Goal: Task Accomplishment & Management: Use online tool/utility

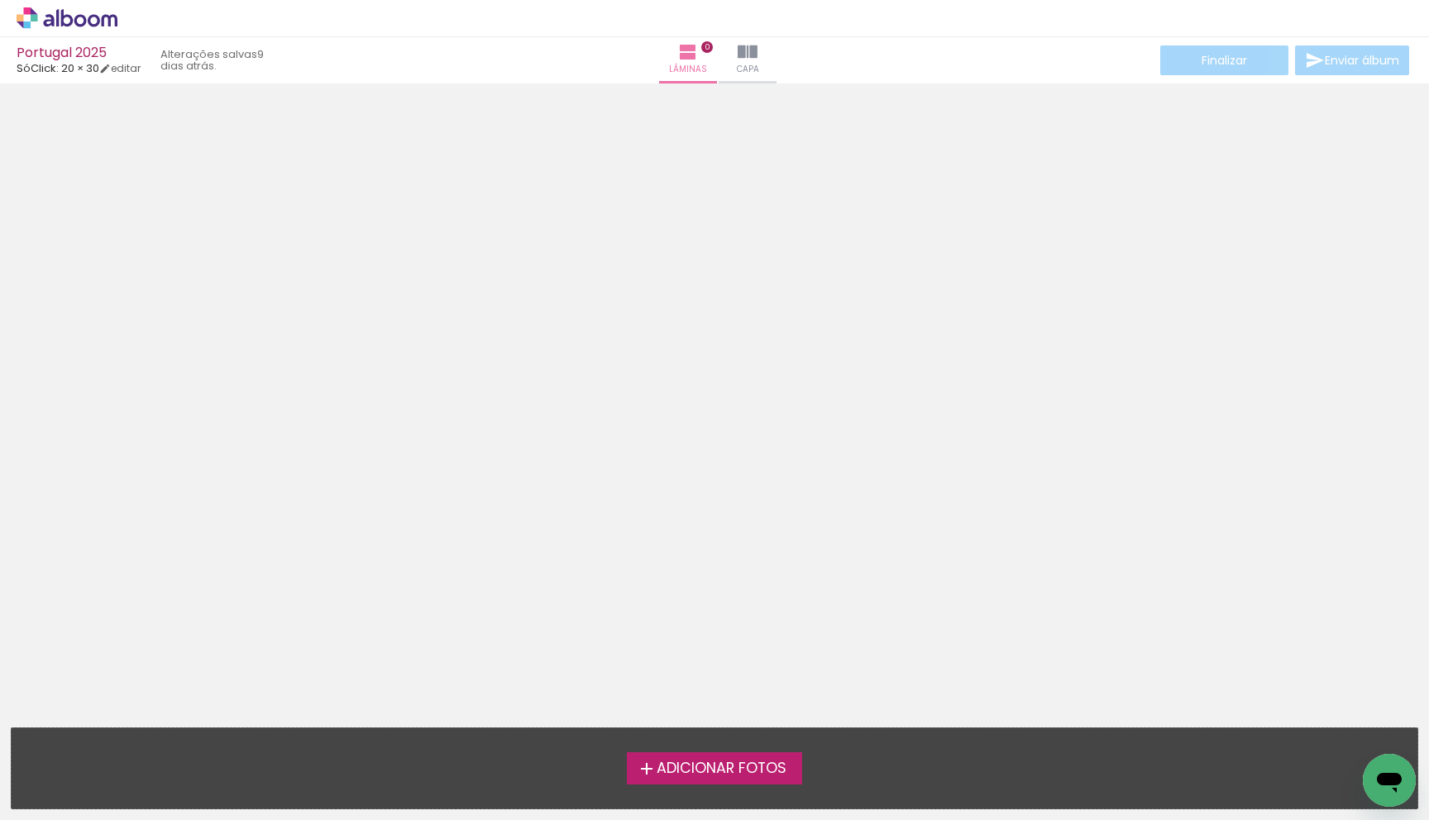
click at [658, 741] on span "Adicionar Fotos" at bounding box center [721, 768] width 130 height 15
click at [0, 0] on input "file" at bounding box center [0, 0] width 0 height 0
click at [685, 741] on span "Adicionar Fotos" at bounding box center [721, 768] width 130 height 15
click at [0, 0] on input "file" at bounding box center [0, 0] width 0 height 0
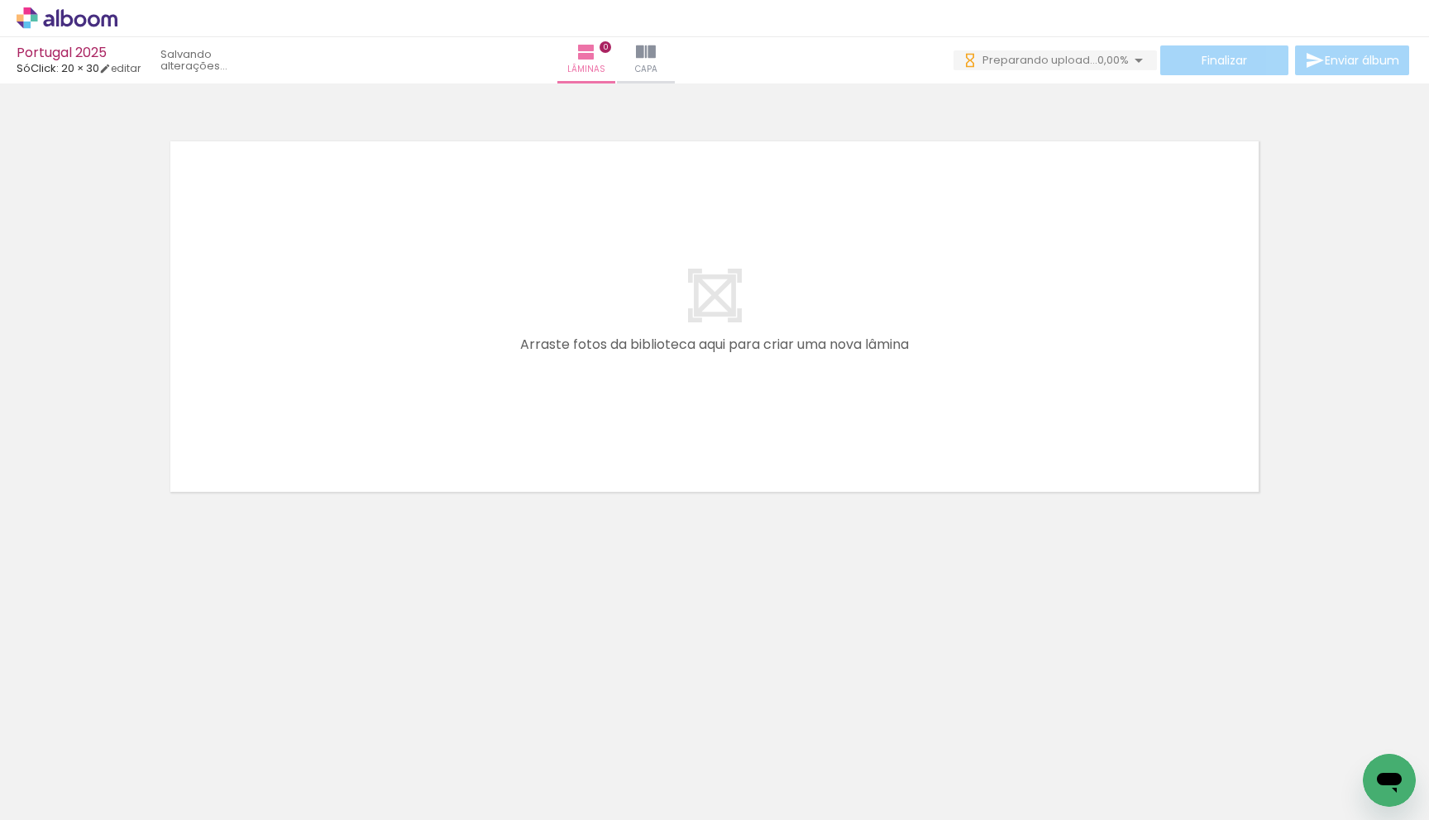
drag, startPoint x: 175, startPoint y: 768, endPoint x: 149, endPoint y: 762, distance: 27.1
click at [175, 741] on div at bounding box center [166, 765] width 82 height 46
click at [136, 730] on iron-icon at bounding box center [129, 731] width 17 height 17
click at [137, 736] on iron-icon at bounding box center [129, 731] width 17 height 17
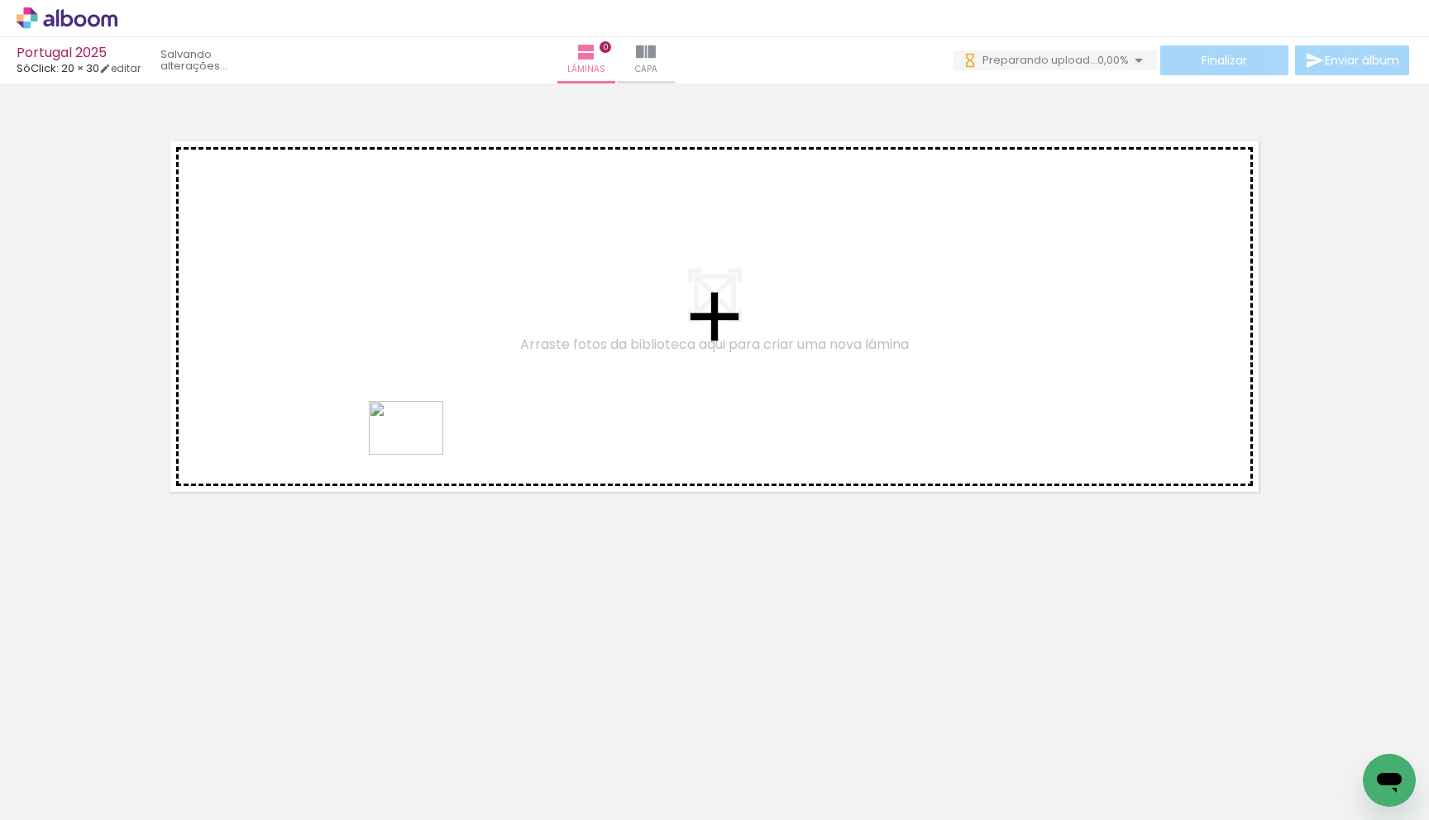
drag, startPoint x: 181, startPoint y: 777, endPoint x: 421, endPoint y: 447, distance: 407.8
click at [420, 448] on quentale-workspace at bounding box center [714, 410] width 1429 height 820
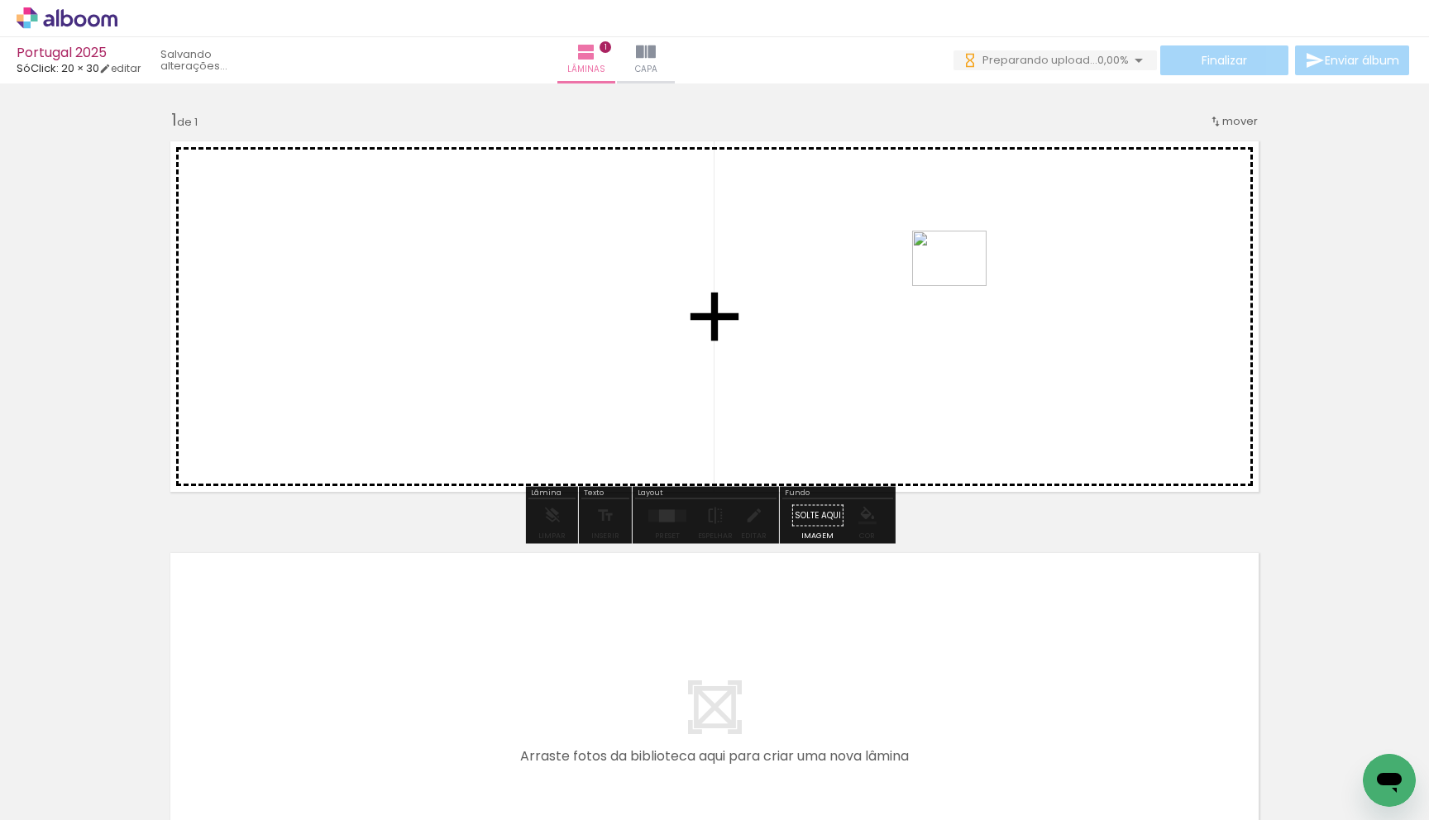
drag, startPoint x: 698, startPoint y: 536, endPoint x: 965, endPoint y: 279, distance: 370.7
click at [701, 279] on quentale-workspace at bounding box center [714, 410] width 1429 height 820
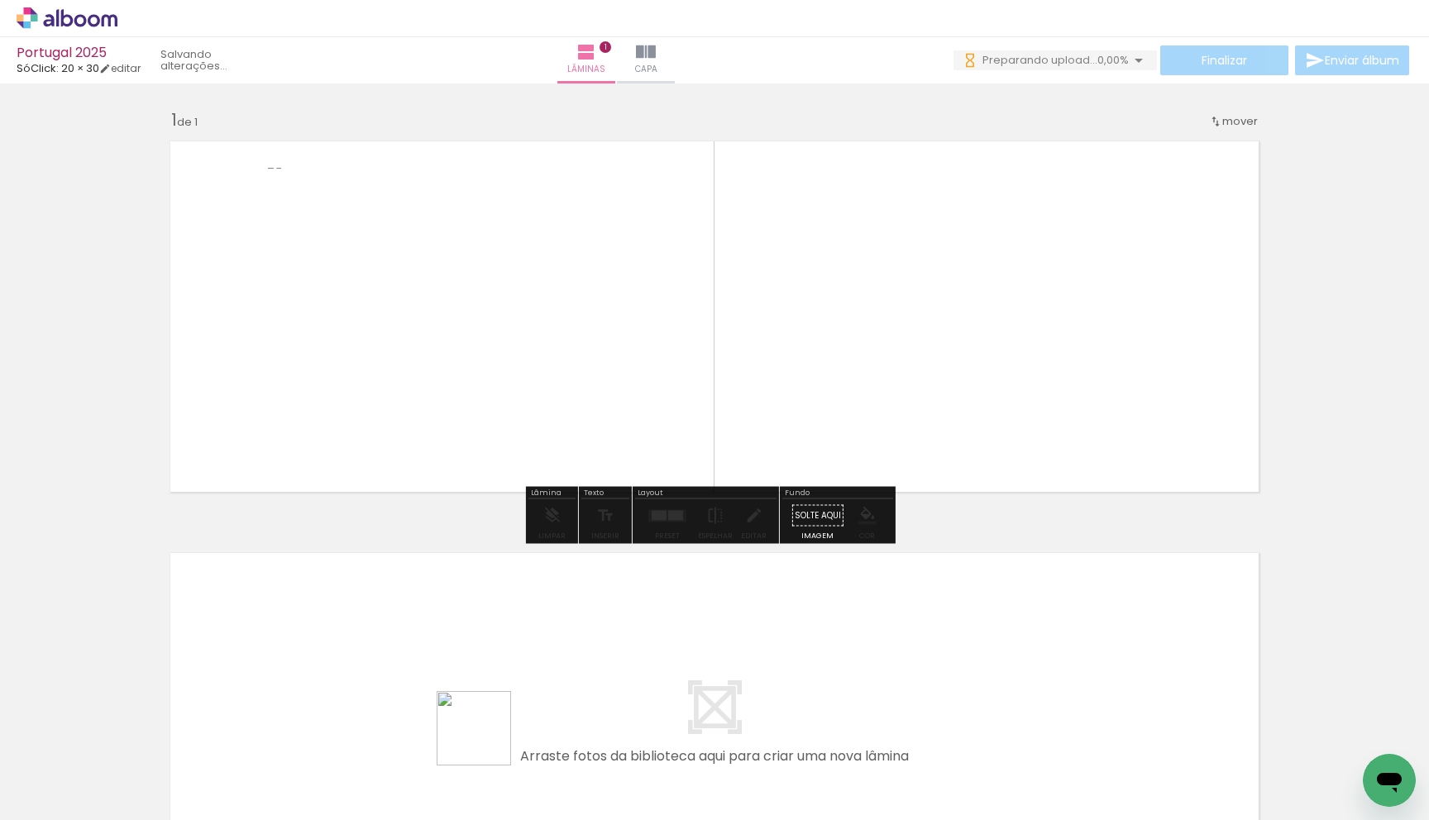
drag, startPoint x: 486, startPoint y: 741, endPoint x: 762, endPoint y: 351, distance: 477.3
click at [701, 389] on quentale-workspace at bounding box center [714, 410] width 1429 height 820
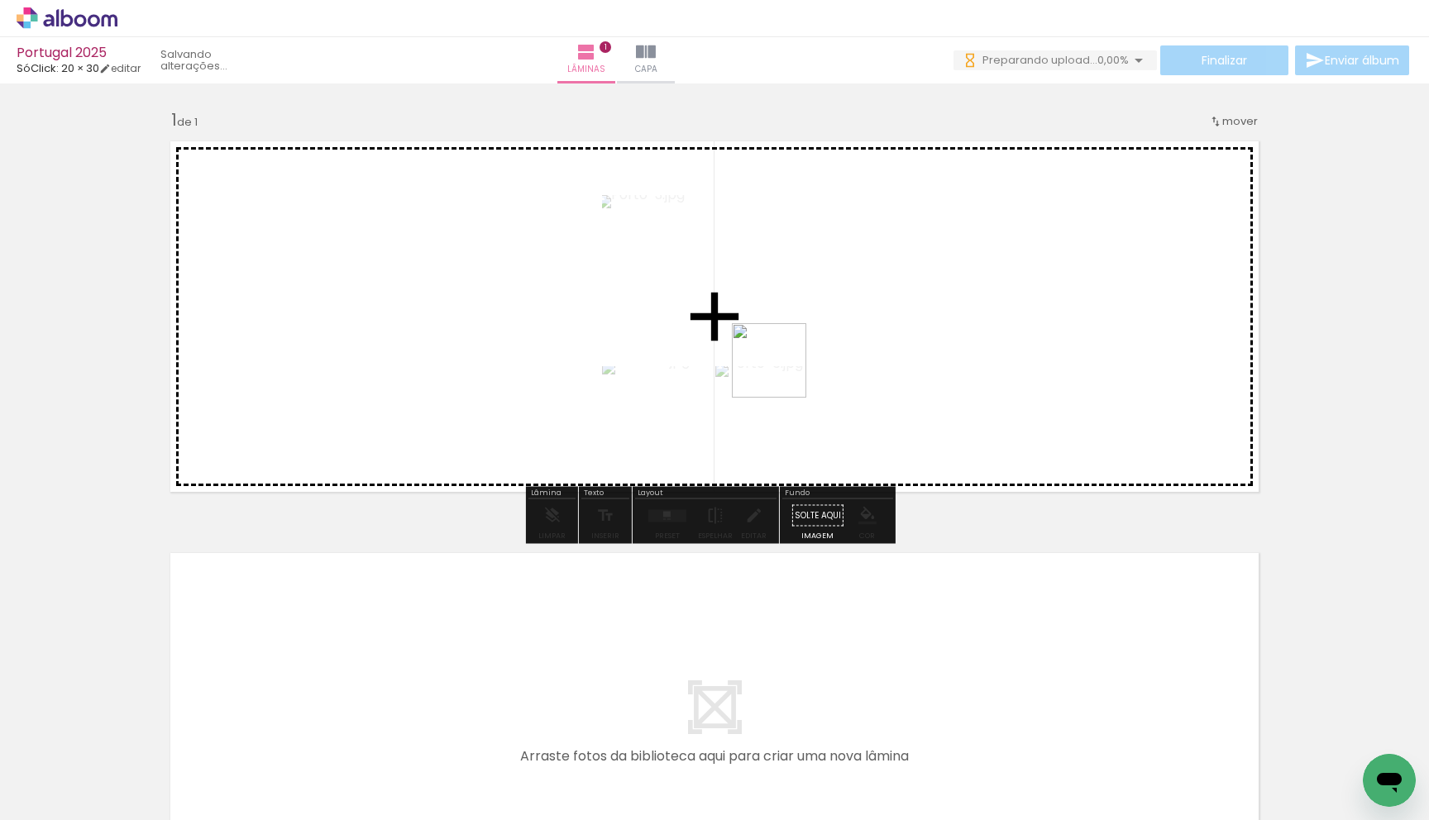
drag, startPoint x: 551, startPoint y: 776, endPoint x: 802, endPoint y: 409, distance: 444.8
click at [701, 348] on quentale-workspace at bounding box center [714, 410] width 1429 height 820
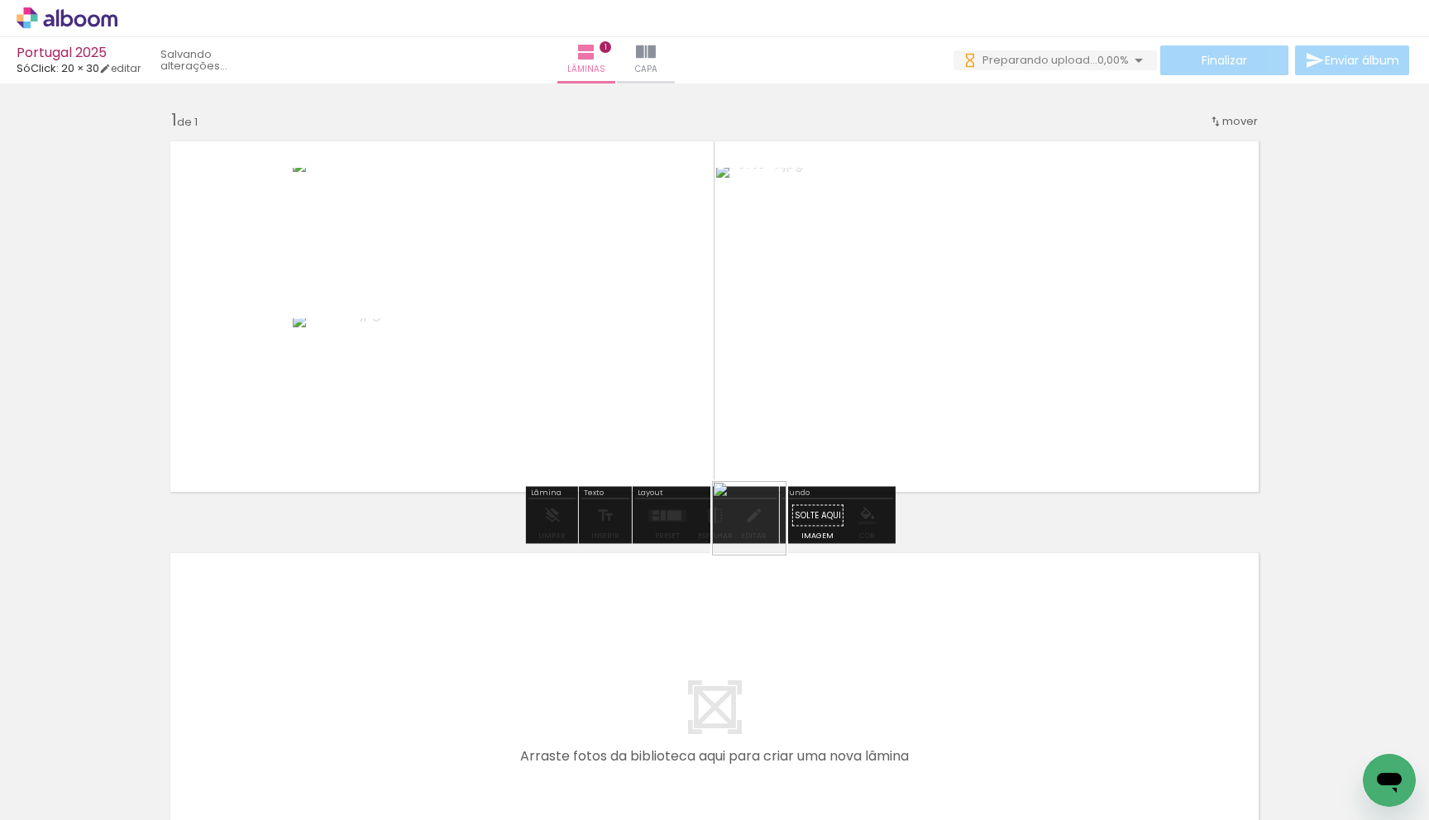
drag, startPoint x: 654, startPoint y: 766, endPoint x: 801, endPoint y: 489, distance: 313.6
click at [701, 431] on quentale-workspace at bounding box center [714, 410] width 1429 height 820
drag, startPoint x: 732, startPoint y: 757, endPoint x: 828, endPoint y: 490, distance: 284.0
click at [701, 399] on quentale-workspace at bounding box center [714, 410] width 1429 height 820
drag, startPoint x: 824, startPoint y: 762, endPoint x: 810, endPoint y: 423, distance: 339.2
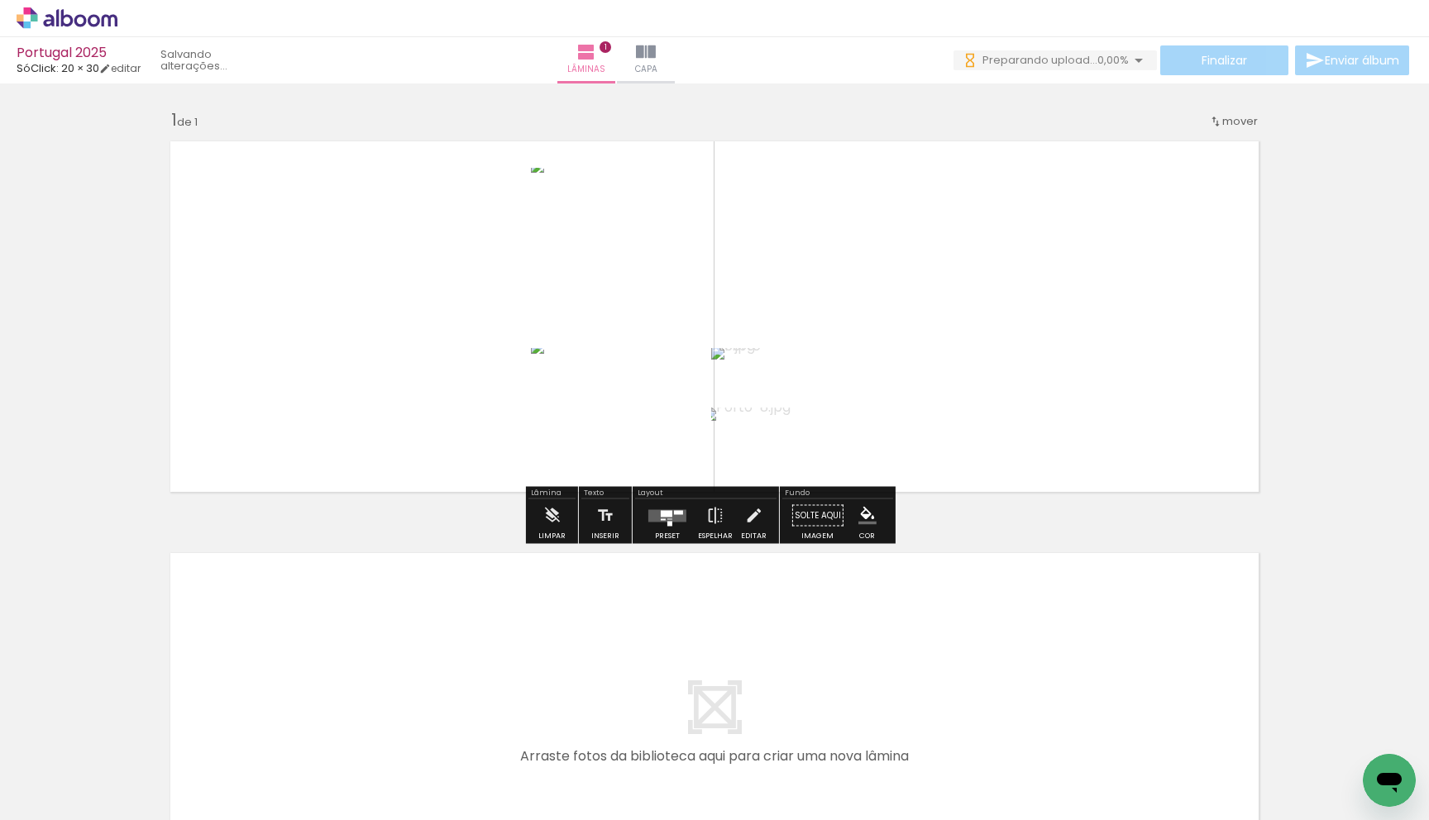
click at [701, 449] on quentale-workspace at bounding box center [714, 410] width 1429 height 820
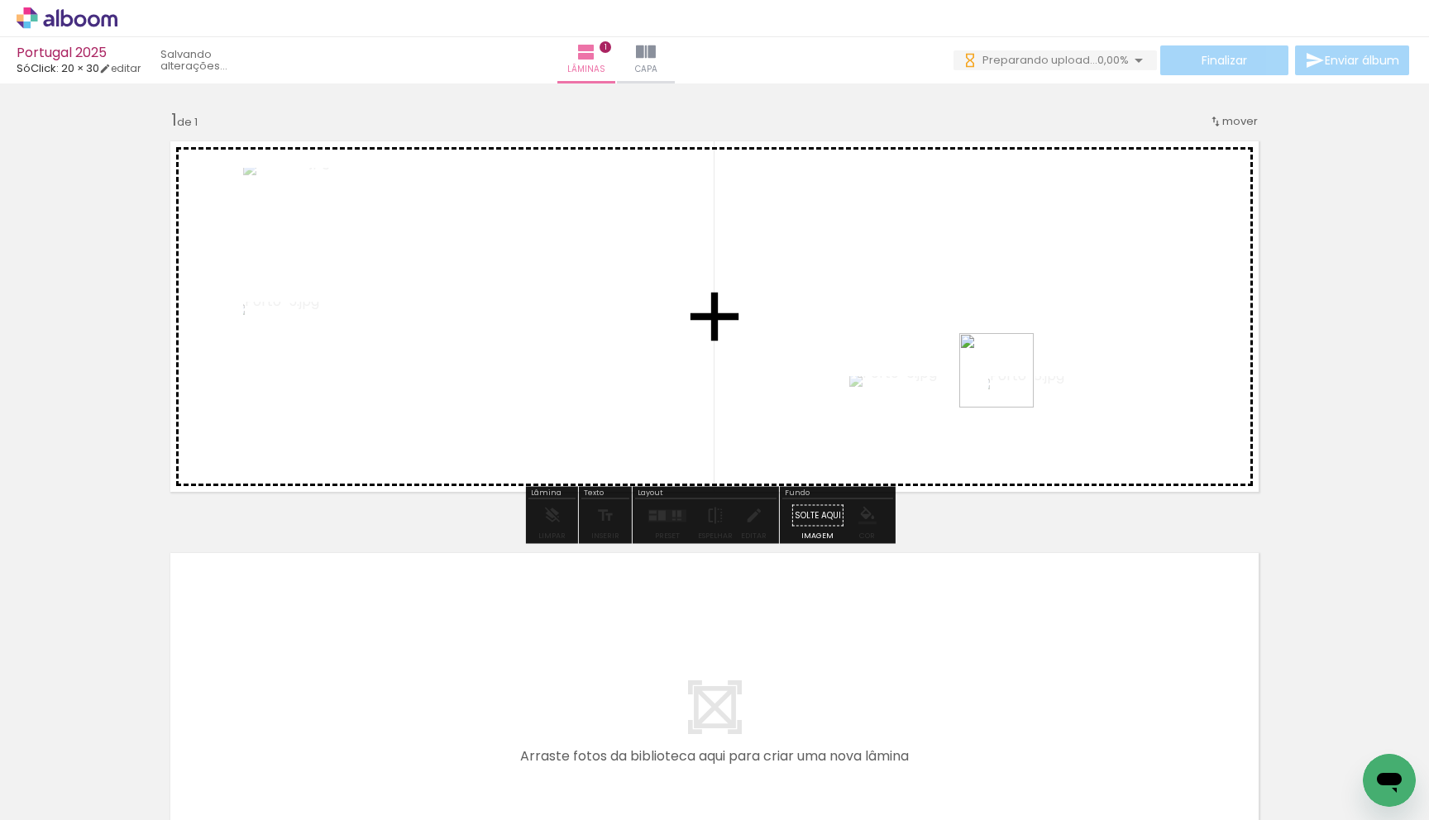
drag, startPoint x: 917, startPoint y: 782, endPoint x: 1016, endPoint y: 404, distance: 390.6
click at [701, 372] on quentale-workspace at bounding box center [714, 410] width 1429 height 820
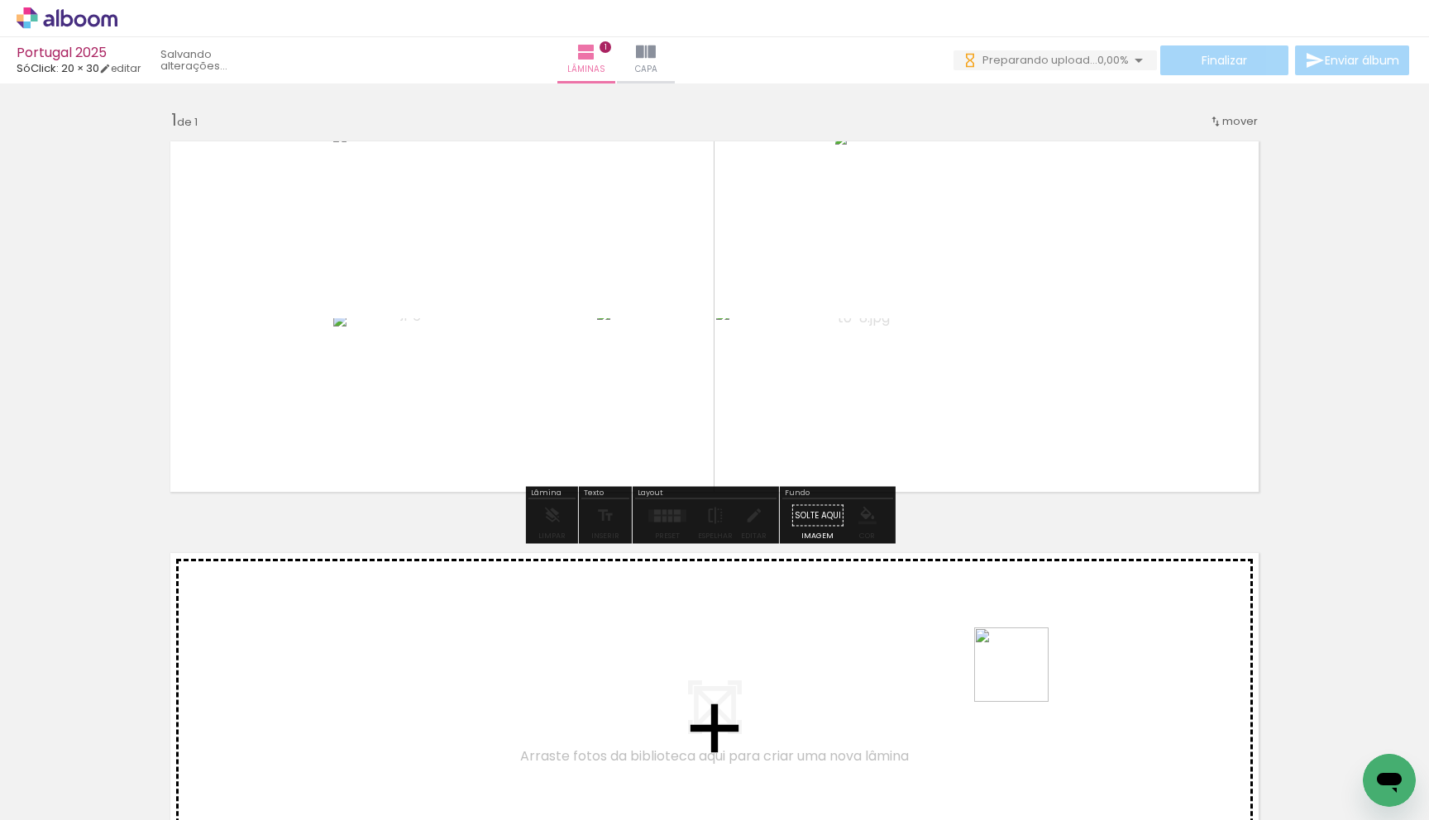
drag, startPoint x: 1006, startPoint y: 789, endPoint x: 1106, endPoint y: 438, distance: 364.5
click at [701, 441] on quentale-workspace at bounding box center [714, 410] width 1429 height 820
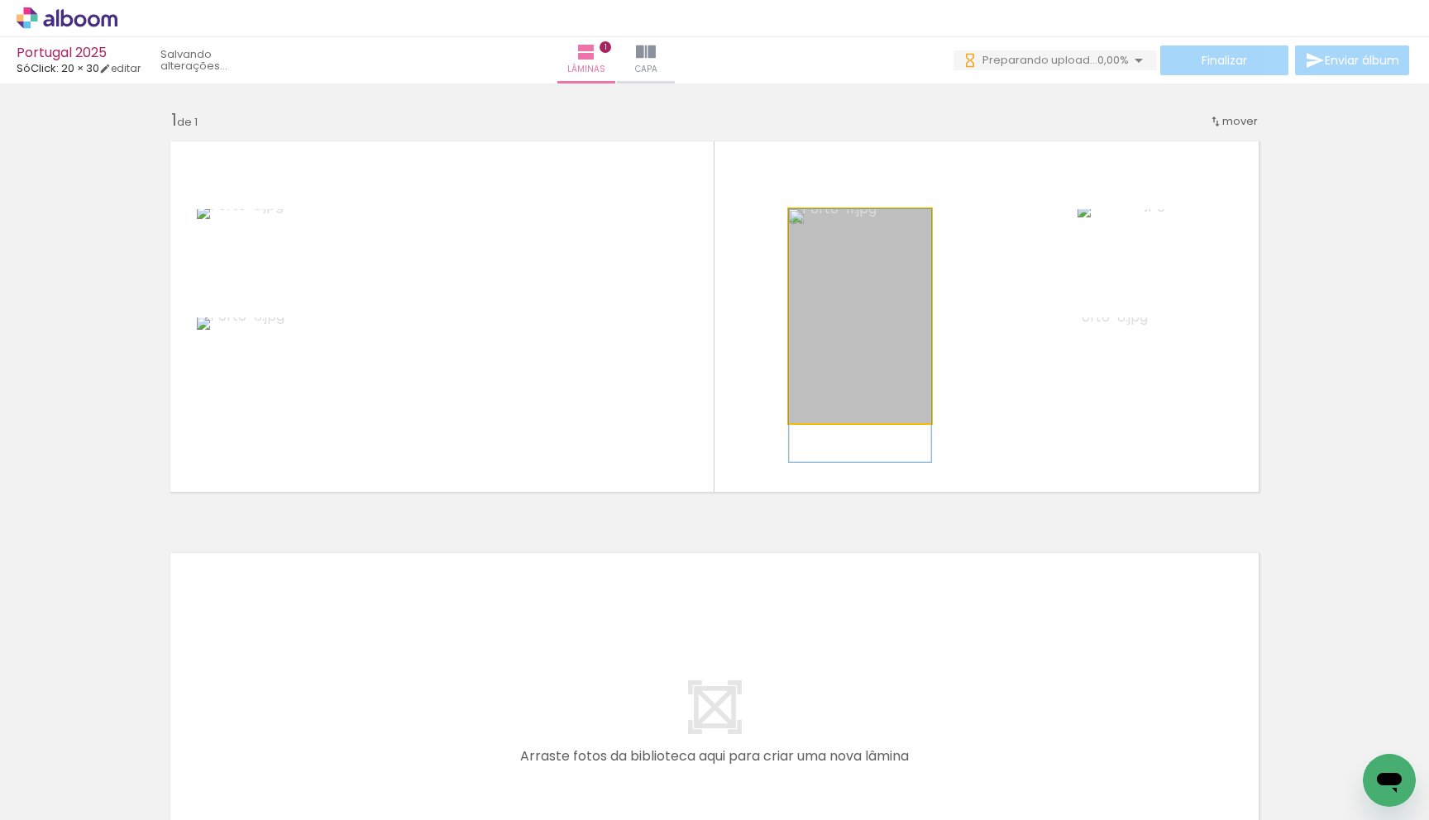
drag, startPoint x: 870, startPoint y: 333, endPoint x: 854, endPoint y: 389, distance: 58.4
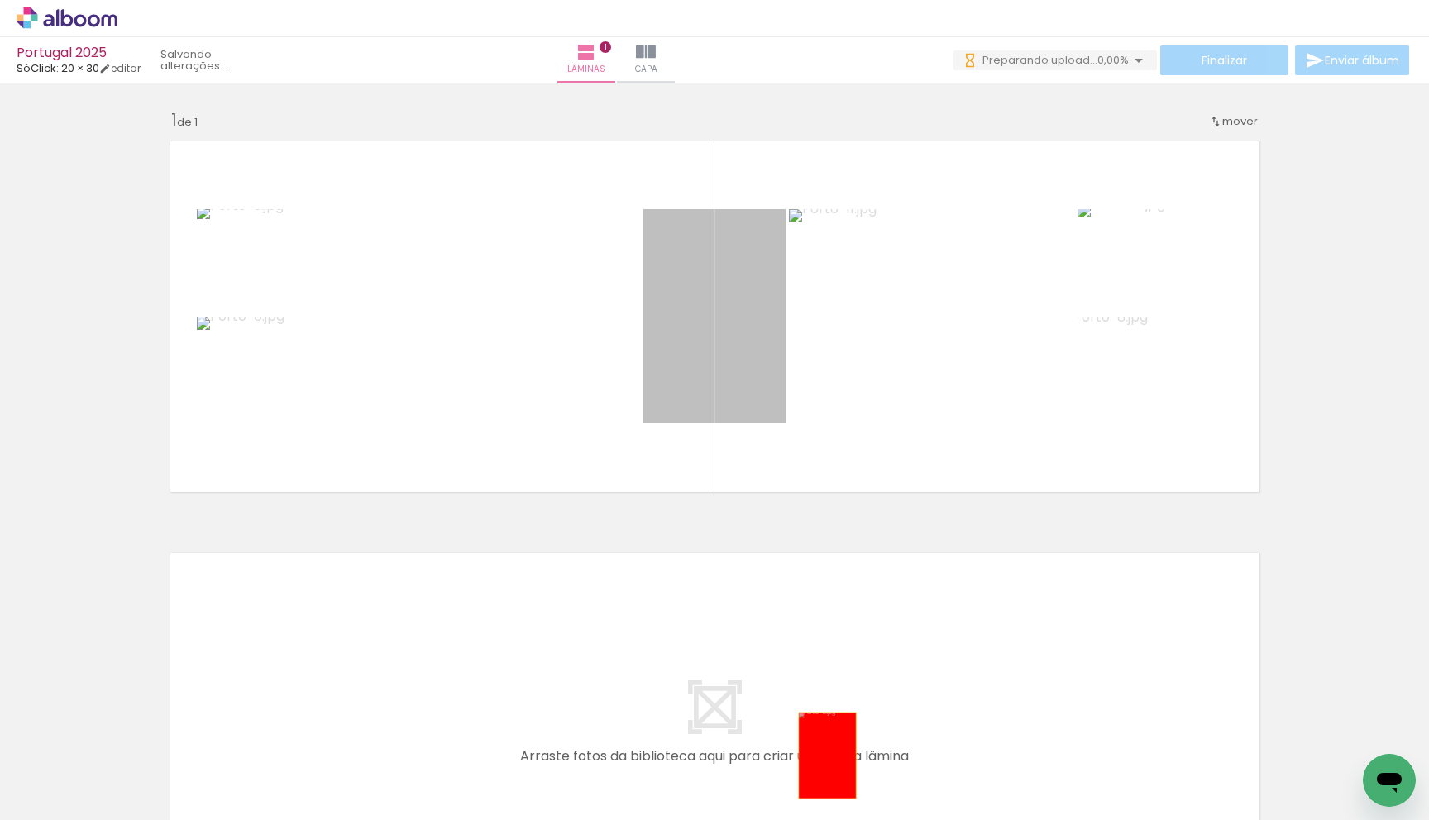
drag, startPoint x: 769, startPoint y: 444, endPoint x: 819, endPoint y: 758, distance: 318.2
click at [701, 741] on quentale-workspace at bounding box center [714, 410] width 1429 height 820
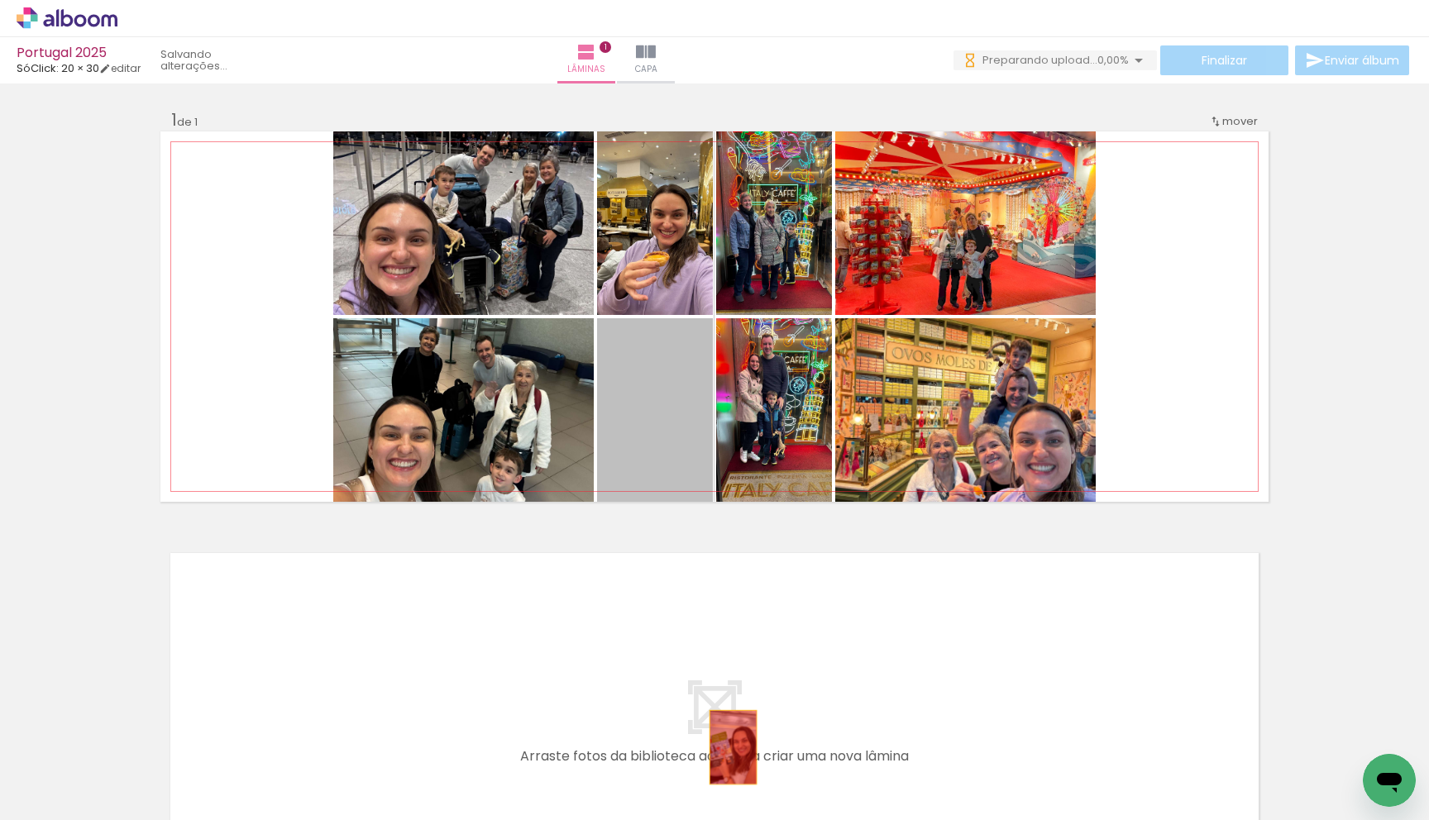
drag, startPoint x: 655, startPoint y: 417, endPoint x: 727, endPoint y: 749, distance: 340.0
click at [701, 741] on quentale-workspace at bounding box center [714, 410] width 1429 height 820
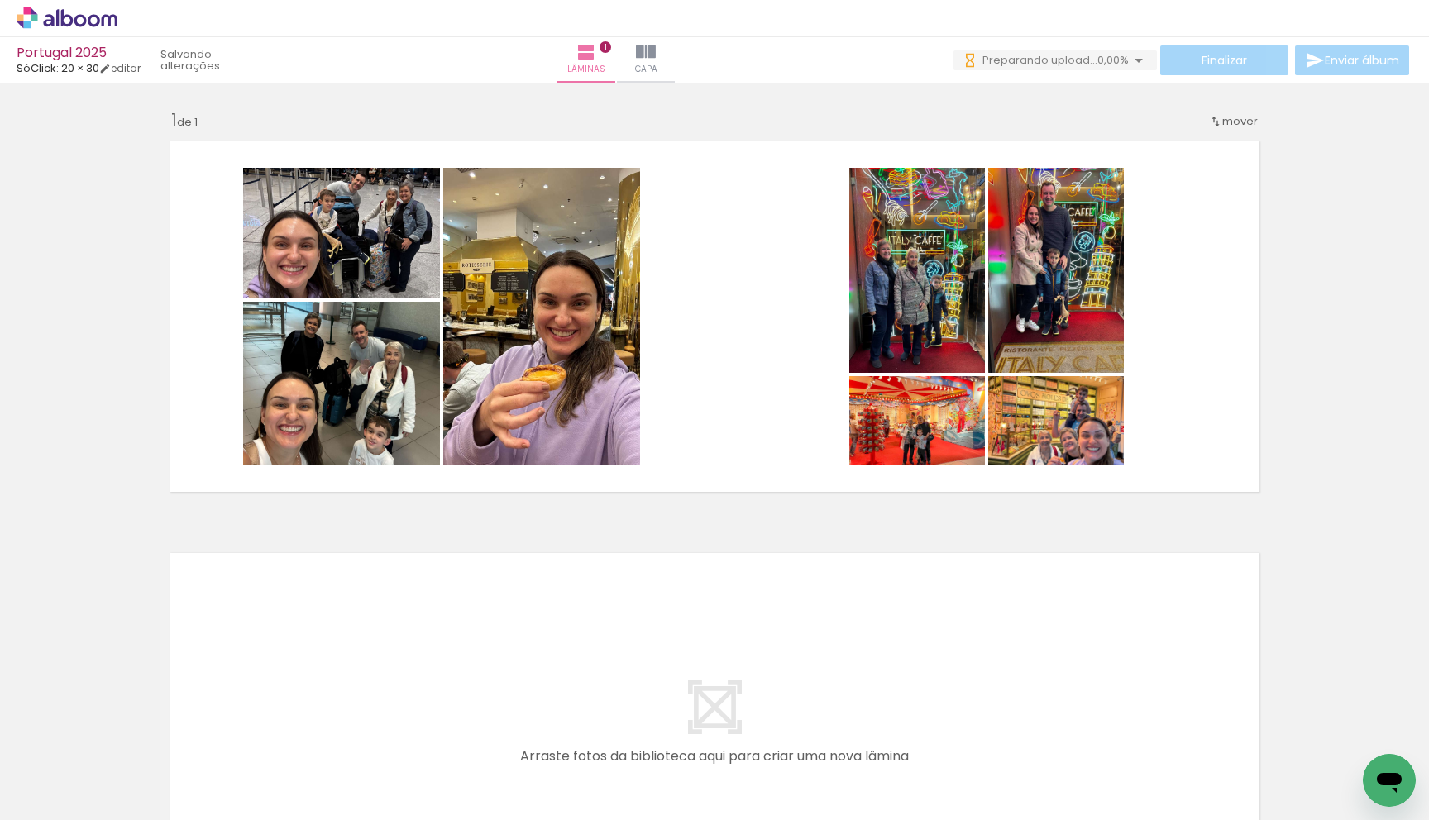
click at [692, 734] on iron-icon at bounding box center [684, 731] width 17 height 17
click at [691, 732] on iron-icon at bounding box center [684, 731] width 17 height 17
drag, startPoint x: 923, startPoint y: 756, endPoint x: 922, endPoint y: 414, distance: 342.3
click at [701, 417] on quentale-workspace at bounding box center [714, 410] width 1429 height 820
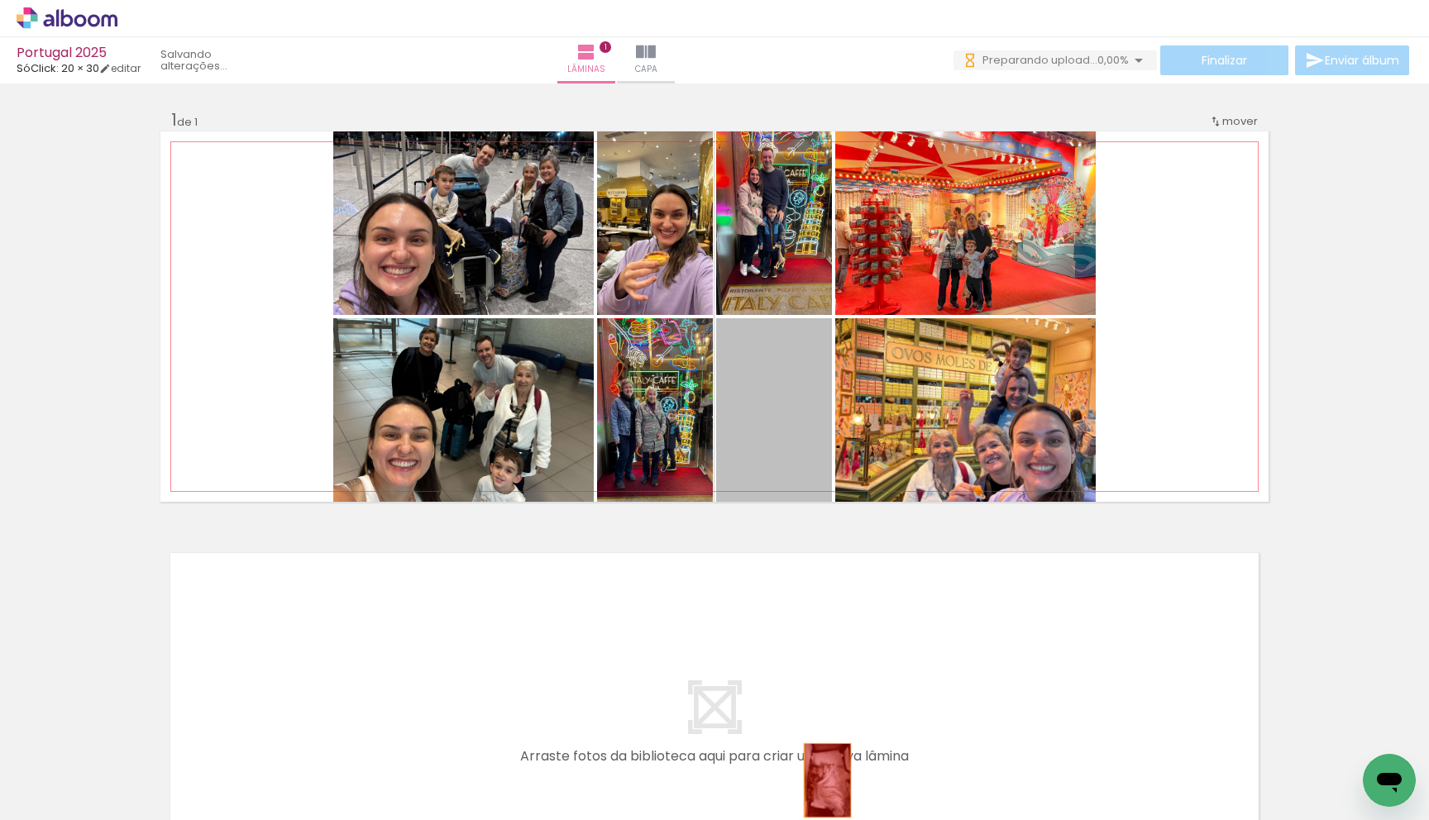
drag, startPoint x: 774, startPoint y: 412, endPoint x: 821, endPoint y: 780, distance: 371.7
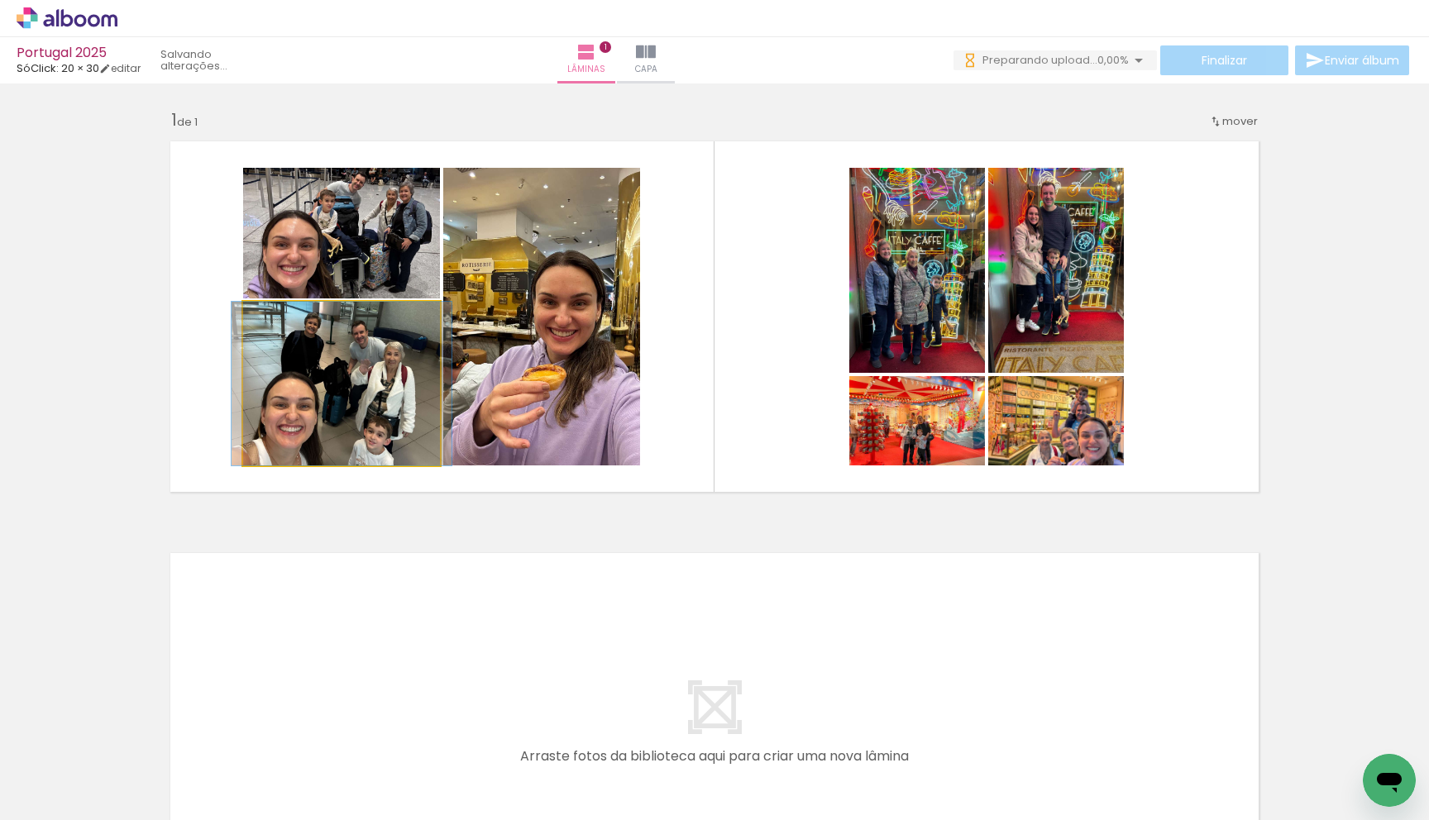
drag, startPoint x: 365, startPoint y: 398, endPoint x: 365, endPoint y: 387, distance: 10.7
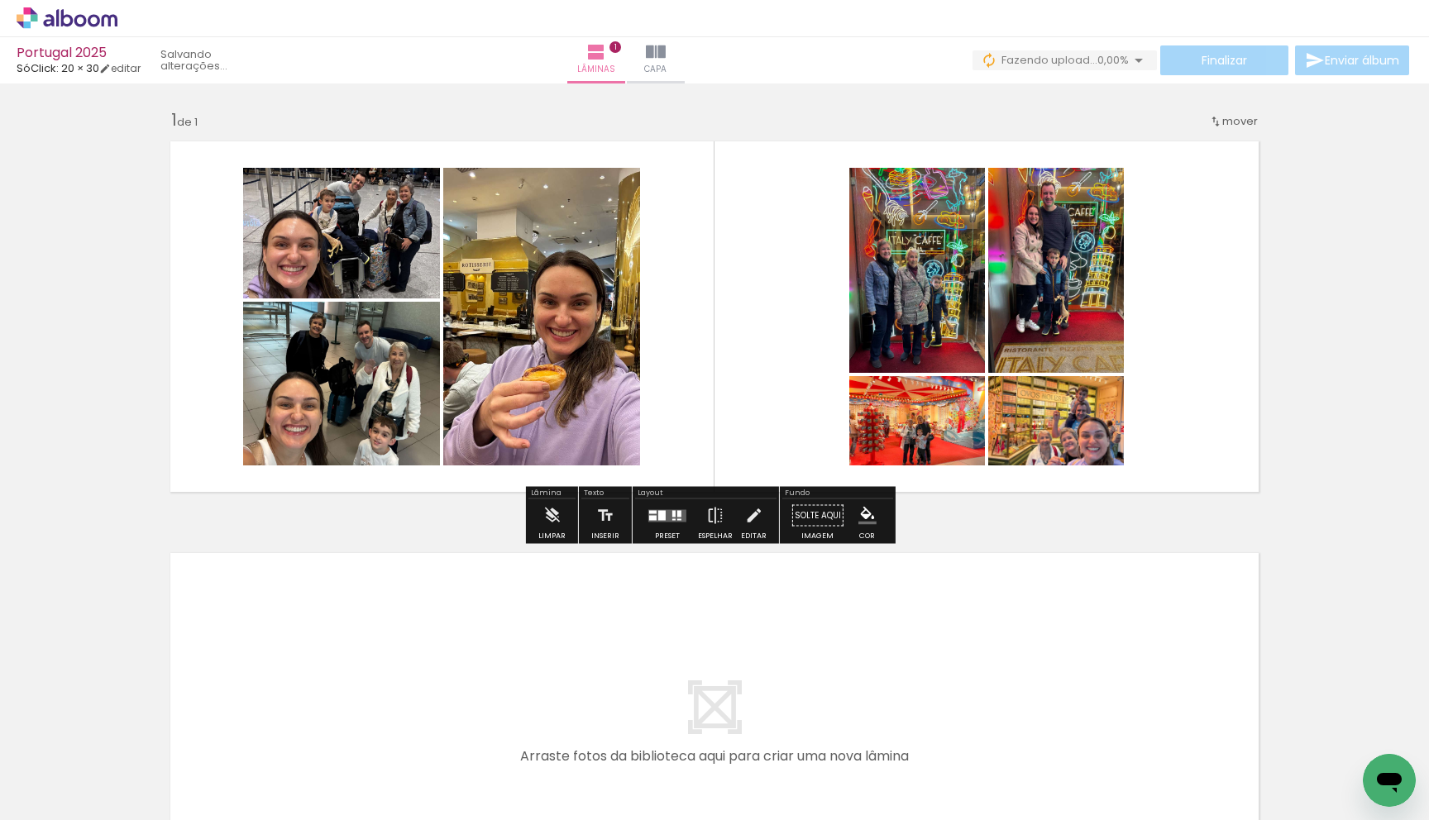
click at [651, 522] on div at bounding box center [667, 515] width 45 height 33
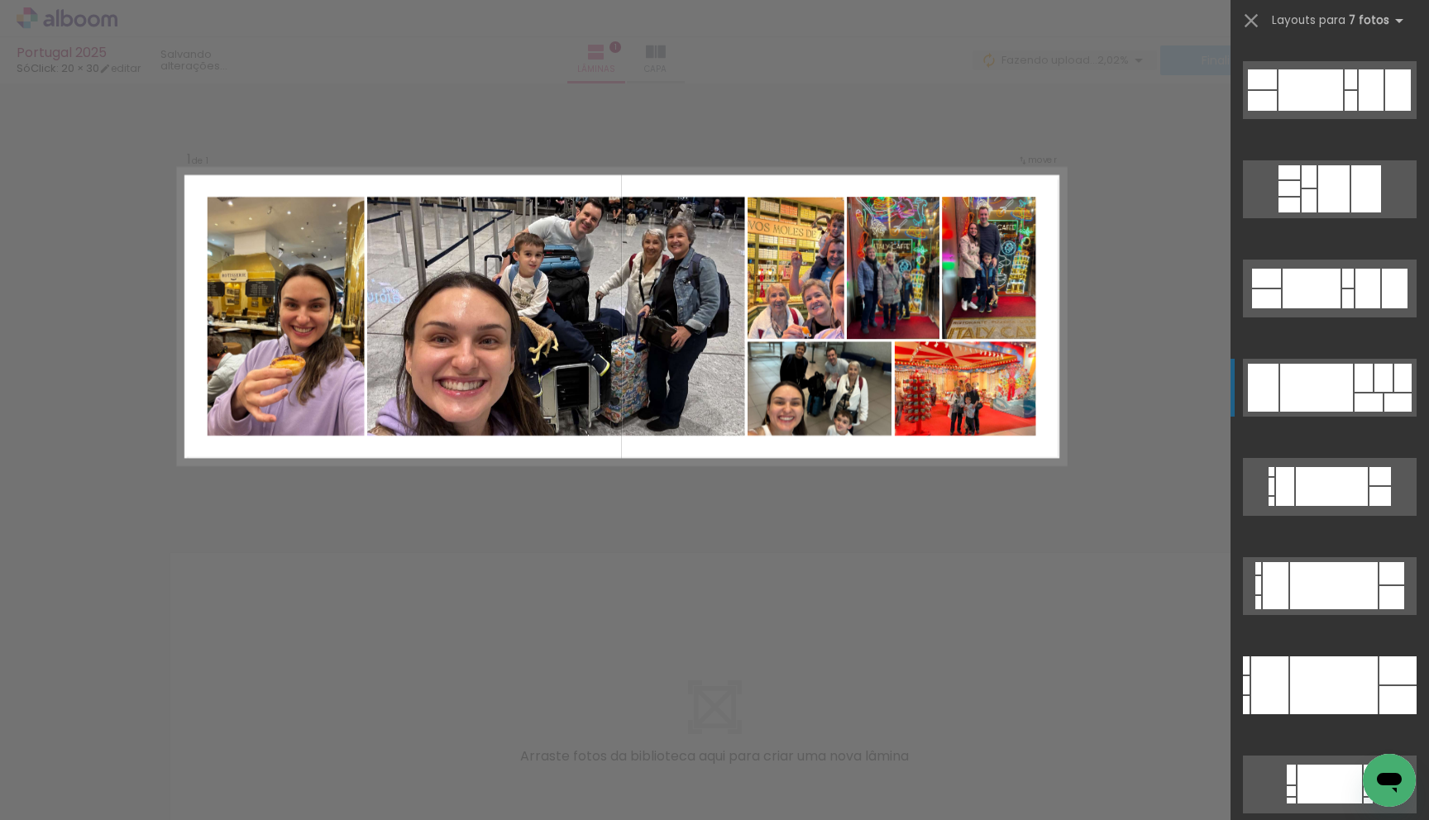
scroll to position [2932, 0]
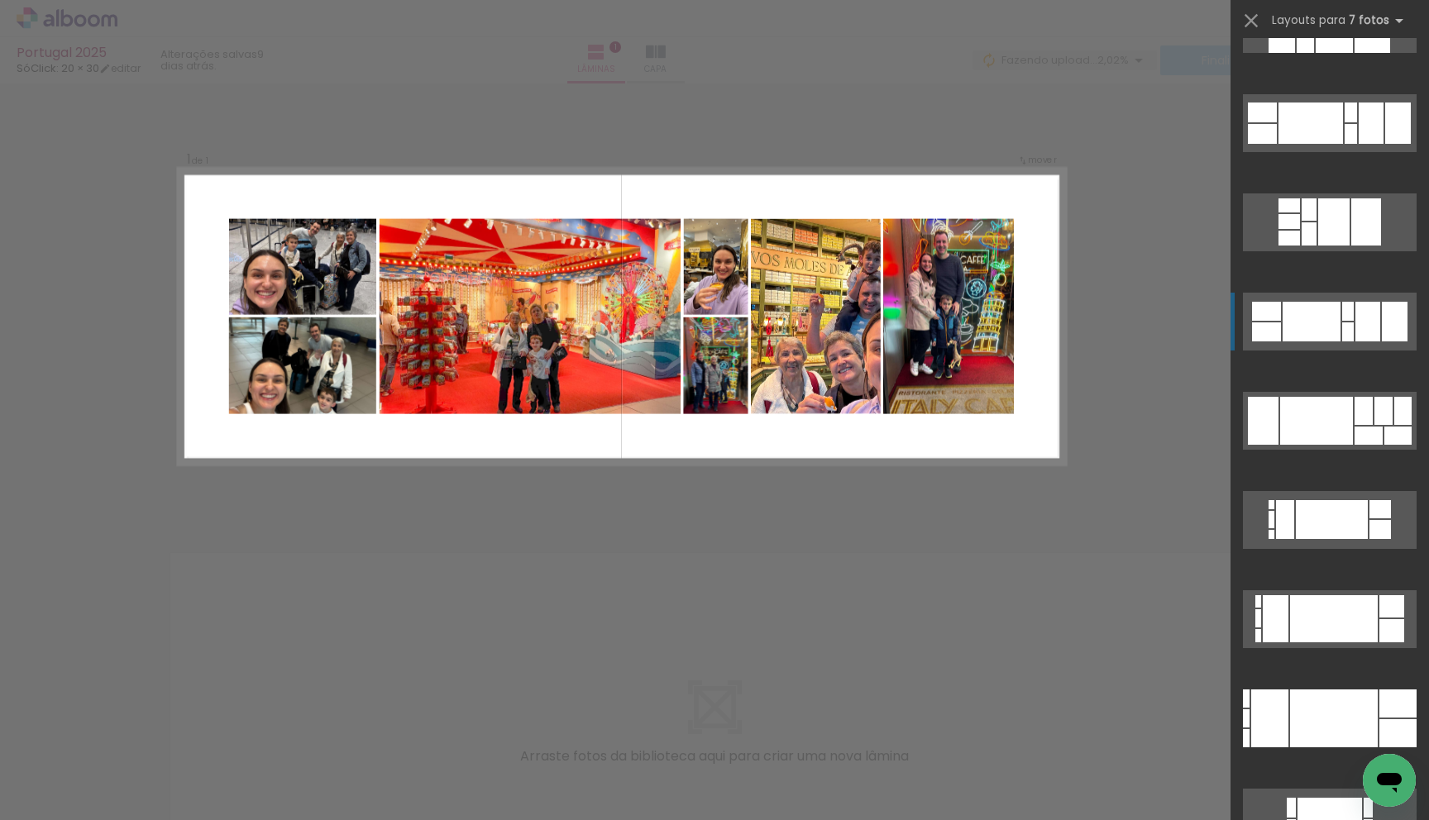
click at [701, 317] on div at bounding box center [1348, 311] width 12 height 19
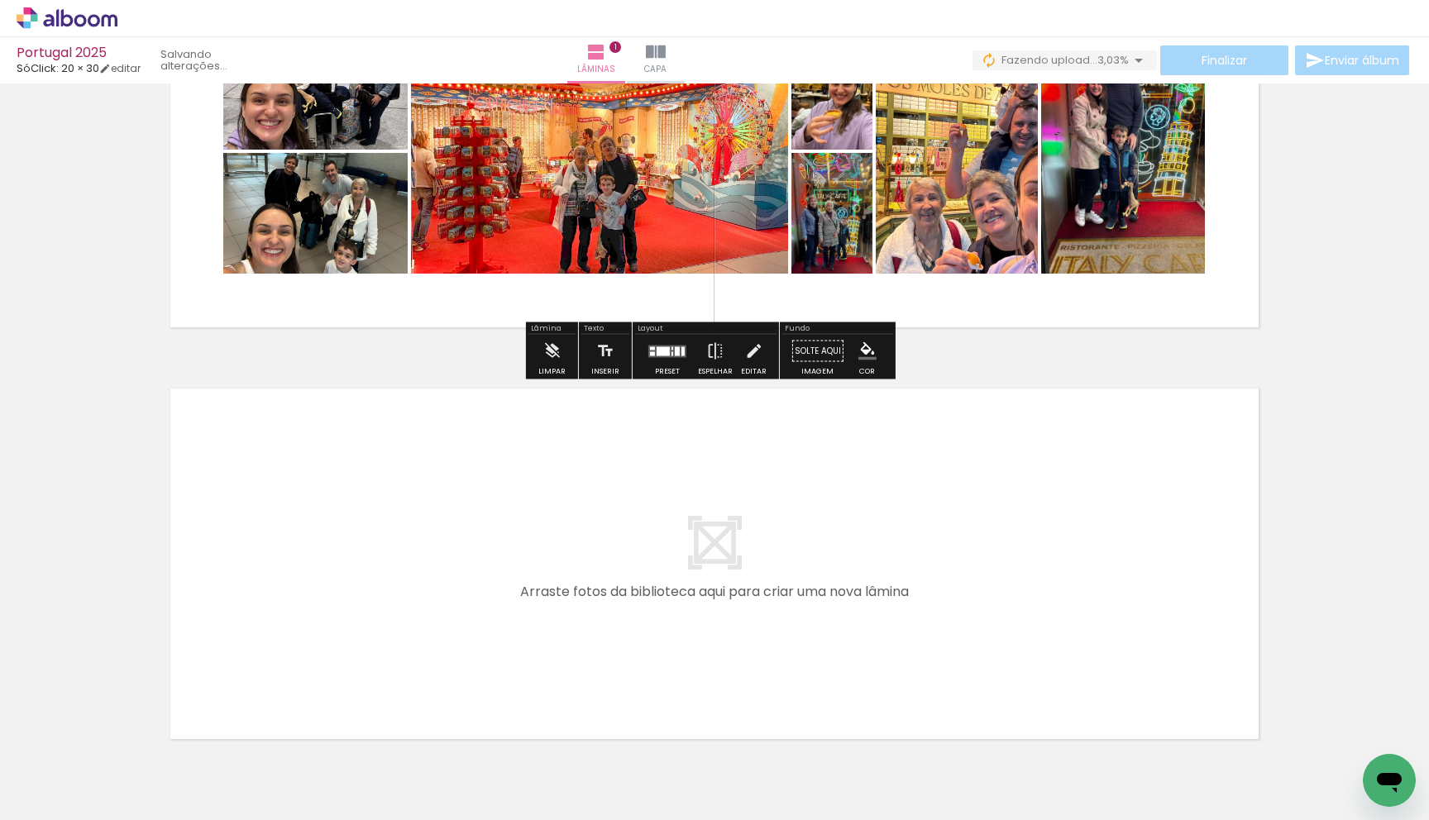
scroll to position [255, 0]
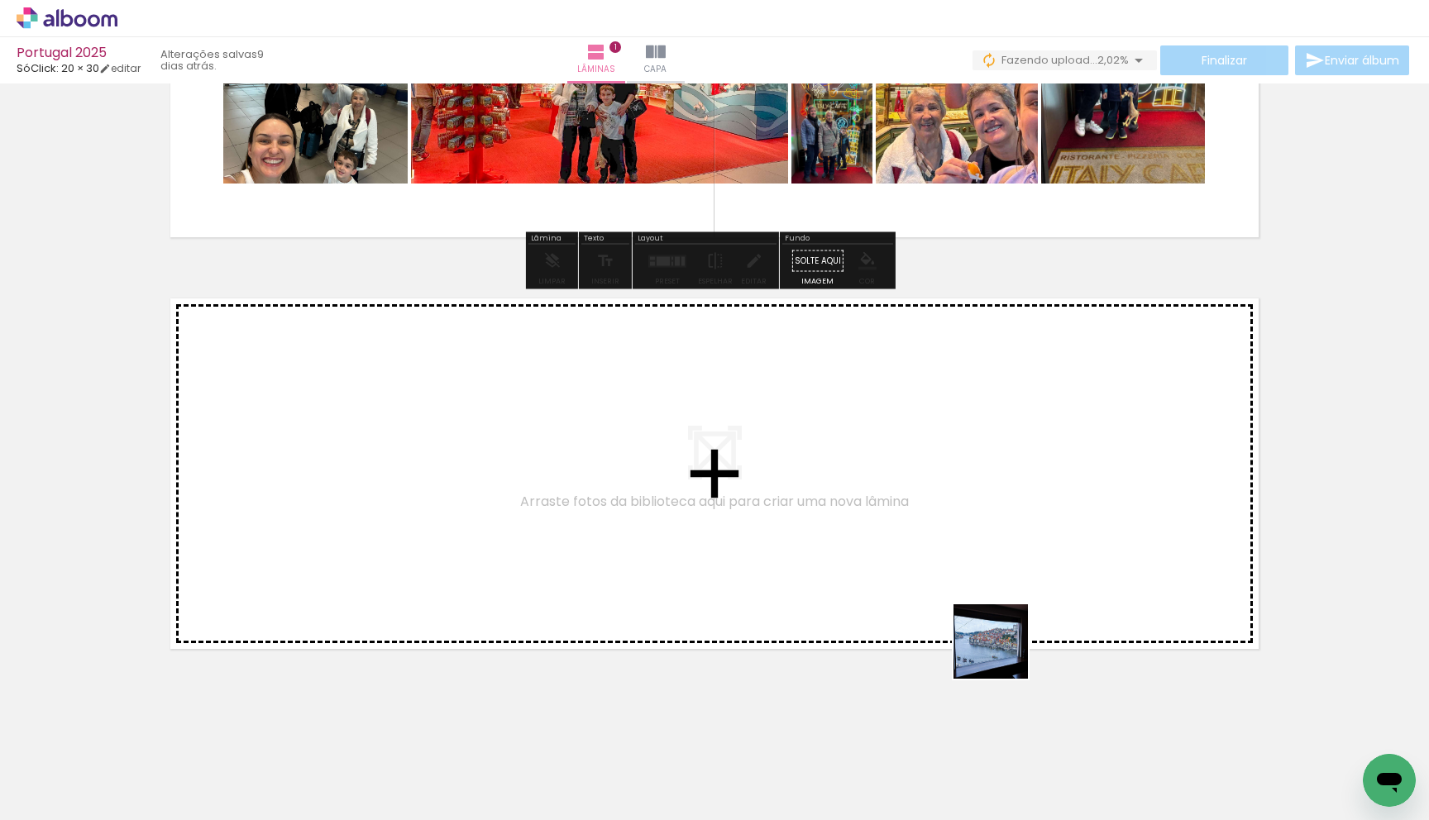
drag, startPoint x: 1013, startPoint y: 742, endPoint x: 1005, endPoint y: 568, distance: 174.6
click at [701, 568] on quentale-workspace at bounding box center [714, 410] width 1429 height 820
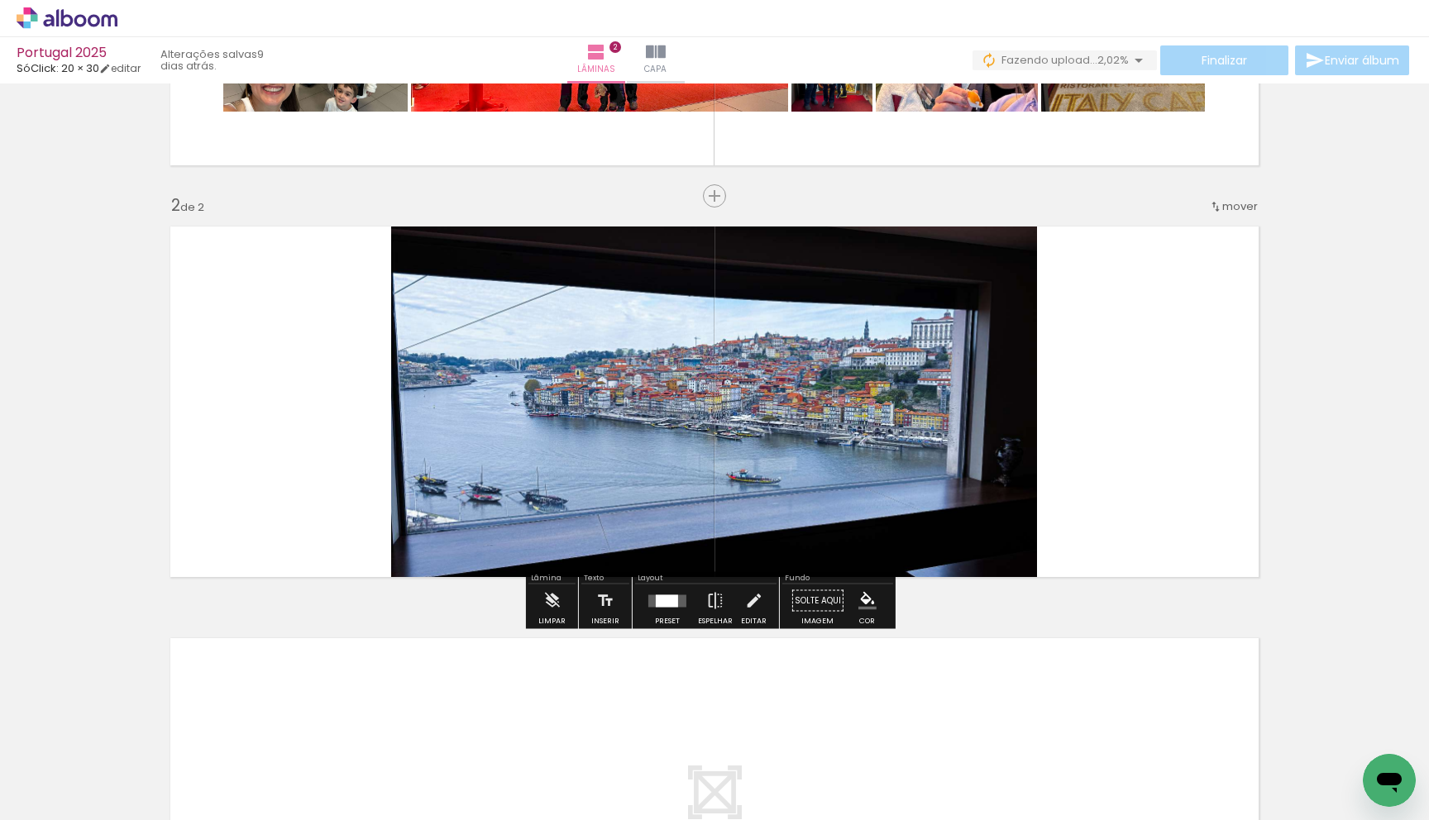
scroll to position [328, 0]
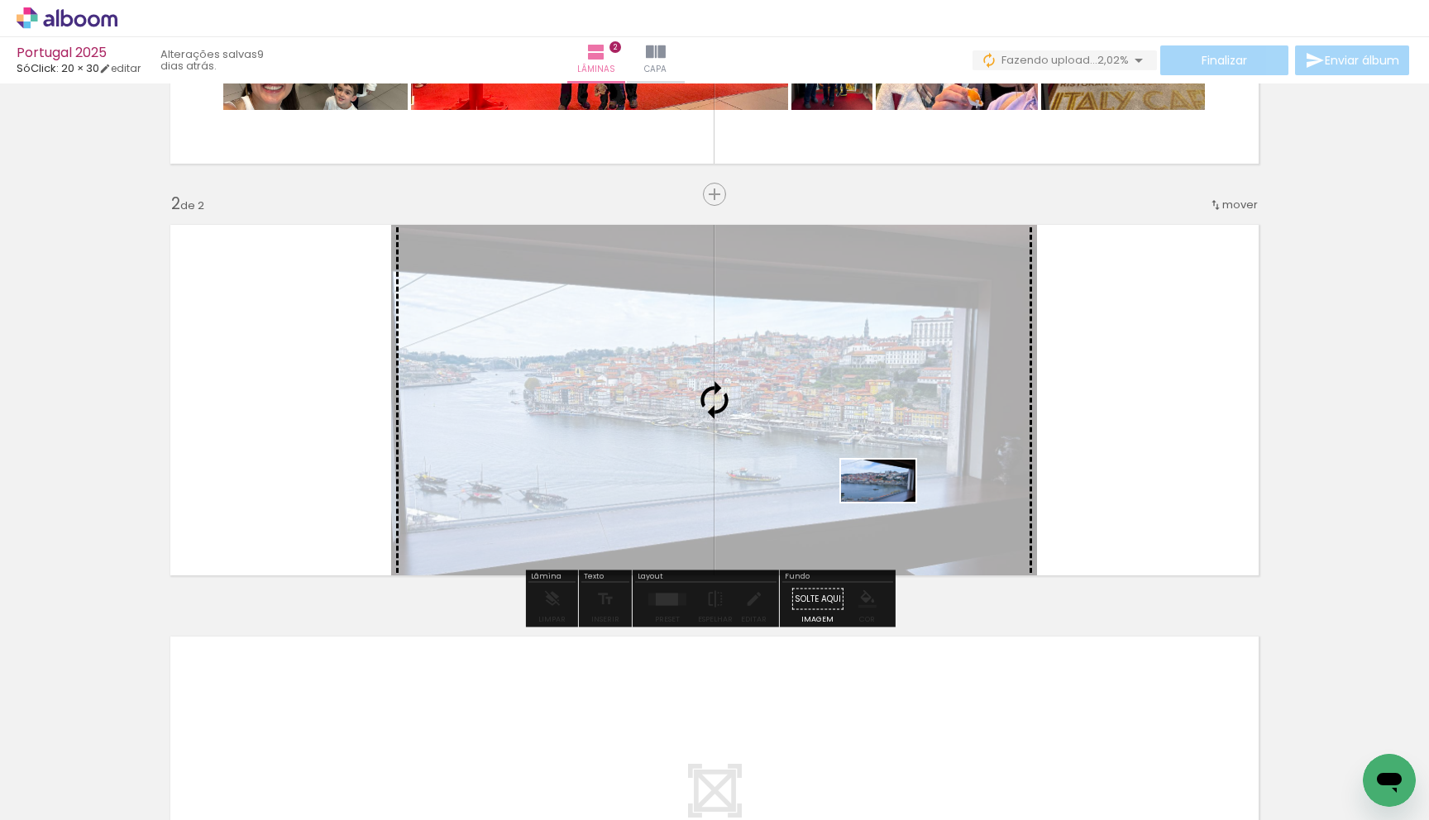
drag, startPoint x: 1085, startPoint y: 766, endPoint x: 890, endPoint y: 509, distance: 322.2
click at [701, 509] on quentale-workspace at bounding box center [714, 410] width 1429 height 820
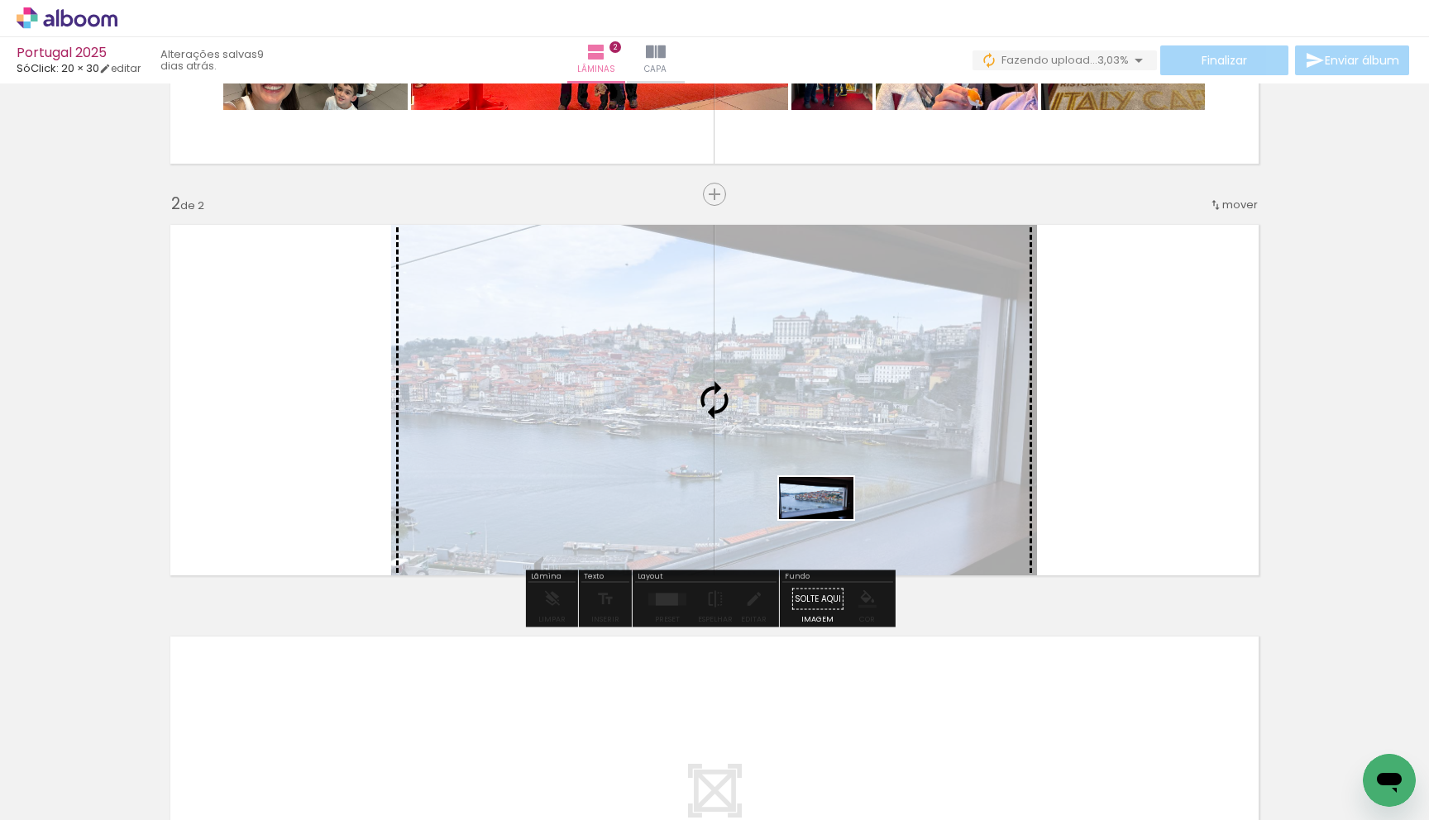
drag, startPoint x: 1022, startPoint y: 772, endPoint x: 828, endPoint y: 527, distance: 312.6
click at [701, 527] on quentale-workspace at bounding box center [714, 410] width 1429 height 820
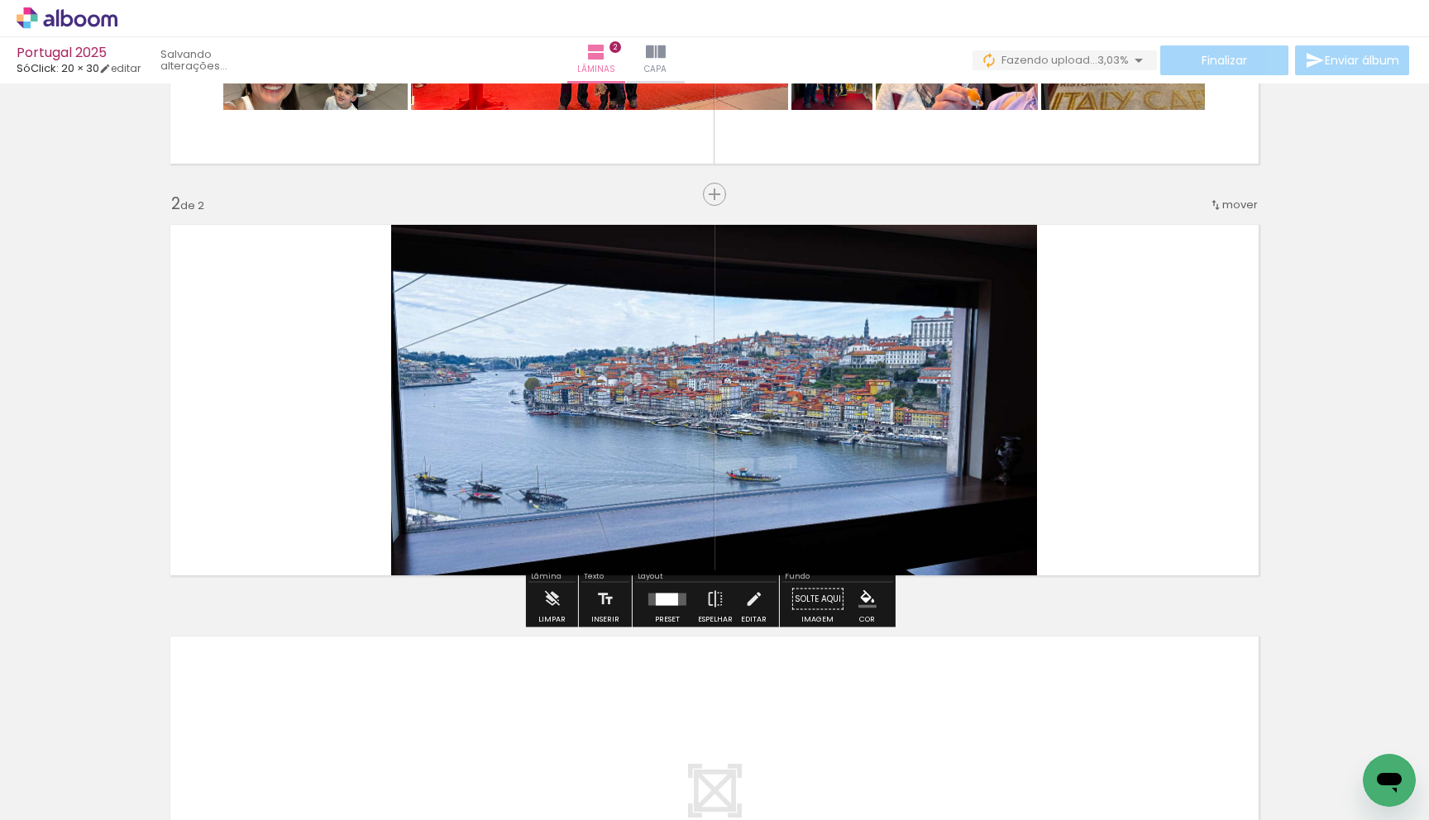
drag, startPoint x: 1172, startPoint y: 791, endPoint x: 1076, endPoint y: 490, distance: 315.8
click at [701, 490] on quentale-workspace at bounding box center [714, 410] width 1429 height 820
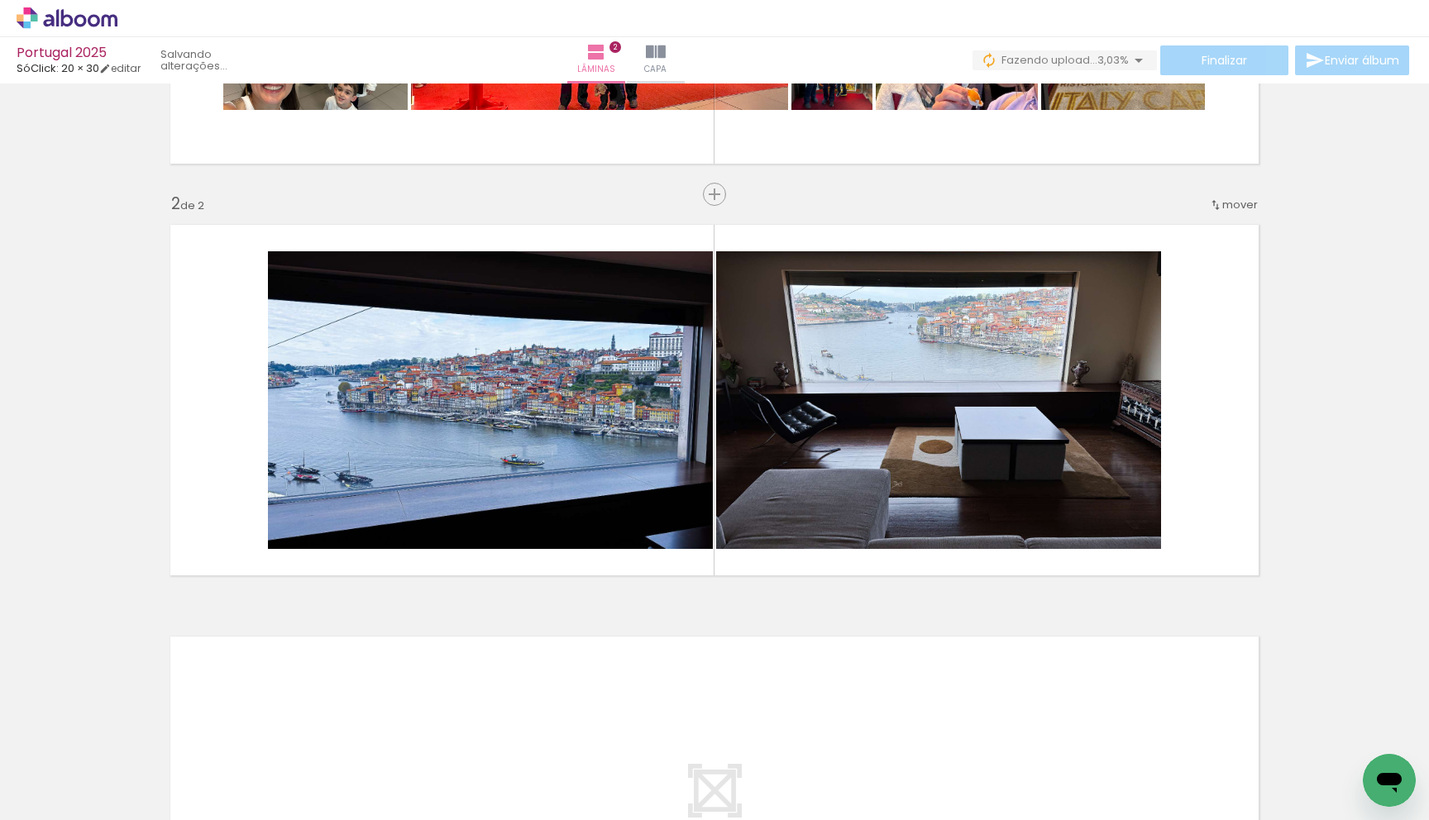
scroll to position [0, 860]
drag, startPoint x: 689, startPoint y: 782, endPoint x: 764, endPoint y: 537, distance: 256.0
click at [701, 537] on quentale-workspace at bounding box center [714, 410] width 1429 height 820
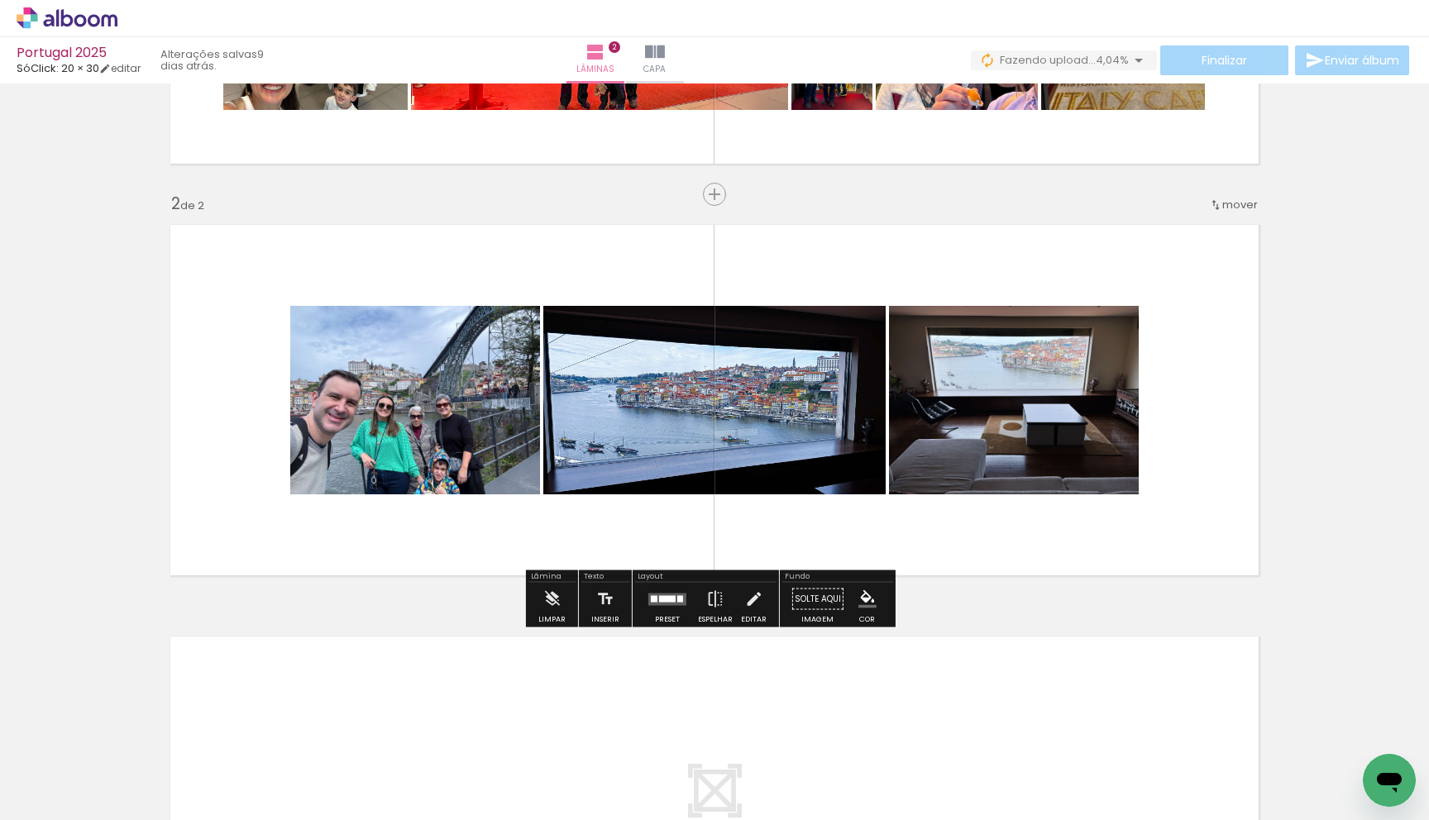
drag, startPoint x: 798, startPoint y: 775, endPoint x: 822, endPoint y: 472, distance: 303.5
click at [701, 473] on quentale-workspace at bounding box center [714, 410] width 1429 height 820
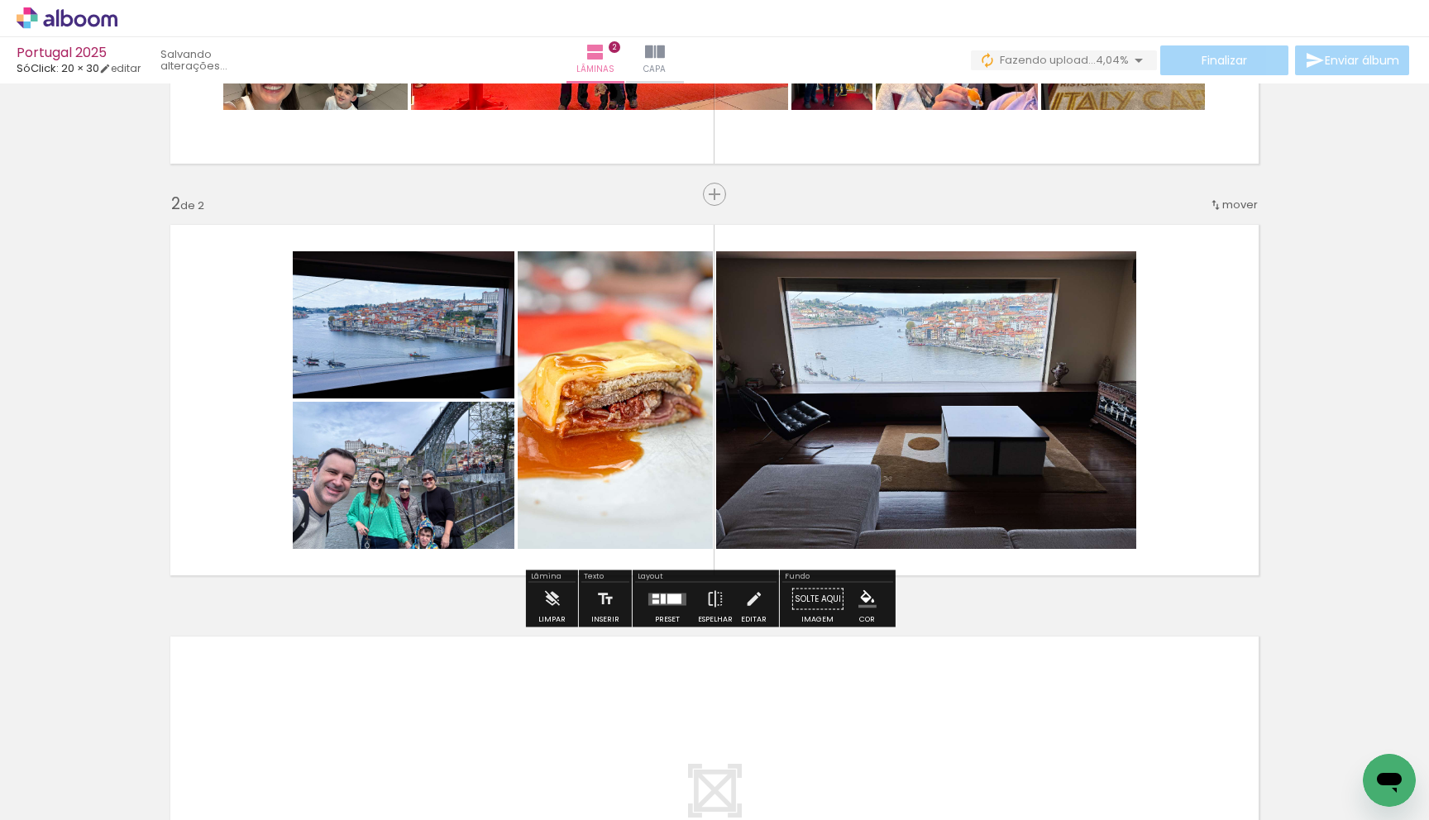
drag, startPoint x: 899, startPoint y: 760, endPoint x: 918, endPoint y: 503, distance: 257.0
click at [701, 509] on quentale-workspace at bounding box center [714, 410] width 1429 height 820
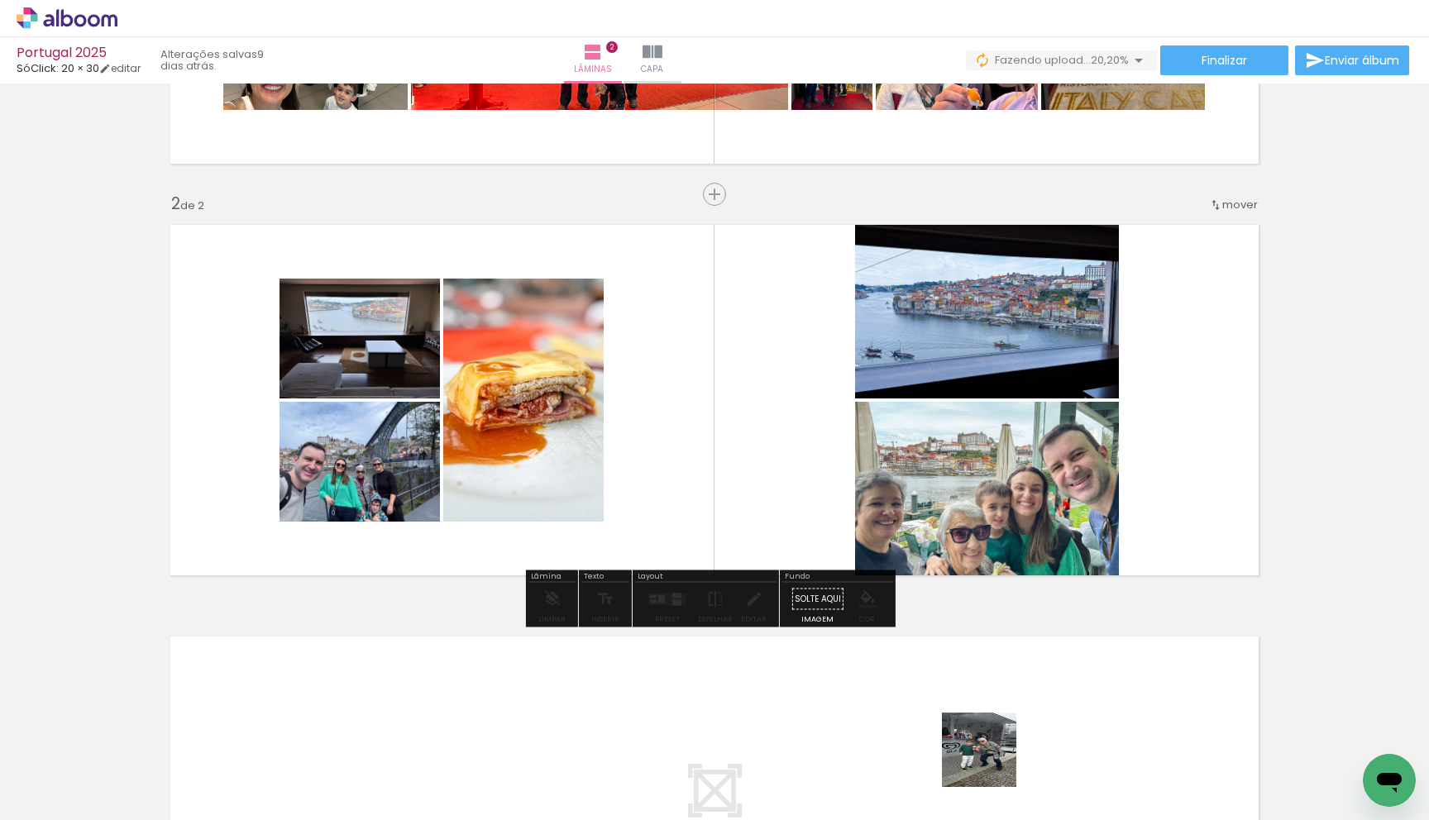
drag, startPoint x: 990, startPoint y: 785, endPoint x: 1031, endPoint y: 539, distance: 248.8
click at [701, 506] on quentale-workspace at bounding box center [714, 410] width 1429 height 820
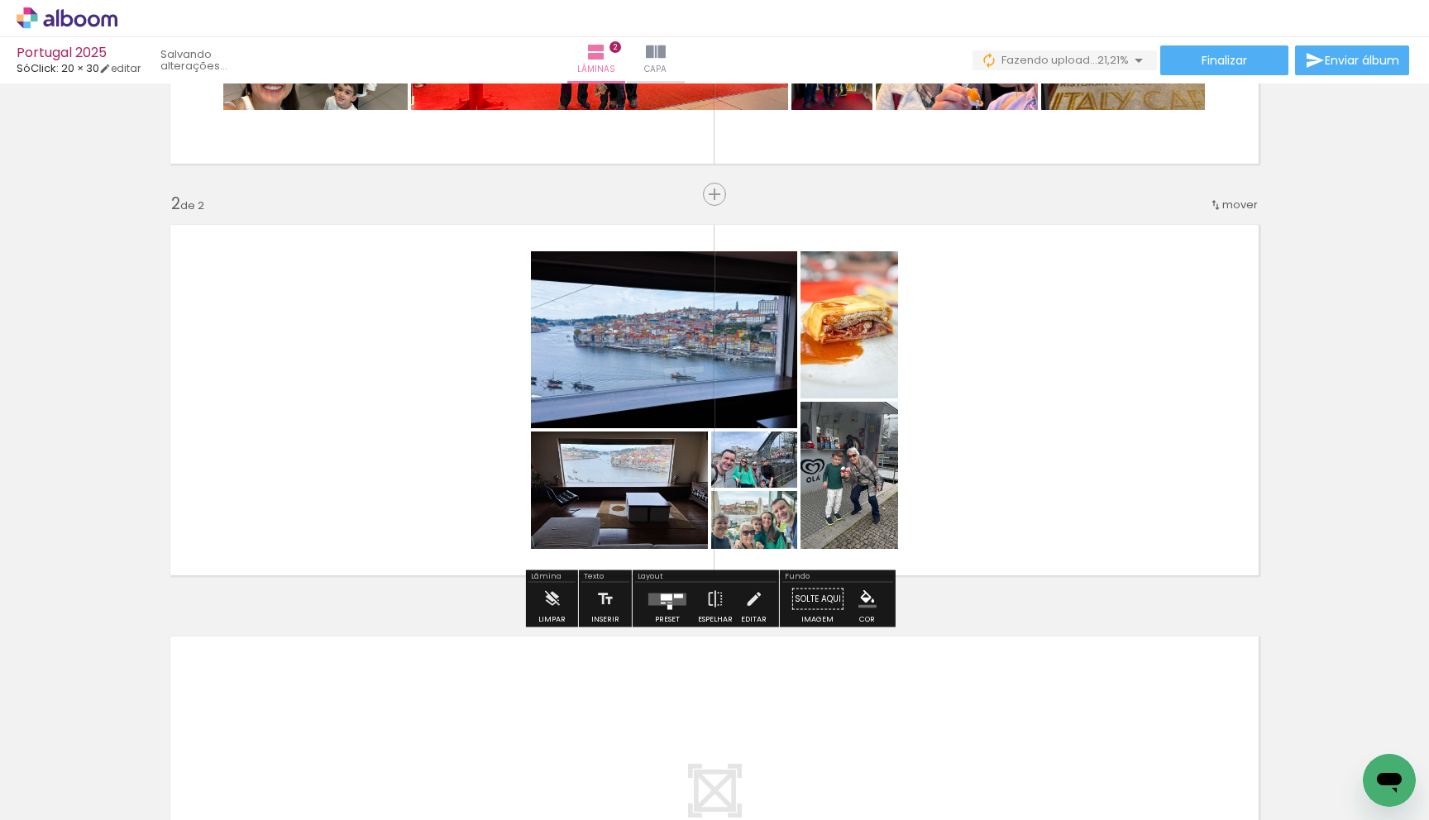
drag, startPoint x: 1061, startPoint y: 760, endPoint x: 1083, endPoint y: 524, distance: 236.7
click at [701, 498] on quentale-workspace at bounding box center [714, 410] width 1429 height 820
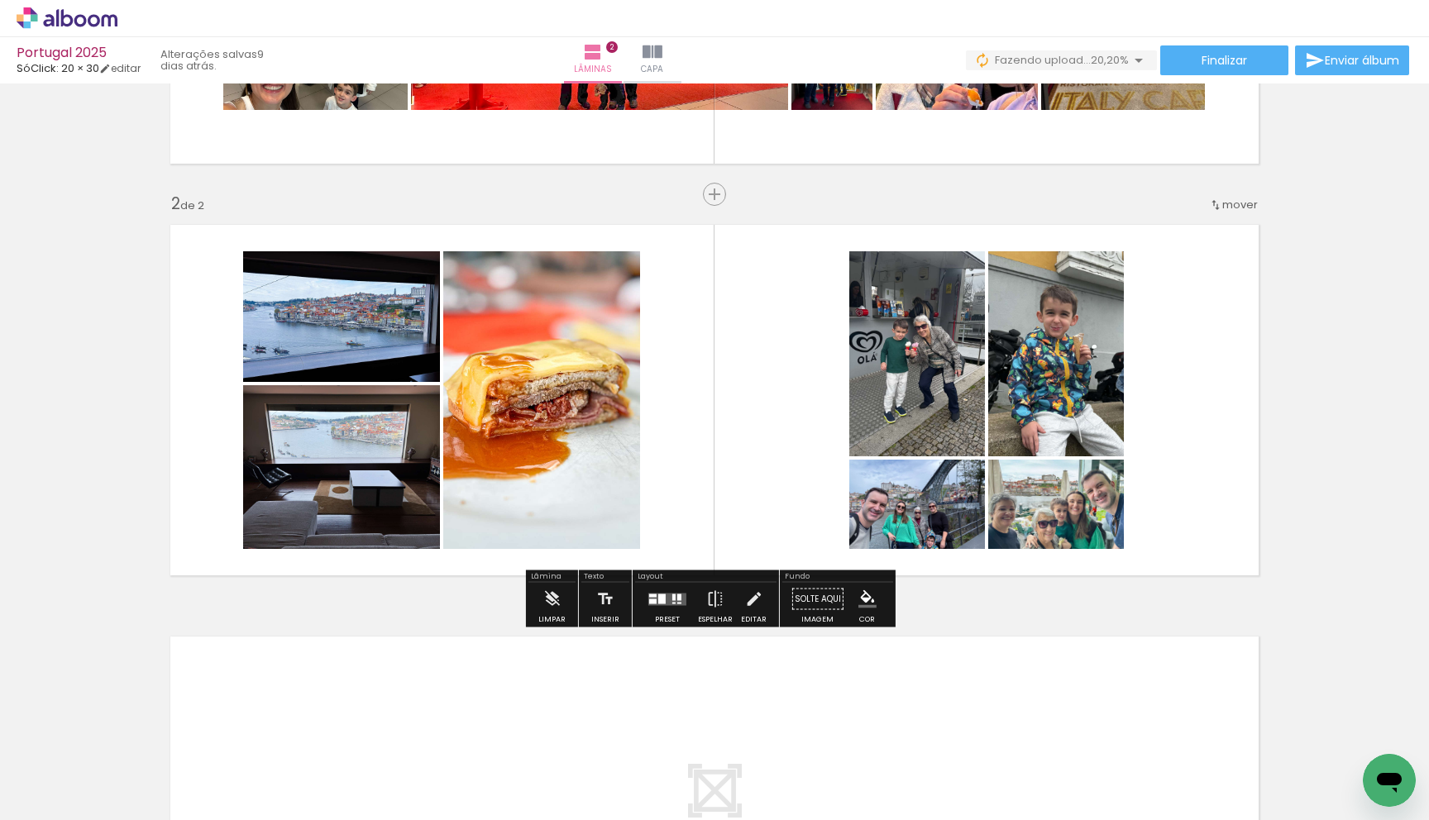
drag, startPoint x: 1146, startPoint y: 599, endPoint x: 1142, endPoint y: 491, distance: 107.5
click at [701, 509] on quentale-workspace at bounding box center [714, 410] width 1429 height 820
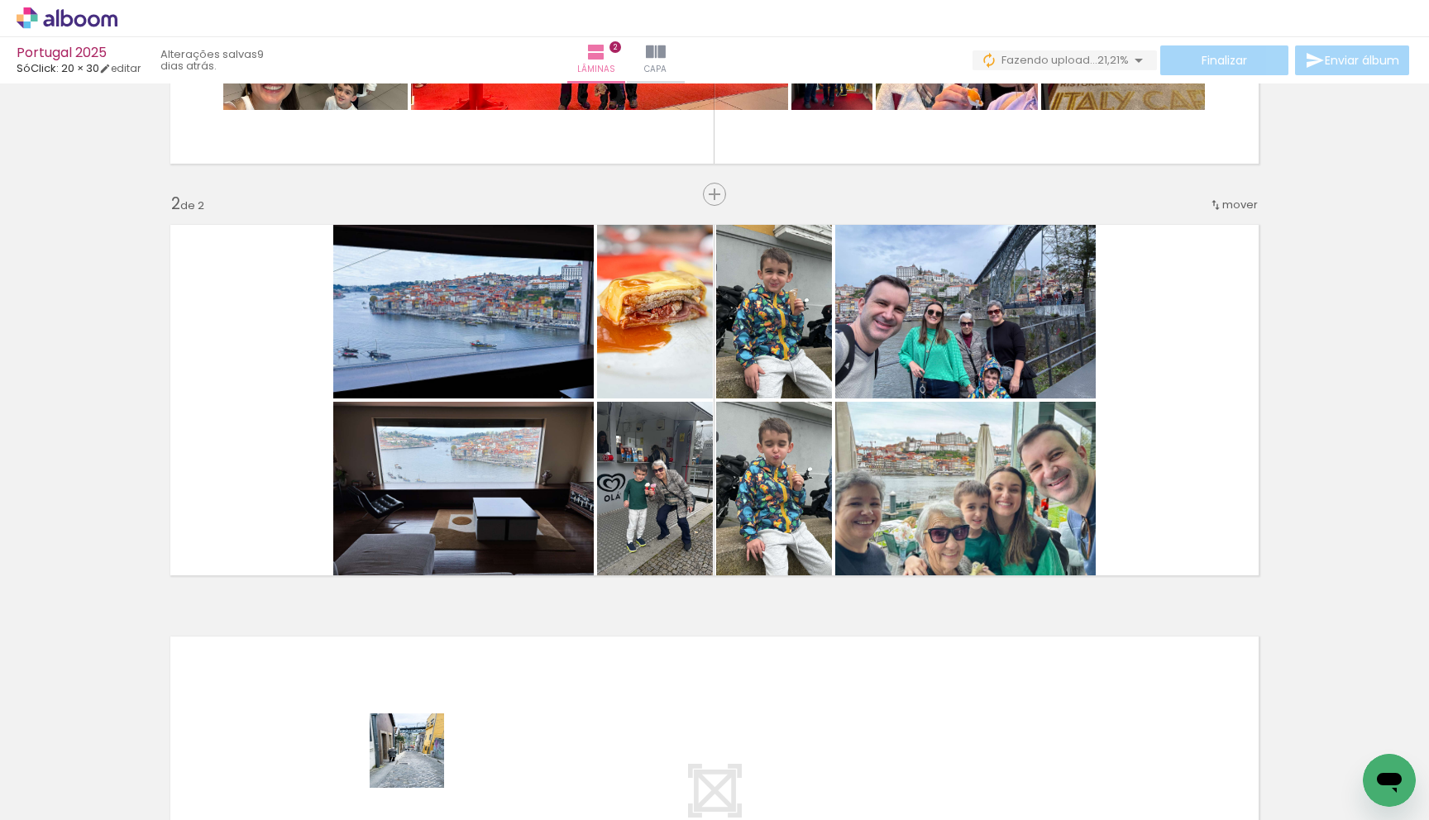
drag, startPoint x: 419, startPoint y: 763, endPoint x: 462, endPoint y: 562, distance: 205.4
click at [464, 546] on quentale-workspace at bounding box center [714, 410] width 1429 height 820
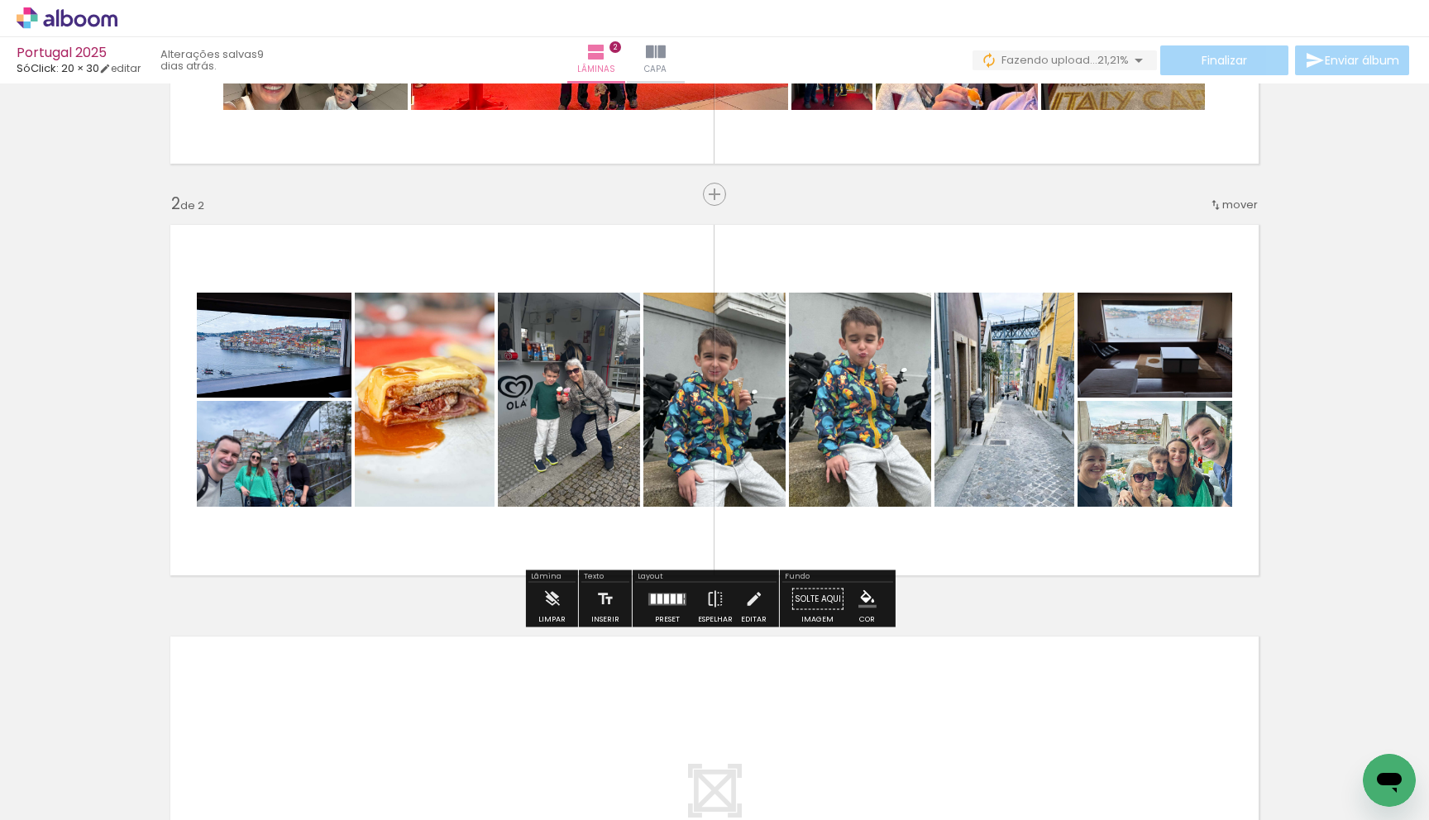
scroll to position [0, 1524]
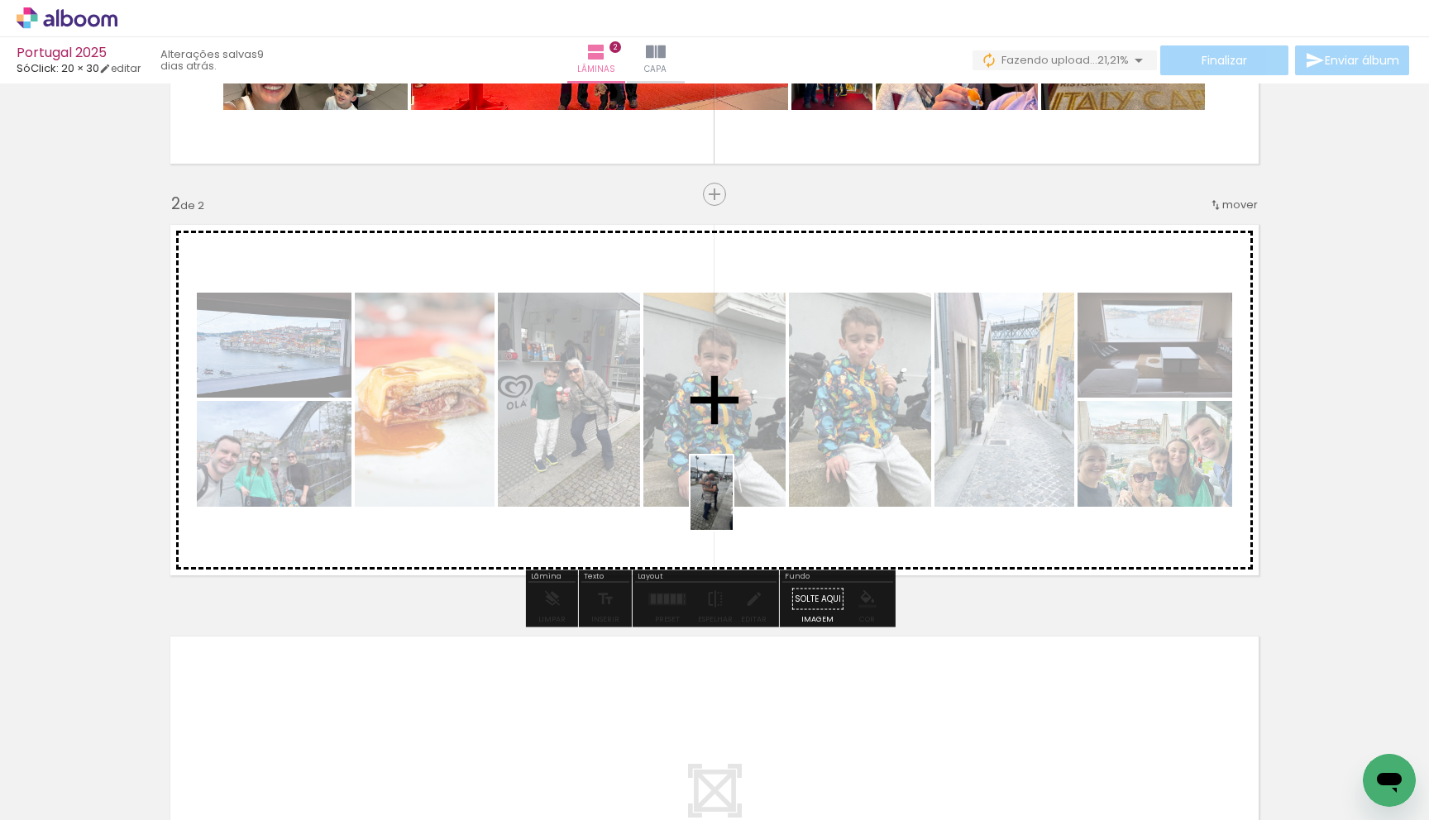
drag, startPoint x: 682, startPoint y: 786, endPoint x: 744, endPoint y: 503, distance: 289.4
click at [701, 498] on quentale-workspace at bounding box center [714, 410] width 1429 height 820
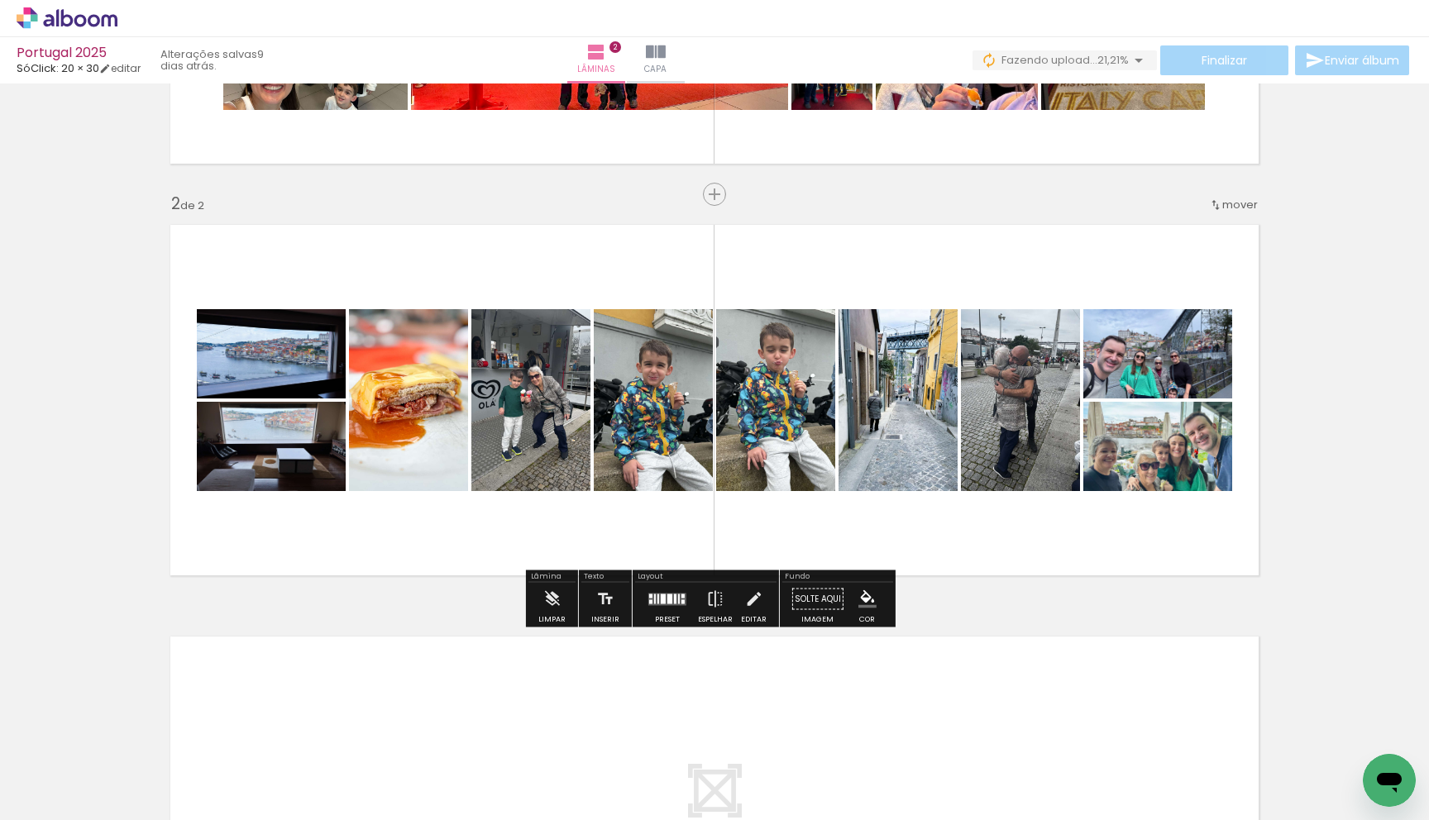
scroll to position [0, 1805]
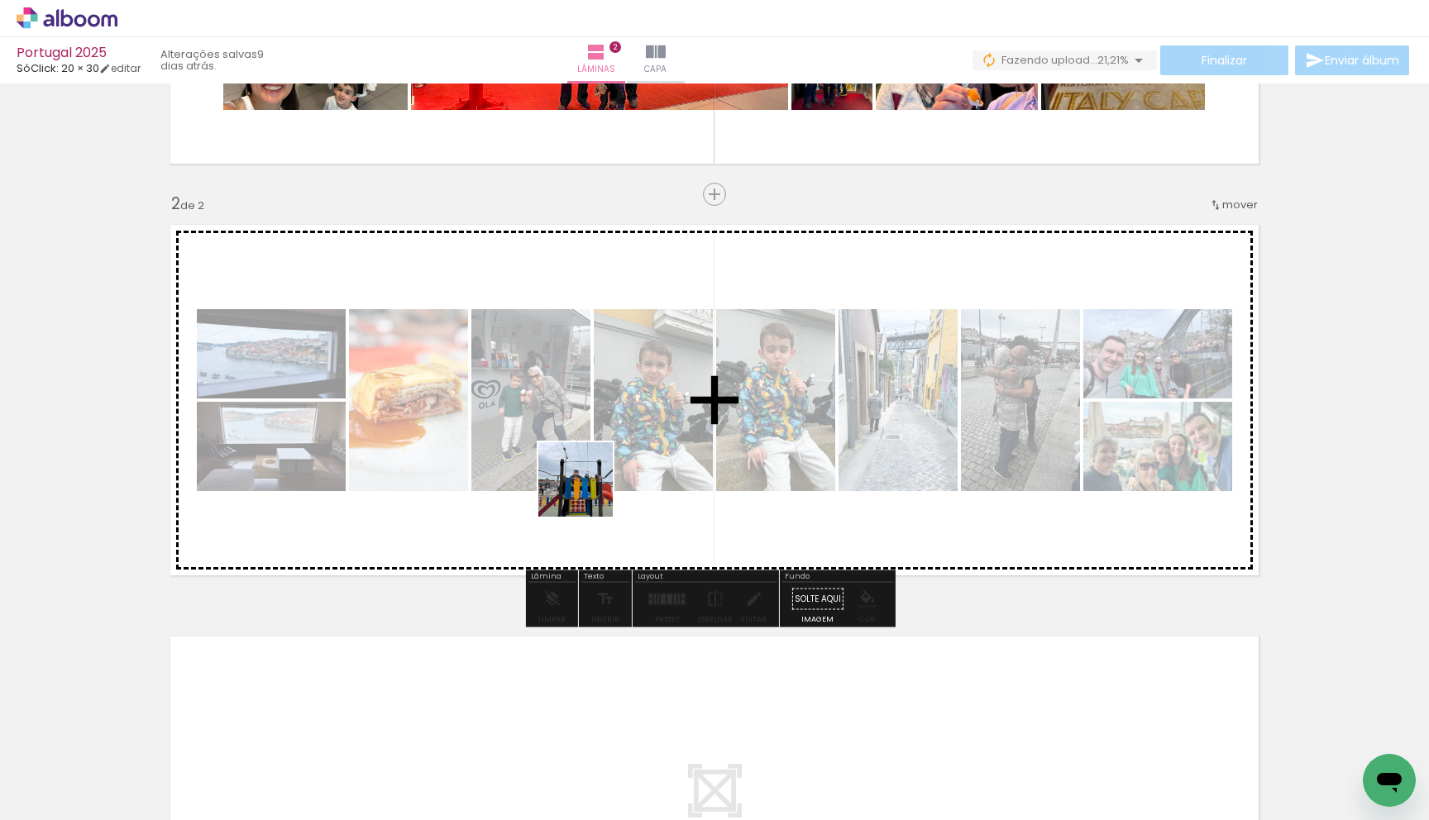
drag, startPoint x: 509, startPoint y: 792, endPoint x: 594, endPoint y: 463, distance: 339.9
click at [594, 460] on quentale-workspace at bounding box center [714, 410] width 1429 height 820
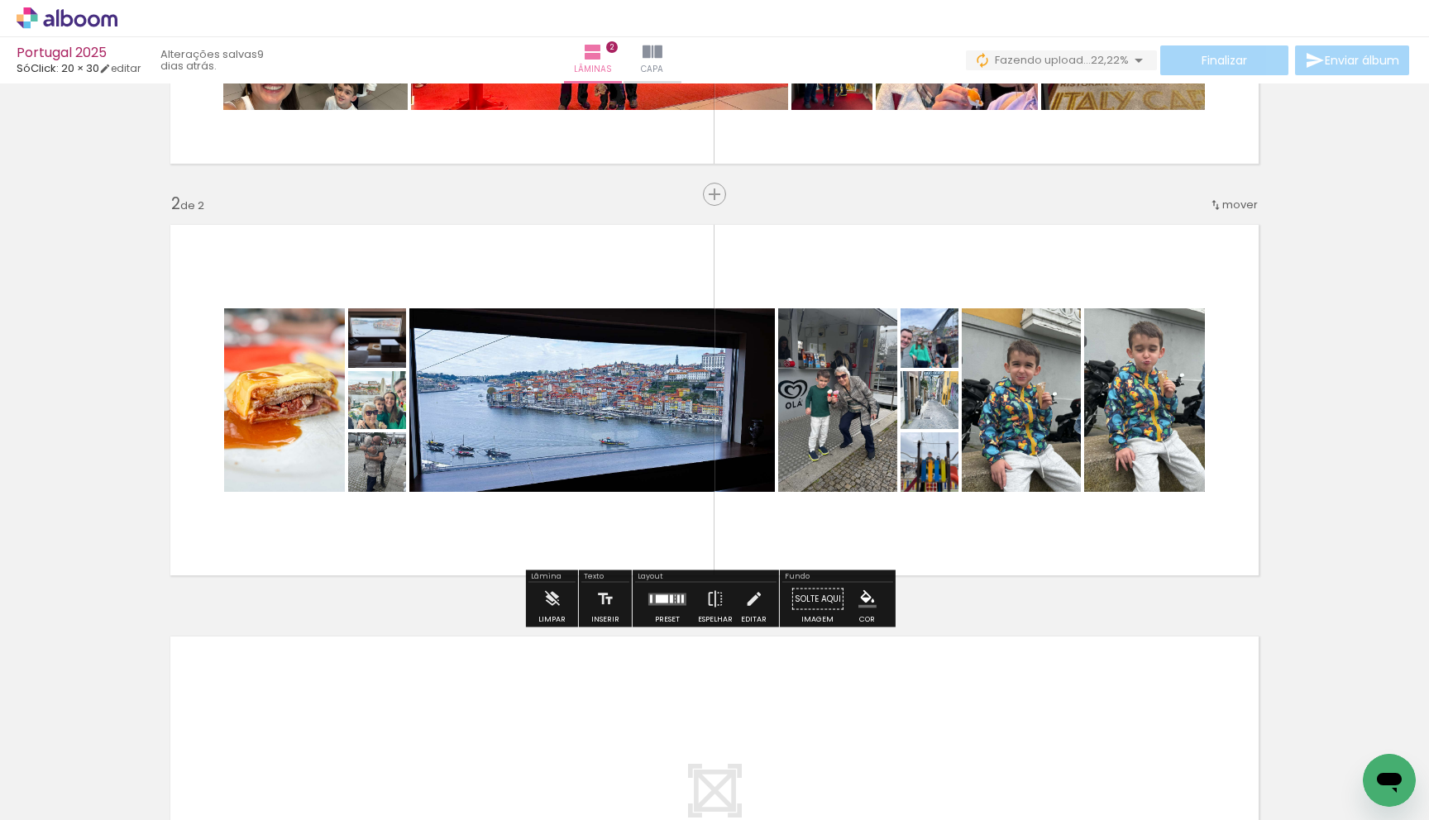
click at [665, 598] on quentale-layouter at bounding box center [667, 599] width 38 height 12
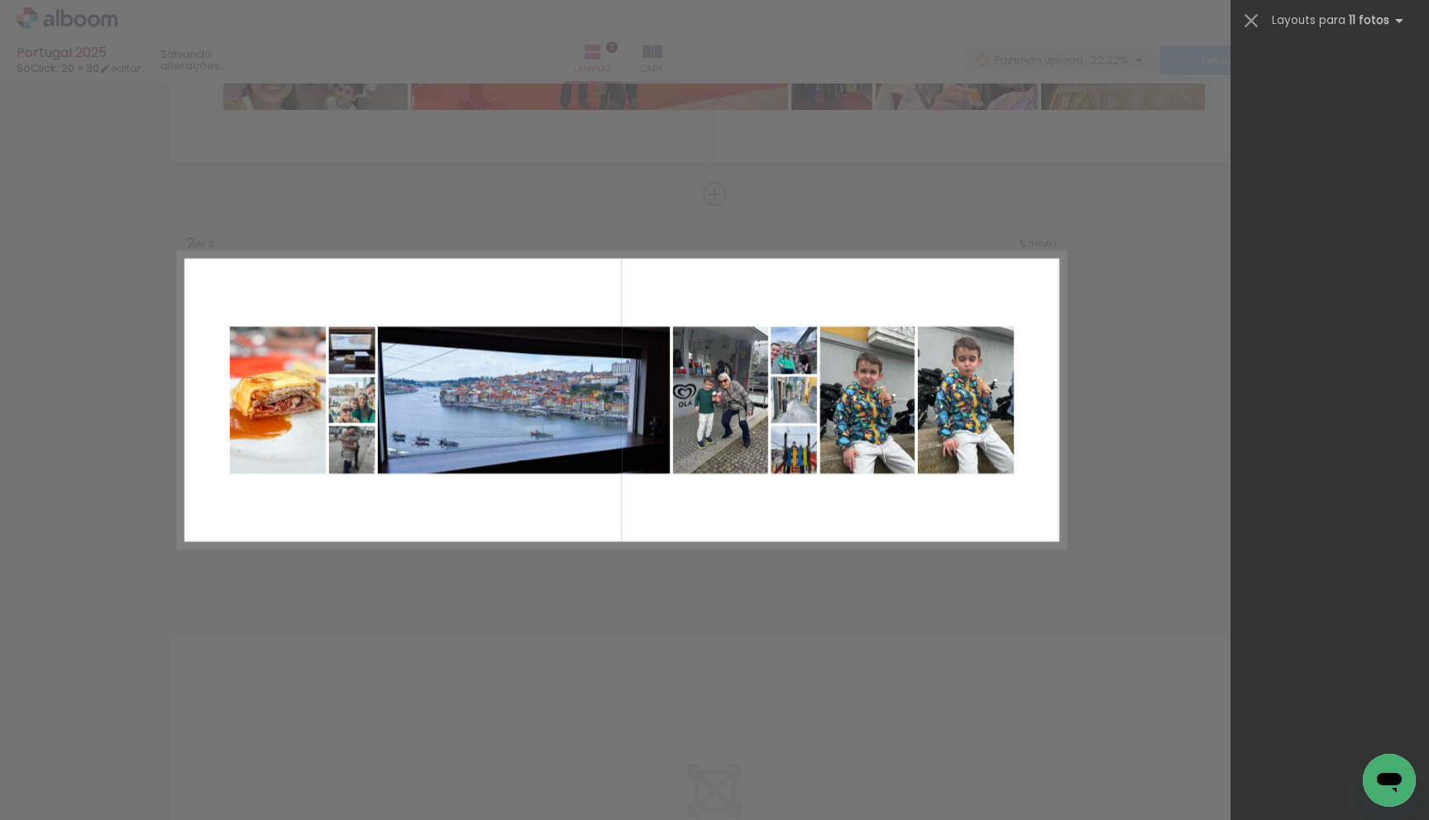
scroll to position [0, 0]
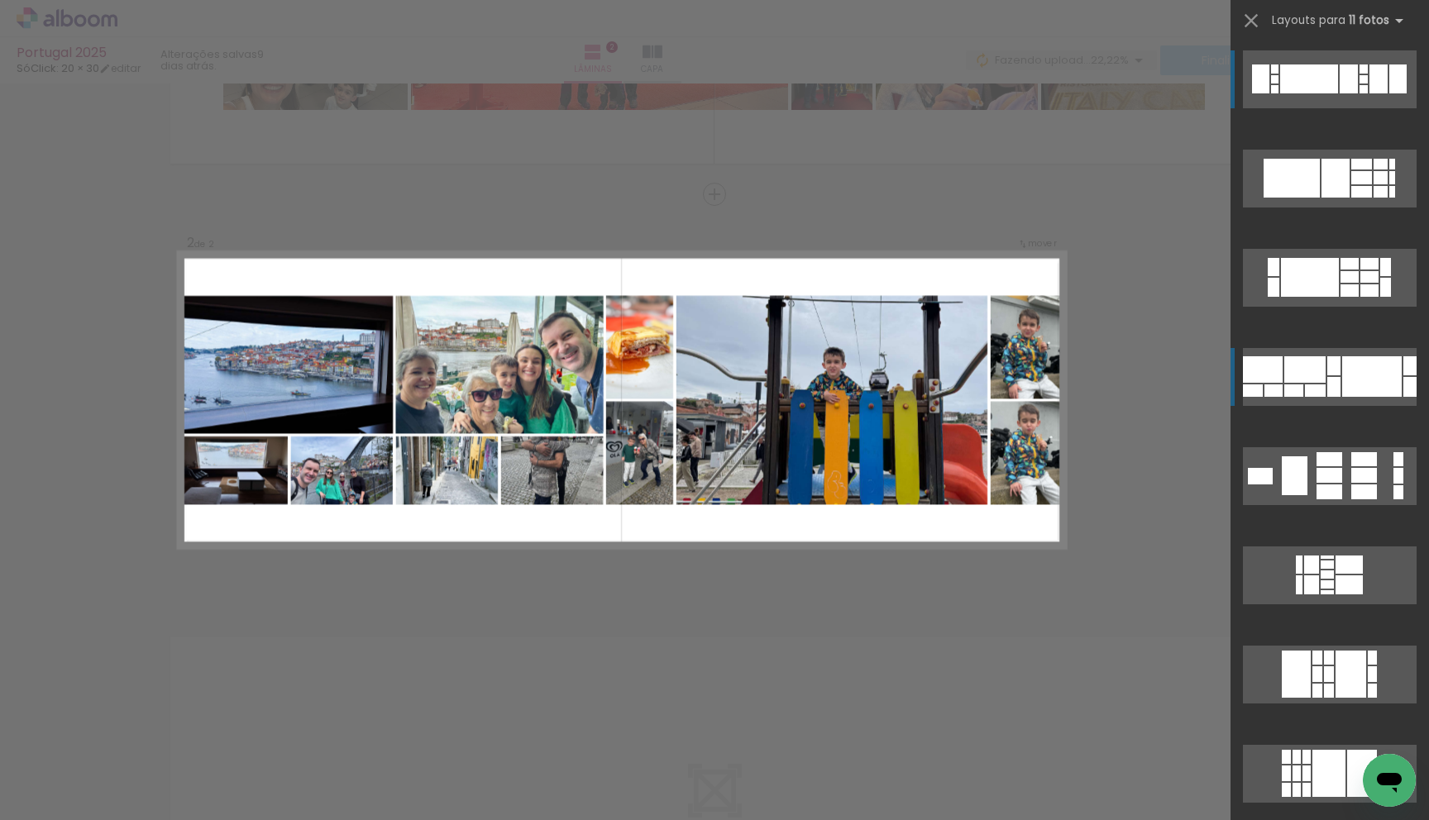
click at [701, 368] on div at bounding box center [1304, 369] width 41 height 26
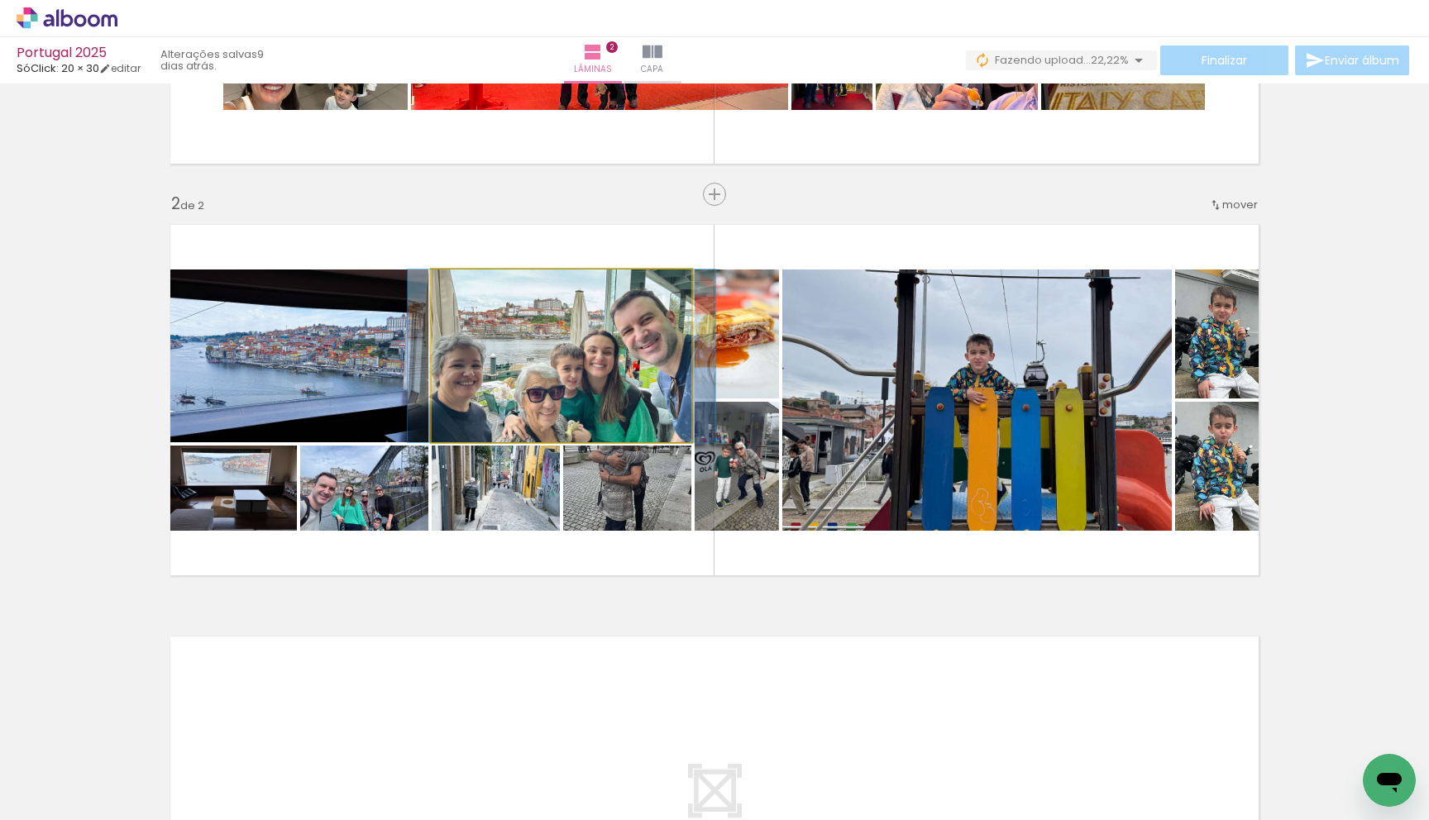
drag, startPoint x: 645, startPoint y: 407, endPoint x: 907, endPoint y: 412, distance: 262.1
click at [0, 0] on slot at bounding box center [0, 0] width 0 height 0
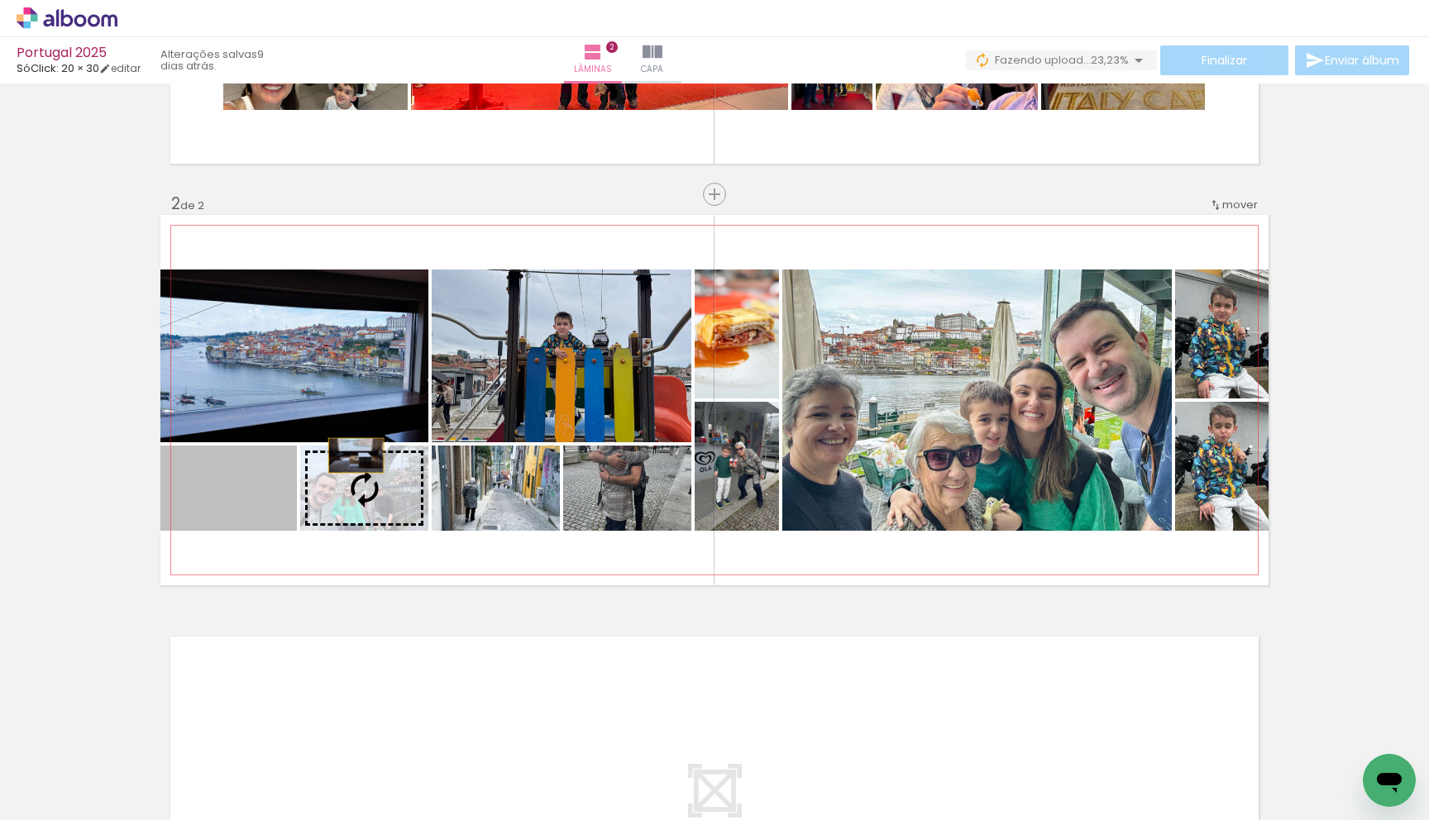
drag, startPoint x: 235, startPoint y: 508, endPoint x: 474, endPoint y: 384, distance: 269.2
click at [0, 0] on slot at bounding box center [0, 0] width 0 height 0
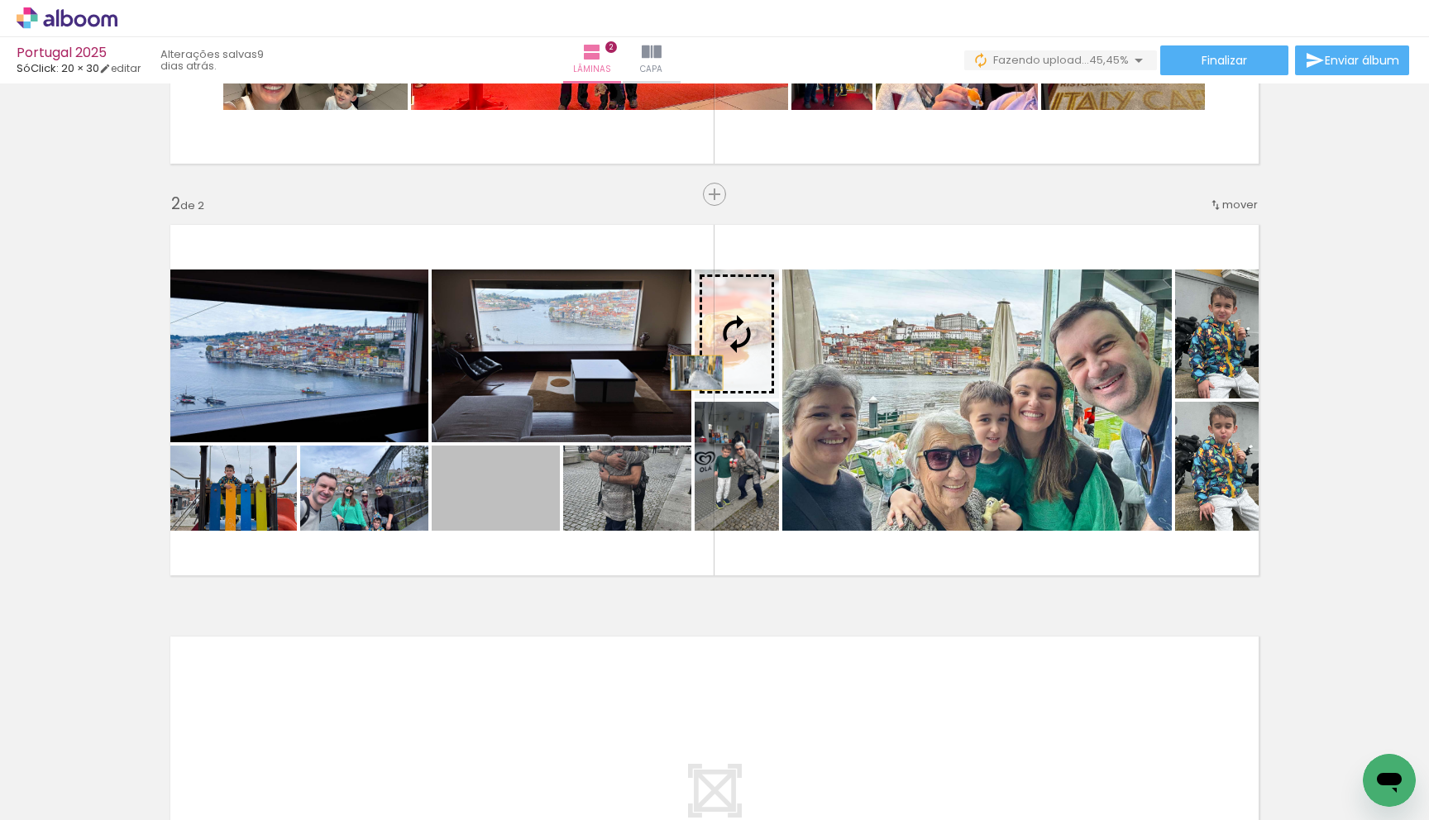
drag, startPoint x: 518, startPoint y: 492, endPoint x: 716, endPoint y: 352, distance: 242.0
click at [0, 0] on slot at bounding box center [0, 0] width 0 height 0
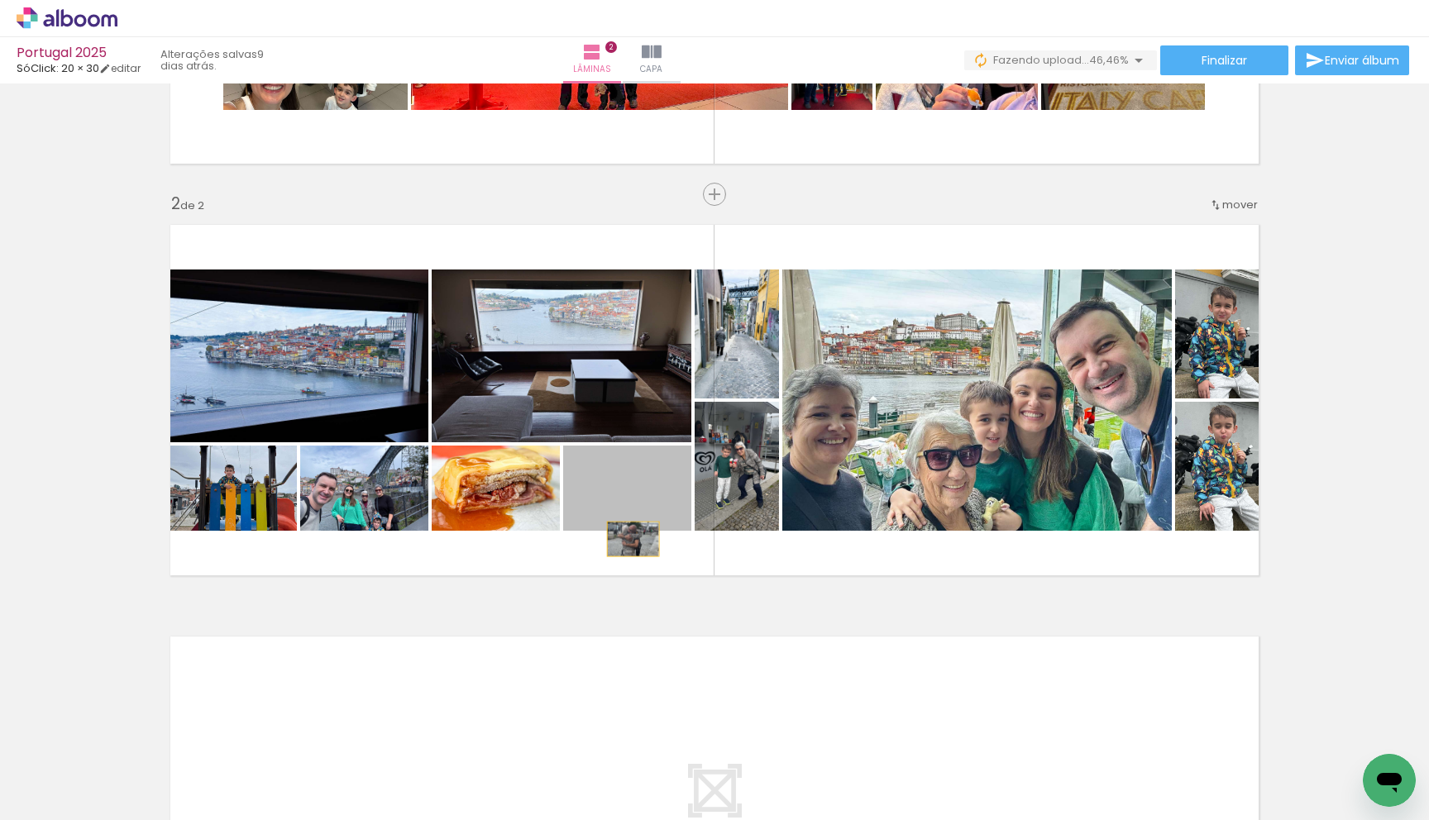
drag, startPoint x: 626, startPoint y: 532, endPoint x: 627, endPoint y: 541, distance: 10.0
click at [627, 541] on quentale-layouter at bounding box center [714, 400] width 1108 height 370
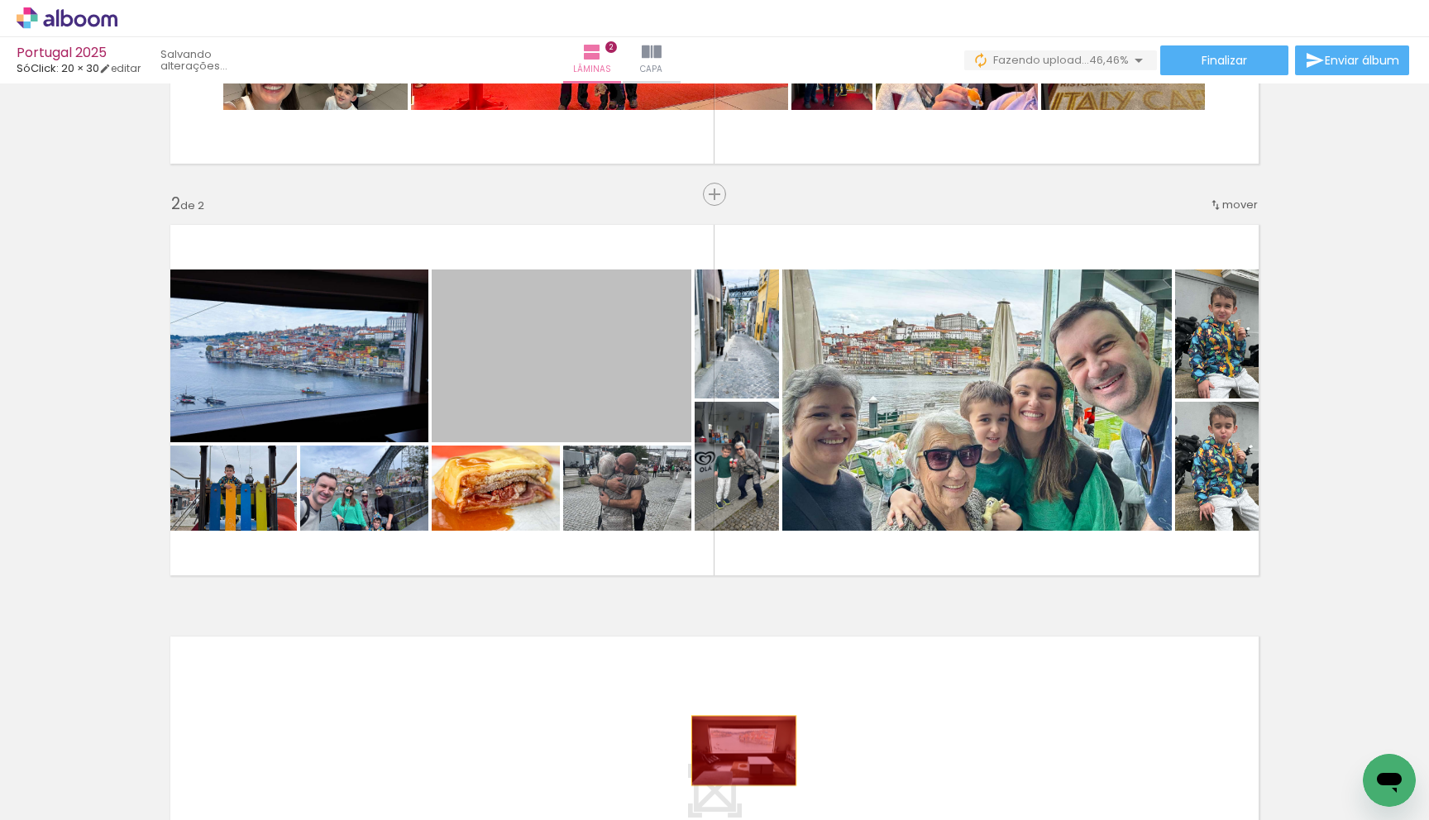
drag, startPoint x: 575, startPoint y: 360, endPoint x: 737, endPoint y: 751, distance: 423.3
click at [701, 741] on quentale-workspace at bounding box center [714, 410] width 1429 height 820
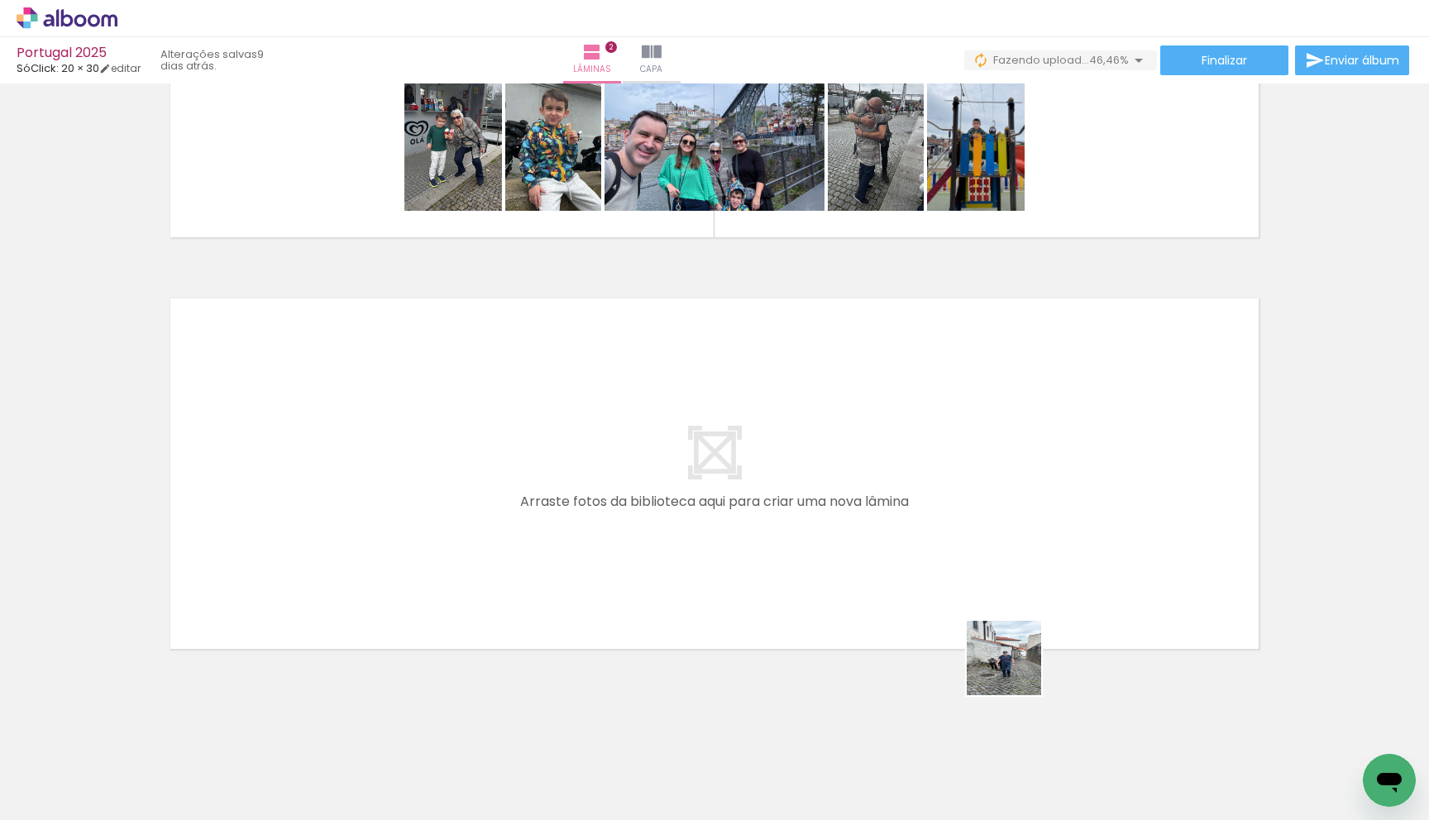
drag, startPoint x: 1042, startPoint y: 730, endPoint x: 989, endPoint y: 581, distance: 157.9
click at [701, 581] on quentale-workspace at bounding box center [714, 410] width 1429 height 820
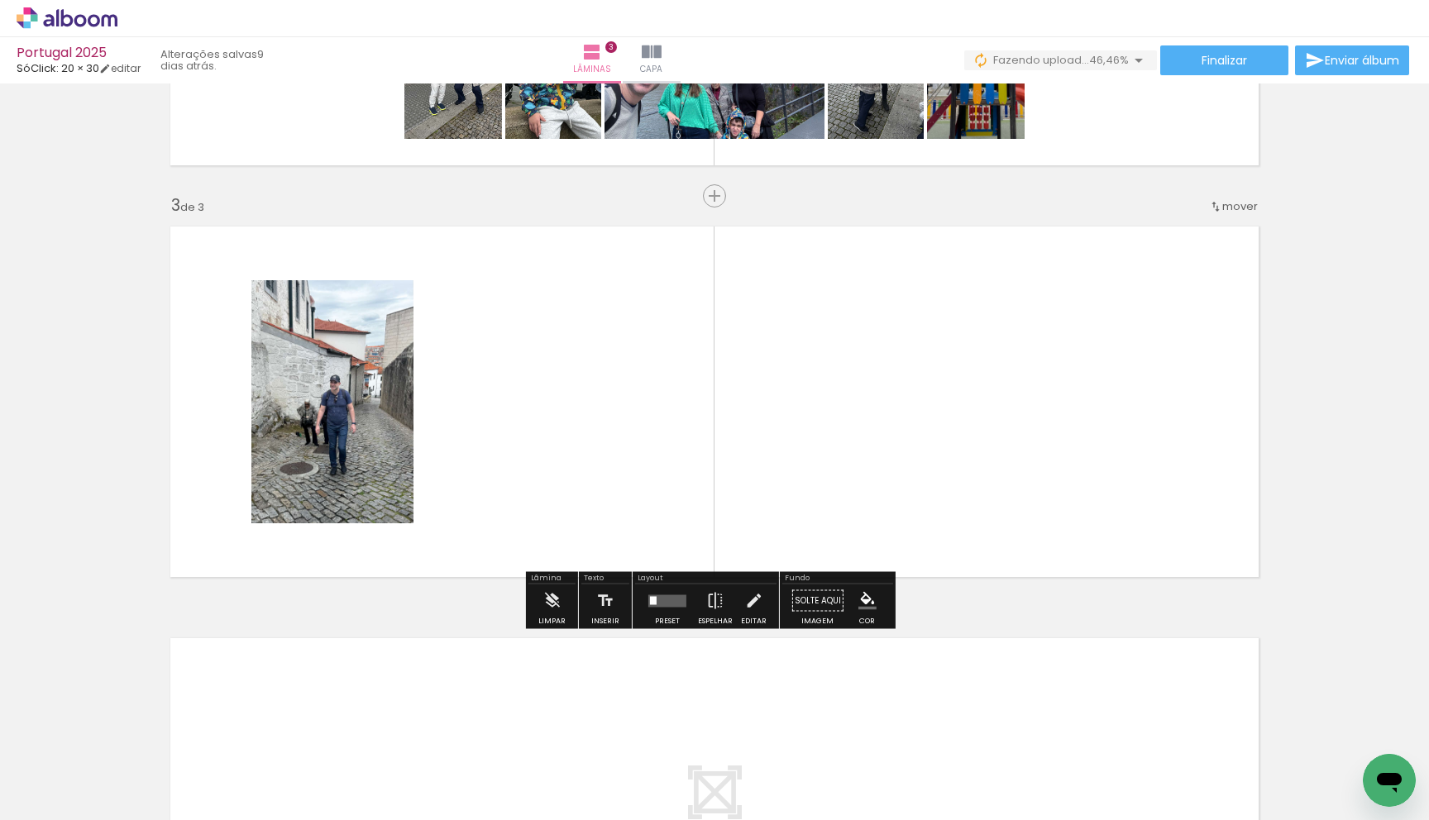
scroll to position [740, 0]
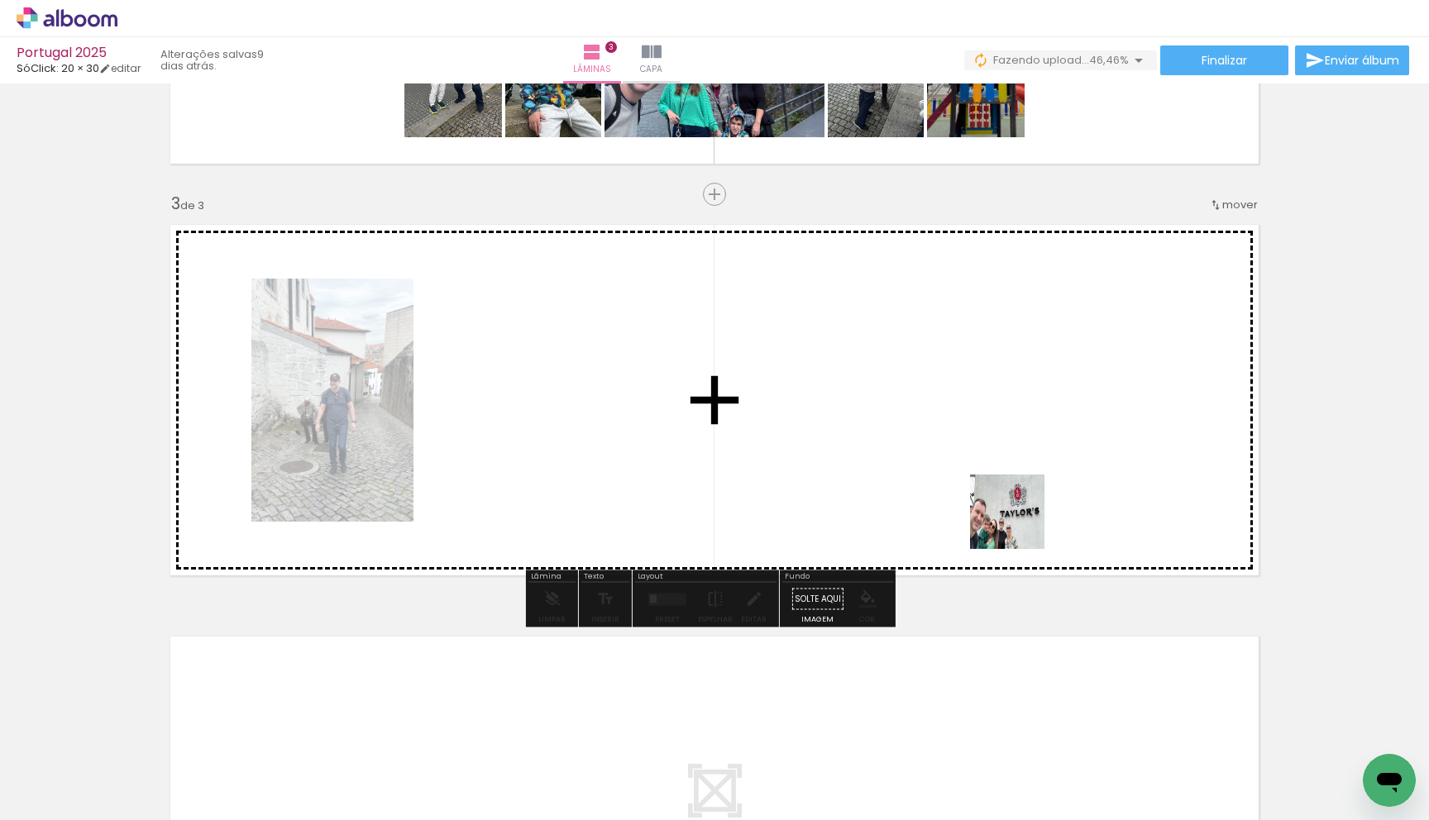
drag, startPoint x: 1123, startPoint y: 779, endPoint x: 995, endPoint y: 490, distance: 315.4
click at [701, 490] on quentale-workspace at bounding box center [714, 410] width 1429 height 820
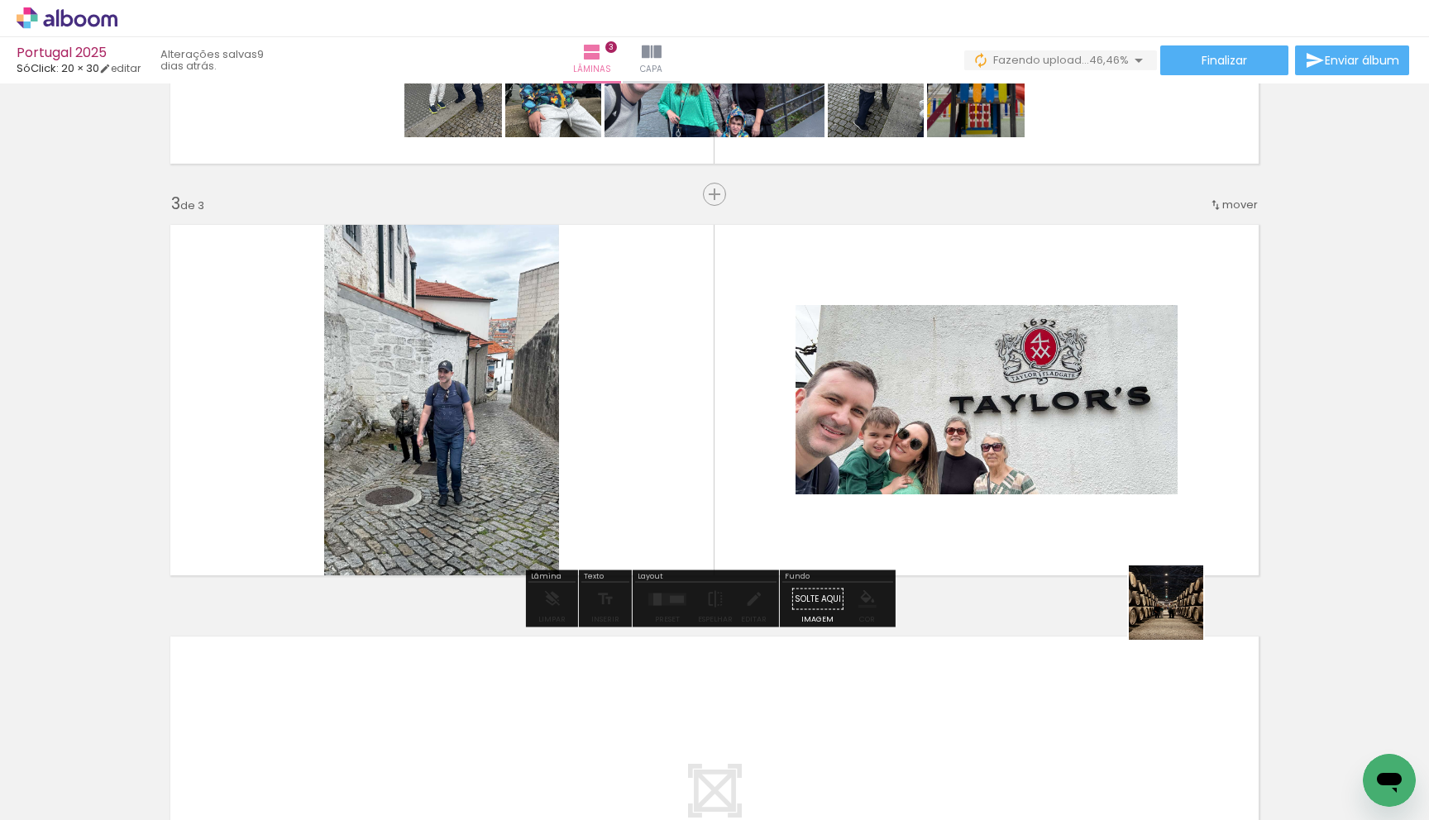
drag, startPoint x: 1220, startPoint y: 751, endPoint x: 1128, endPoint y: 506, distance: 261.3
click at [701, 505] on quentale-workspace at bounding box center [714, 410] width 1429 height 820
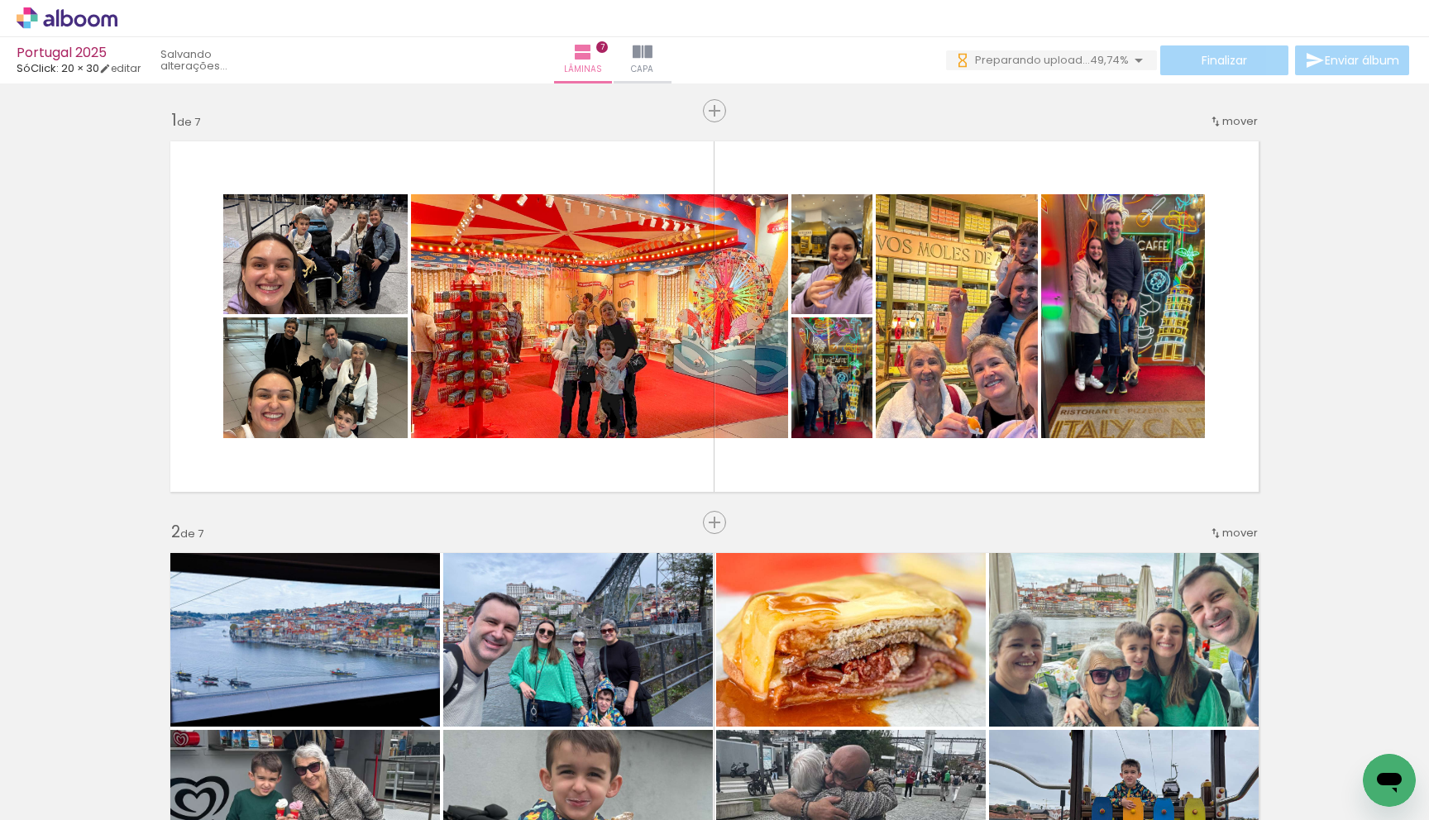
scroll to position [0, 8277]
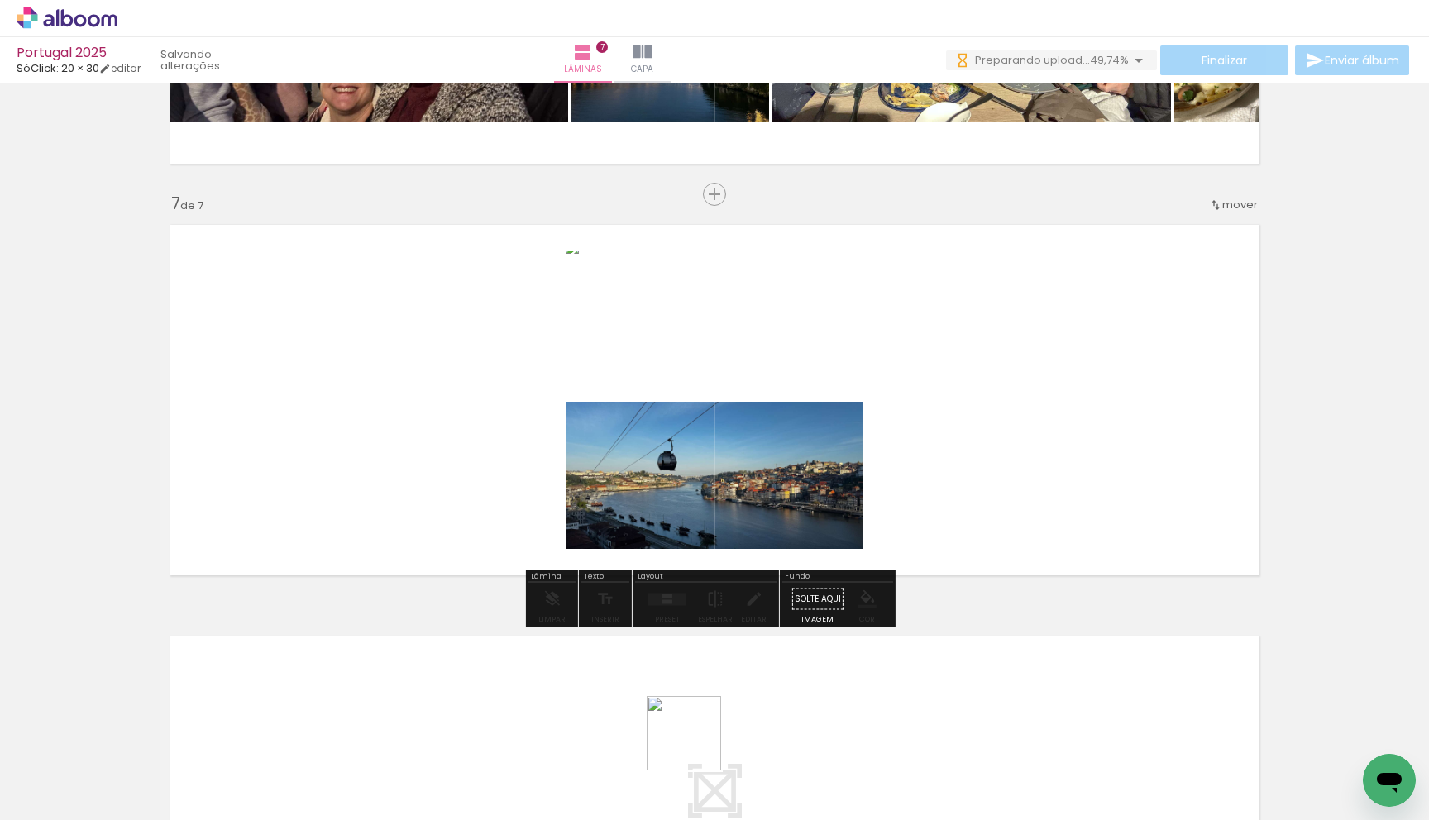
drag, startPoint x: 693, startPoint y: 761, endPoint x: 752, endPoint y: 459, distance: 308.4
click at [737, 501] on quentale-workspace at bounding box center [714, 410] width 1429 height 820
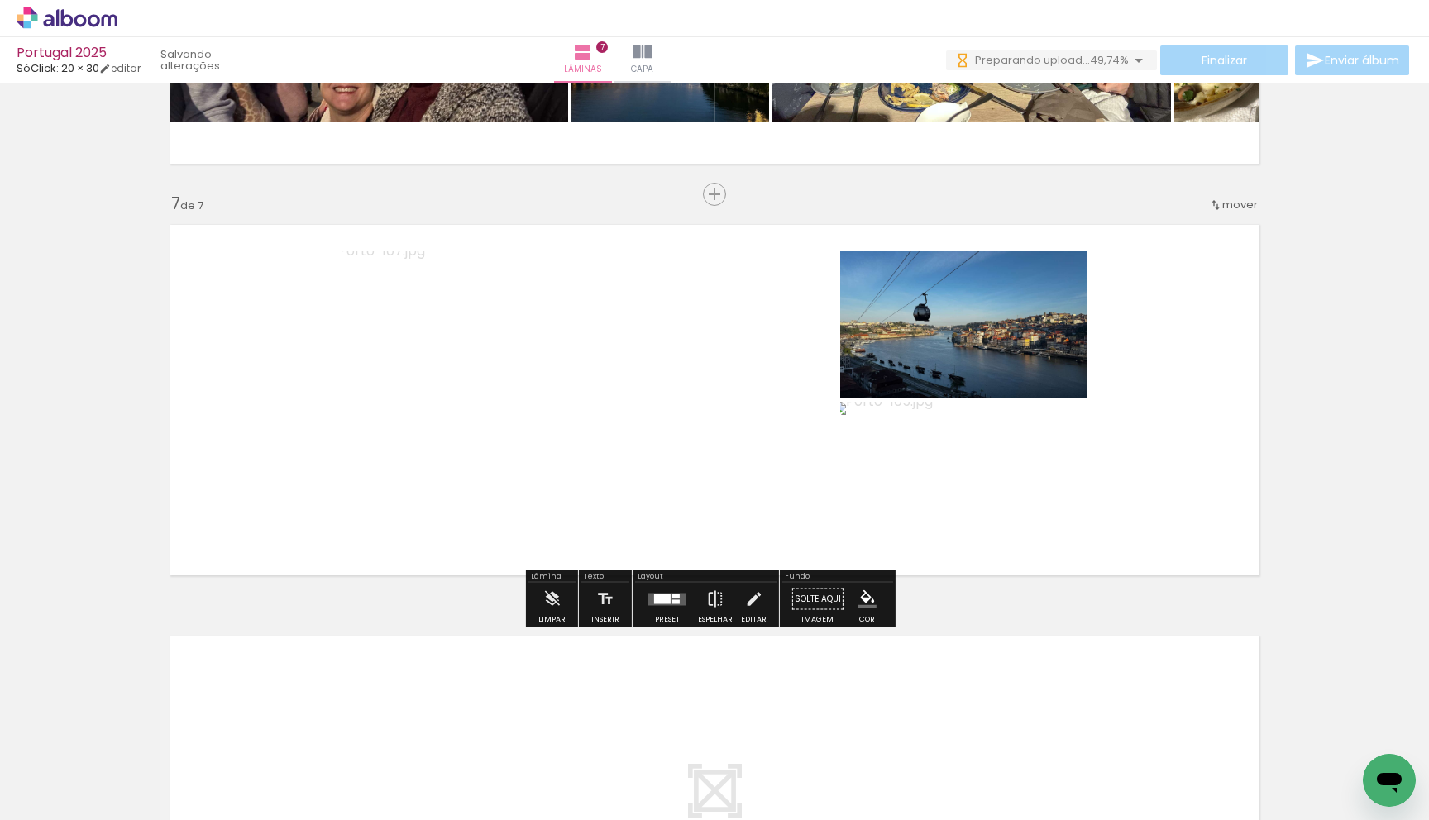
drag, startPoint x: 794, startPoint y: 777, endPoint x: 923, endPoint y: 561, distance: 251.4
click at [923, 561] on quentale-workspace at bounding box center [714, 410] width 1429 height 820
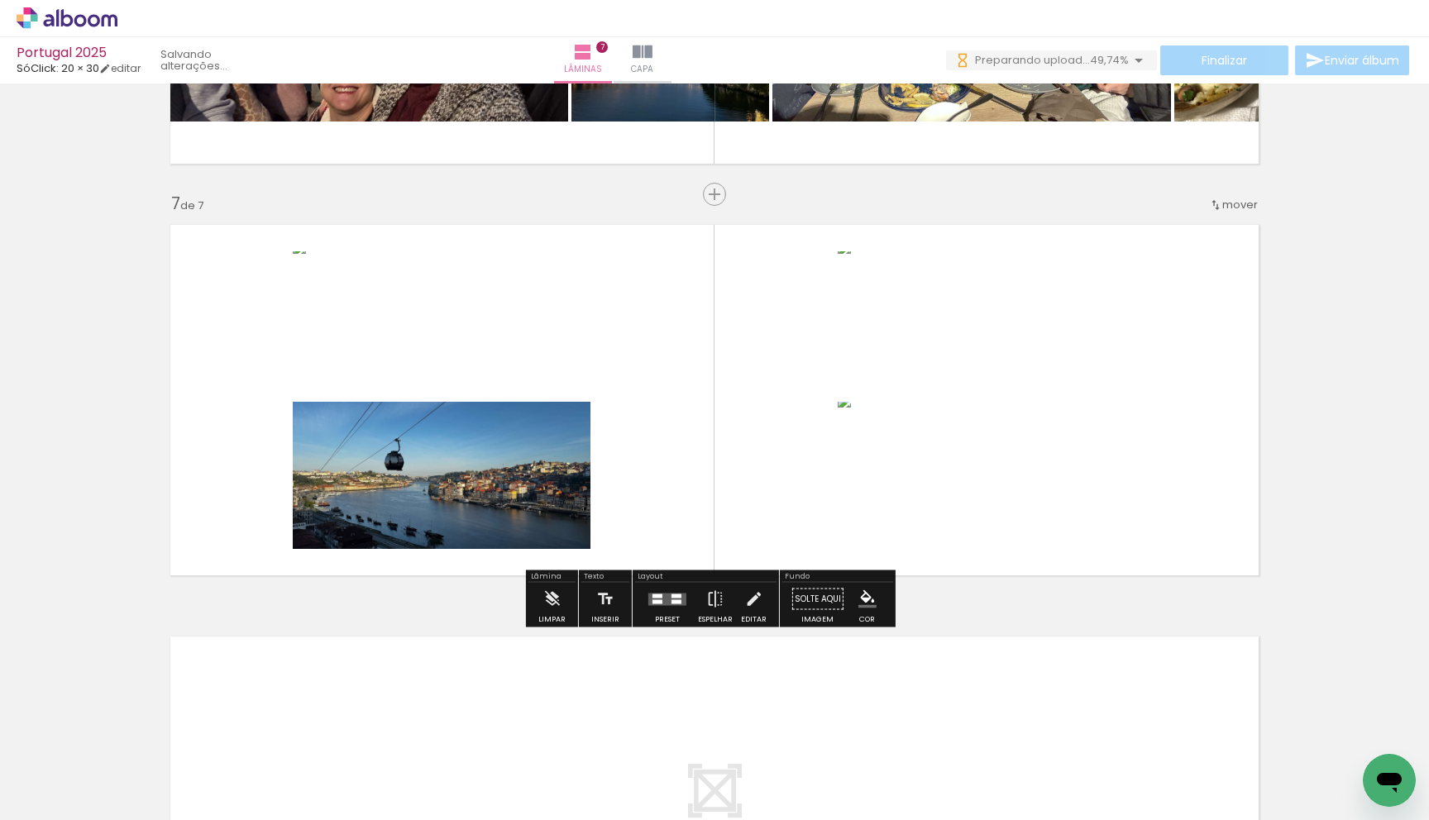
click at [661, 598] on quentale-layouter at bounding box center [667, 599] width 38 height 12
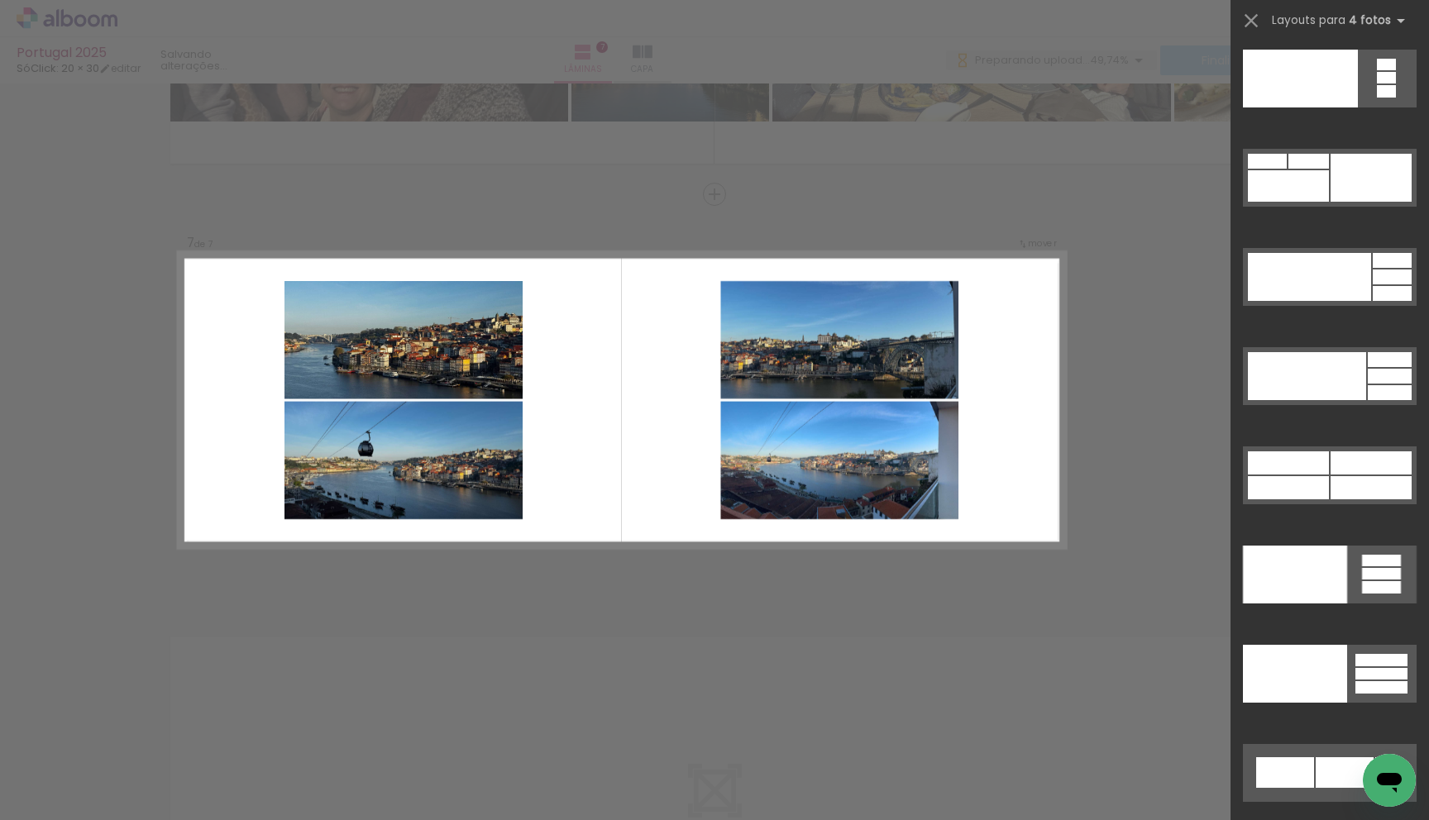
scroll to position [36220, 0]
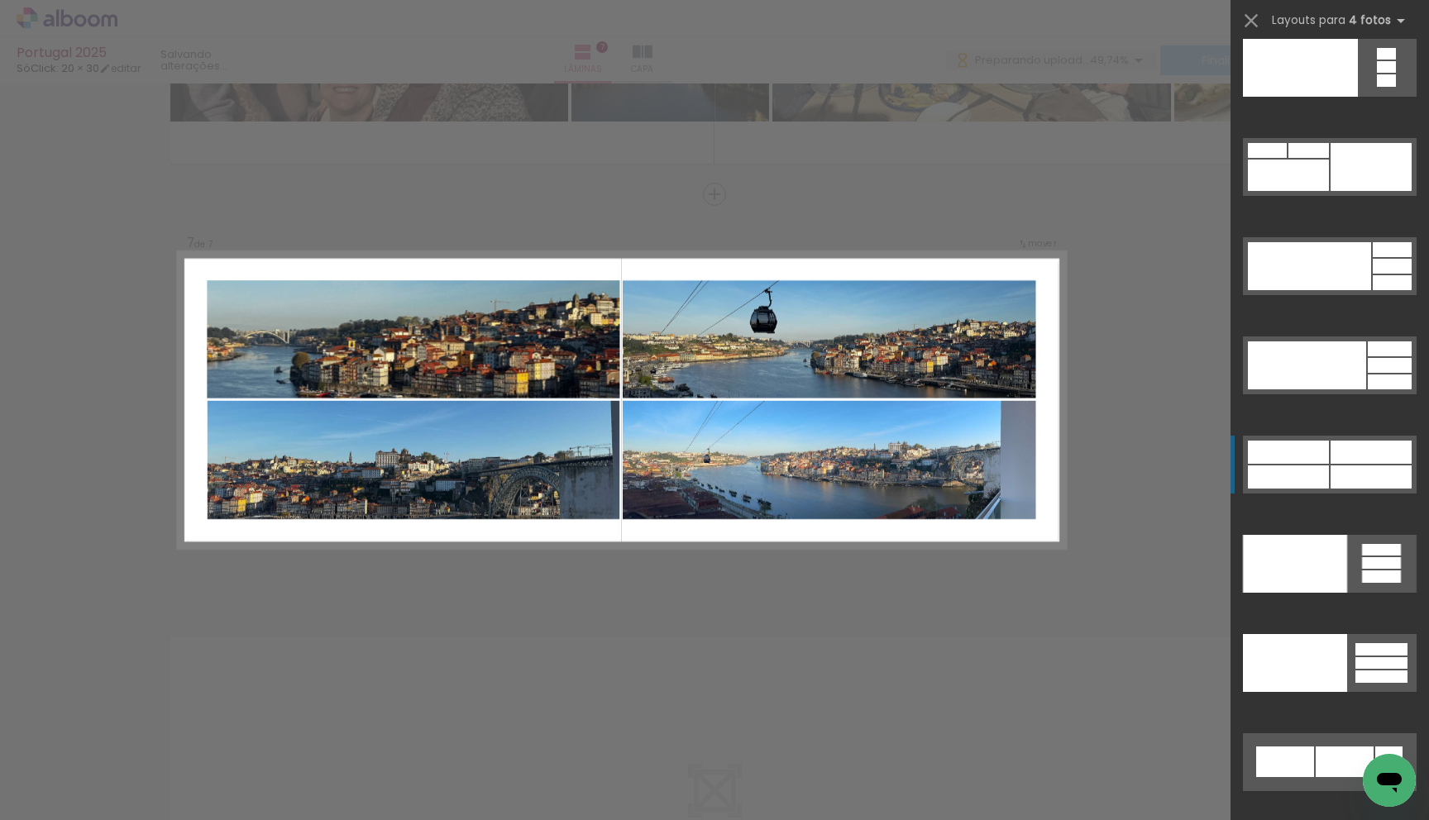
click at [1323, 450] on quentale-layouter at bounding box center [1330, 465] width 174 height 58
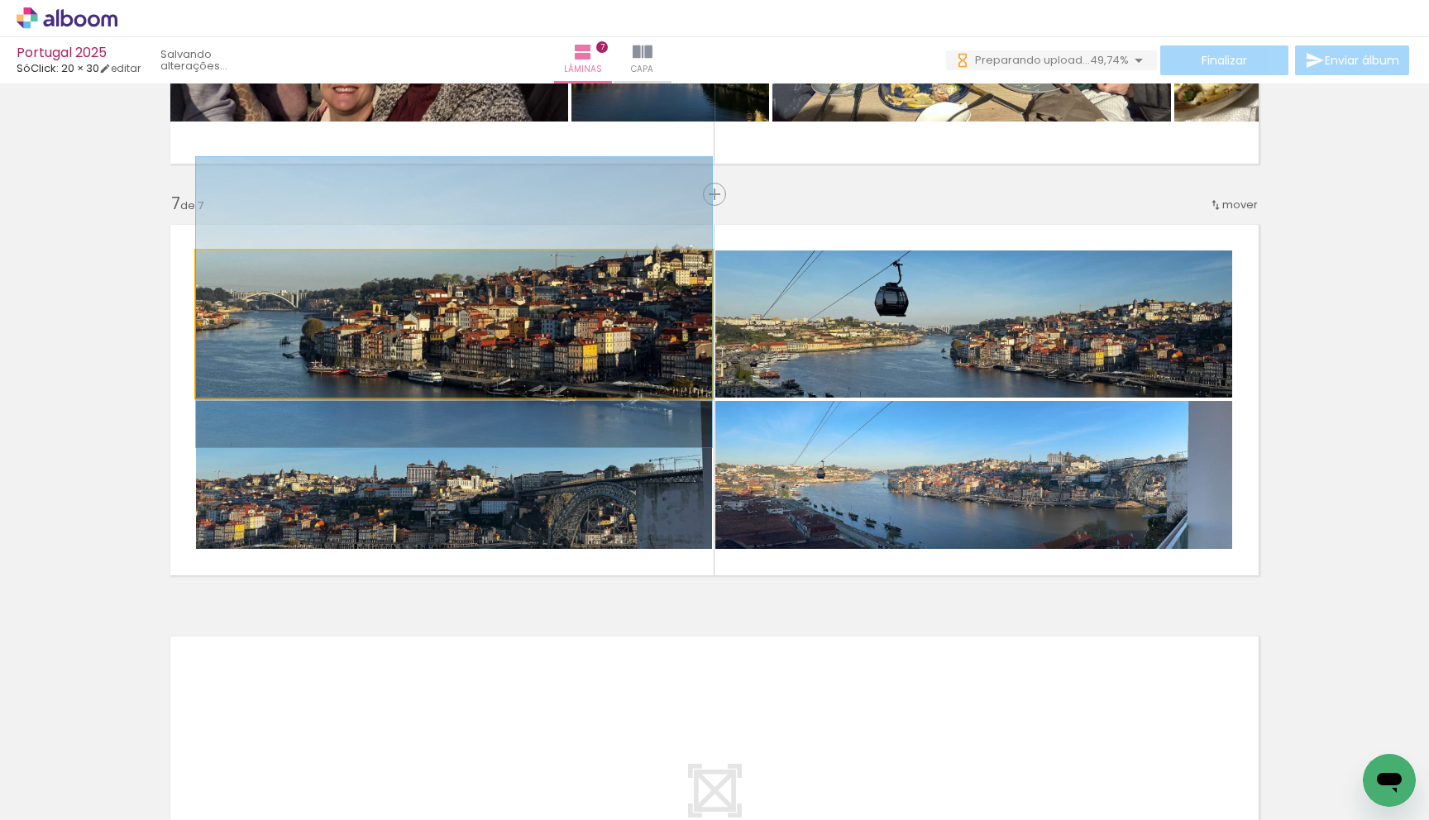
drag, startPoint x: 679, startPoint y: 351, endPoint x: 675, endPoint y: 334, distance: 17.0
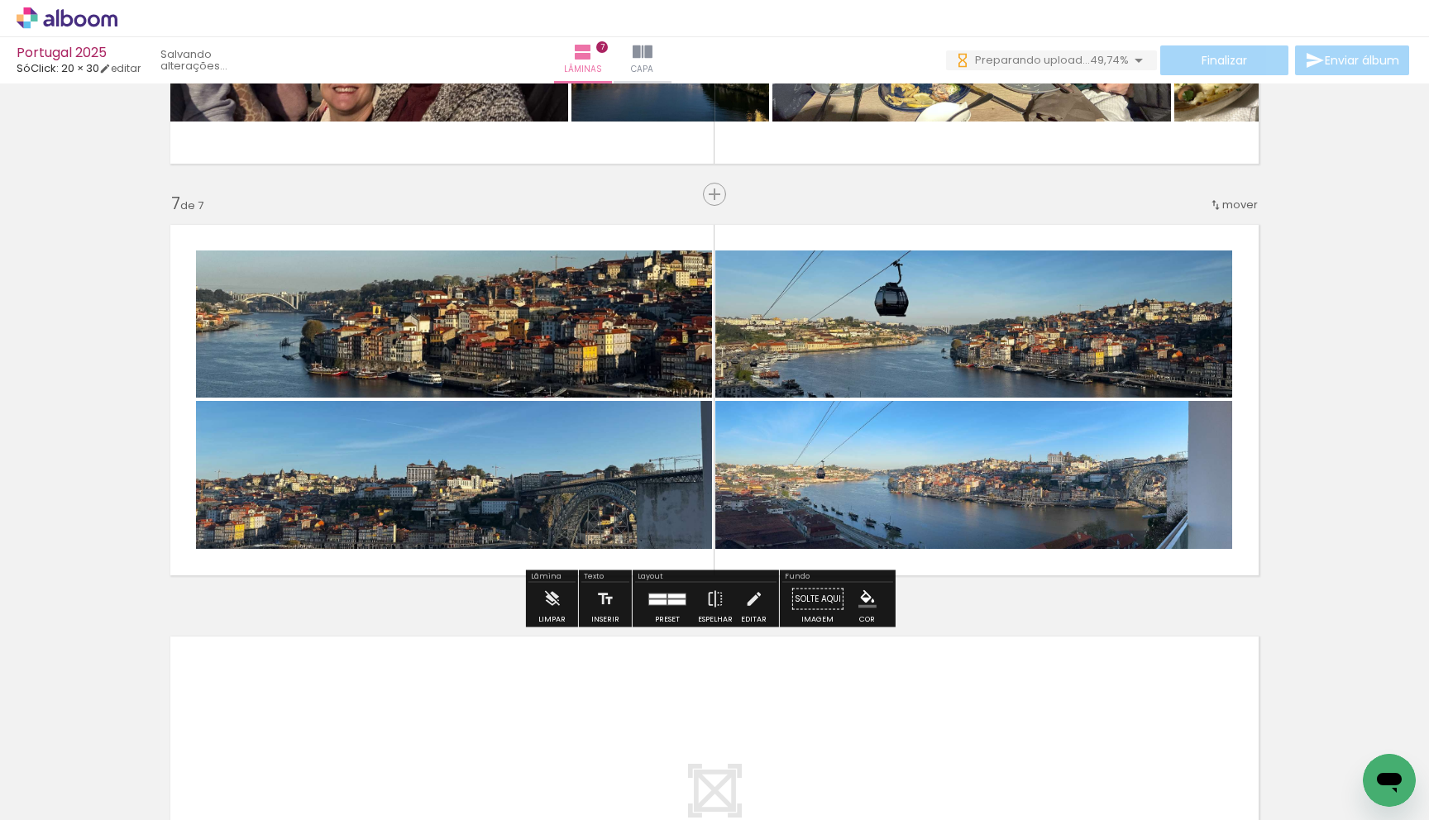
click at [474, 277] on quentale-photo at bounding box center [454, 323] width 516 height 147
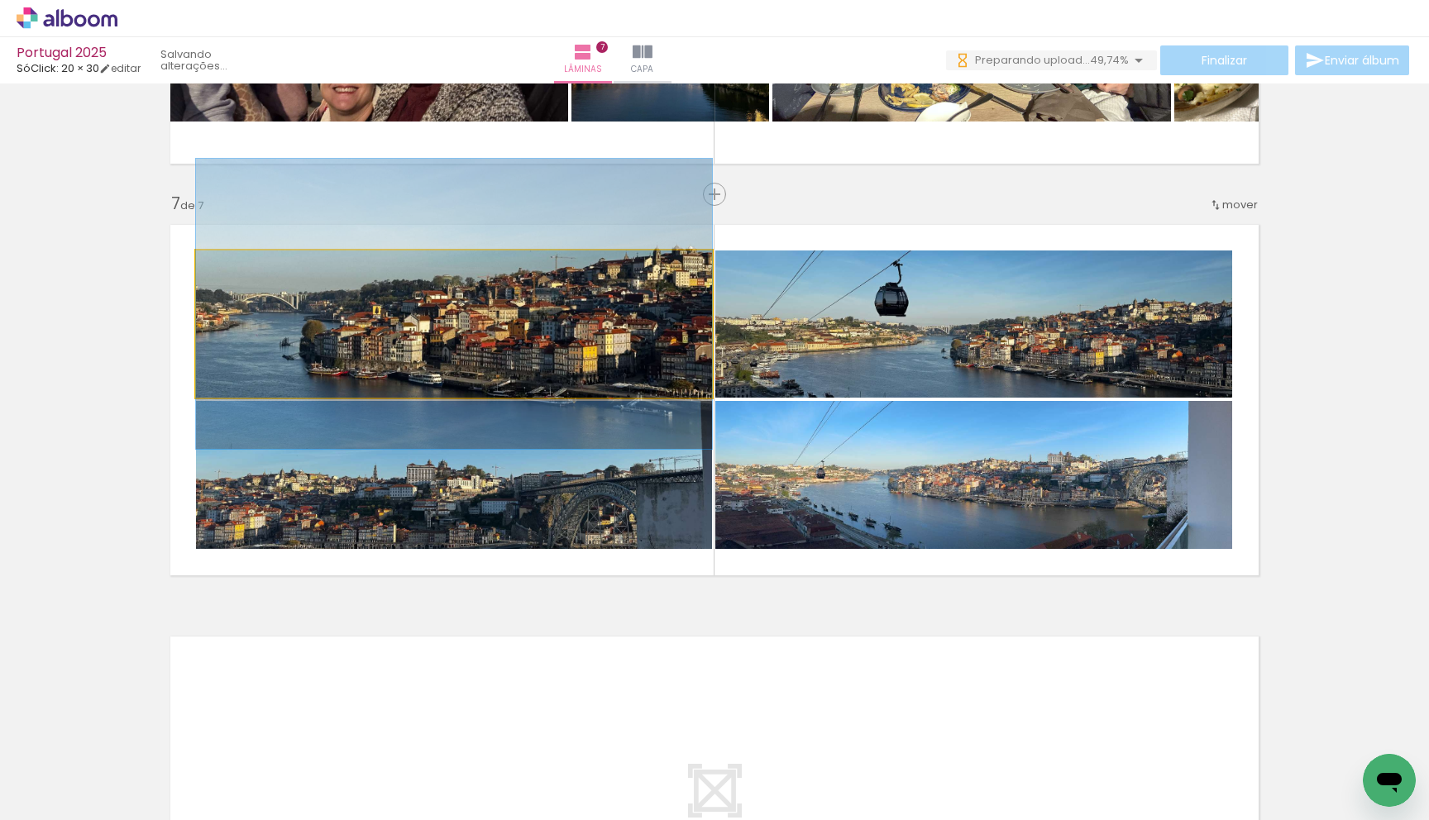
click at [474, 277] on quentale-photo at bounding box center [454, 323] width 516 height 147
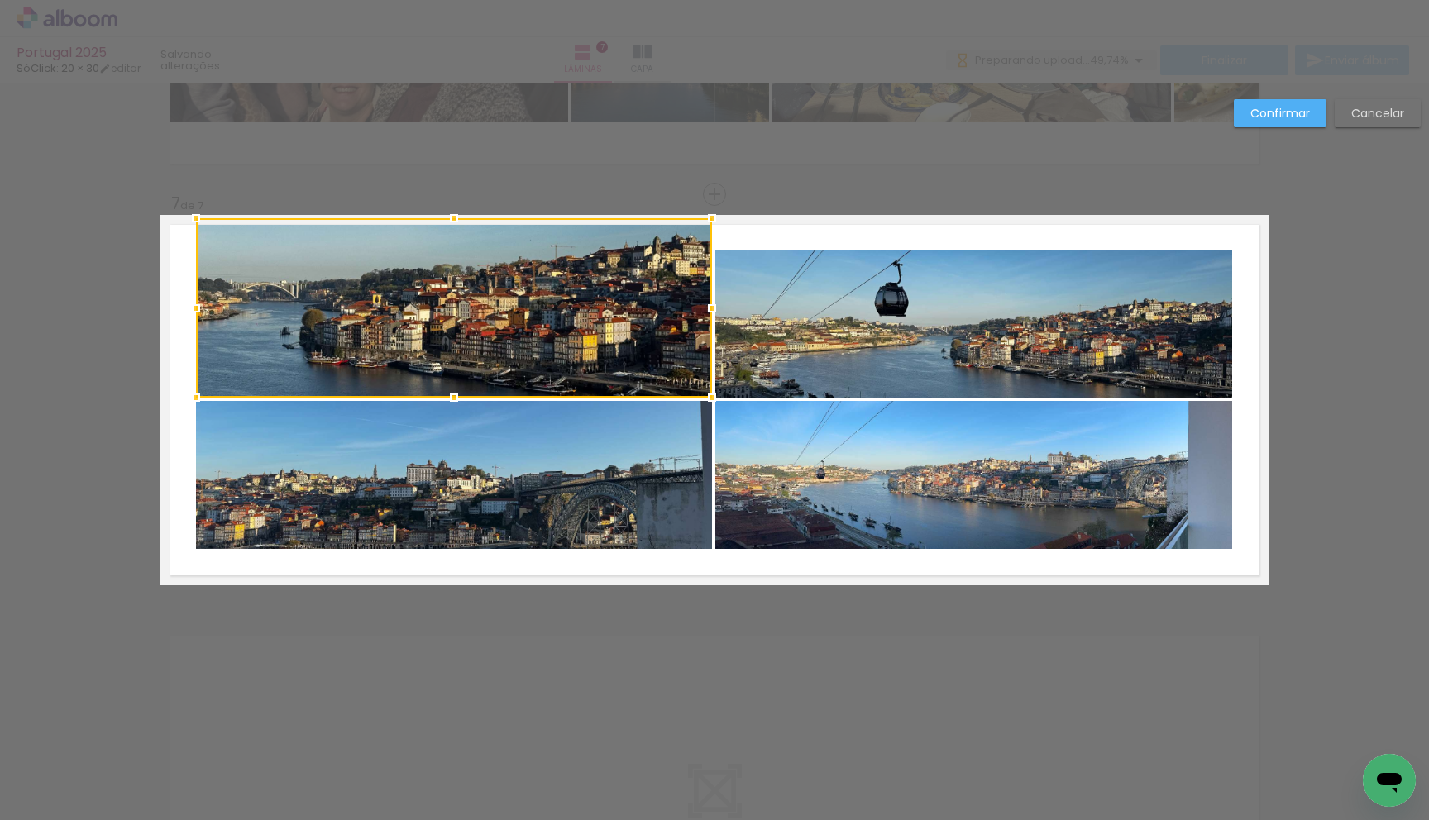
drag, startPoint x: 451, startPoint y: 246, endPoint x: 448, endPoint y: 219, distance: 26.6
click at [448, 219] on div at bounding box center [453, 218] width 33 height 33
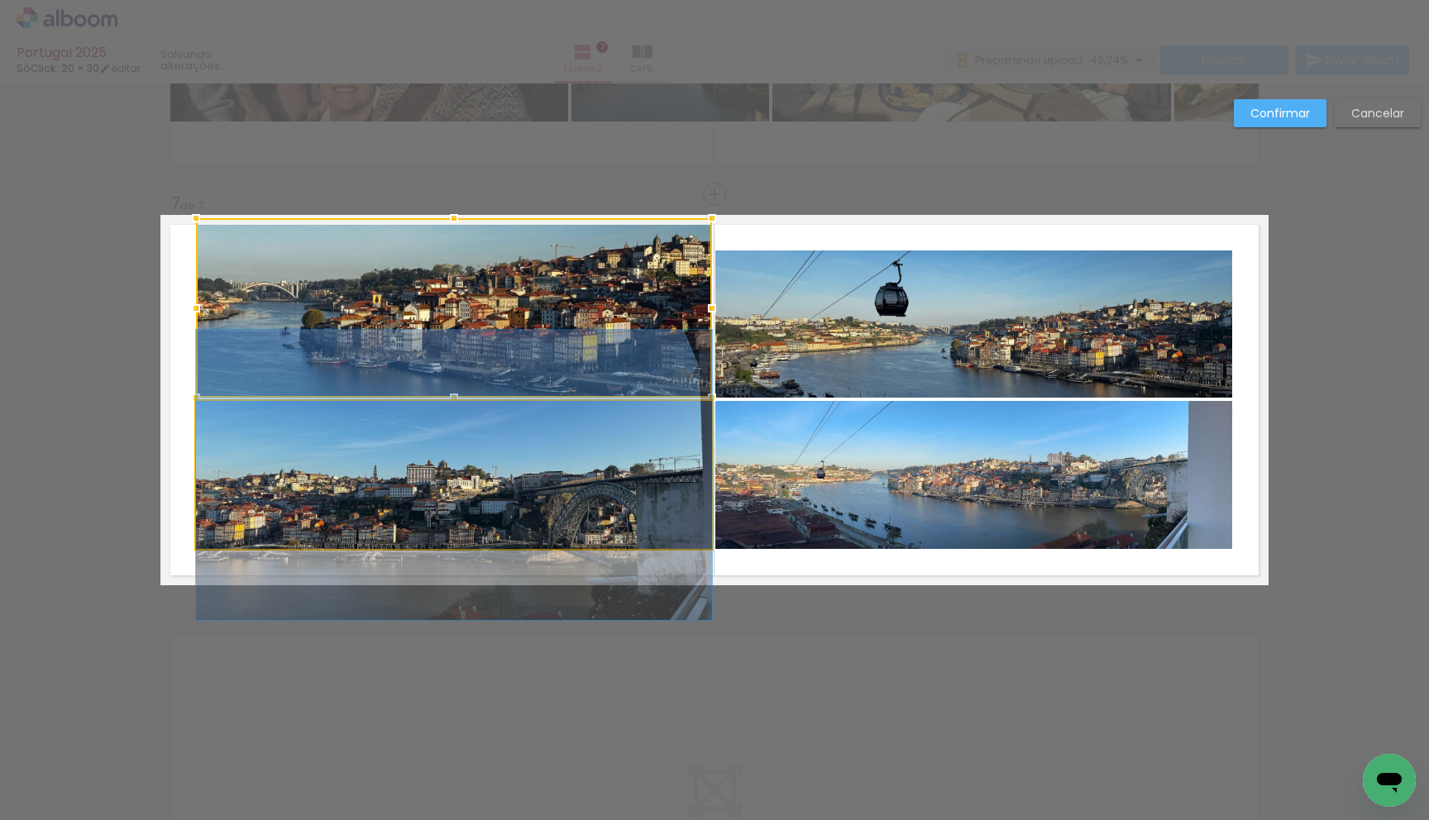
click at [447, 488] on quentale-photo at bounding box center [454, 475] width 516 height 148
click at [447, 398] on div at bounding box center [454, 307] width 516 height 179
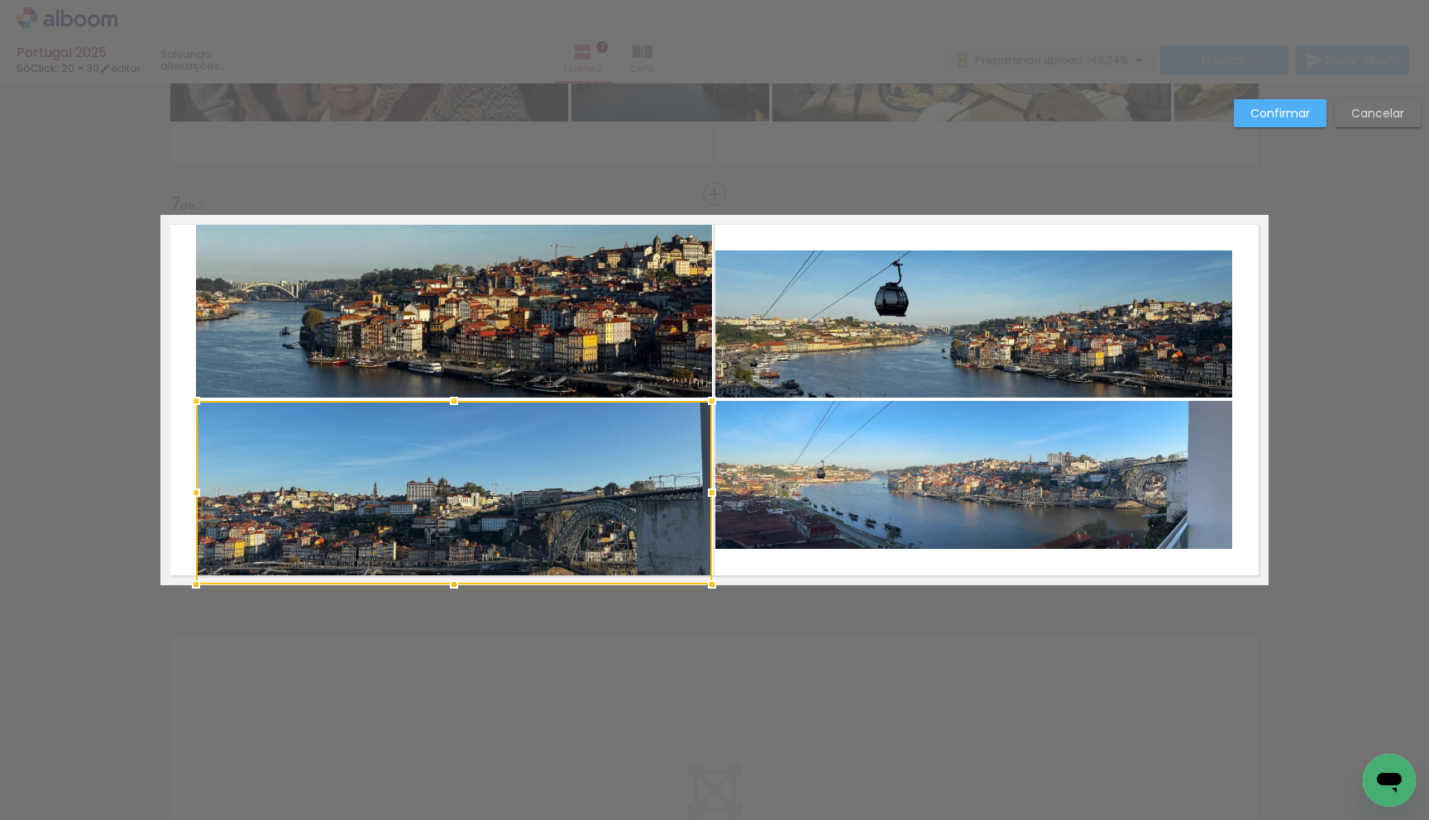
drag, startPoint x: 449, startPoint y: 554, endPoint x: 446, endPoint y: 578, distance: 24.2
click at [446, 578] on div at bounding box center [453, 584] width 33 height 33
click at [942, 339] on quentale-photo at bounding box center [973, 323] width 517 height 147
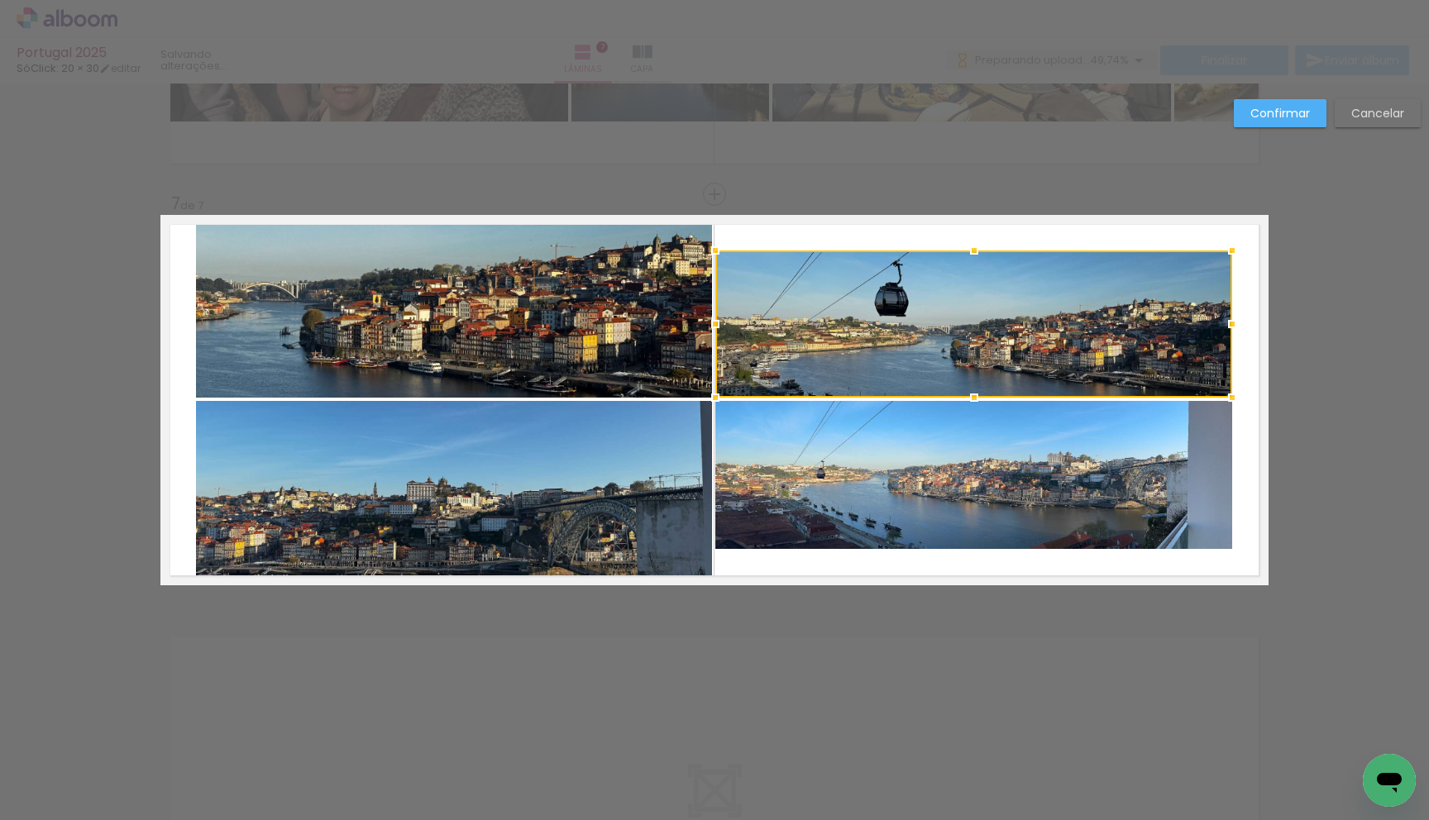
click at [942, 339] on div at bounding box center [973, 323] width 517 height 147
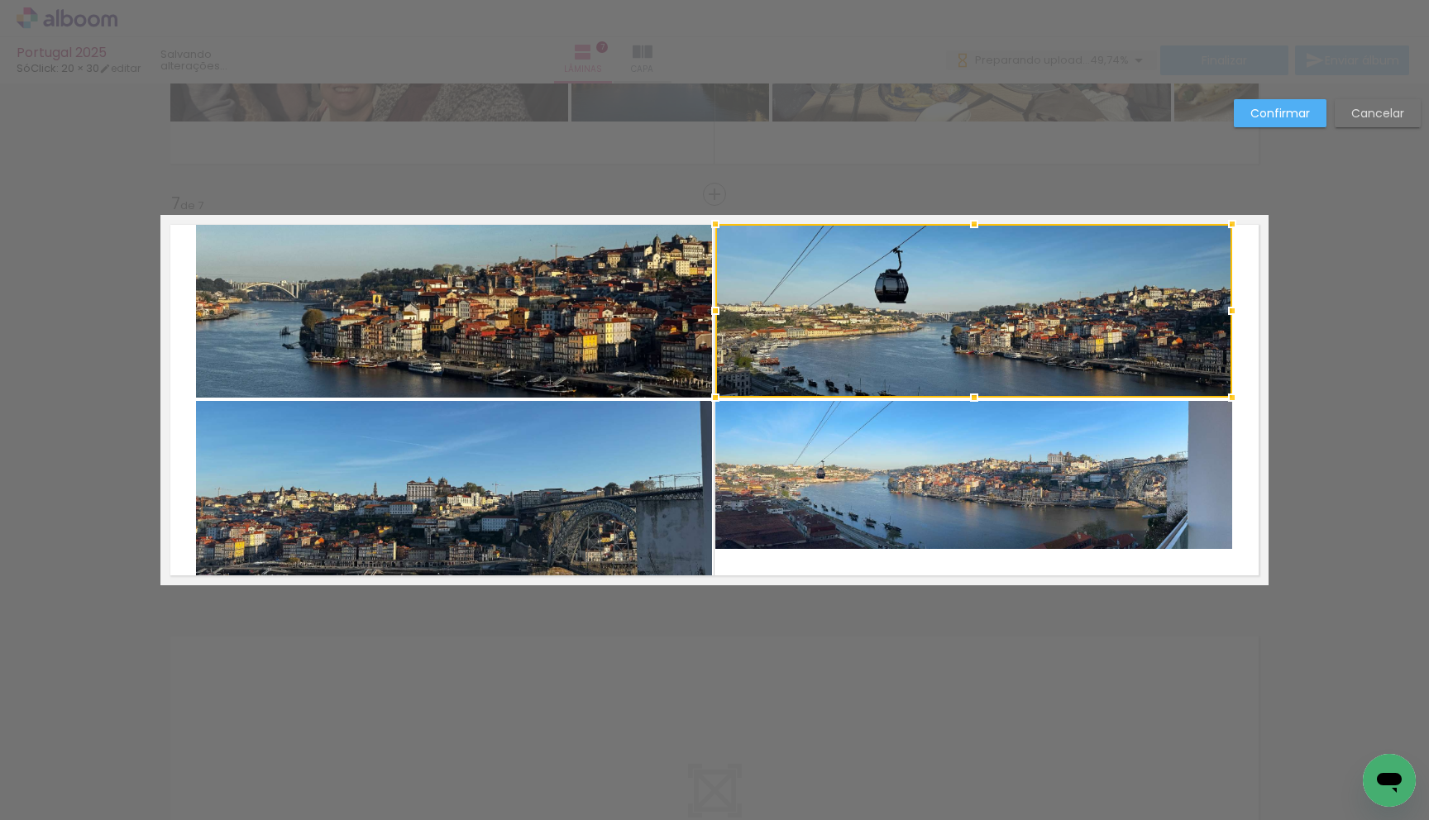
drag, startPoint x: 968, startPoint y: 241, endPoint x: 970, endPoint y: 228, distance: 13.3
click at [970, 228] on div at bounding box center [973, 223] width 33 height 33
click at [975, 494] on quentale-photo at bounding box center [973, 475] width 517 height 148
click at [975, 398] on div at bounding box center [973, 311] width 517 height 174
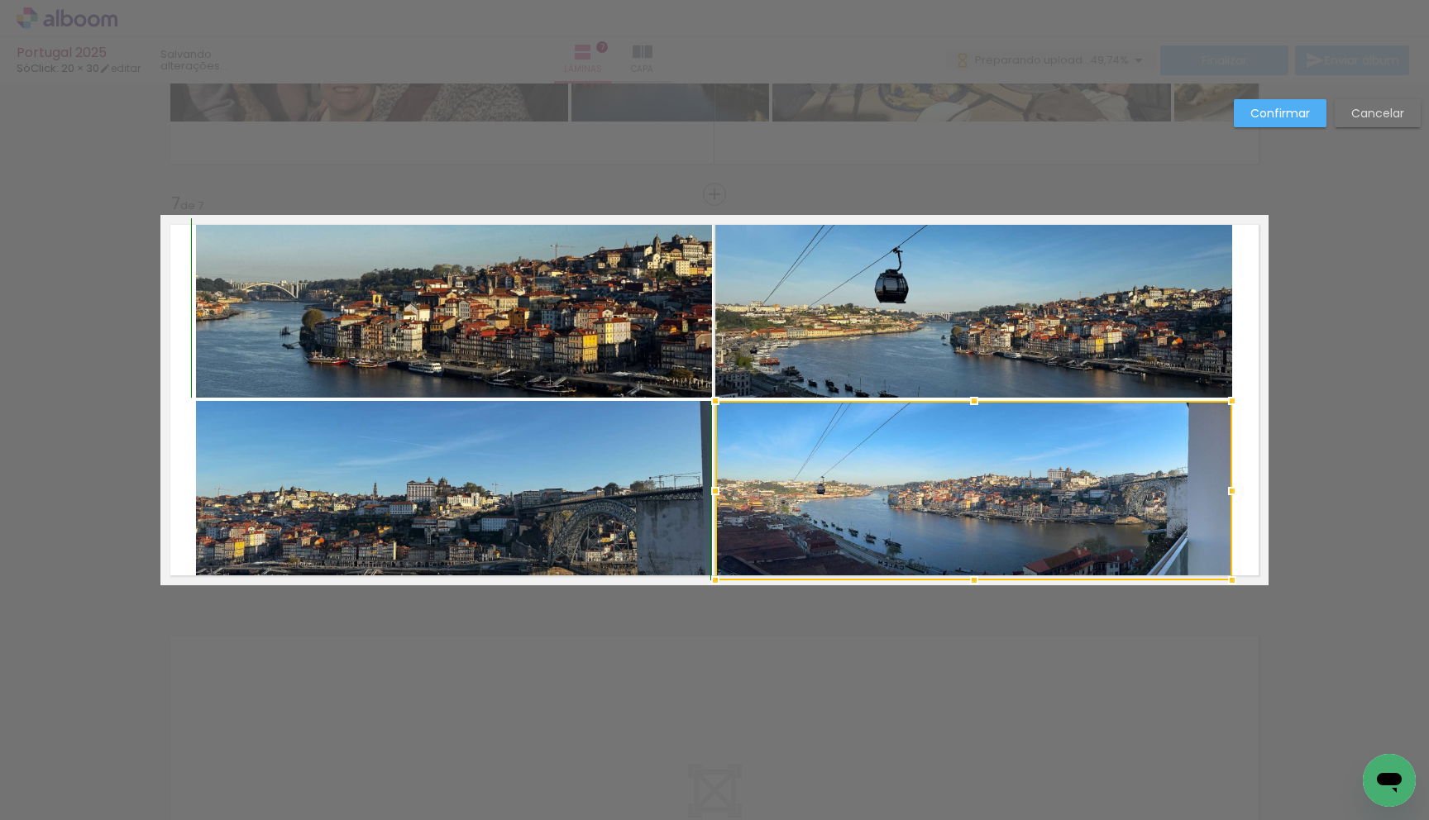
drag, startPoint x: 966, startPoint y: 547, endPoint x: 966, endPoint y: 575, distance: 28.1
click at [966, 575] on div at bounding box center [973, 580] width 33 height 33
click at [0, 0] on slot "Confirmar" at bounding box center [0, 0] width 0 height 0
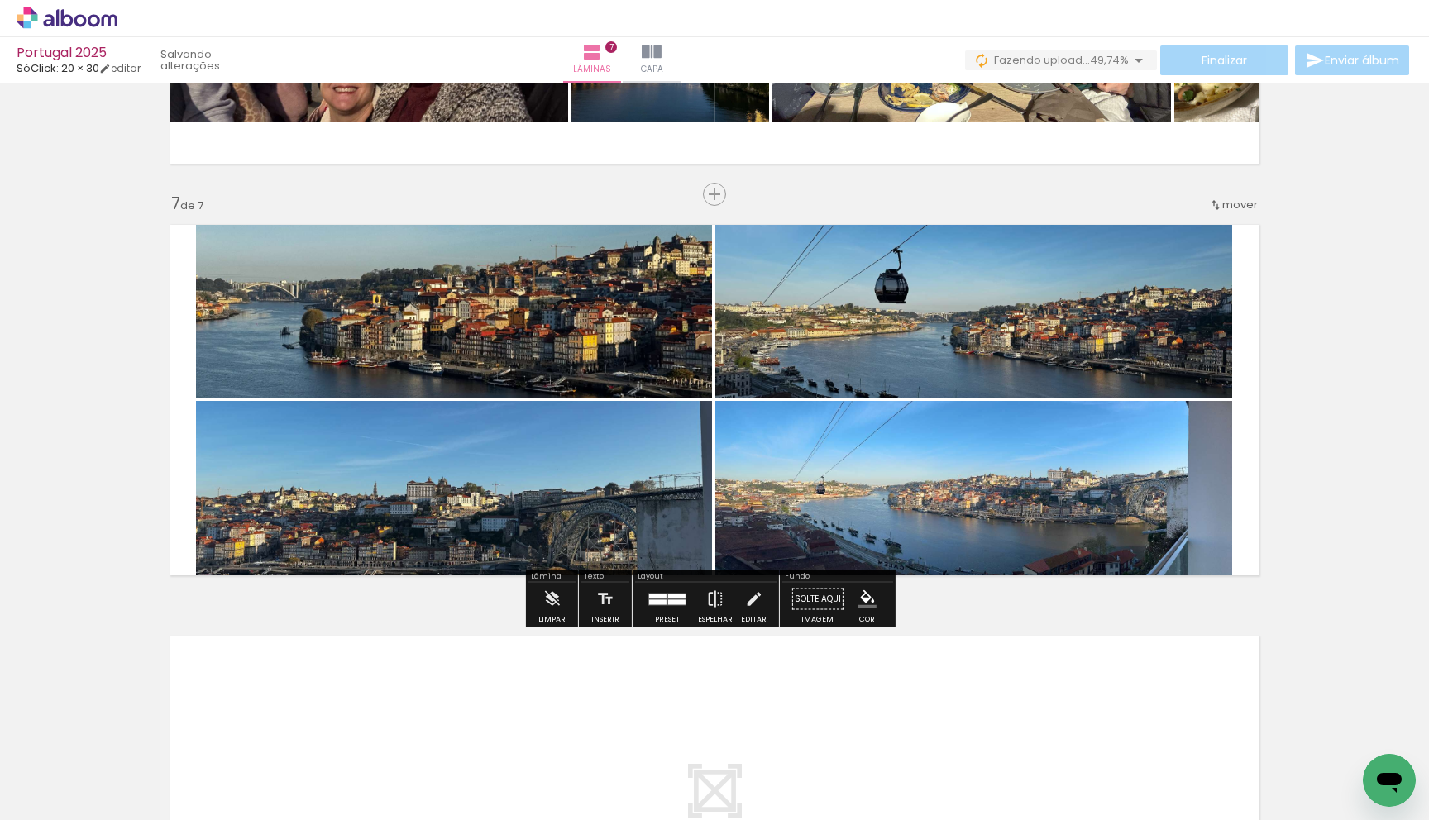
click at [1114, 489] on quentale-photo at bounding box center [973, 490] width 517 height 179
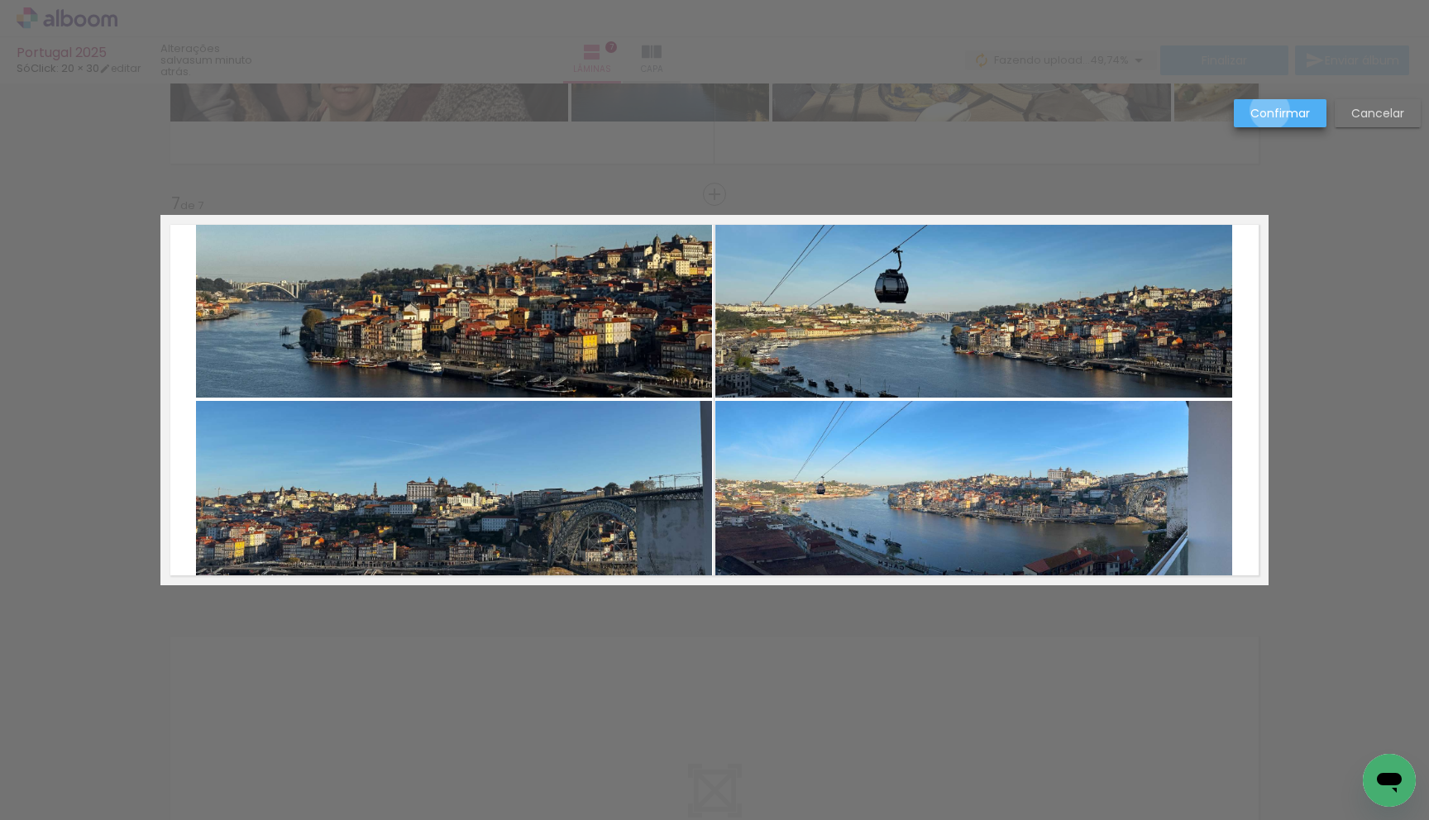
click at [0, 0] on slot "Confirmar" at bounding box center [0, 0] width 0 height 0
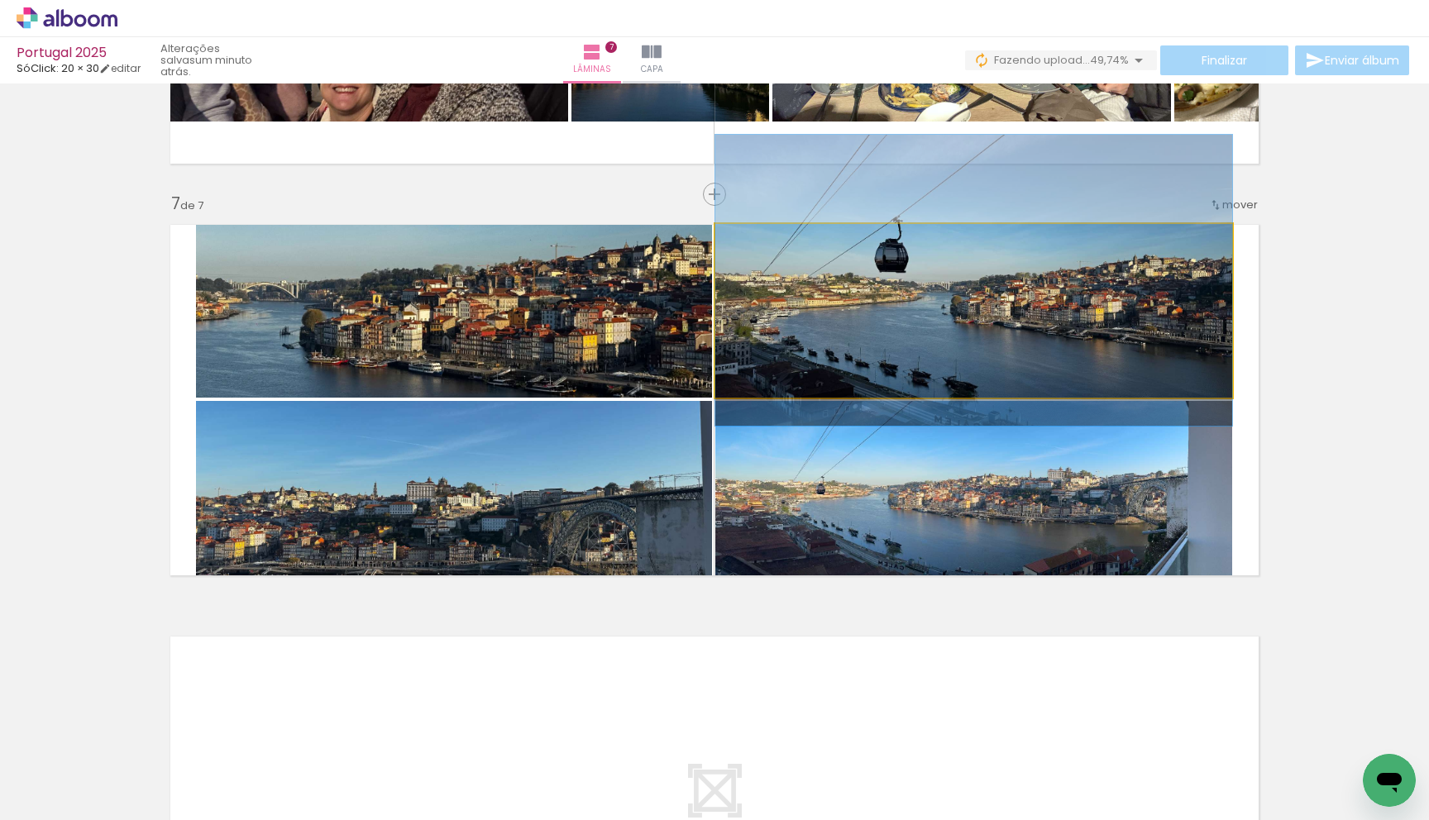
drag, startPoint x: 1019, startPoint y: 296, endPoint x: 1023, endPoint y: 265, distance: 30.9
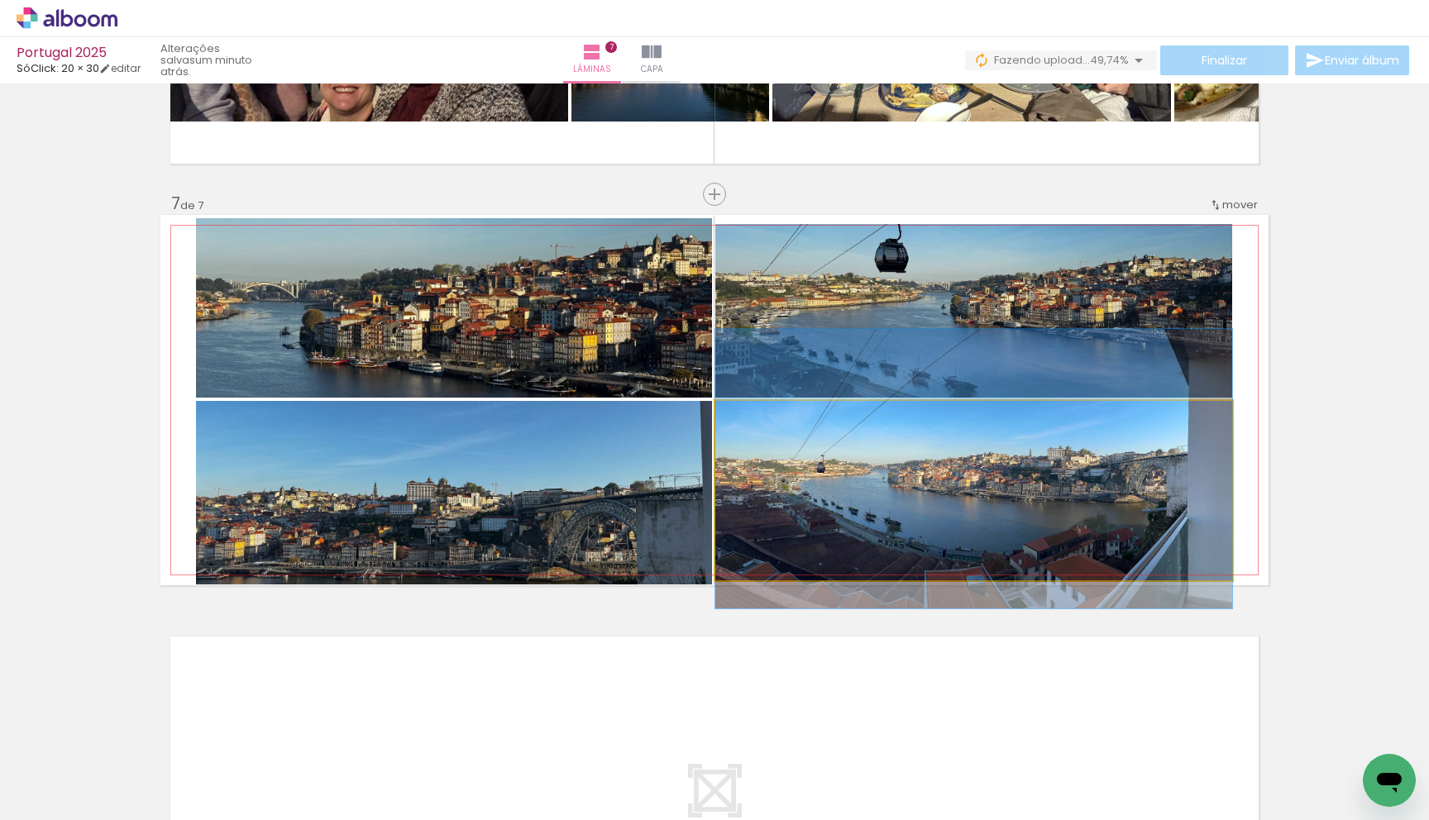
drag, startPoint x: 1039, startPoint y: 466, endPoint x: 1047, endPoint y: 445, distance: 23.0
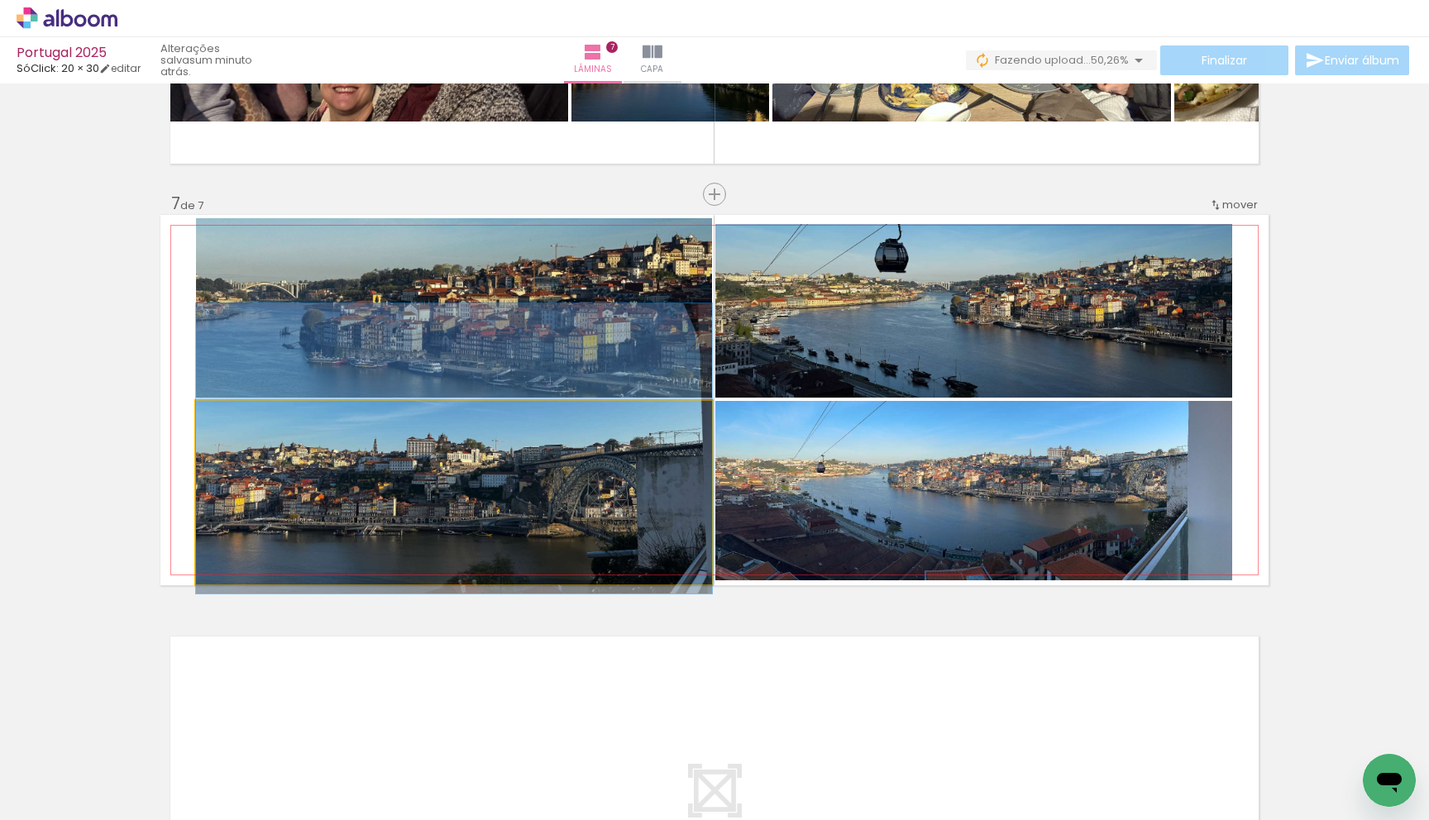
drag, startPoint x: 571, startPoint y: 518, endPoint x: 577, endPoint y: 480, distance: 38.5
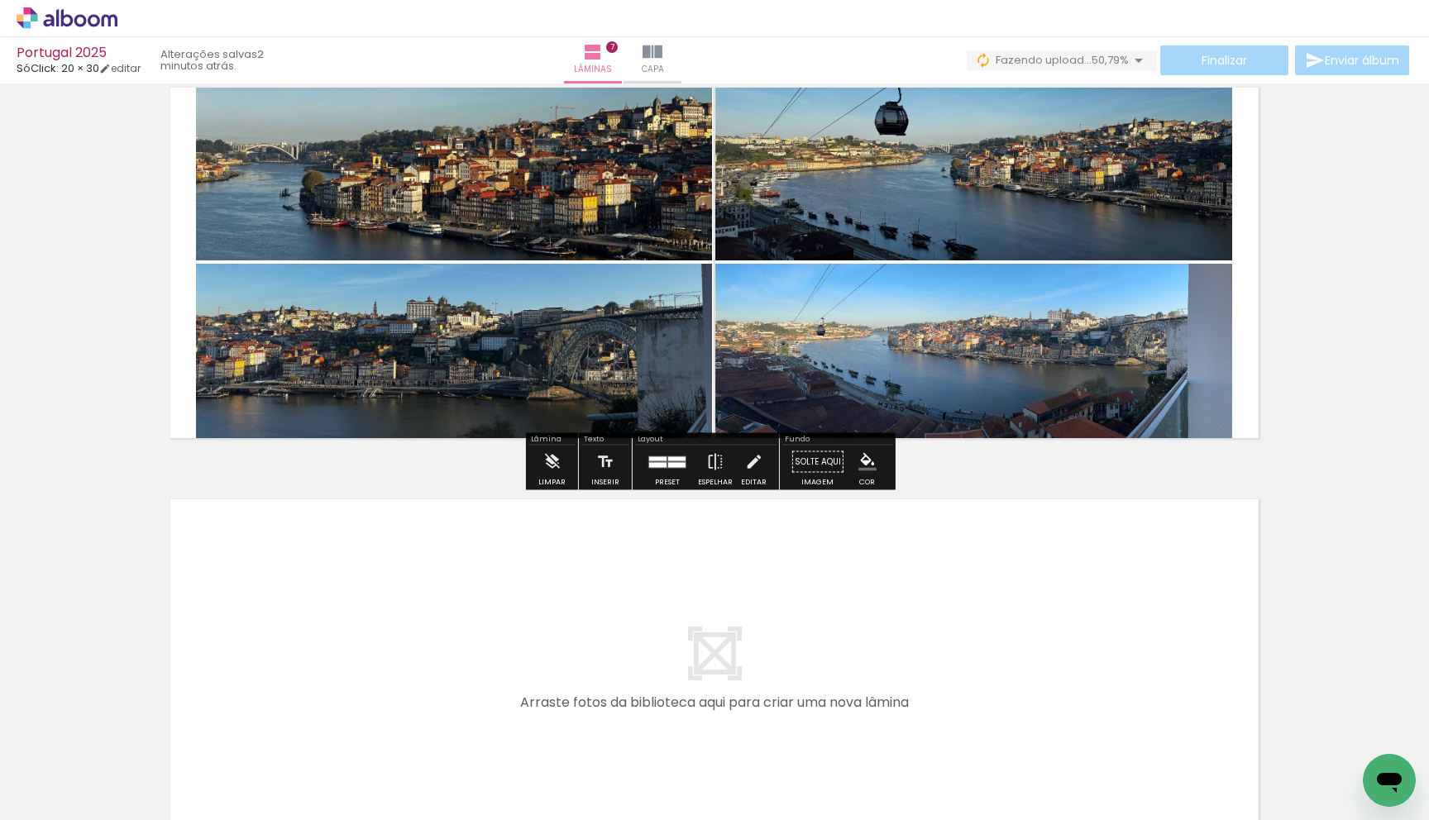
scroll to position [2527, 0]
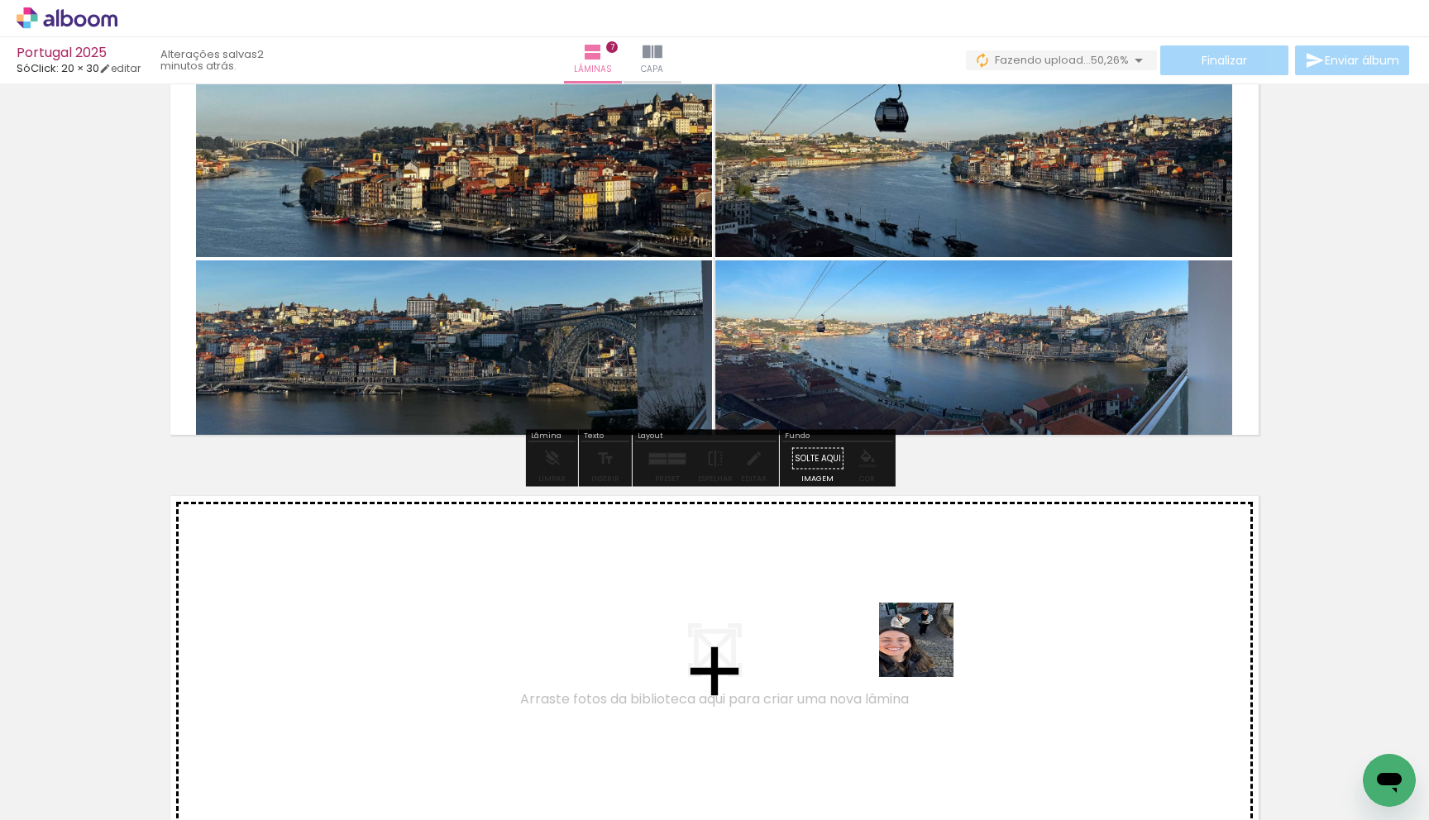
drag, startPoint x: 971, startPoint y: 783, endPoint x: 927, endPoint y: 646, distance: 144.3
click at [927, 646] on quentale-workspace at bounding box center [714, 410] width 1429 height 820
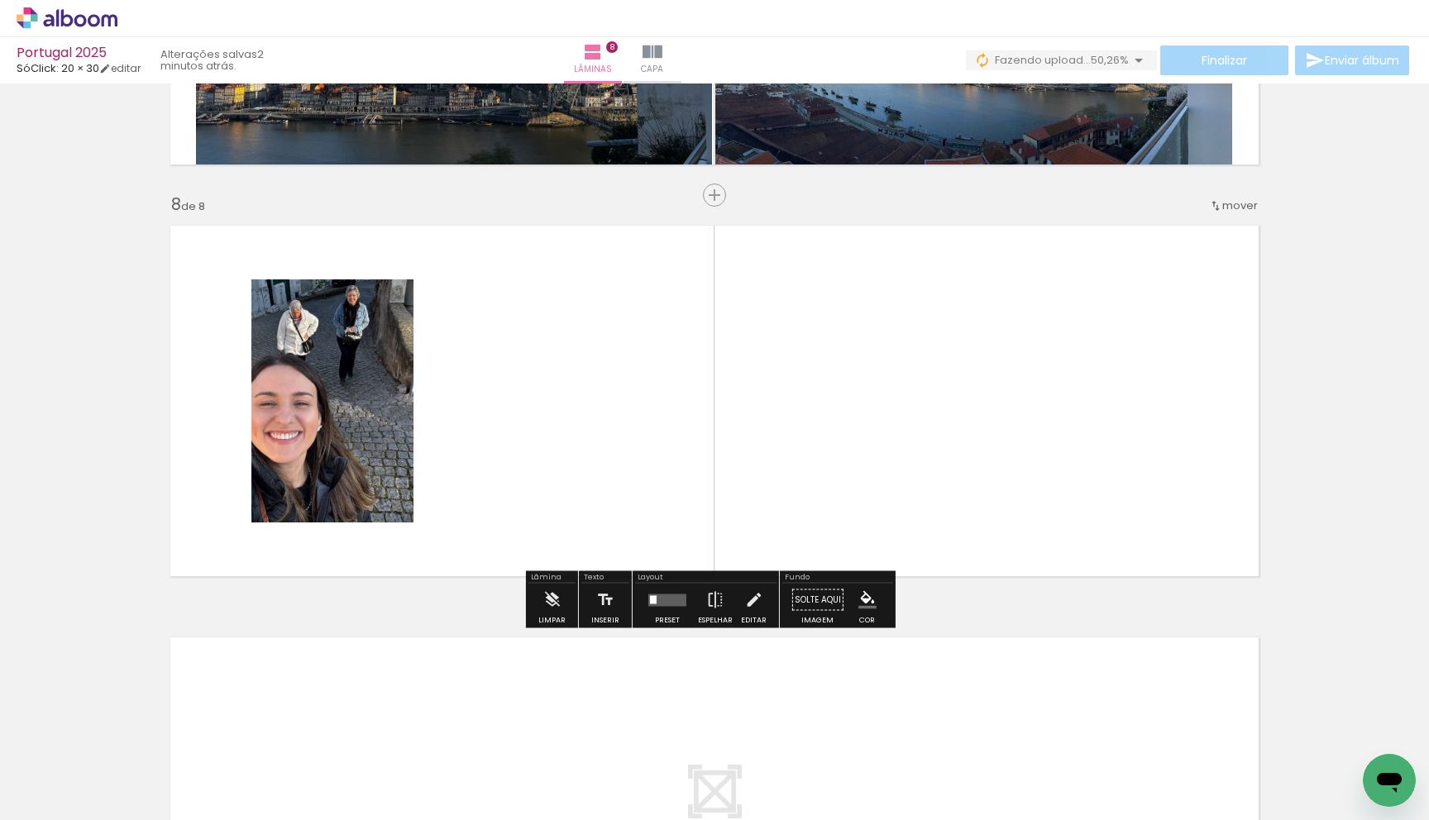
scroll to position [2798, 0]
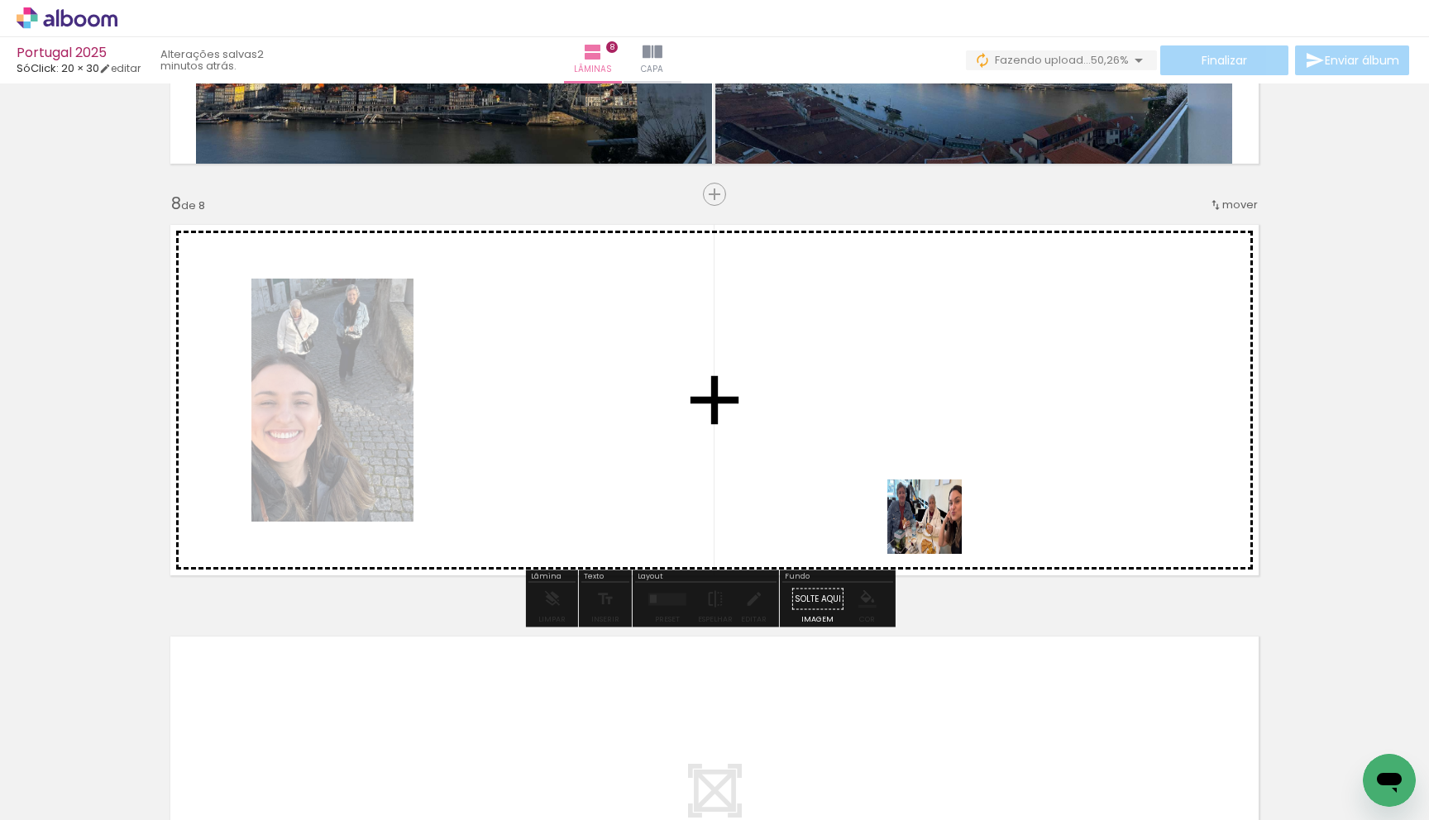
drag, startPoint x: 1045, startPoint y: 748, endPoint x: 950, endPoint y: 554, distance: 216.3
click at [924, 510] on quentale-workspace at bounding box center [714, 410] width 1429 height 820
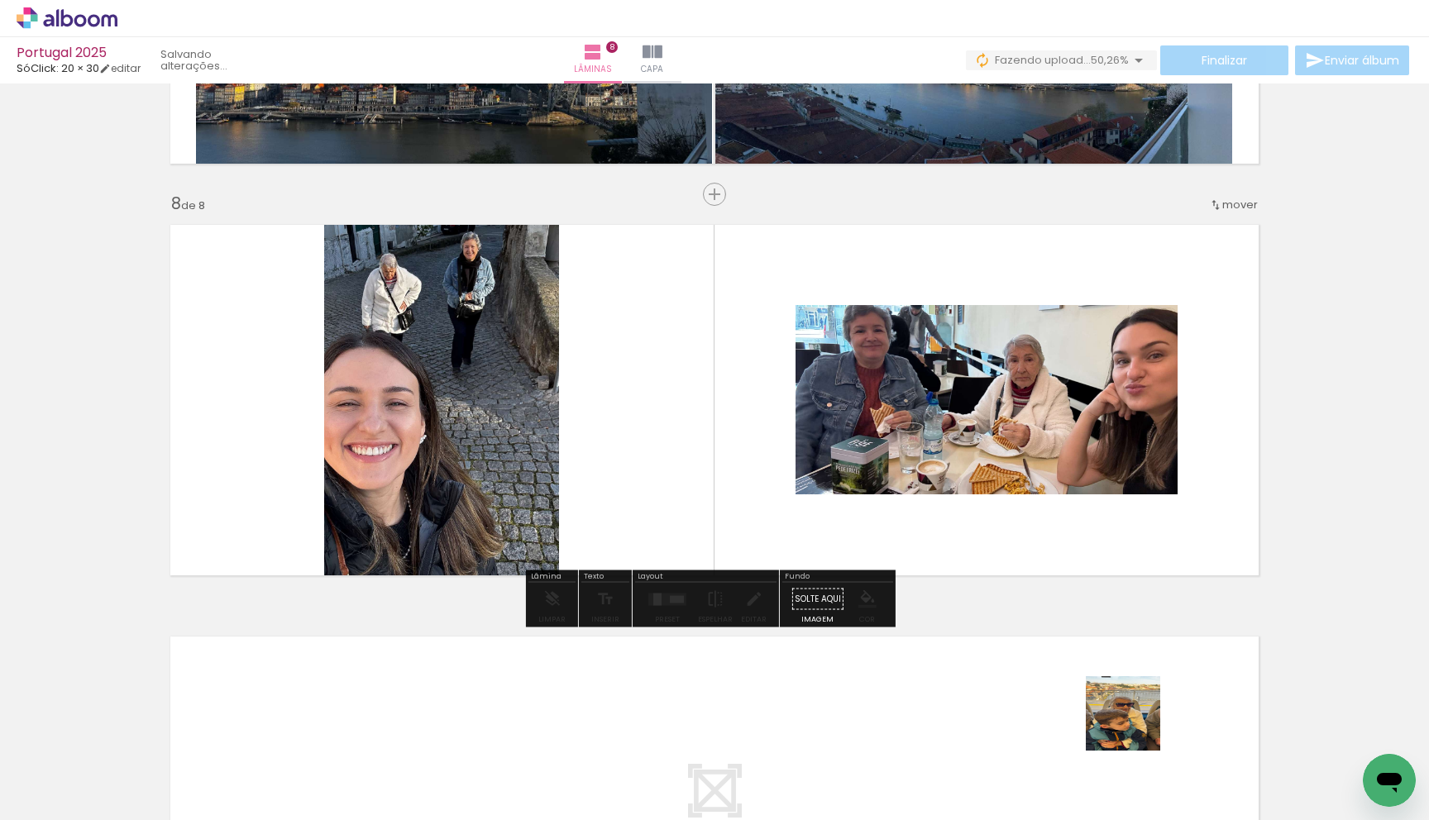
drag, startPoint x: 1135, startPoint y: 726, endPoint x: 1106, endPoint y: 587, distance: 141.9
click at [1106, 590] on quentale-workspace at bounding box center [714, 410] width 1429 height 820
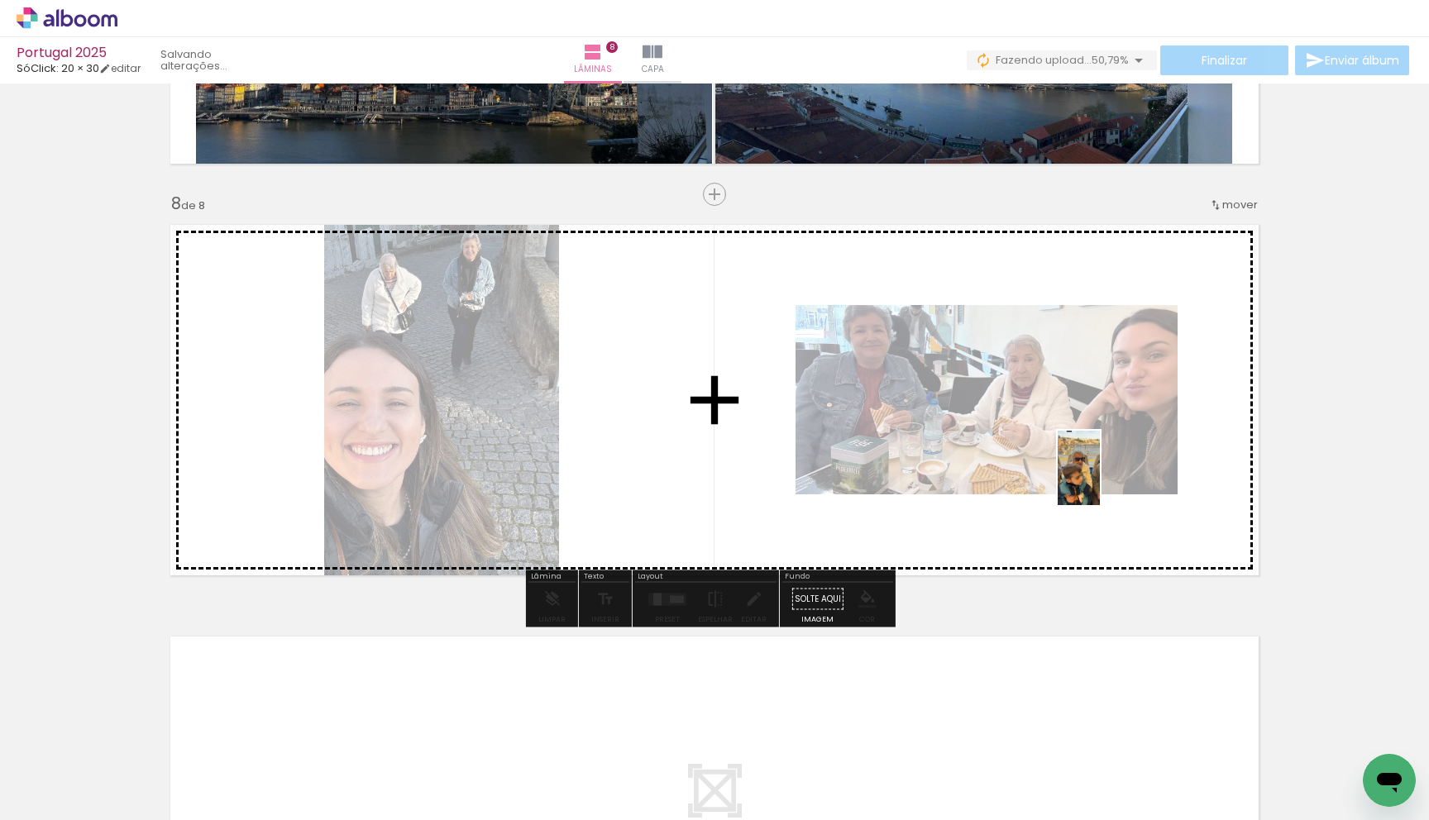
drag, startPoint x: 1147, startPoint y: 746, endPoint x: 1104, endPoint y: 452, distance: 296.6
click at [1102, 456] on quentale-workspace at bounding box center [714, 410] width 1429 height 820
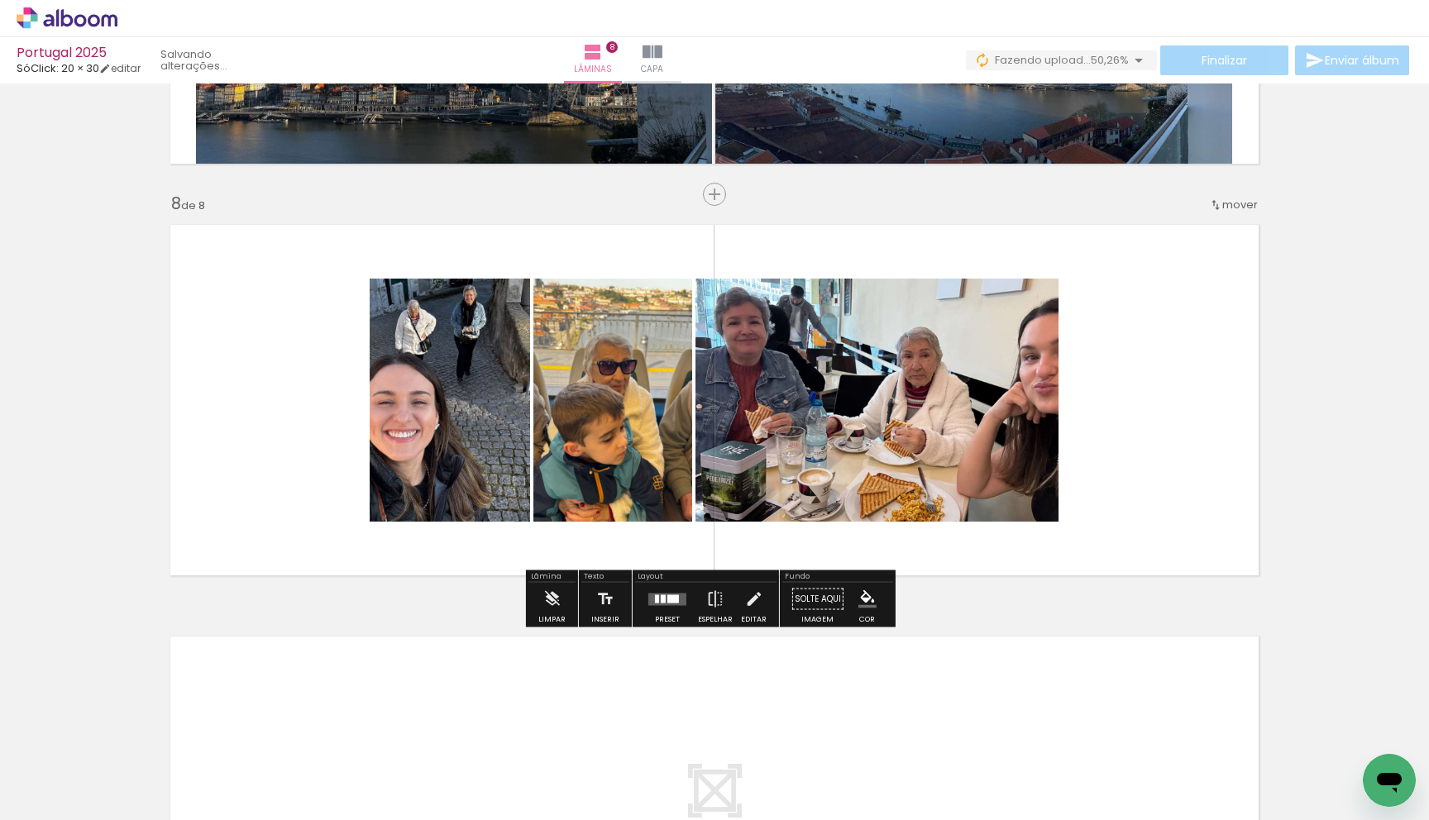
scroll to position [0, 9043]
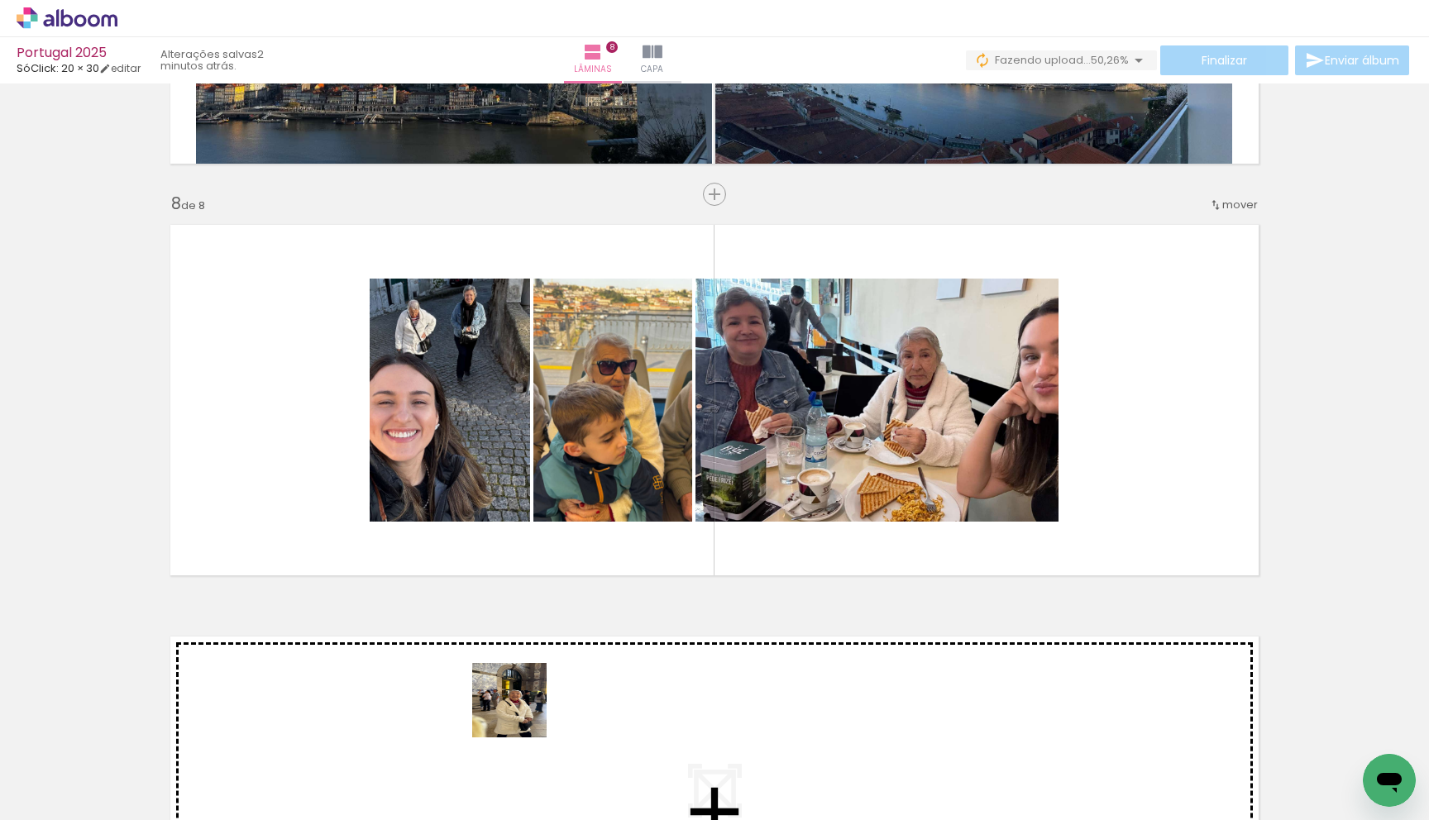
drag, startPoint x: 484, startPoint y: 789, endPoint x: 694, endPoint y: 543, distance: 324.2
click at [664, 494] on quentale-workspace at bounding box center [714, 410] width 1429 height 820
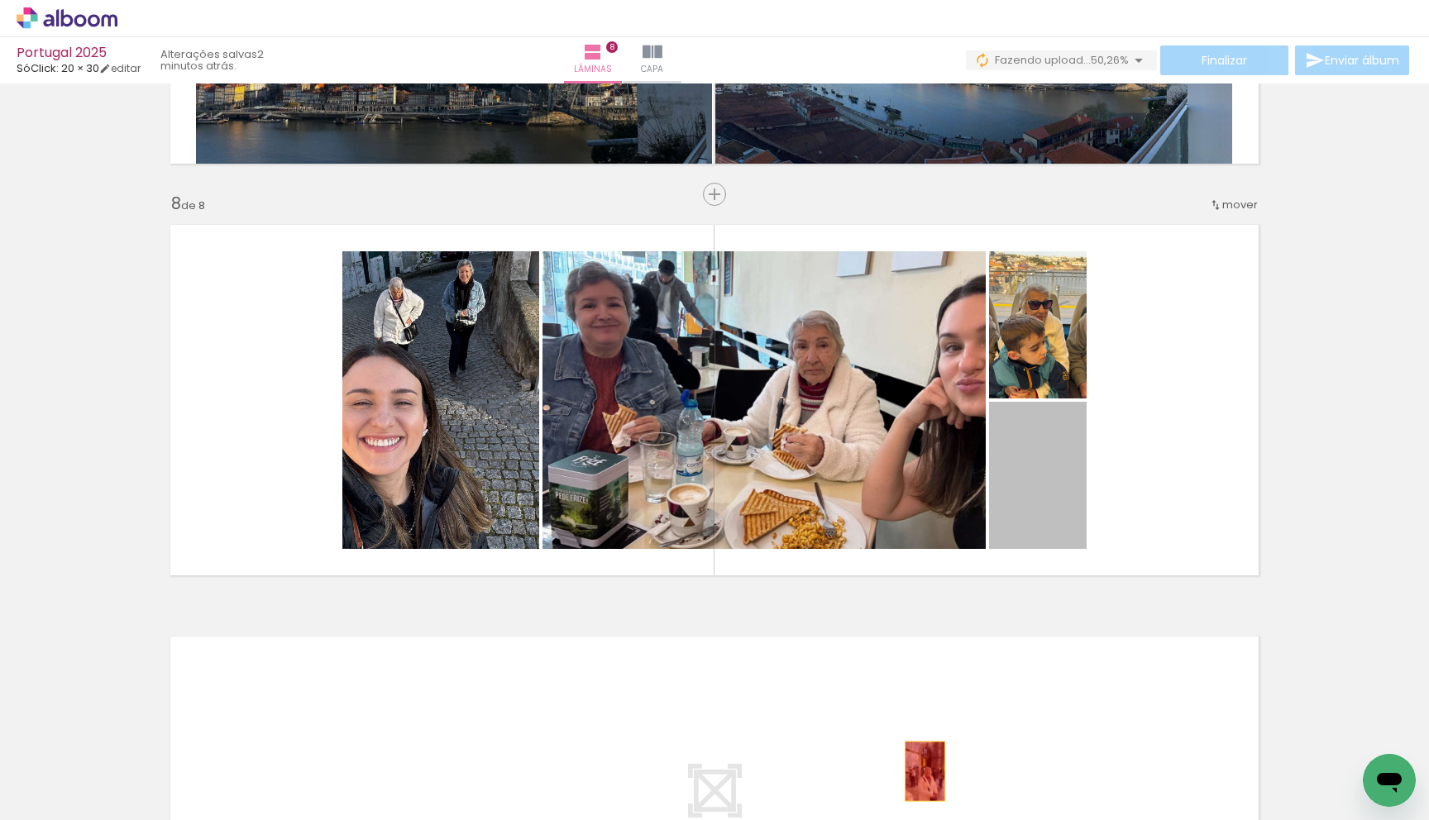
drag, startPoint x: 1002, startPoint y: 496, endPoint x: 918, endPoint y: 771, distance: 287.7
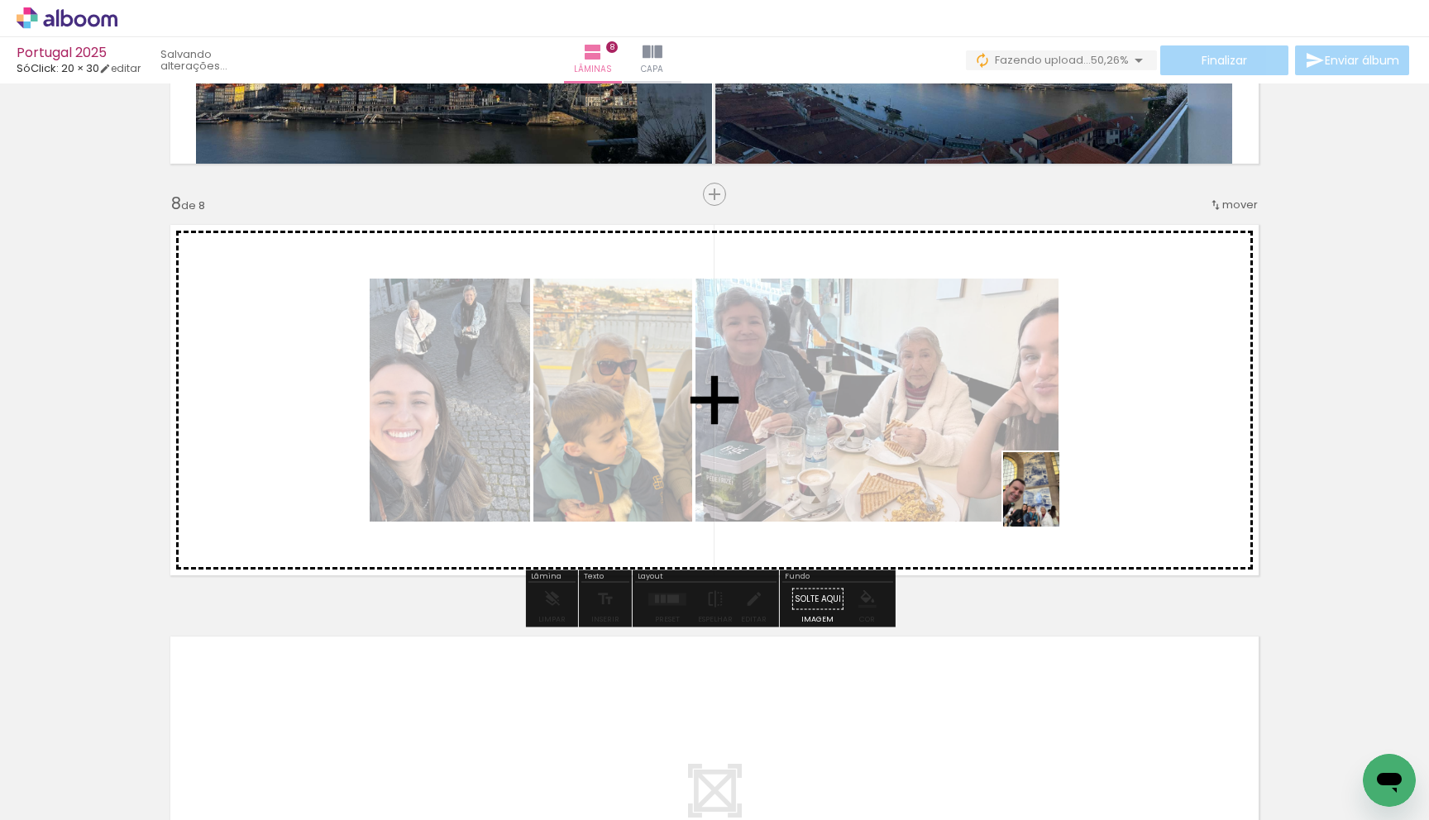
drag, startPoint x: 1015, startPoint y: 794, endPoint x: 1052, endPoint y: 504, distance: 292.5
click at [1052, 502] on quentale-workspace at bounding box center [714, 410] width 1429 height 820
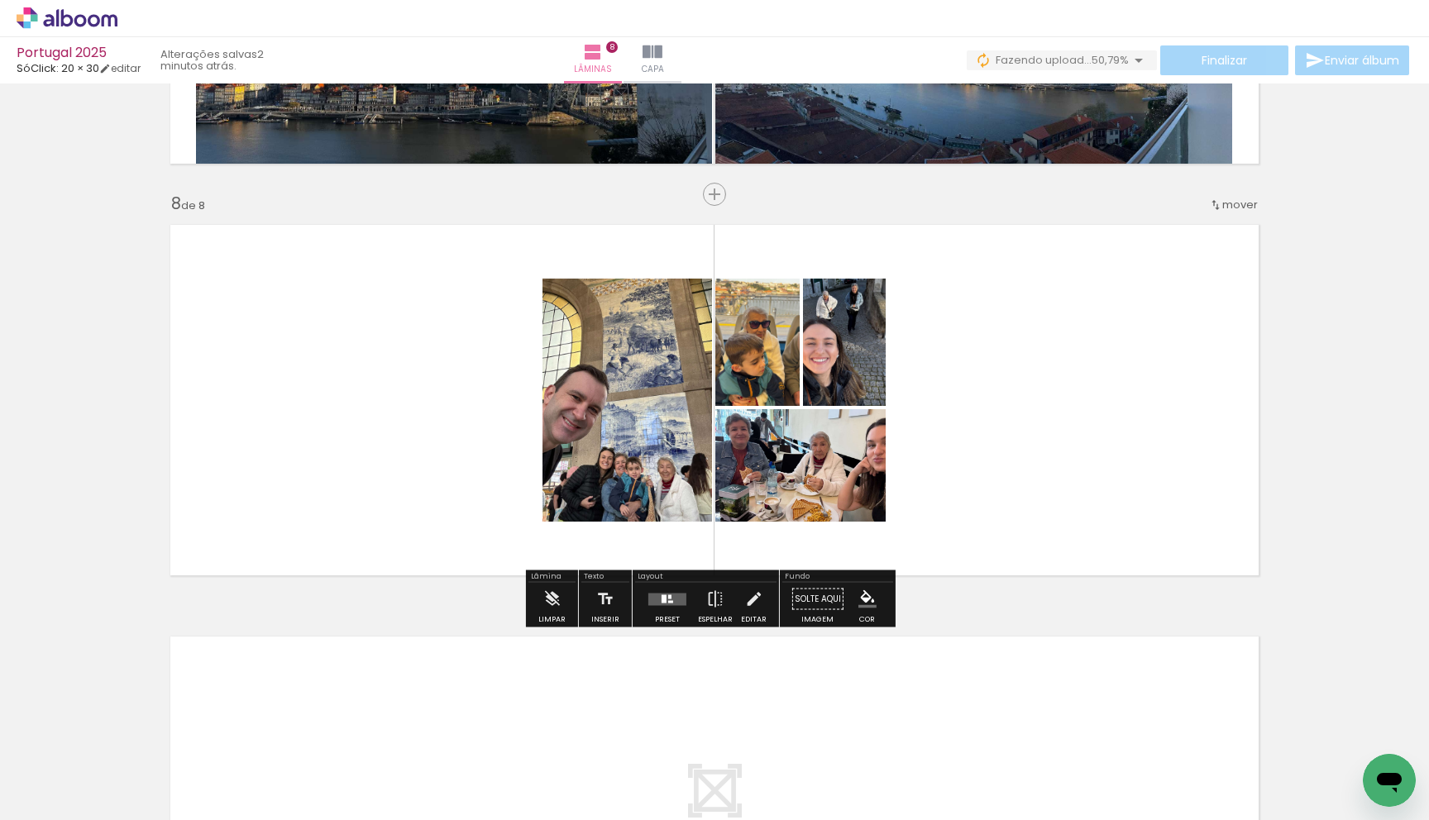
drag, startPoint x: 859, startPoint y: 785, endPoint x: 977, endPoint y: 525, distance: 285.2
click at [975, 520] on quentale-workspace at bounding box center [714, 410] width 1429 height 820
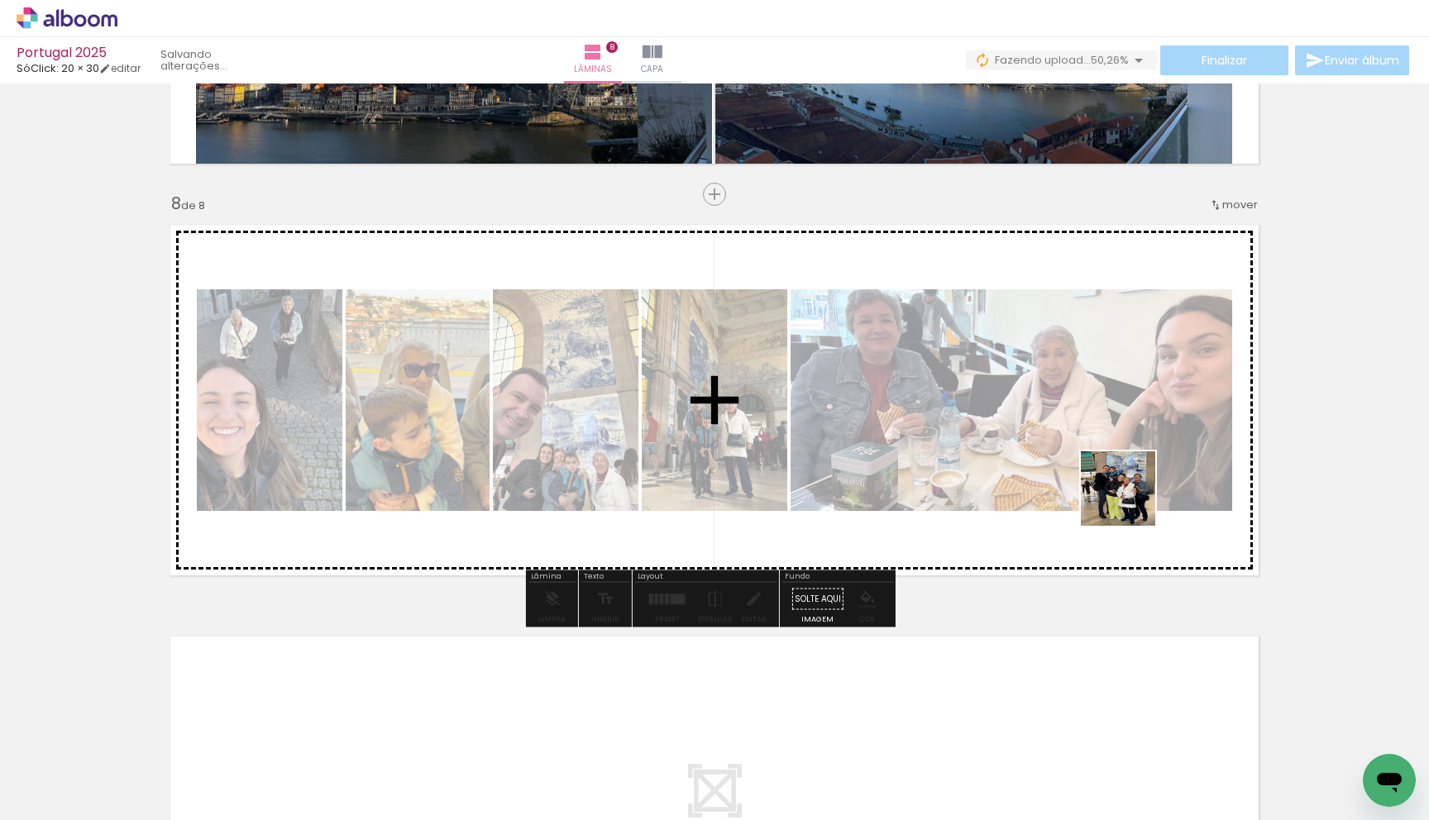
drag, startPoint x: 1128, startPoint y: 788, endPoint x: 1128, endPoint y: 485, distance: 302.6
click at [1128, 488] on quentale-workspace at bounding box center [714, 410] width 1429 height 820
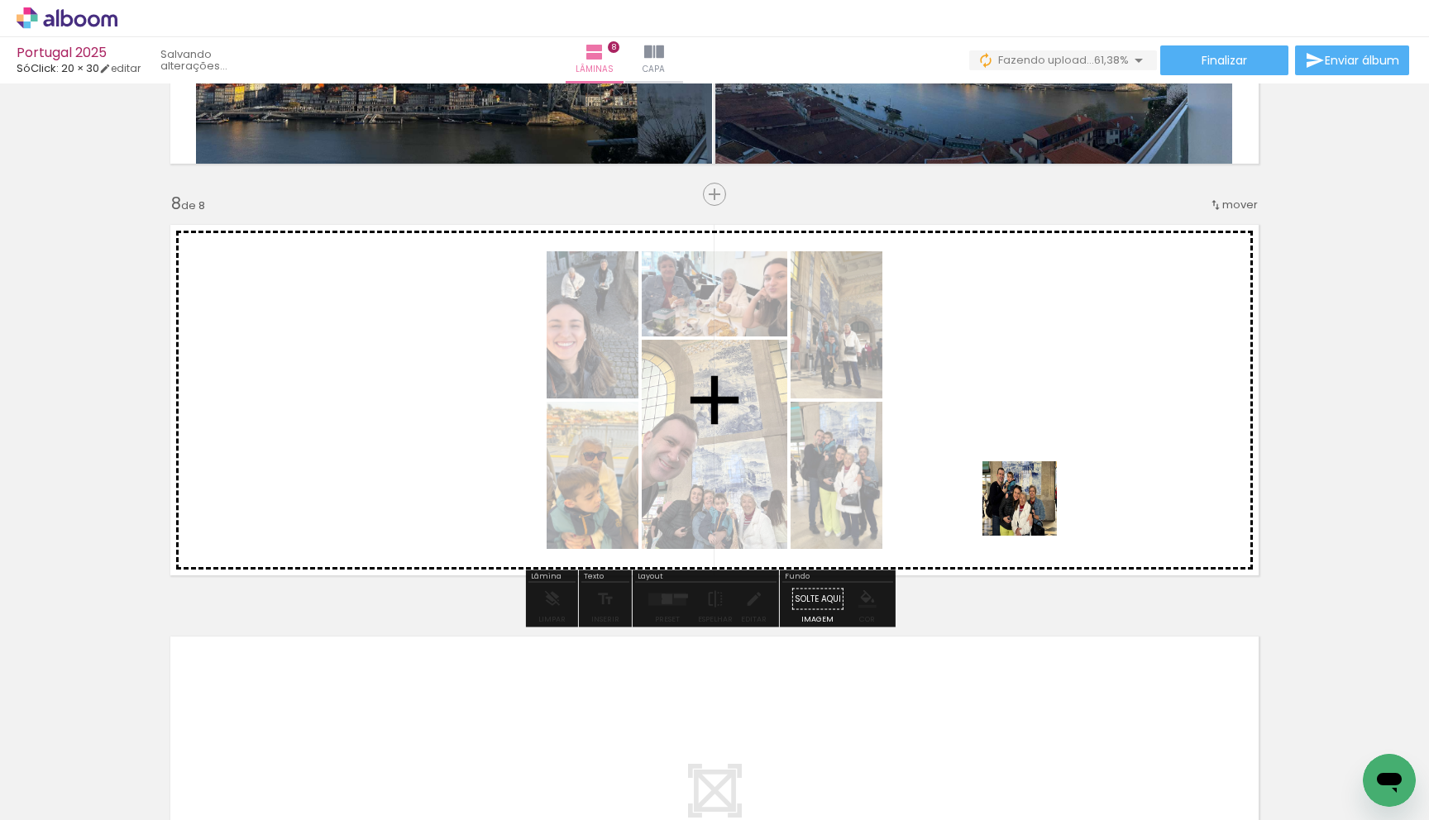
drag, startPoint x: 1199, startPoint y: 772, endPoint x: 1023, endPoint y: 498, distance: 324.9
click at [1029, 507] on quentale-workspace at bounding box center [714, 410] width 1429 height 820
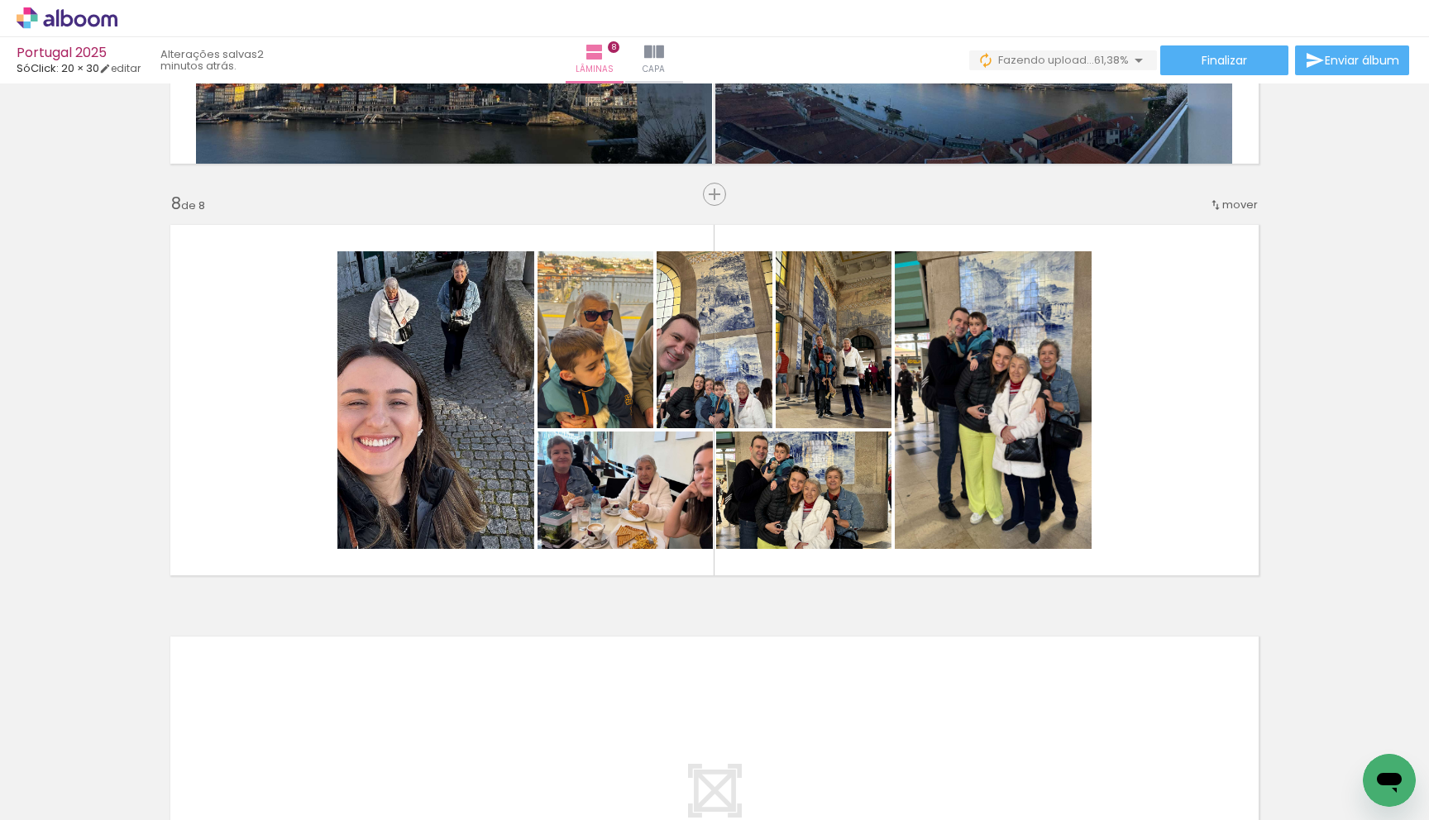
scroll to position [0, 10110]
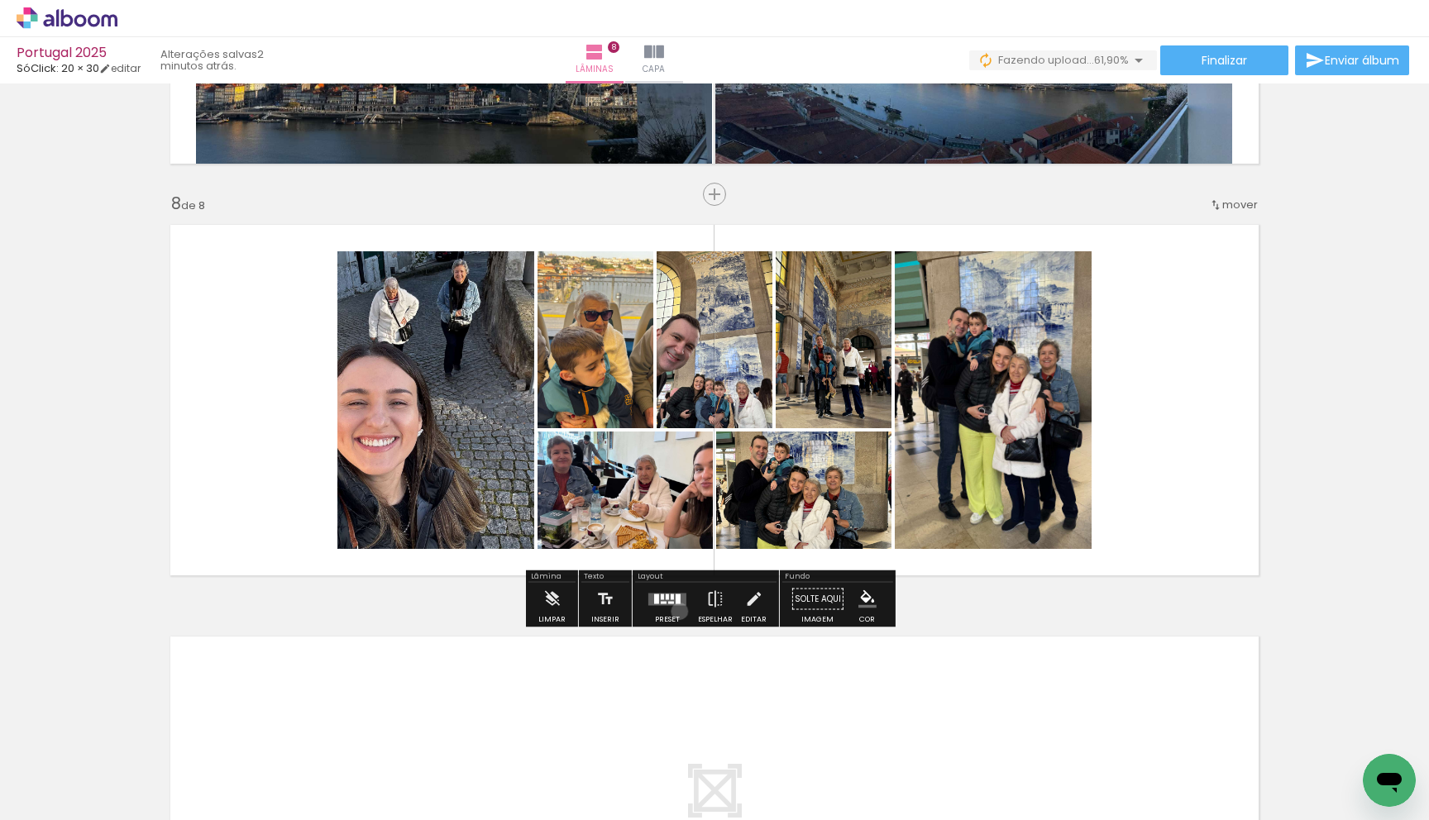
click at [675, 612] on div at bounding box center [667, 599] width 45 height 33
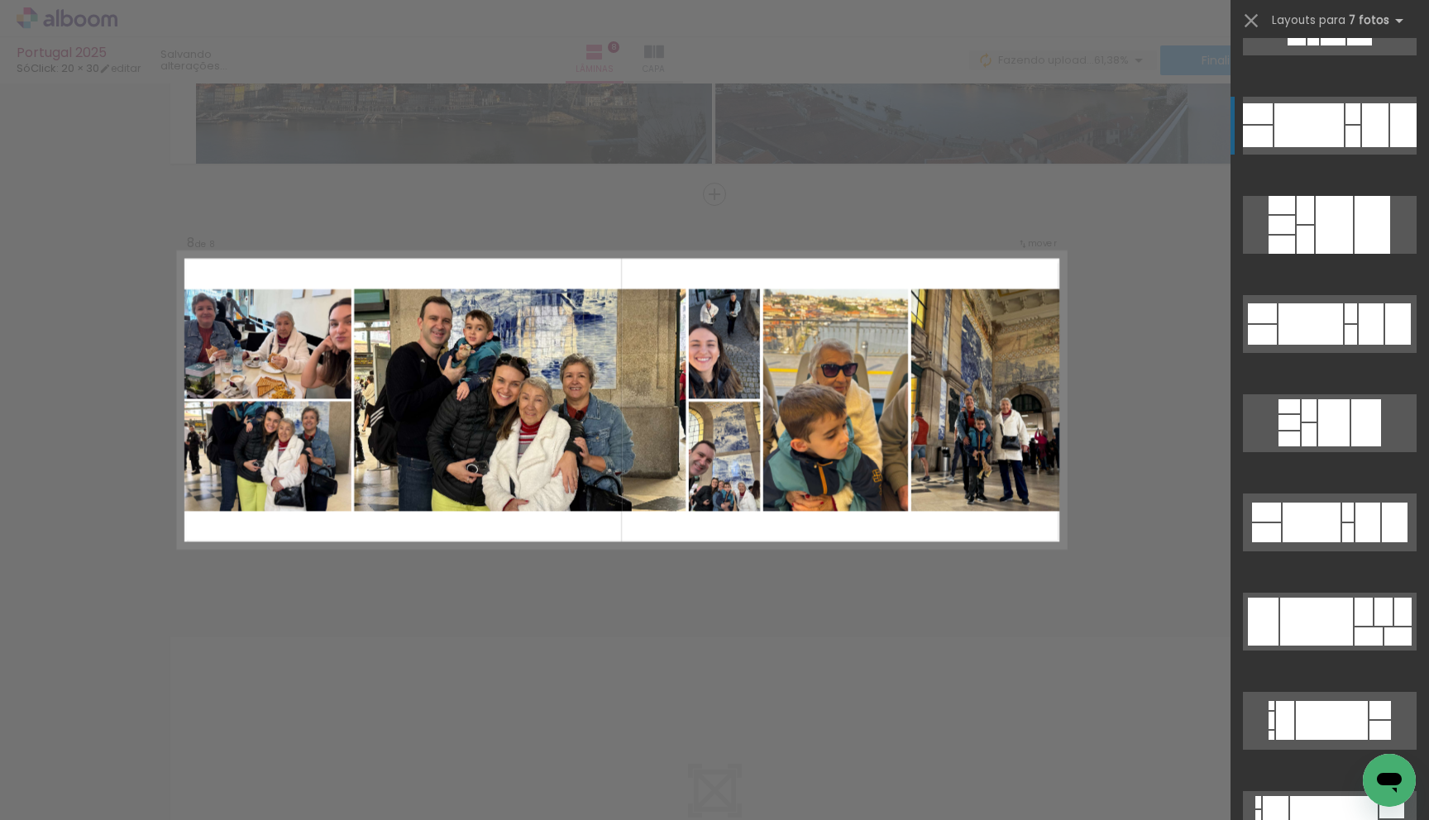
scroll to position [3112, 0]
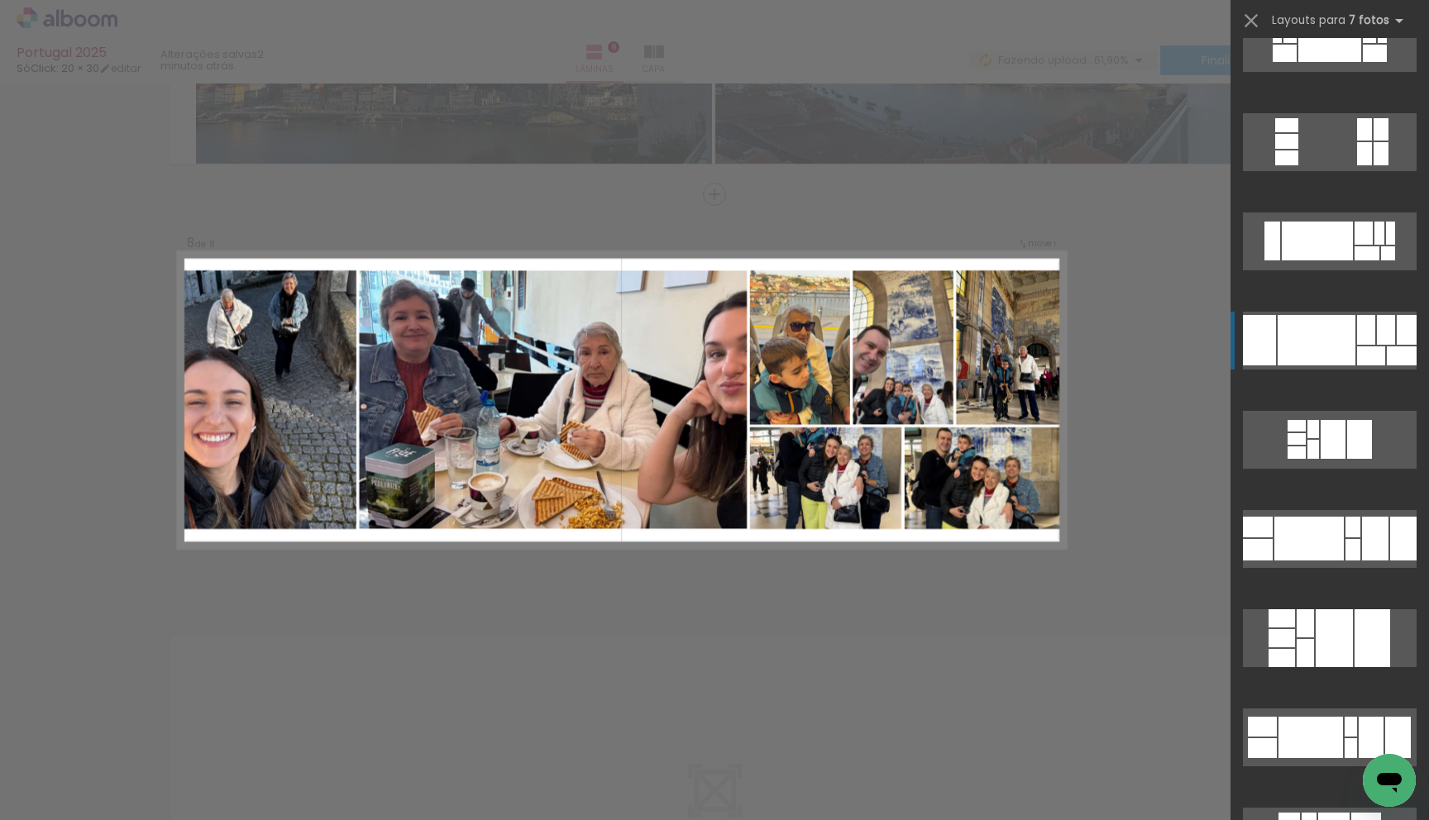
click at [1360, 331] on div at bounding box center [1366, 330] width 18 height 30
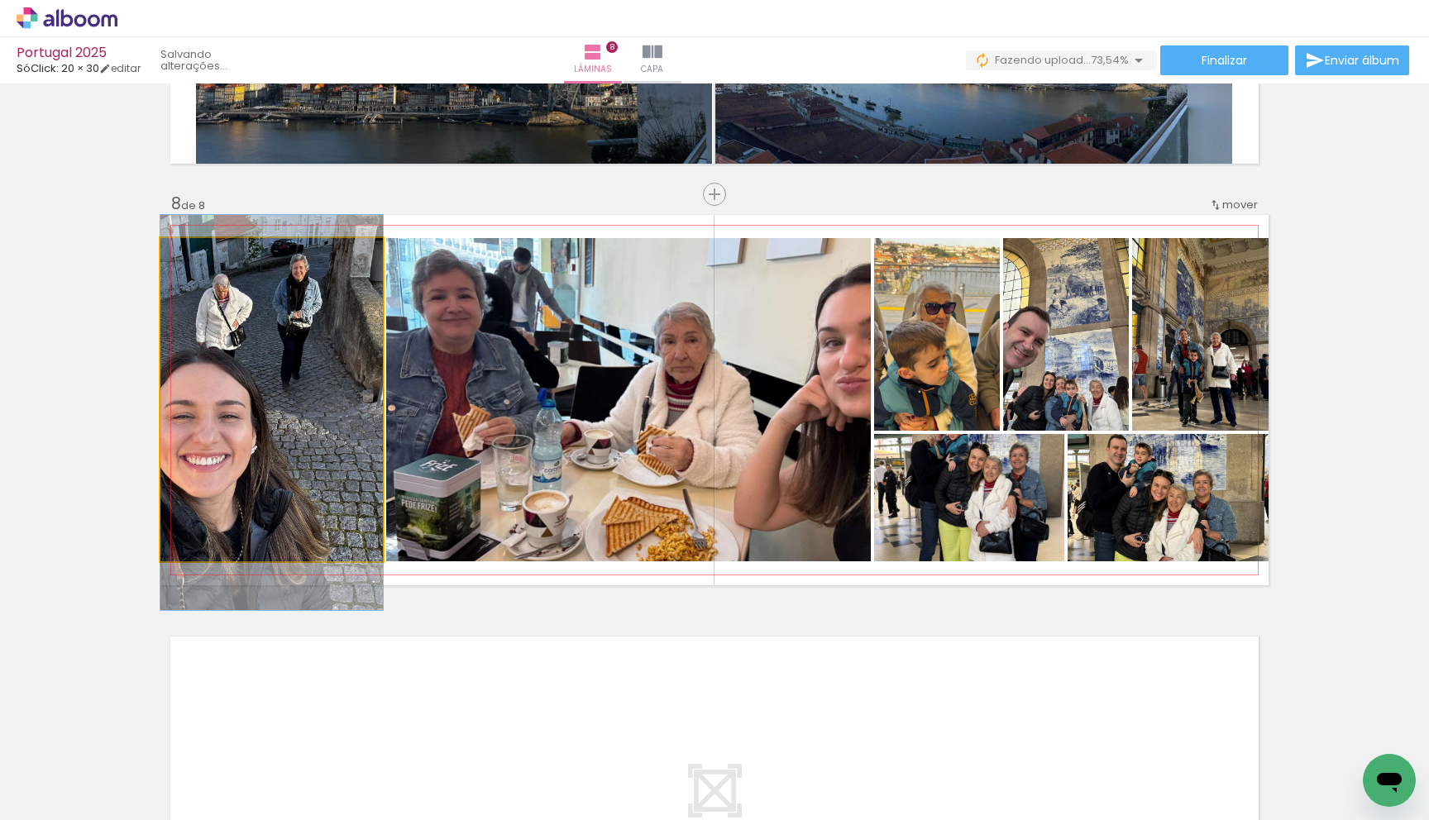
drag, startPoint x: 311, startPoint y: 399, endPoint x: 336, endPoint y: 416, distance: 29.8
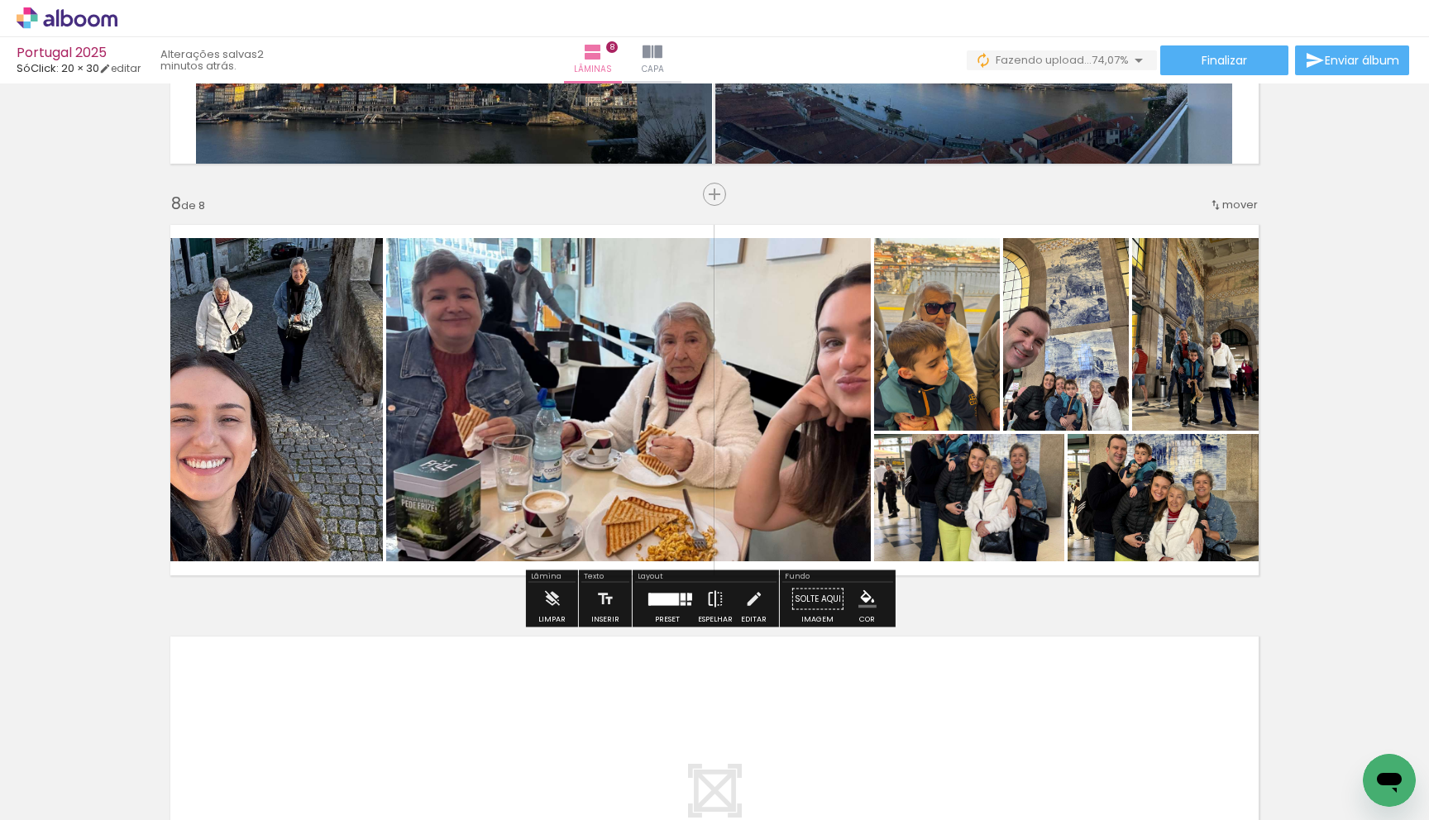
click at [706, 603] on iron-icon at bounding box center [715, 599] width 18 height 33
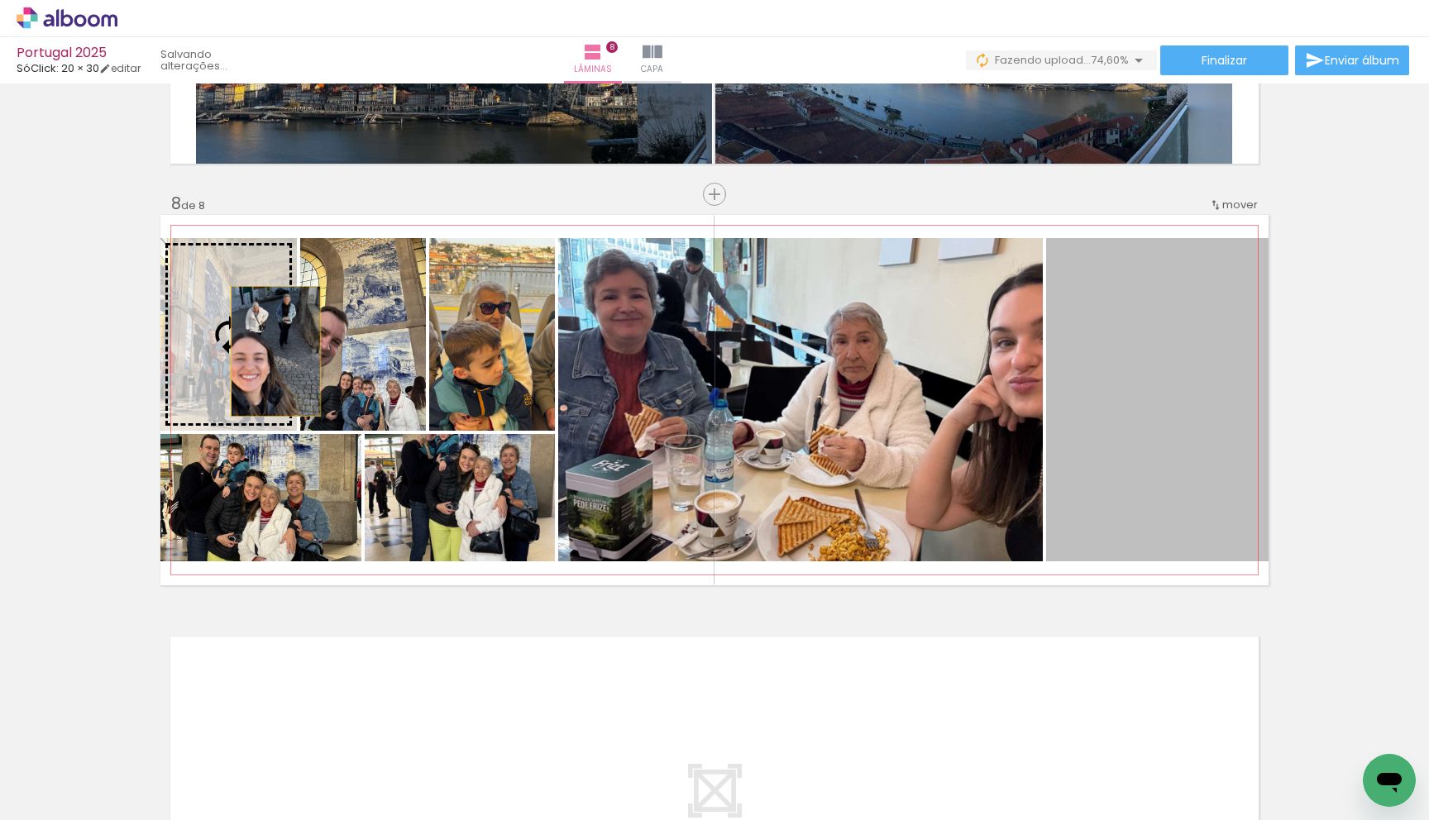
drag, startPoint x: 1086, startPoint y: 433, endPoint x: 247, endPoint y: 351, distance: 843.1
click at [0, 0] on slot at bounding box center [0, 0] width 0 height 0
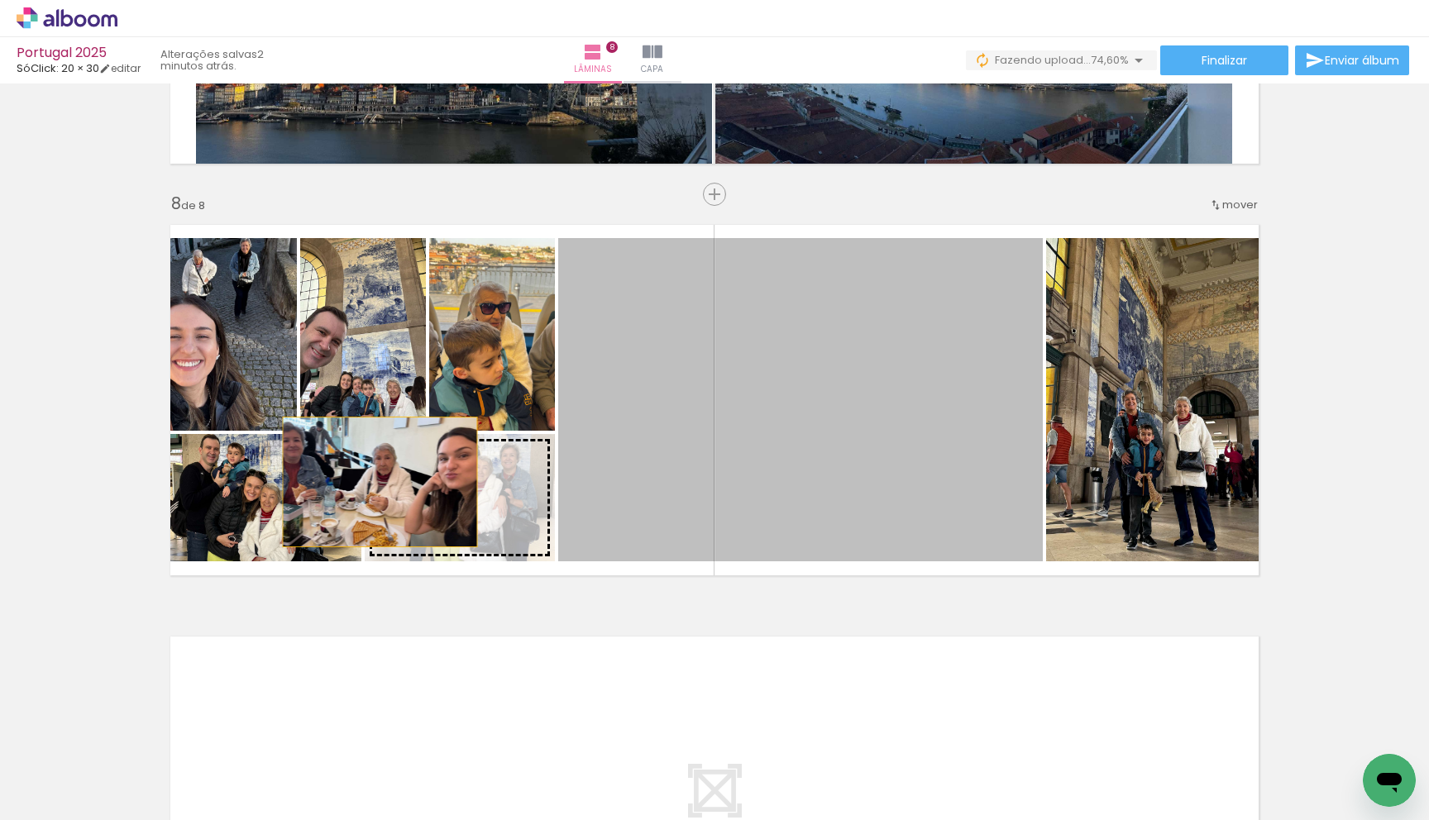
drag, startPoint x: 761, startPoint y: 407, endPoint x: 289, endPoint y: 510, distance: 483.2
click at [0, 0] on slot at bounding box center [0, 0] width 0 height 0
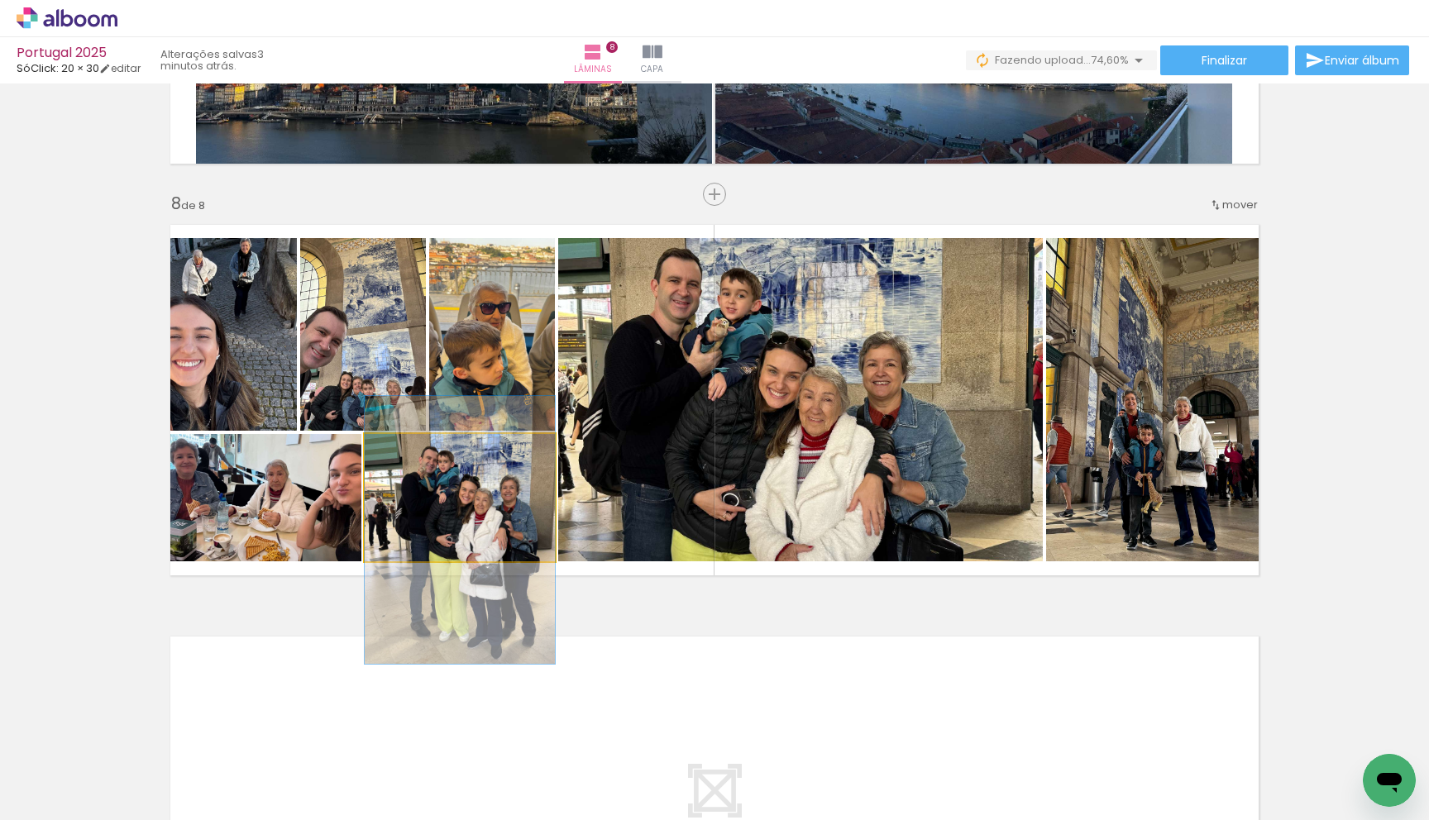
drag, startPoint x: 466, startPoint y: 499, endPoint x: 470, endPoint y: 532, distance: 33.3
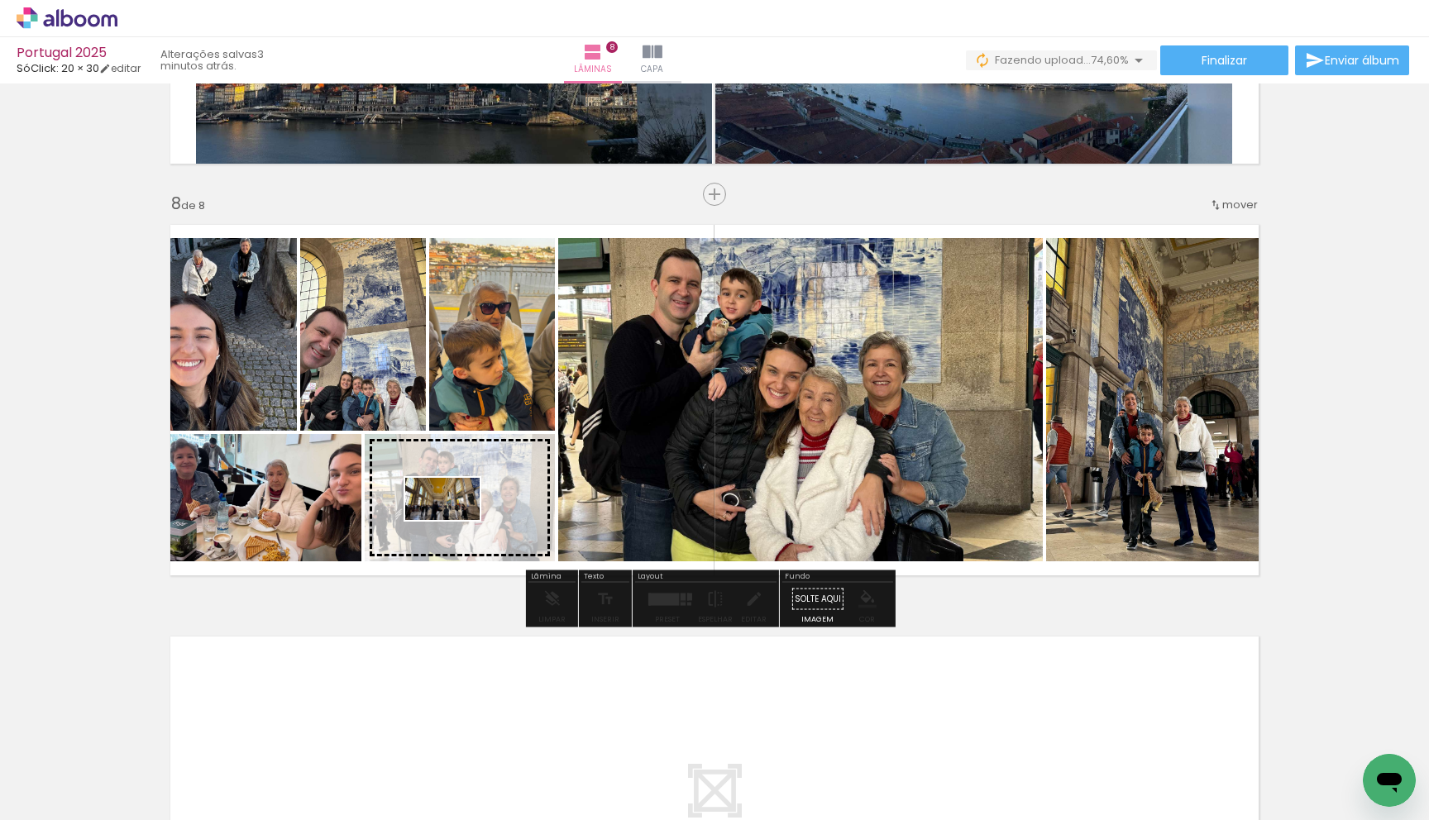
drag, startPoint x: 441, startPoint y: 708, endPoint x: 455, endPoint y: 527, distance: 180.7
click at [455, 527] on quentale-workspace at bounding box center [714, 410] width 1429 height 820
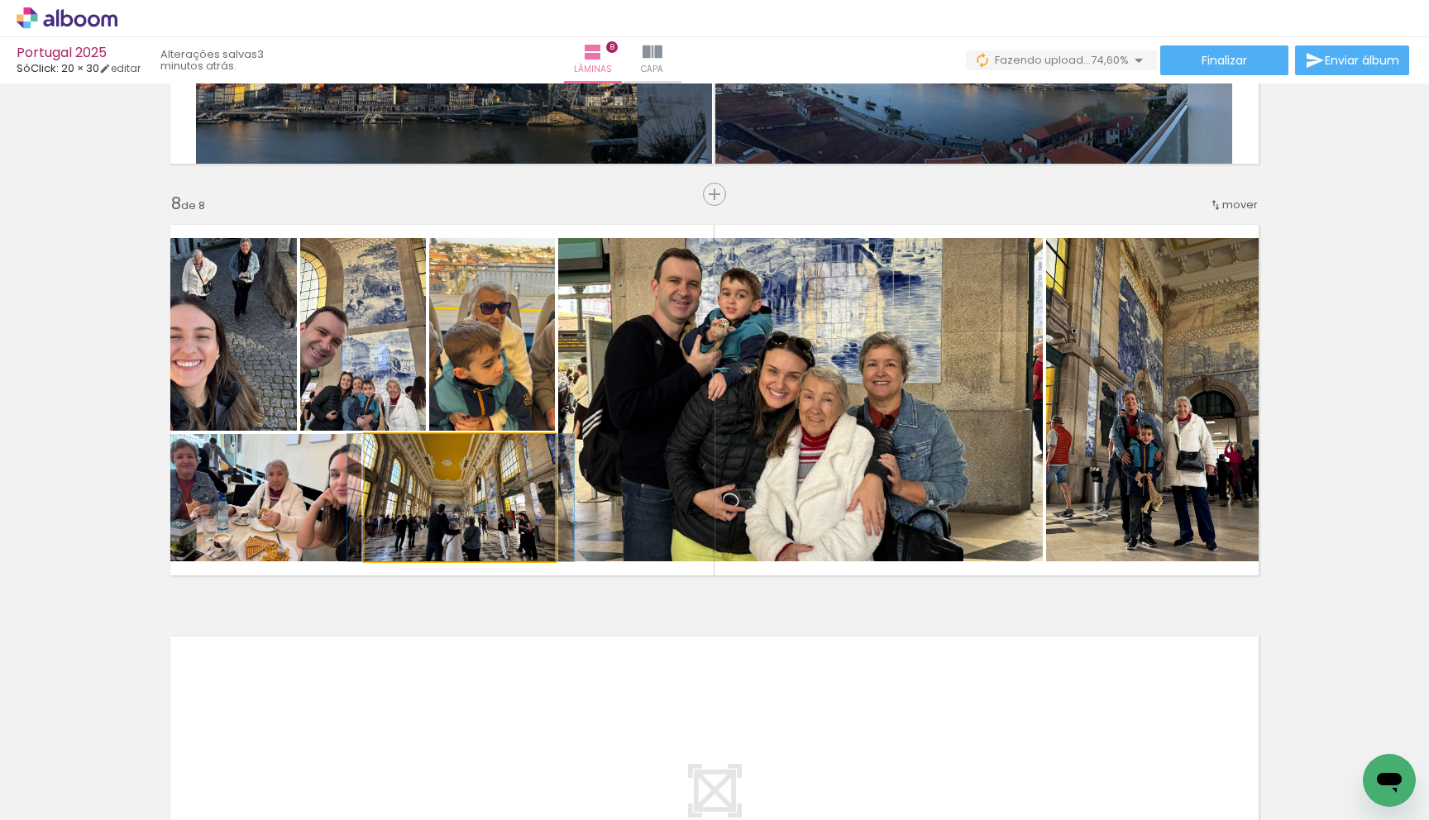
drag, startPoint x: 477, startPoint y: 521, endPoint x: 483, endPoint y: 512, distance: 10.8
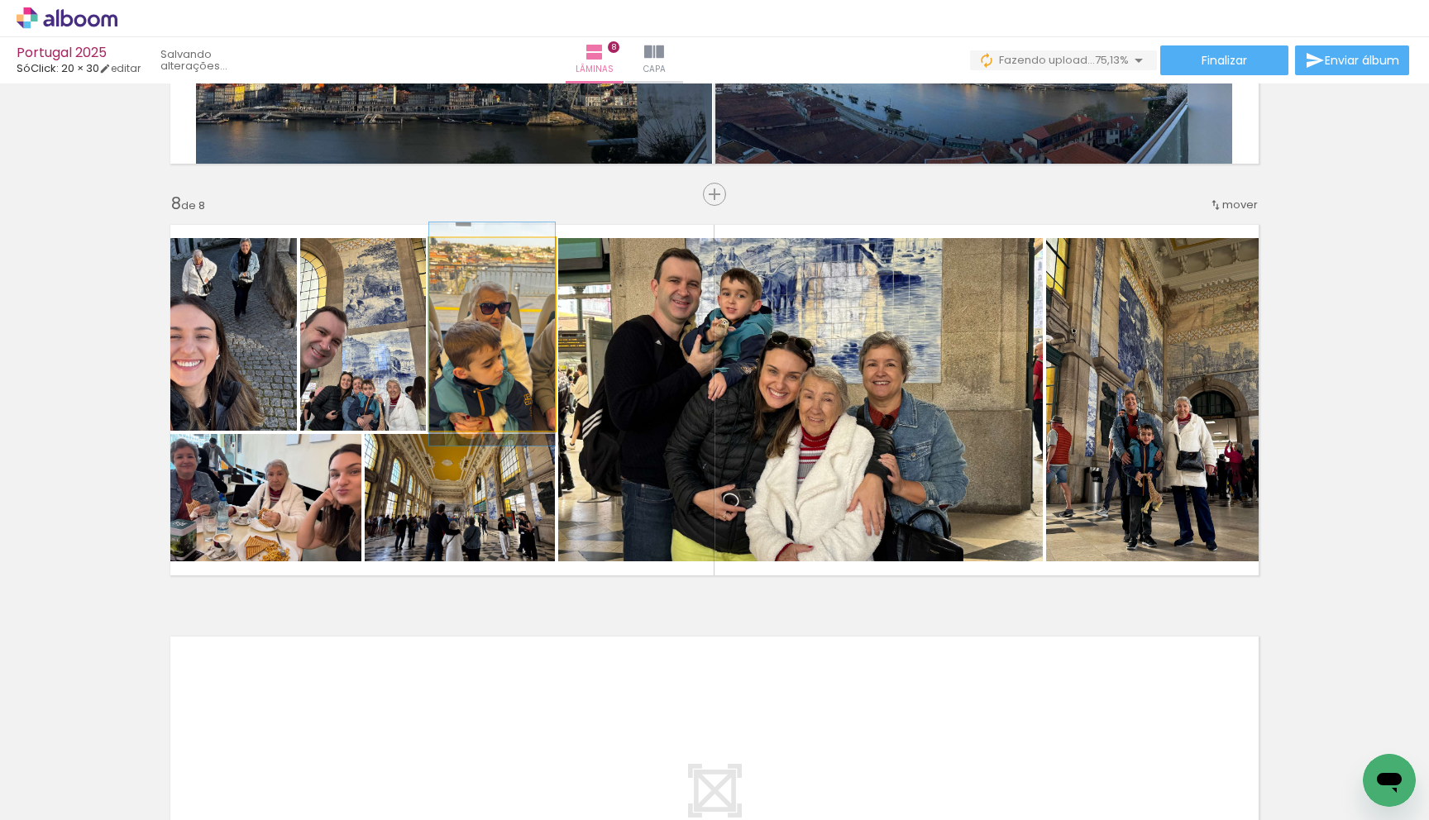
drag, startPoint x: 513, startPoint y: 400, endPoint x: 355, endPoint y: 388, distance: 159.2
click at [0, 0] on slot at bounding box center [0, 0] width 0 height 0
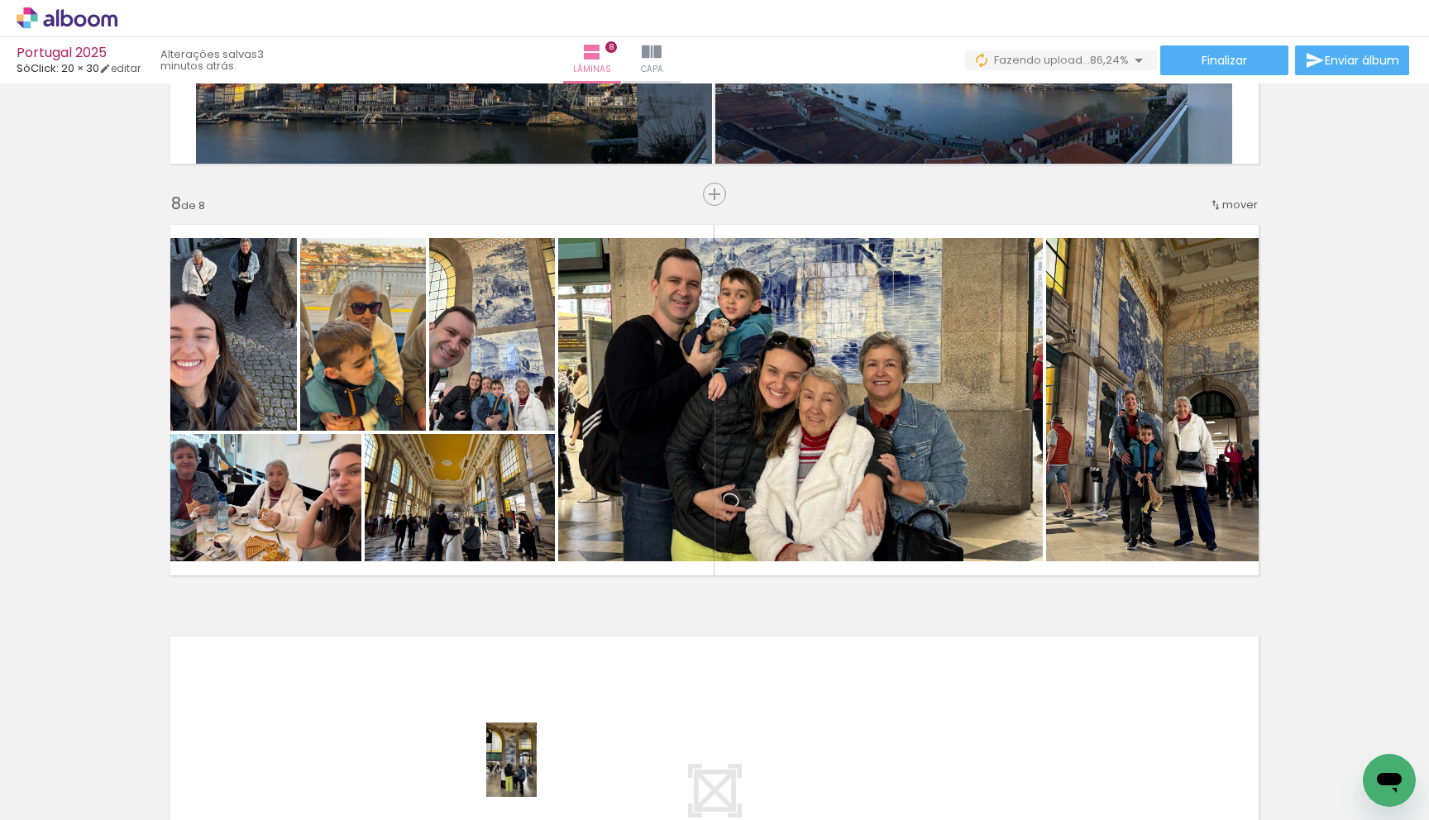
drag, startPoint x: 536, startPoint y: 776, endPoint x: 550, endPoint y: 763, distance: 19.3
click at [536, 772] on div at bounding box center [517, 764] width 55 height 82
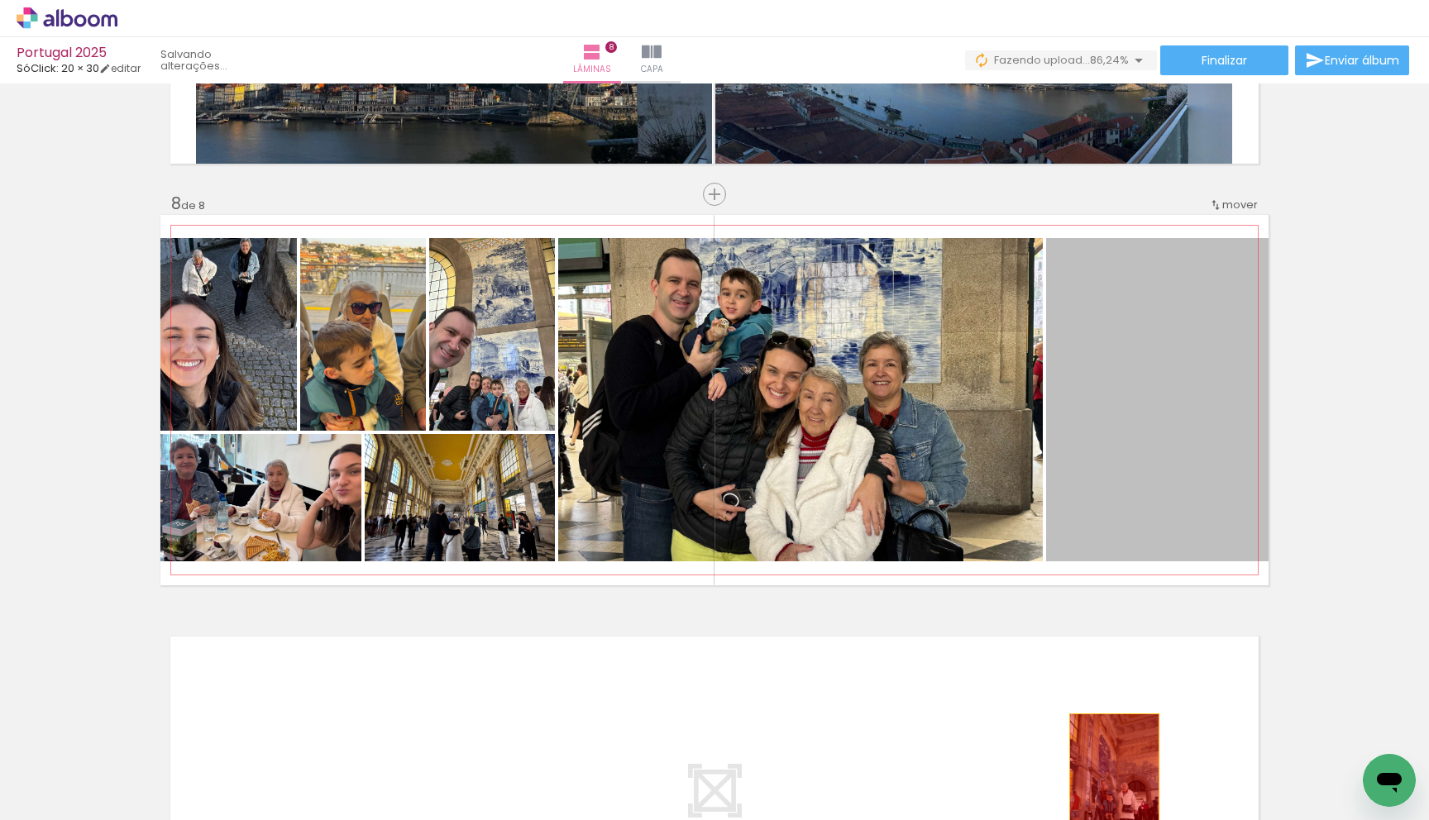
drag, startPoint x: 1119, startPoint y: 408, endPoint x: 1108, endPoint y: 779, distance: 371.3
click at [1108, 779] on quentale-workspace at bounding box center [714, 410] width 1429 height 820
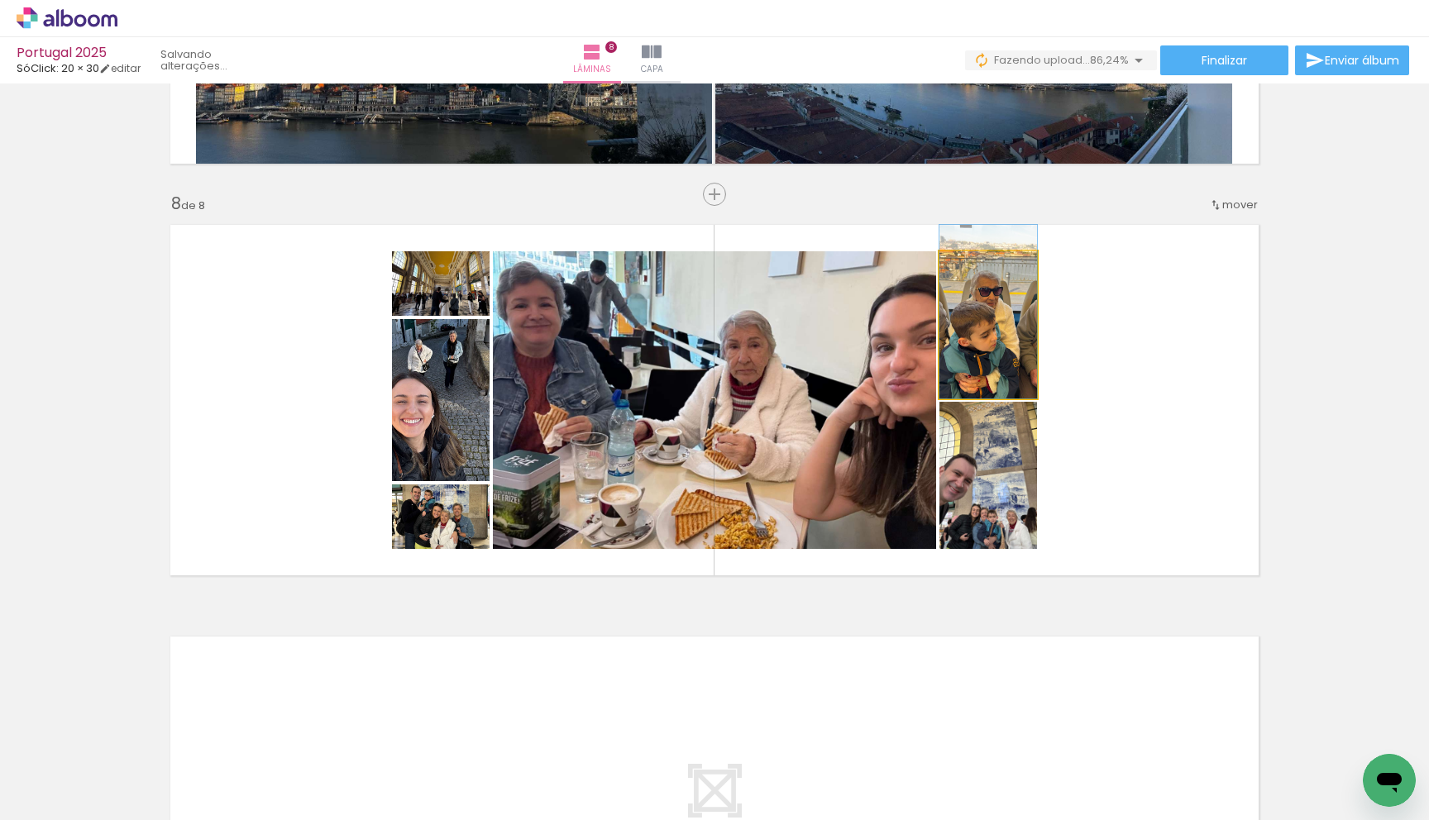
drag, startPoint x: 990, startPoint y: 356, endPoint x: 1001, endPoint y: 341, distance: 18.4
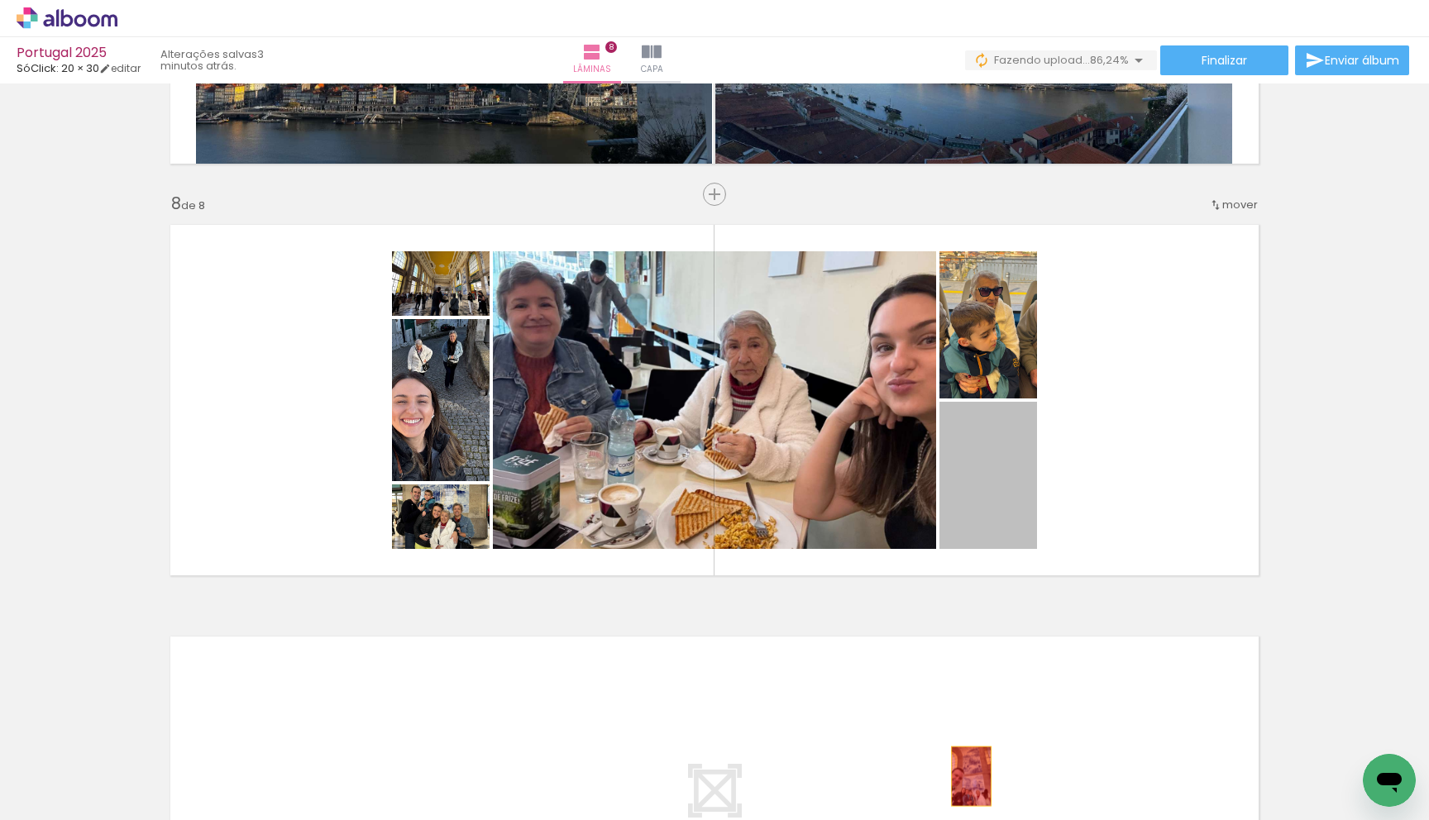
drag, startPoint x: 984, startPoint y: 489, endPoint x: 947, endPoint y: 755, distance: 268.0
click at [966, 773] on quentale-workspace at bounding box center [714, 410] width 1429 height 820
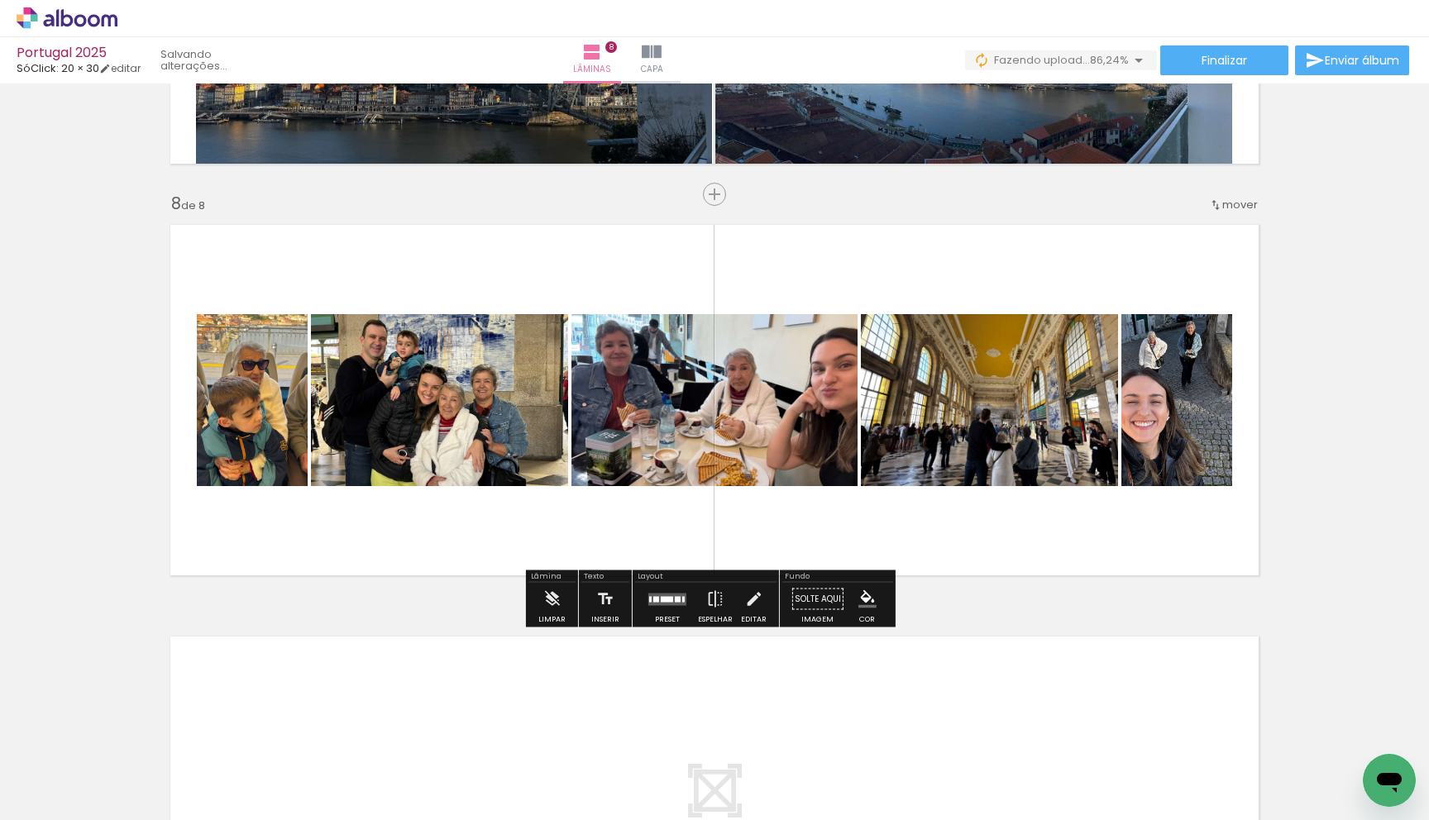
click at [0, 0] on slot "Preset" at bounding box center [0, 0] width 0 height 0
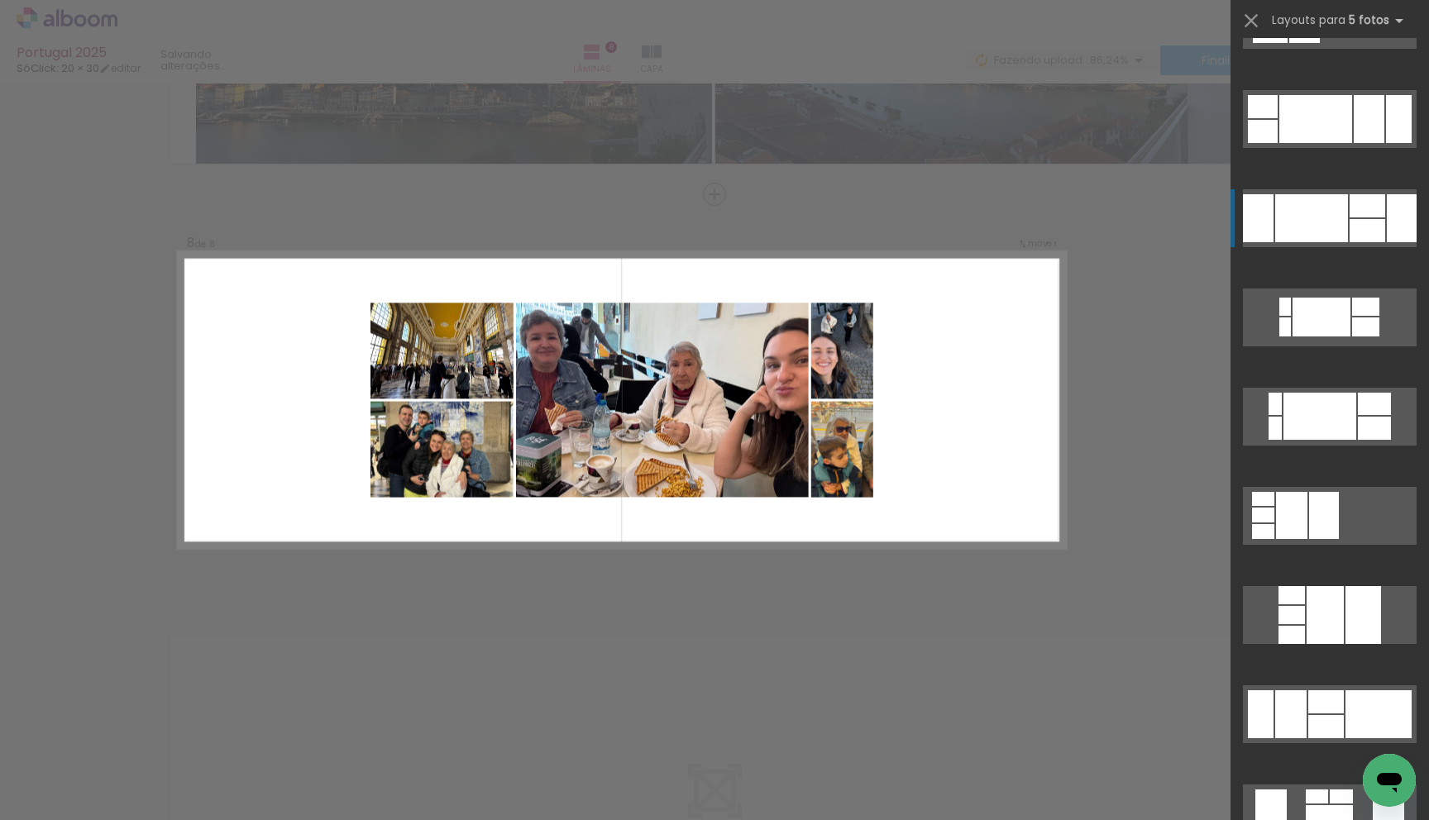
scroll to position [1414, 0]
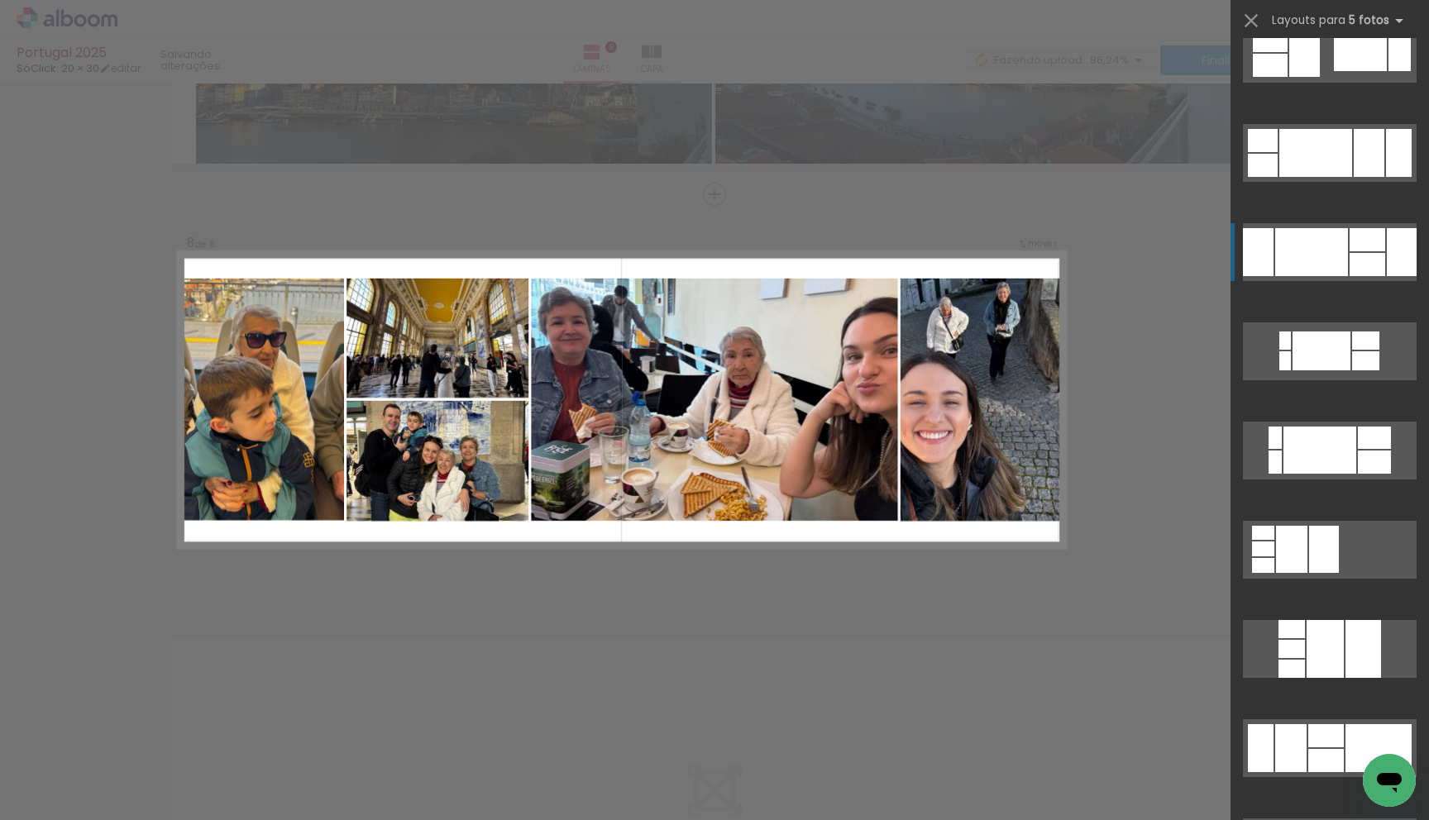
click at [1367, 268] on div at bounding box center [1367, 264] width 36 height 23
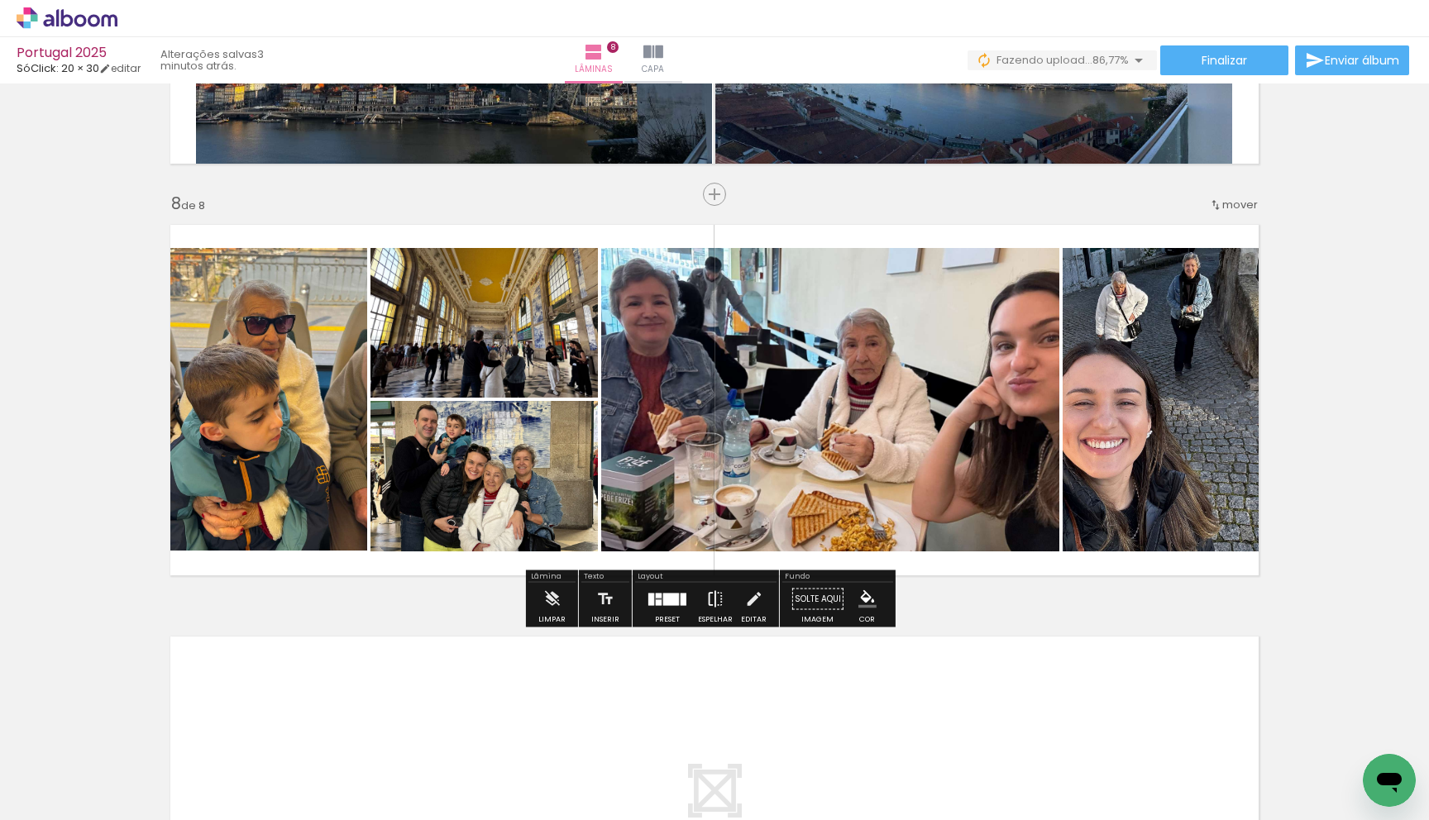
click at [711, 598] on iron-icon at bounding box center [715, 599] width 18 height 33
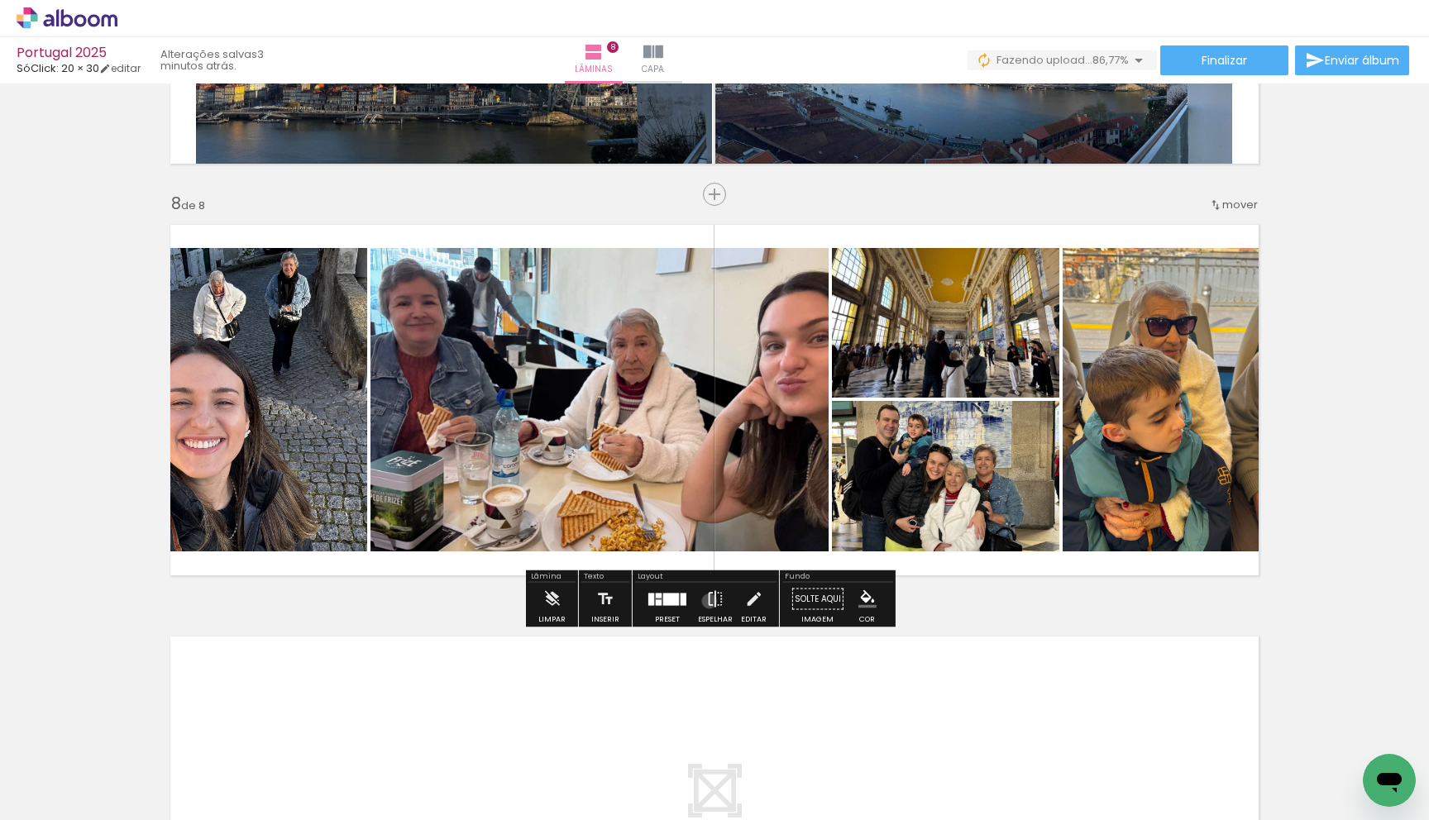
click at [706, 602] on iron-icon at bounding box center [715, 599] width 18 height 33
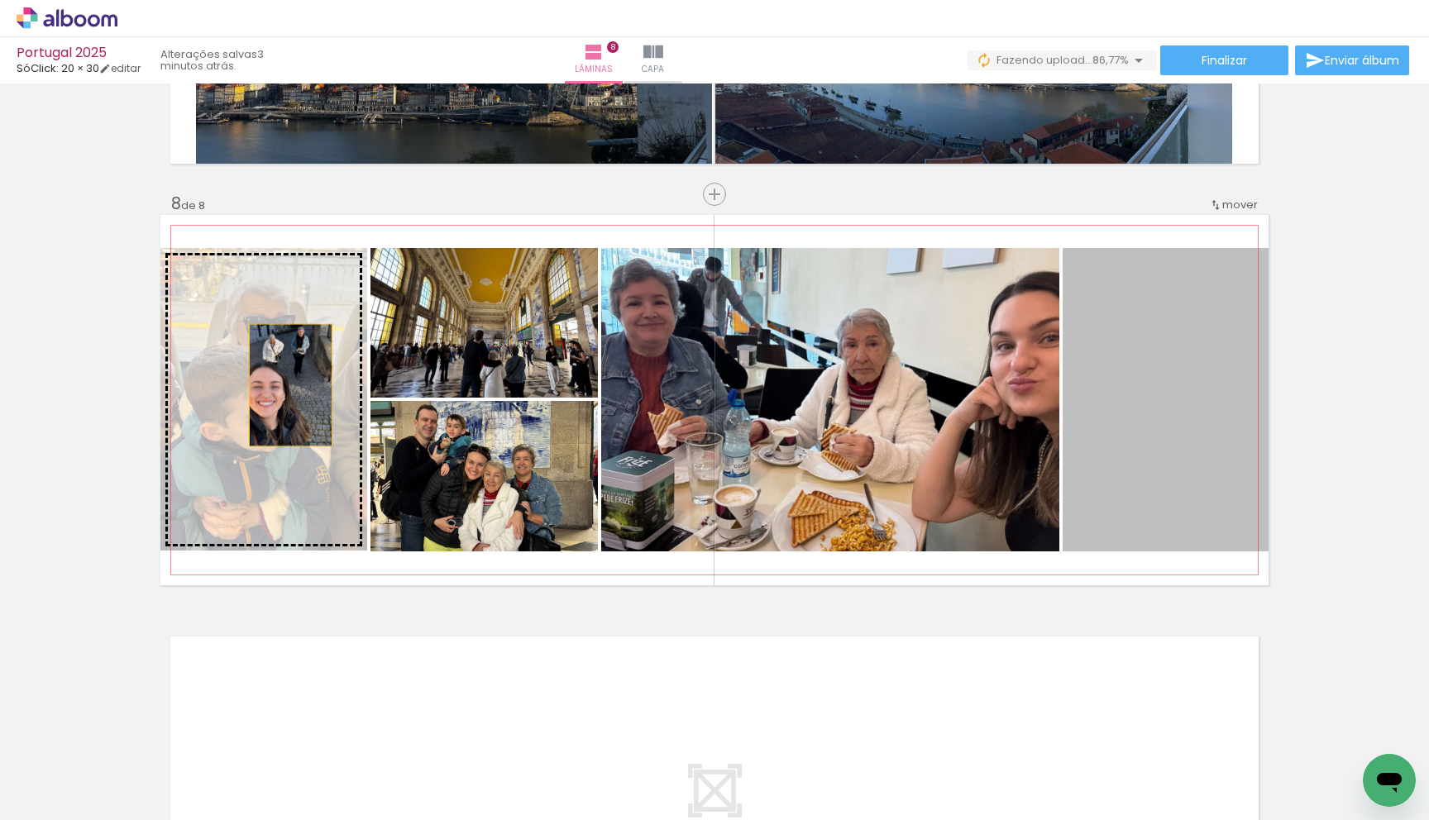
drag, startPoint x: 1131, startPoint y: 432, endPoint x: 284, endPoint y: 386, distance: 848.6
click at [0, 0] on slot at bounding box center [0, 0] width 0 height 0
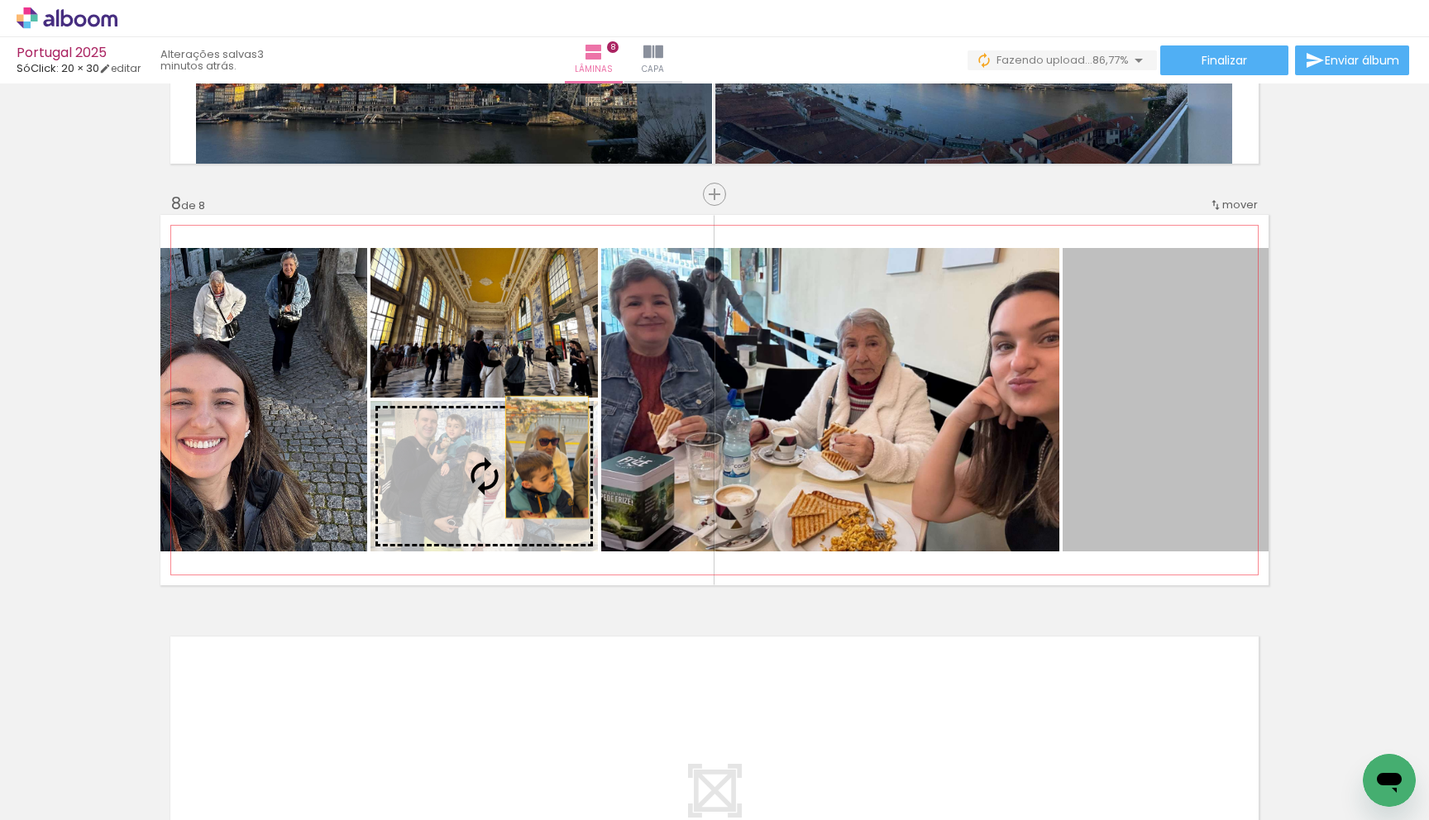
drag, startPoint x: 1133, startPoint y: 430, endPoint x: 509, endPoint y: 459, distance: 624.0
click at [0, 0] on slot at bounding box center [0, 0] width 0 height 0
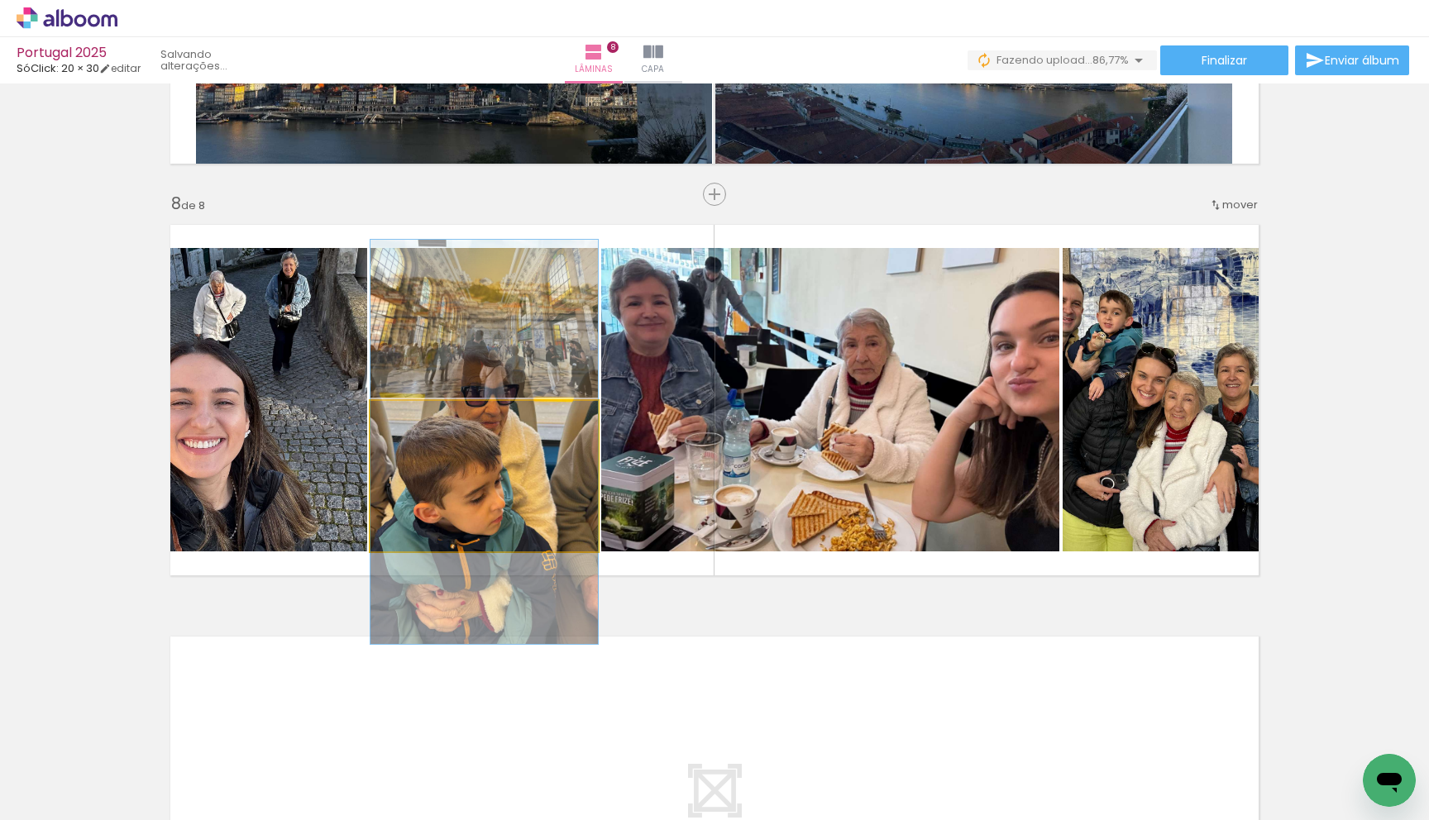
drag, startPoint x: 535, startPoint y: 484, endPoint x: 535, endPoint y: 450, distance: 33.9
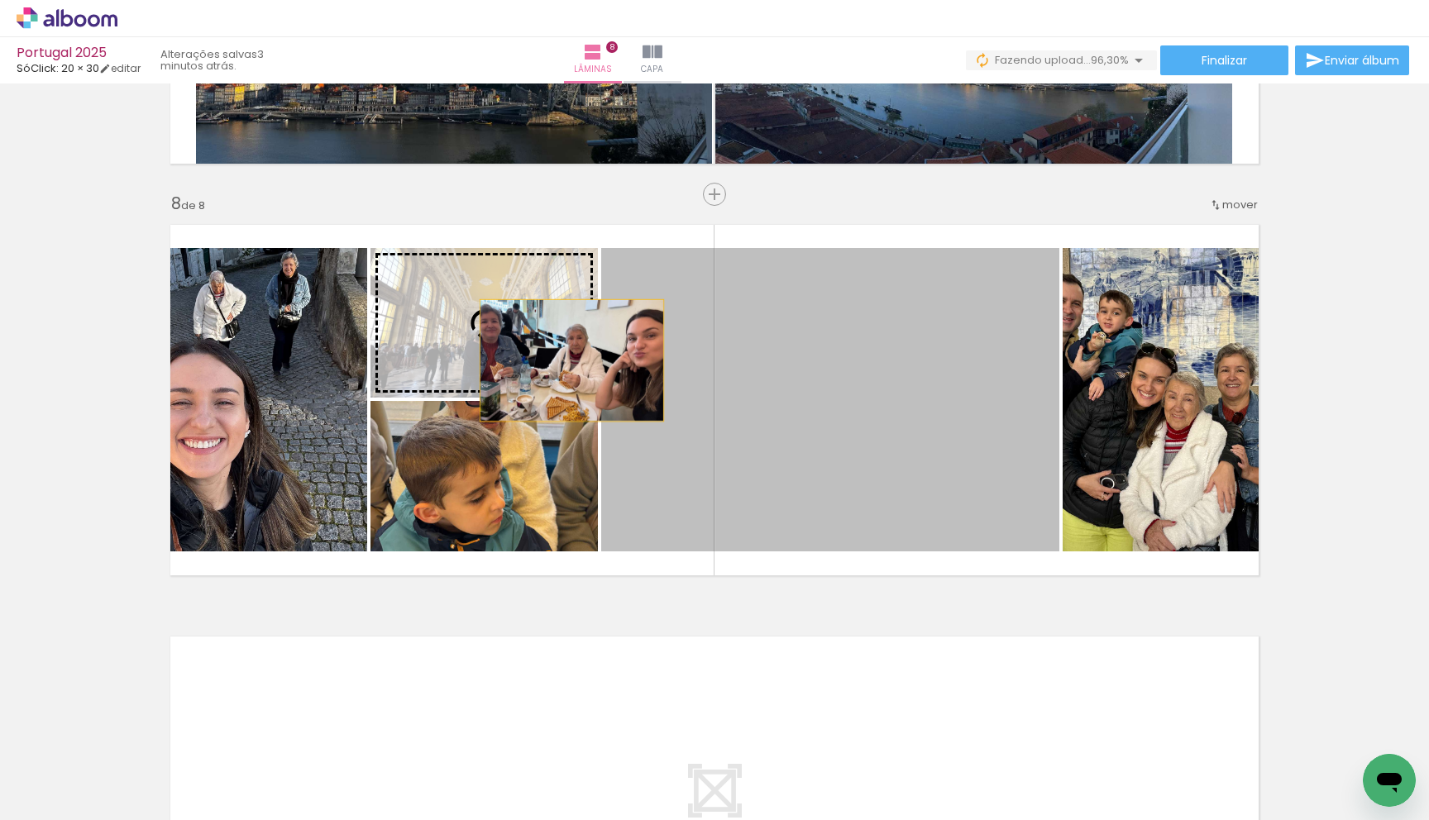
drag, startPoint x: 780, startPoint y: 398, endPoint x: 480, endPoint y: 349, distance: 303.3
click at [0, 0] on slot at bounding box center [0, 0] width 0 height 0
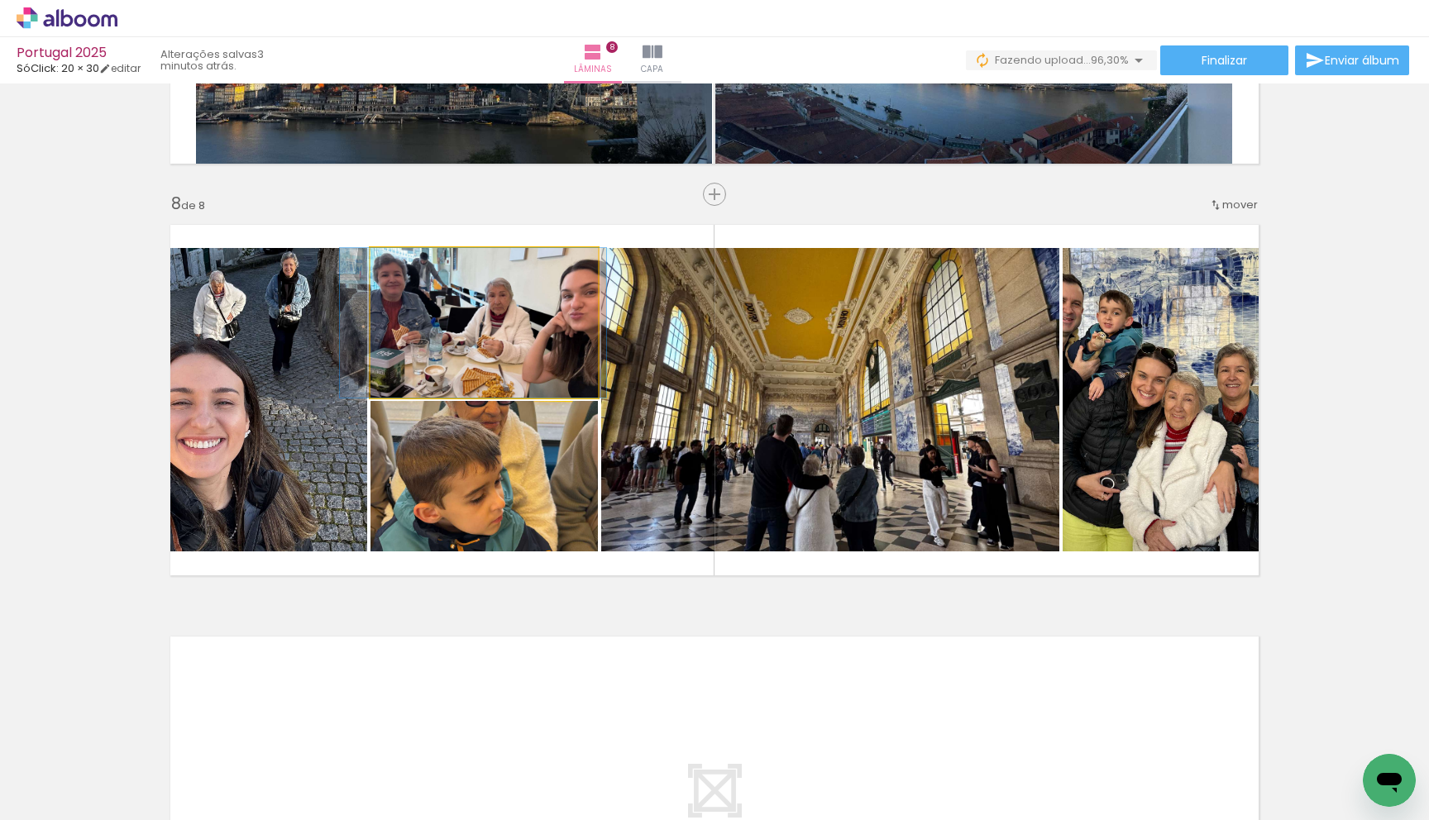
drag, startPoint x: 505, startPoint y: 355, endPoint x: 494, endPoint y: 367, distance: 17.0
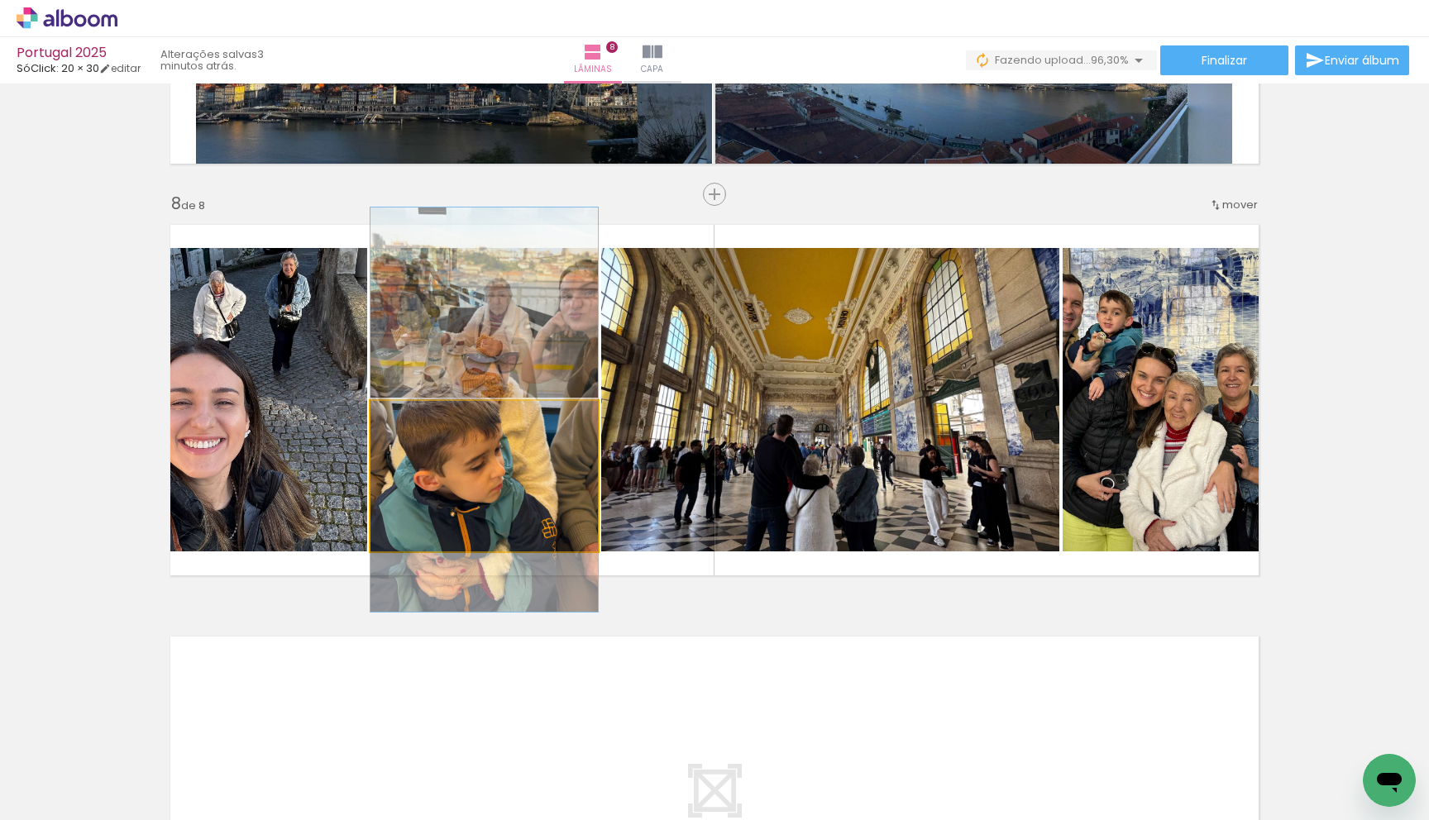
drag, startPoint x: 491, startPoint y: 487, endPoint x: 272, endPoint y: 429, distance: 226.6
click at [0, 0] on slot at bounding box center [0, 0] width 0 height 0
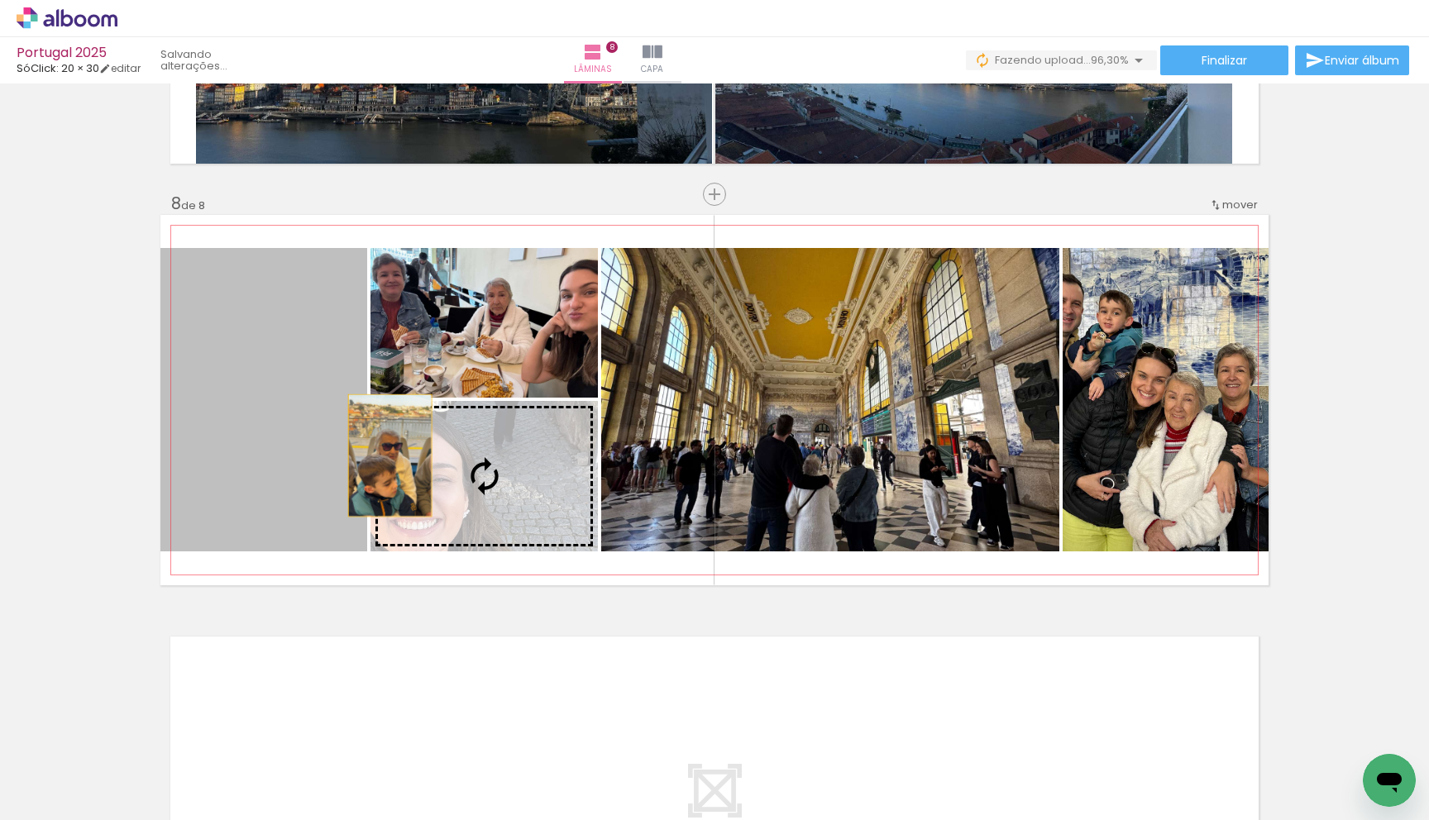
drag, startPoint x: 274, startPoint y: 433, endPoint x: 441, endPoint y: 467, distance: 171.2
click at [0, 0] on slot at bounding box center [0, 0] width 0 height 0
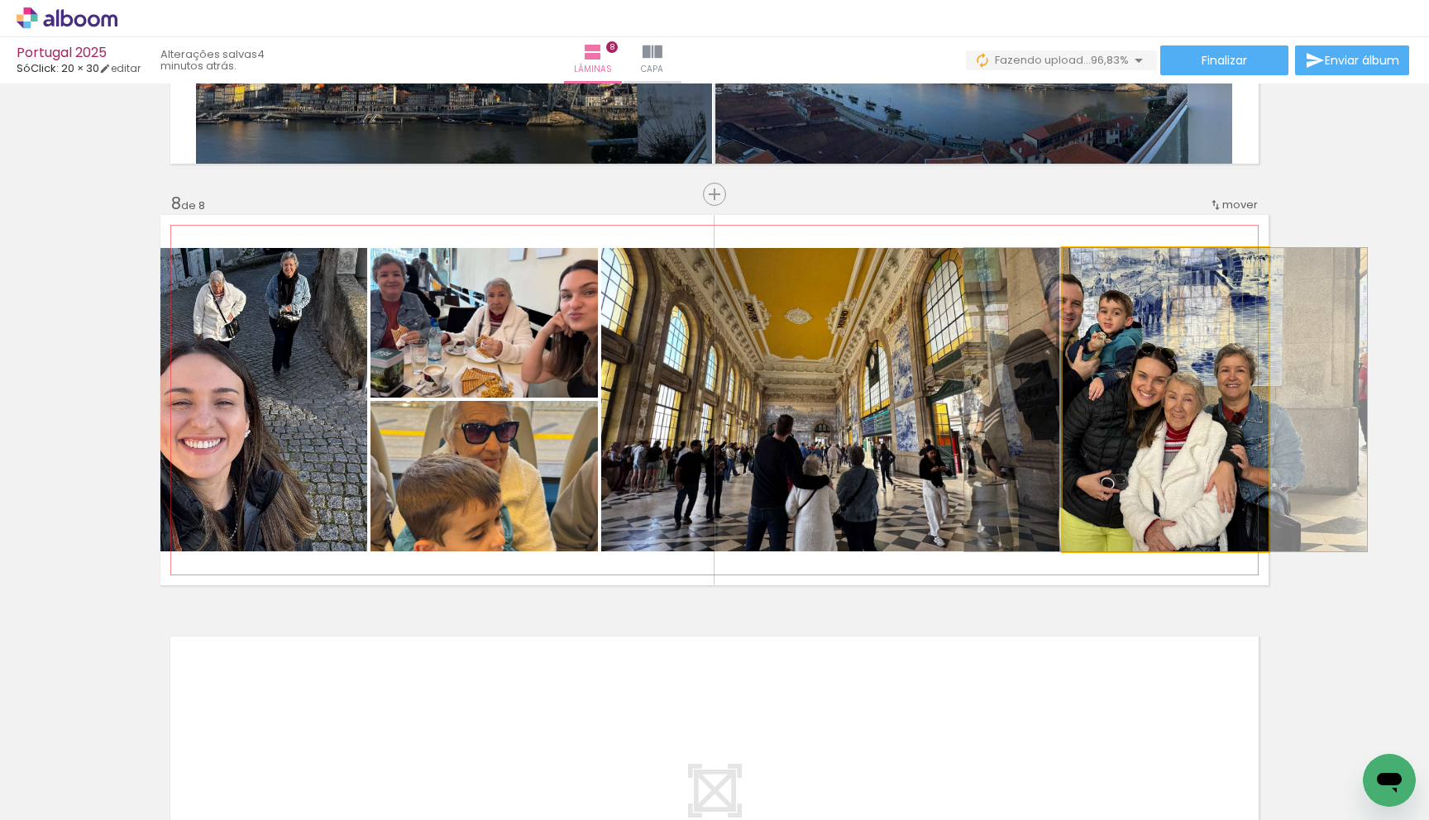
drag, startPoint x: 1125, startPoint y: 457, endPoint x: 874, endPoint y: 438, distance: 252.0
click at [0, 0] on slot at bounding box center [0, 0] width 0 height 0
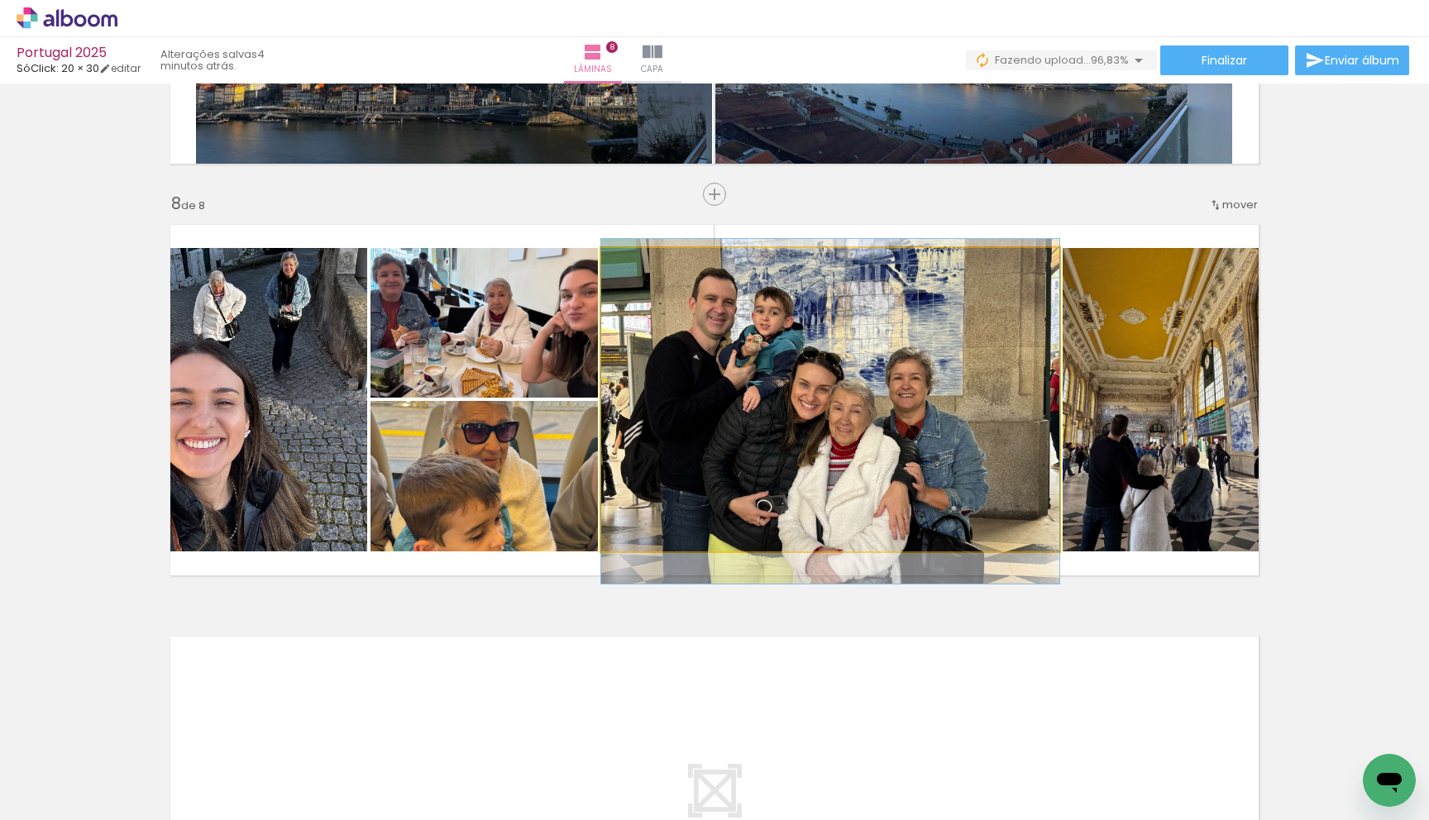
drag, startPoint x: 875, startPoint y: 441, endPoint x: 877, endPoint y: 451, distance: 10.2
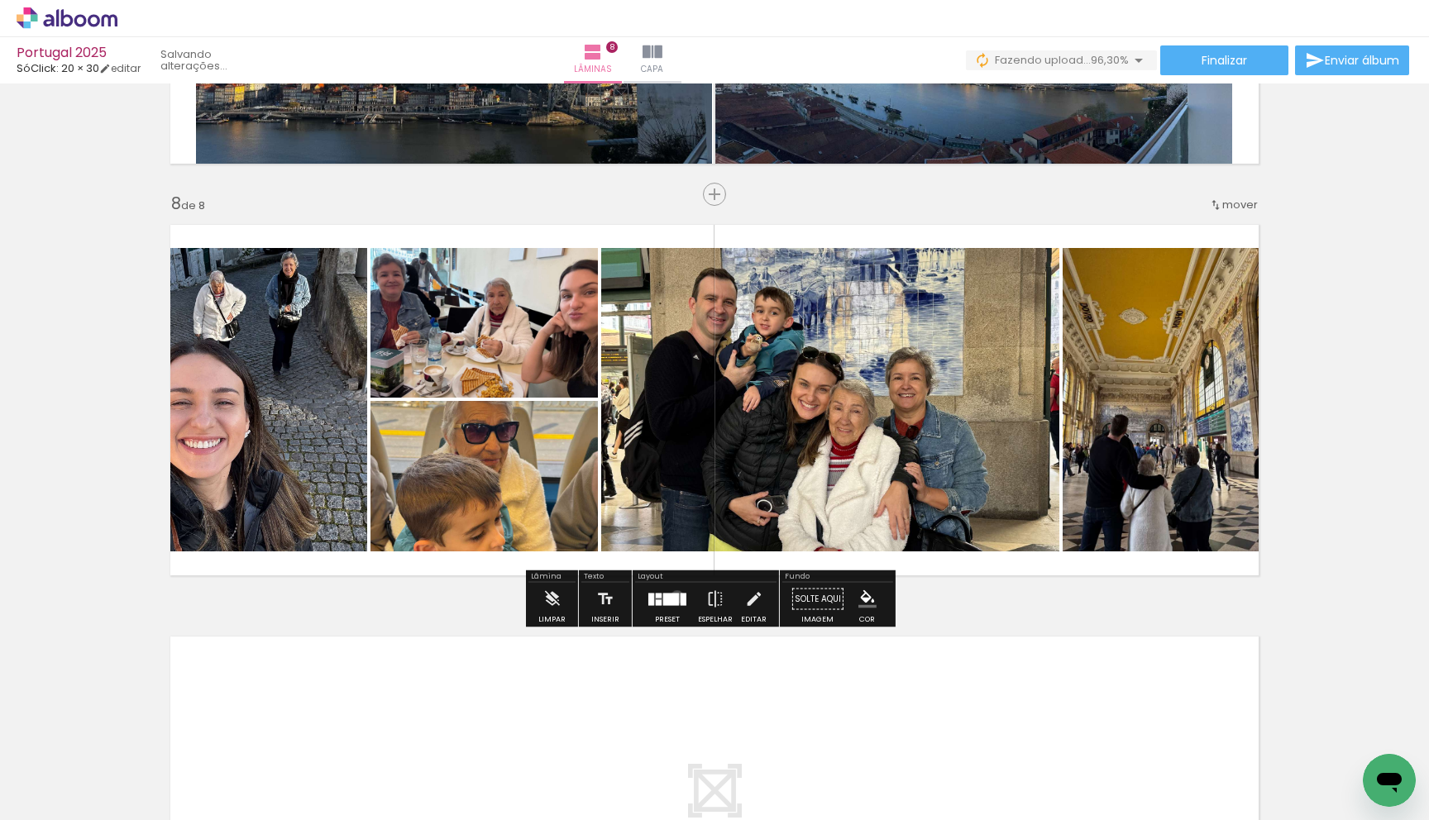
click at [673, 597] on div at bounding box center [671, 599] width 16 height 12
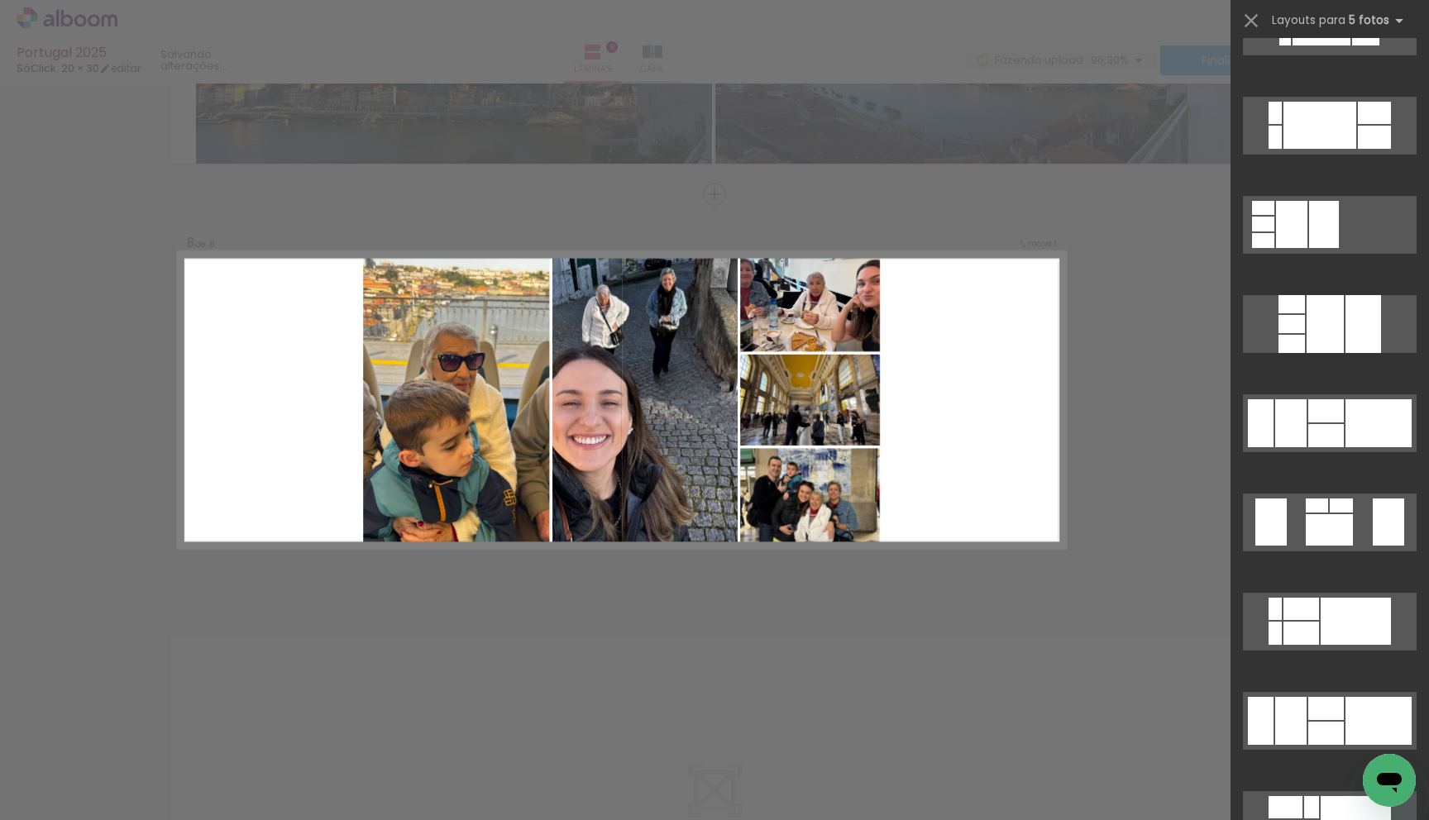
scroll to position [1847, 0]
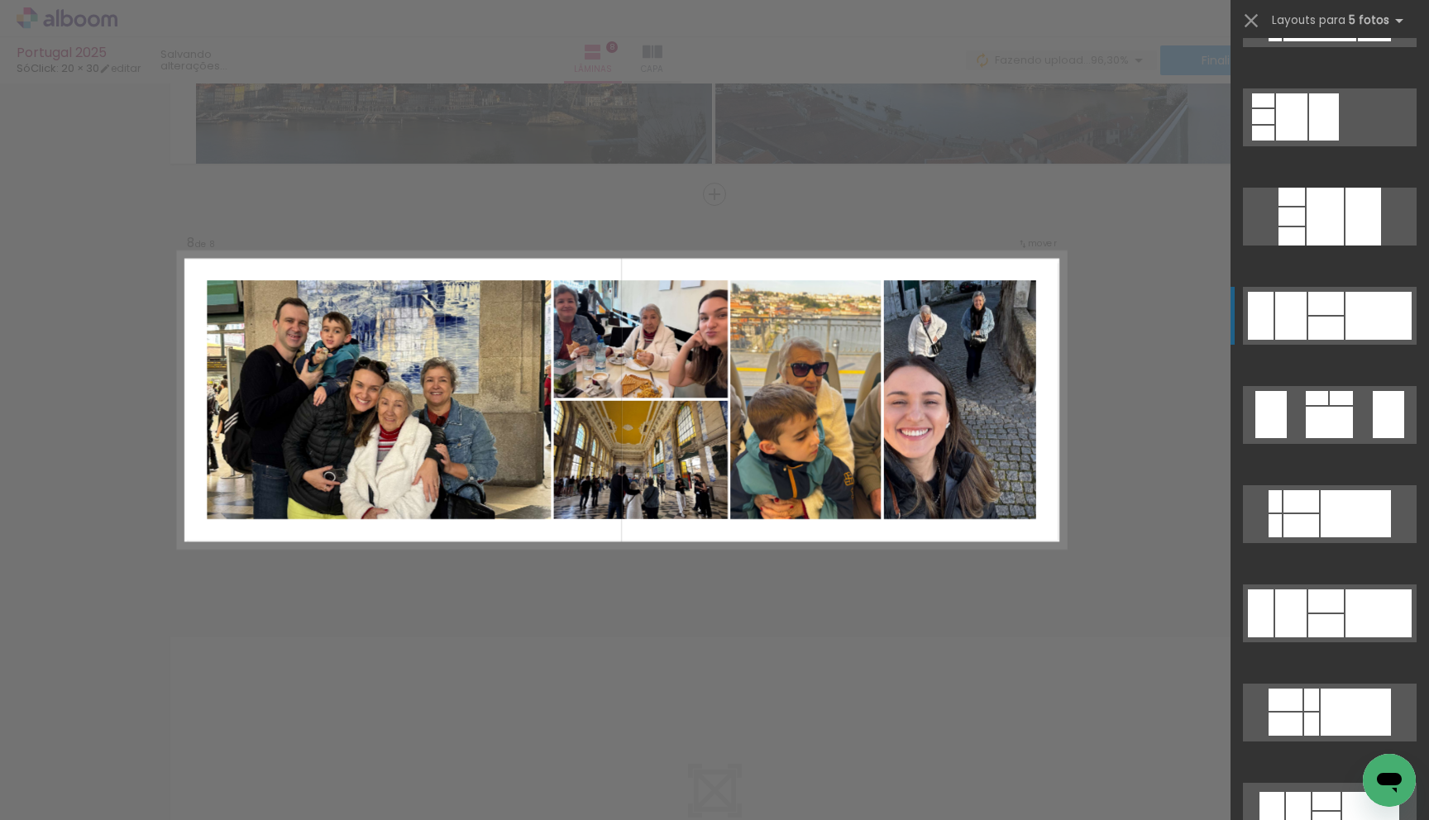
click at [1362, 317] on div at bounding box center [1378, 316] width 66 height 48
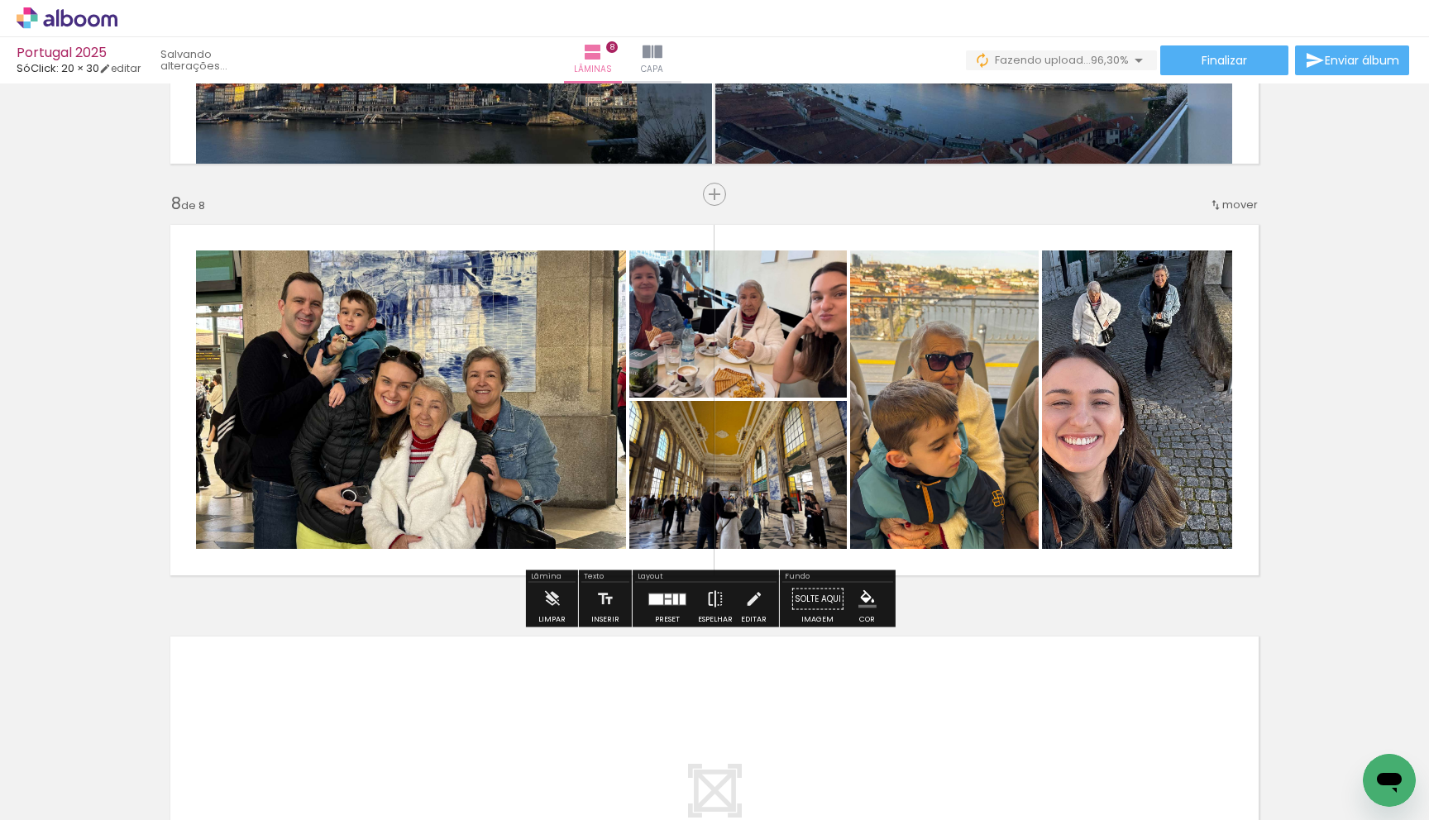
click at [713, 597] on iron-icon at bounding box center [715, 599] width 18 height 33
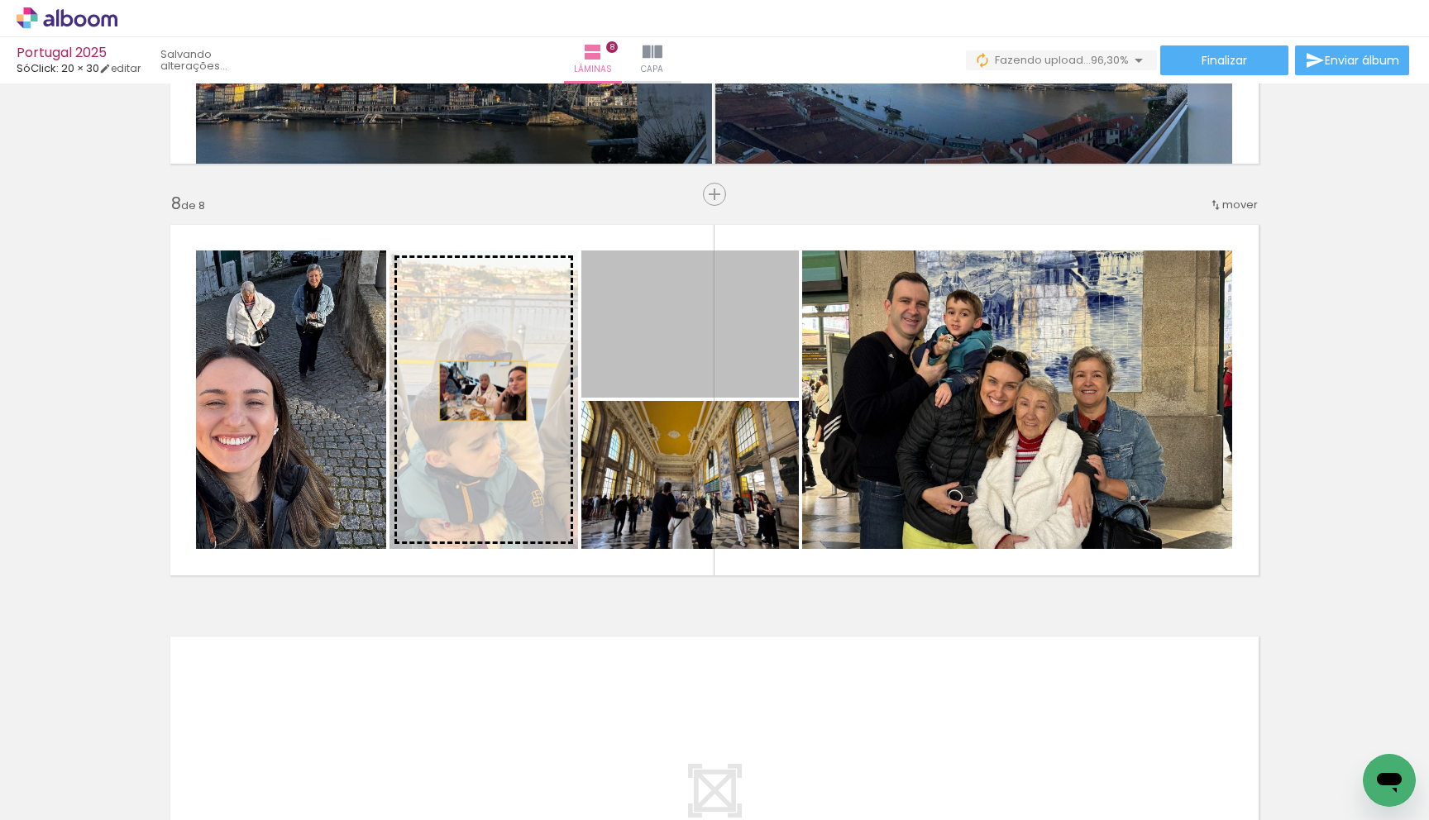
drag, startPoint x: 657, startPoint y: 356, endPoint x: 476, endPoint y: 394, distance: 185.0
click at [0, 0] on slot at bounding box center [0, 0] width 0 height 0
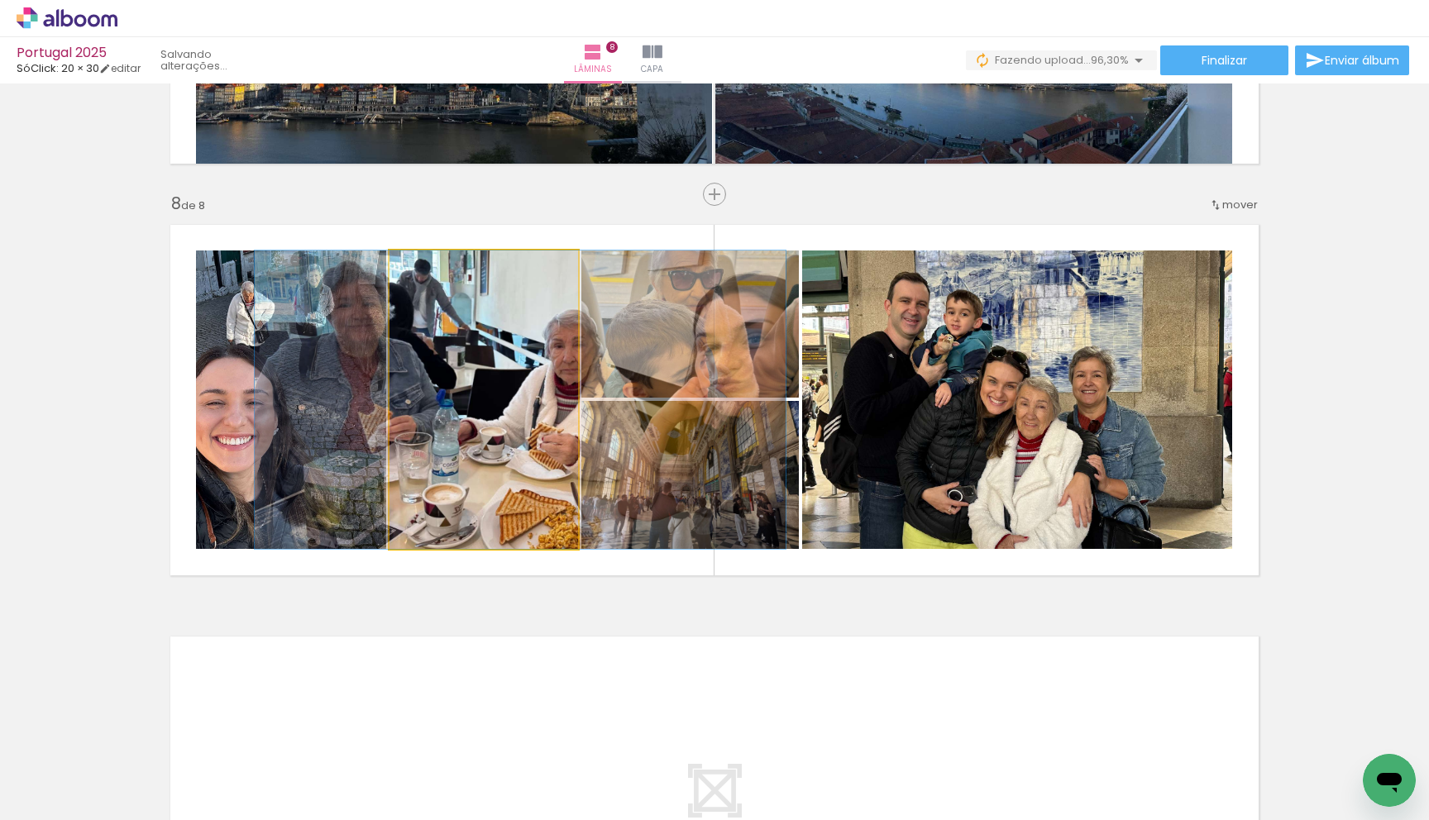
drag, startPoint x: 490, startPoint y: 409, endPoint x: 526, endPoint y: 415, distance: 36.0
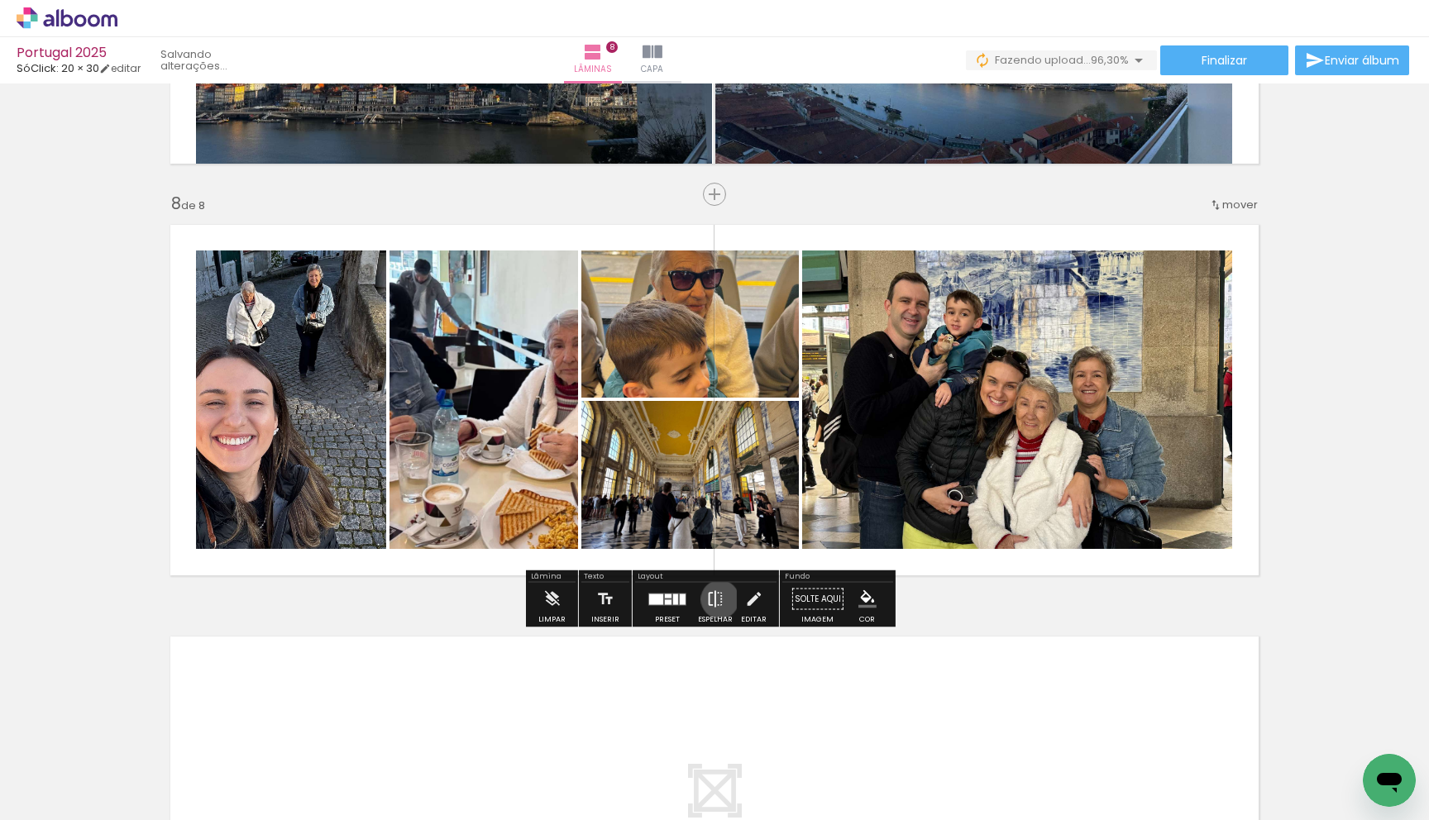
click at [716, 600] on iron-icon at bounding box center [715, 599] width 18 height 33
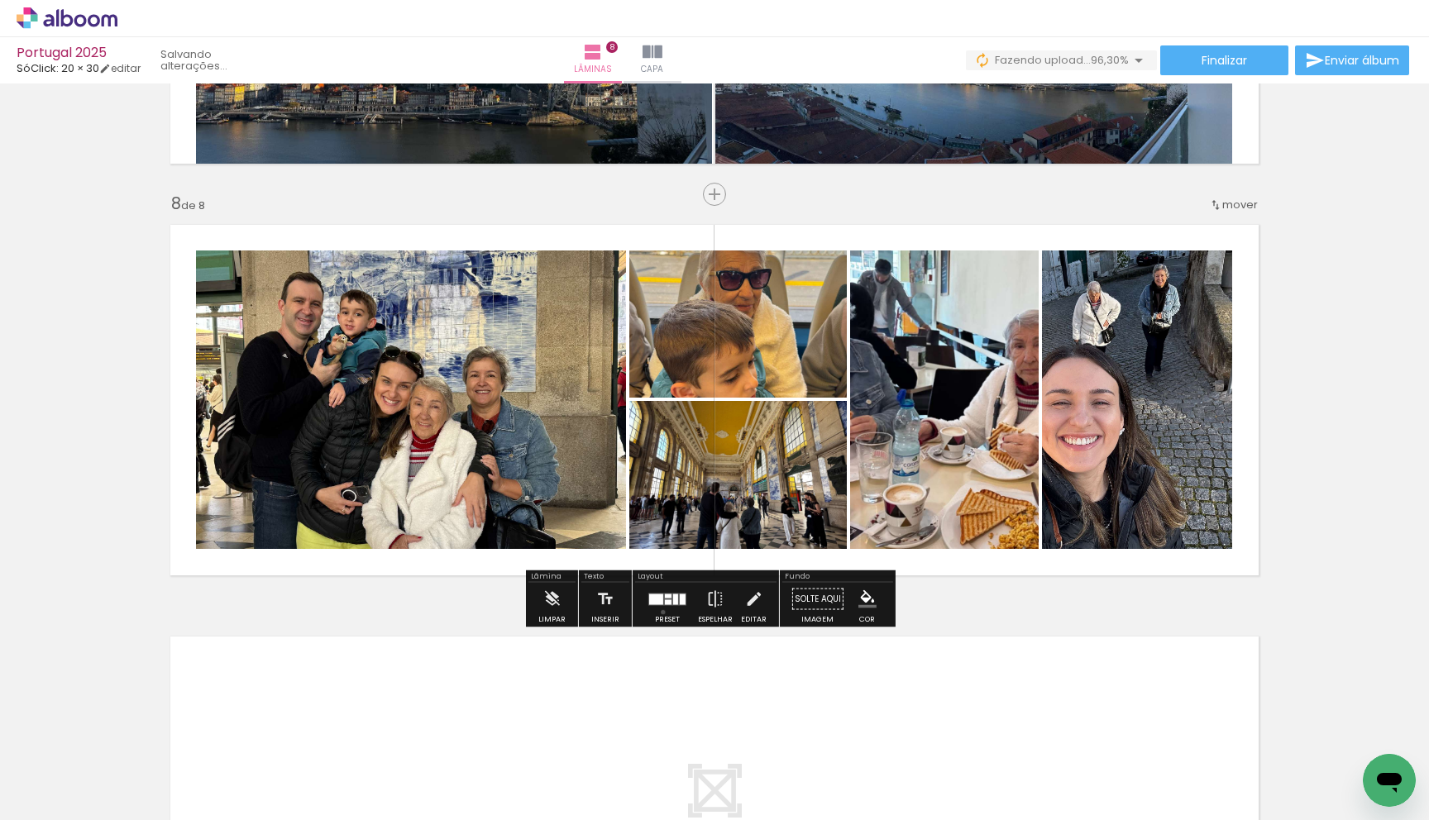
click at [659, 612] on div at bounding box center [667, 599] width 45 height 33
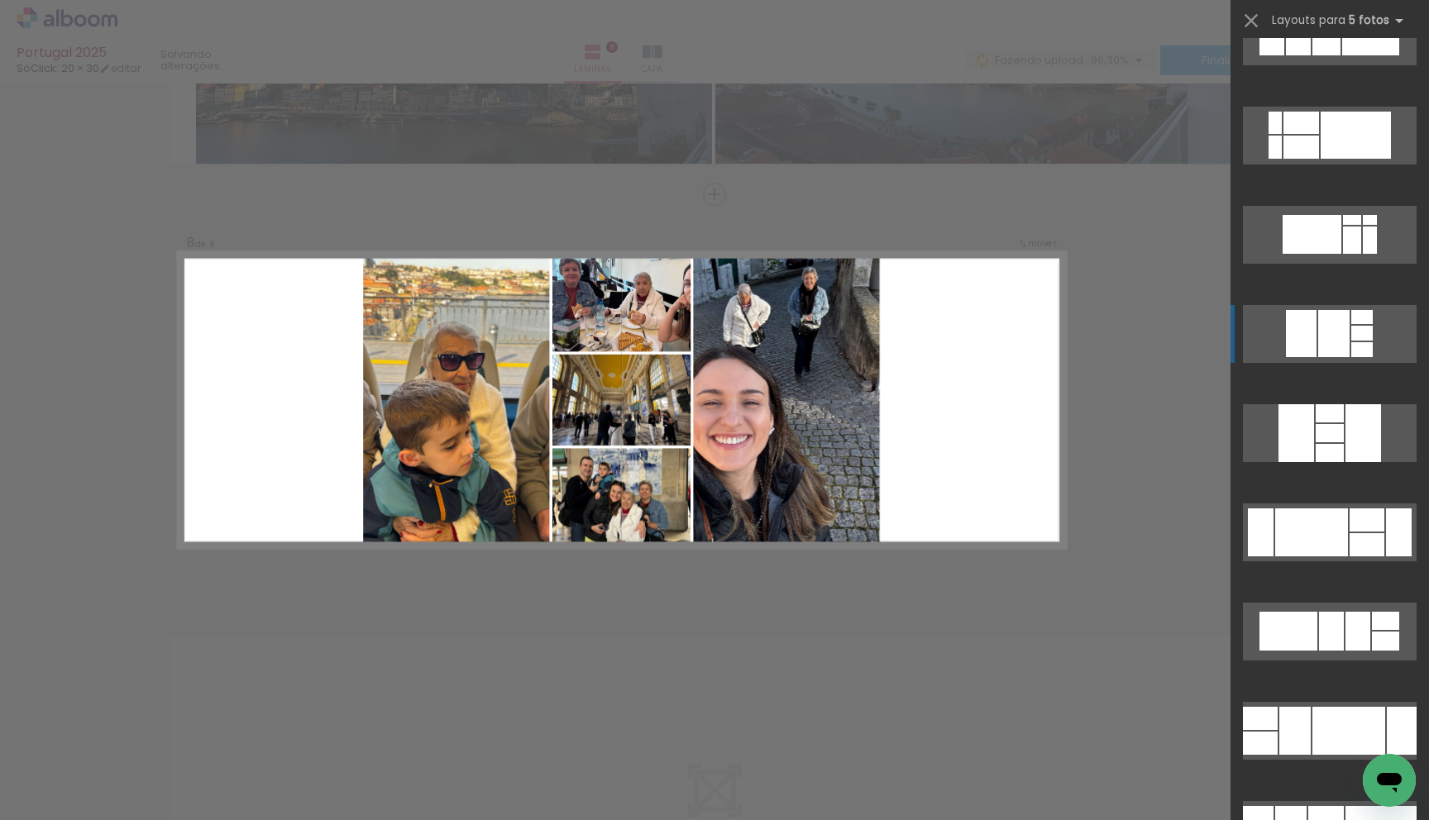
scroll to position [2624, 0]
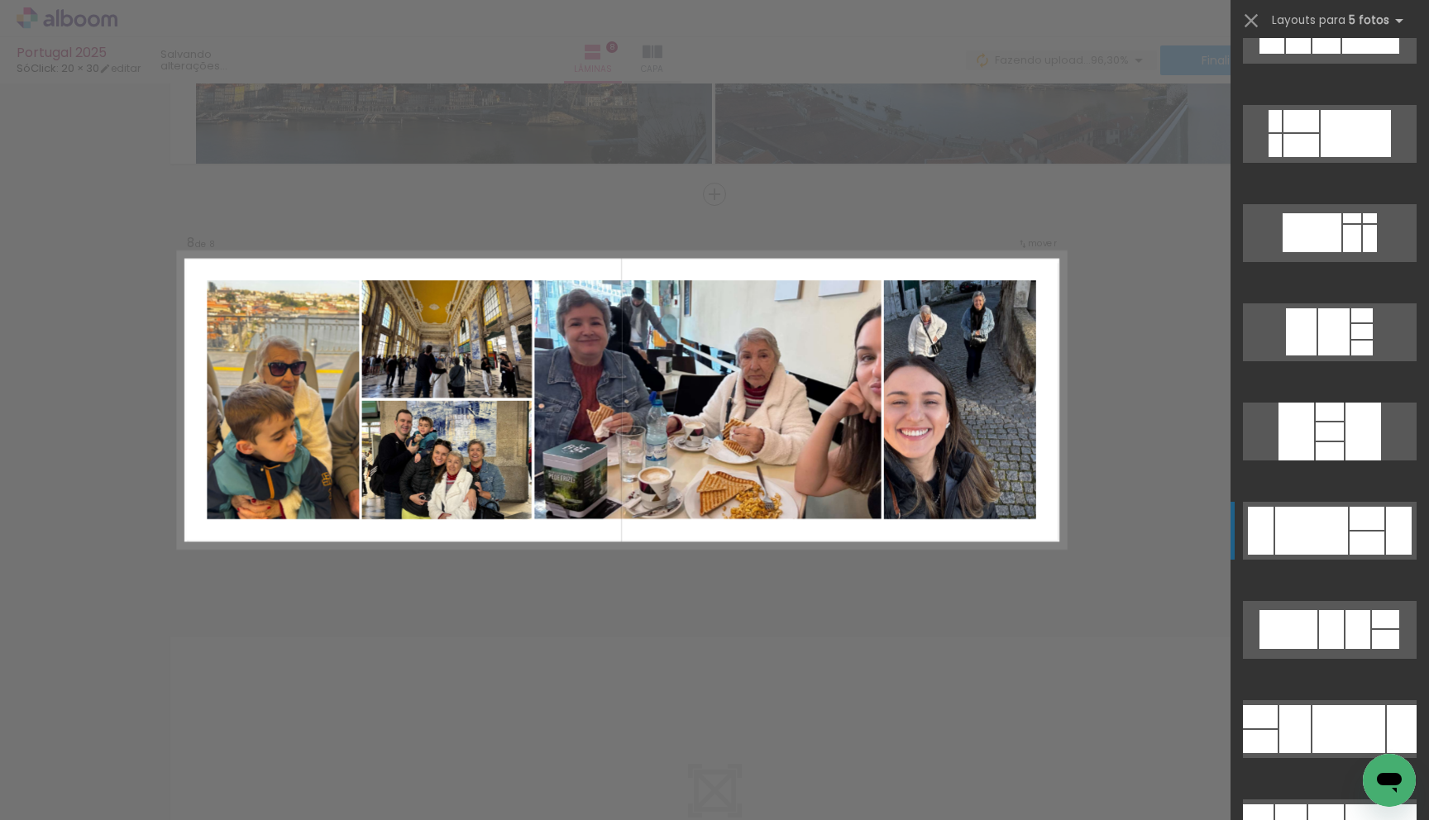
click at [1354, 521] on div at bounding box center [1366, 518] width 35 height 23
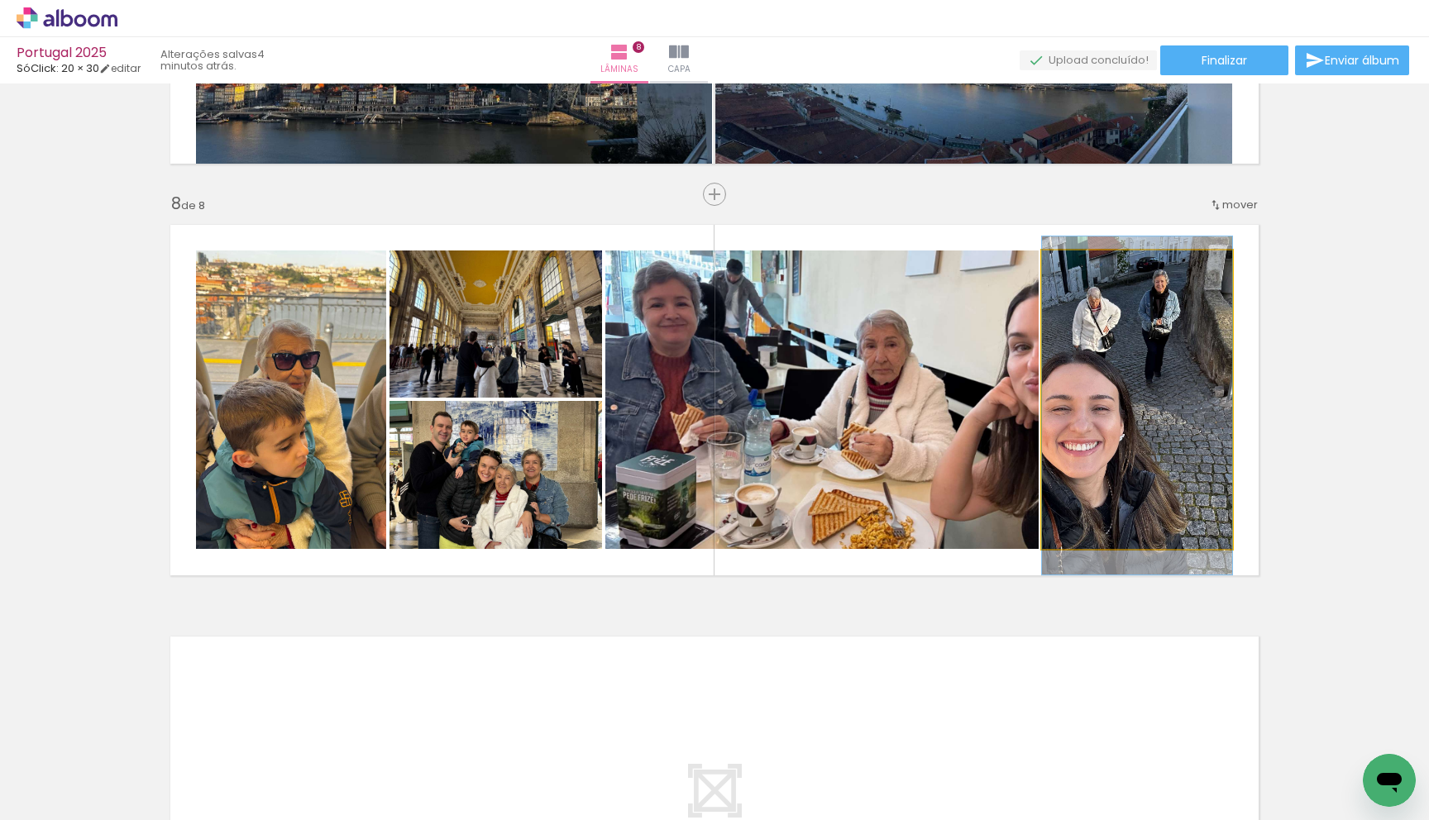
drag, startPoint x: 1136, startPoint y: 451, endPoint x: 1171, endPoint y: 455, distance: 35.0
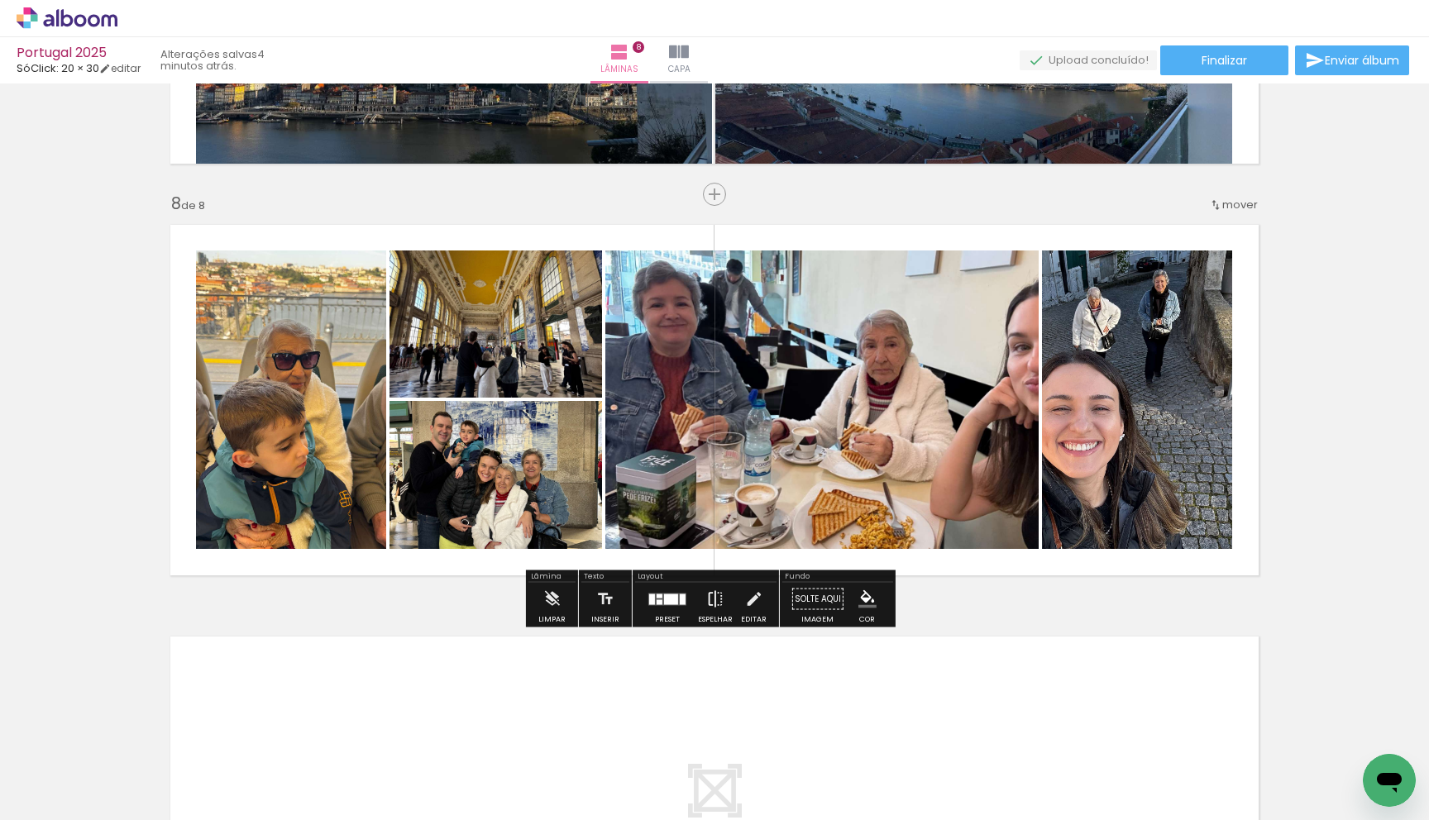
click at [712, 602] on iron-icon at bounding box center [715, 599] width 18 height 33
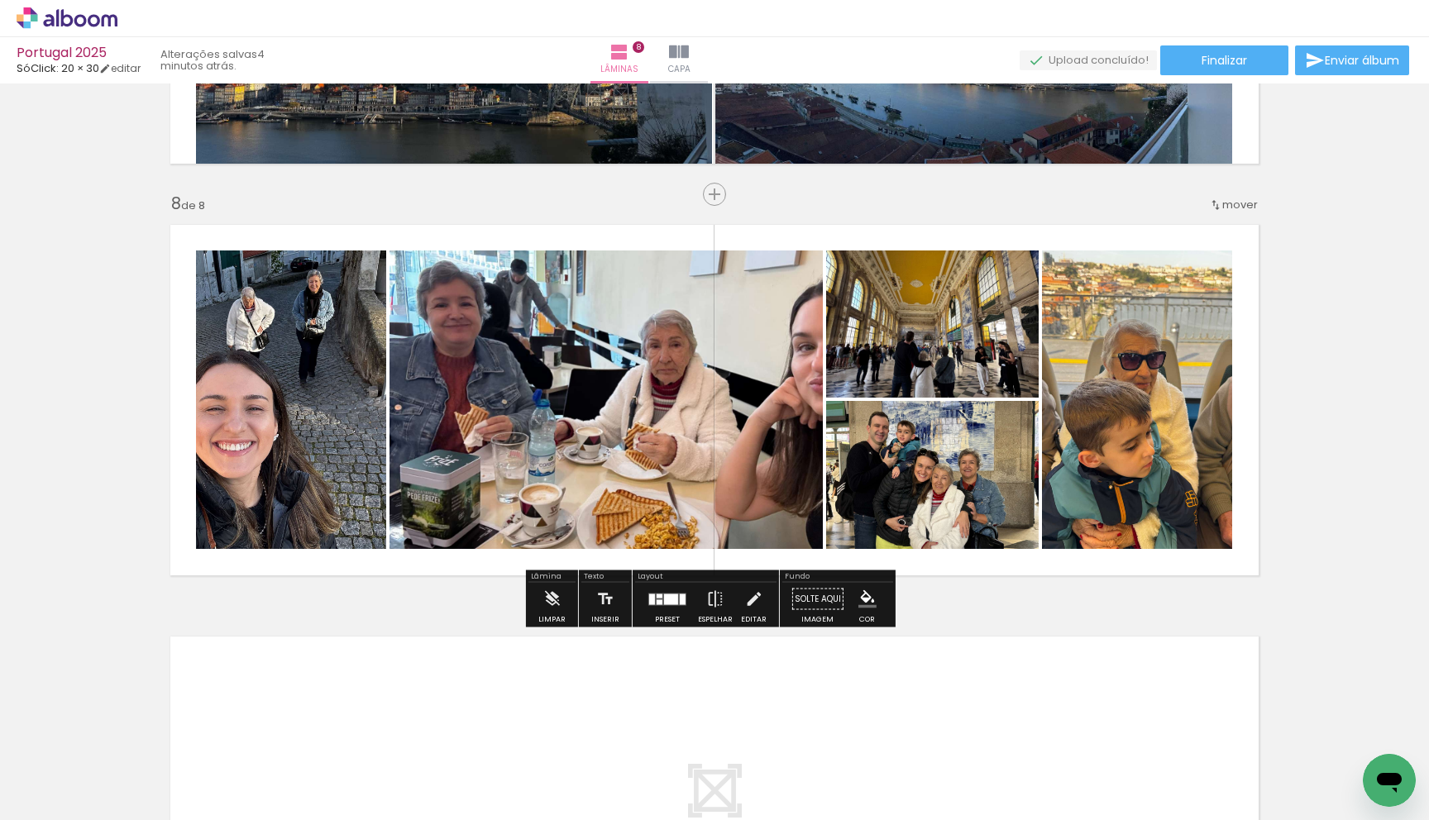
click at [664, 595] on div at bounding box center [671, 599] width 14 height 11
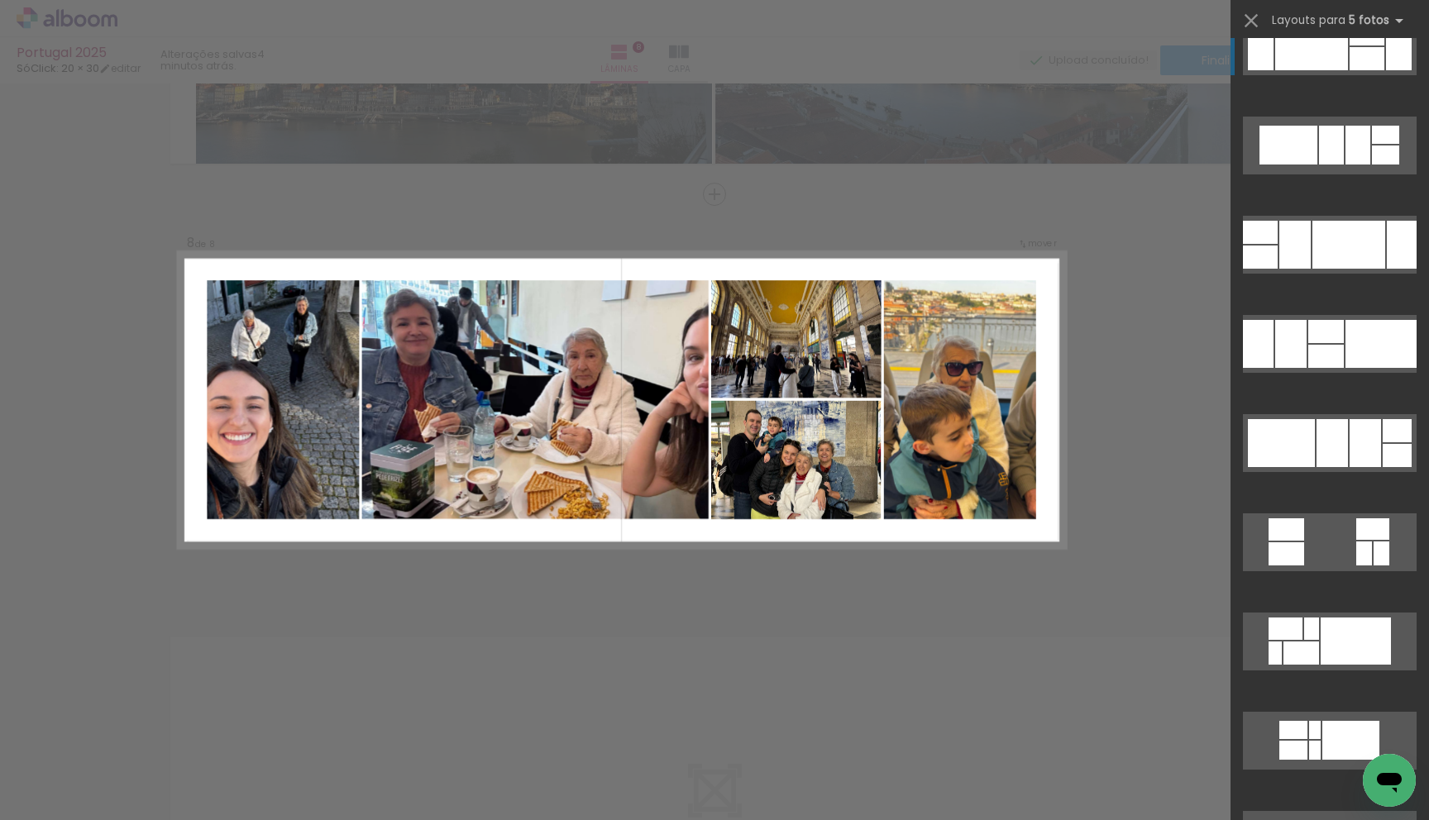
scroll to position [3122, 0]
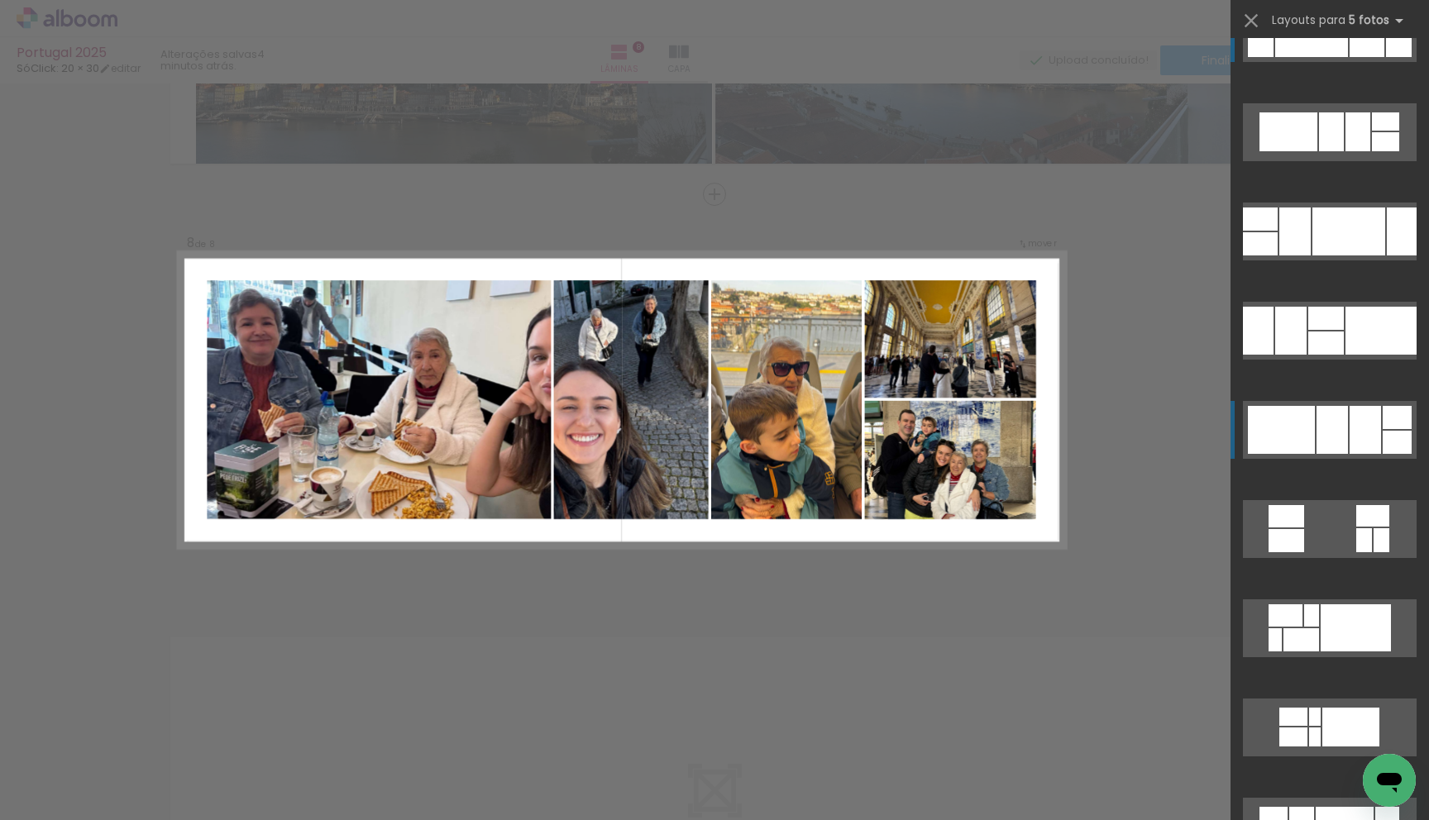
click at [1332, 456] on quentale-layouter at bounding box center [1330, 430] width 174 height 58
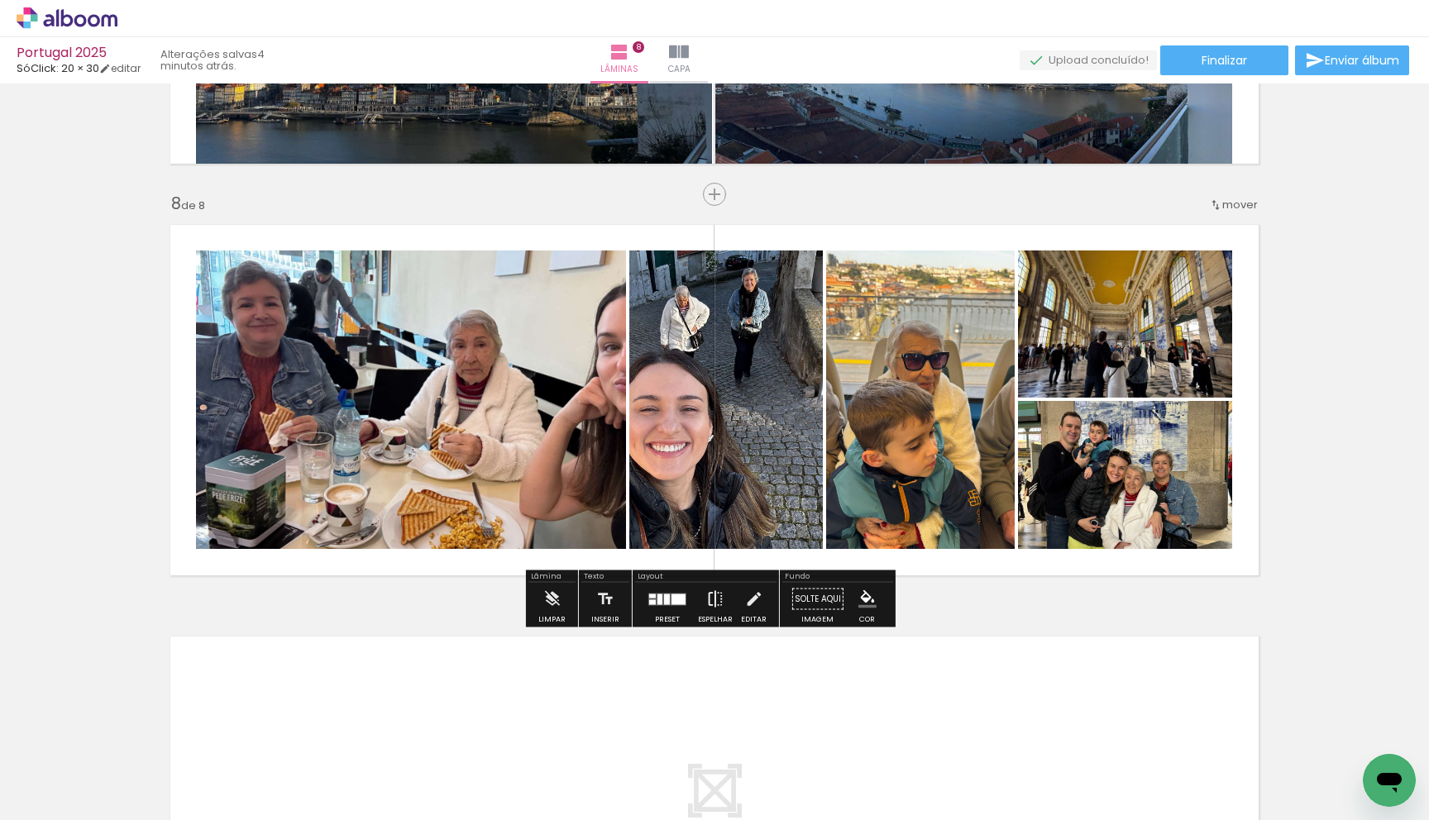
click at [706, 599] on iron-icon at bounding box center [715, 599] width 18 height 33
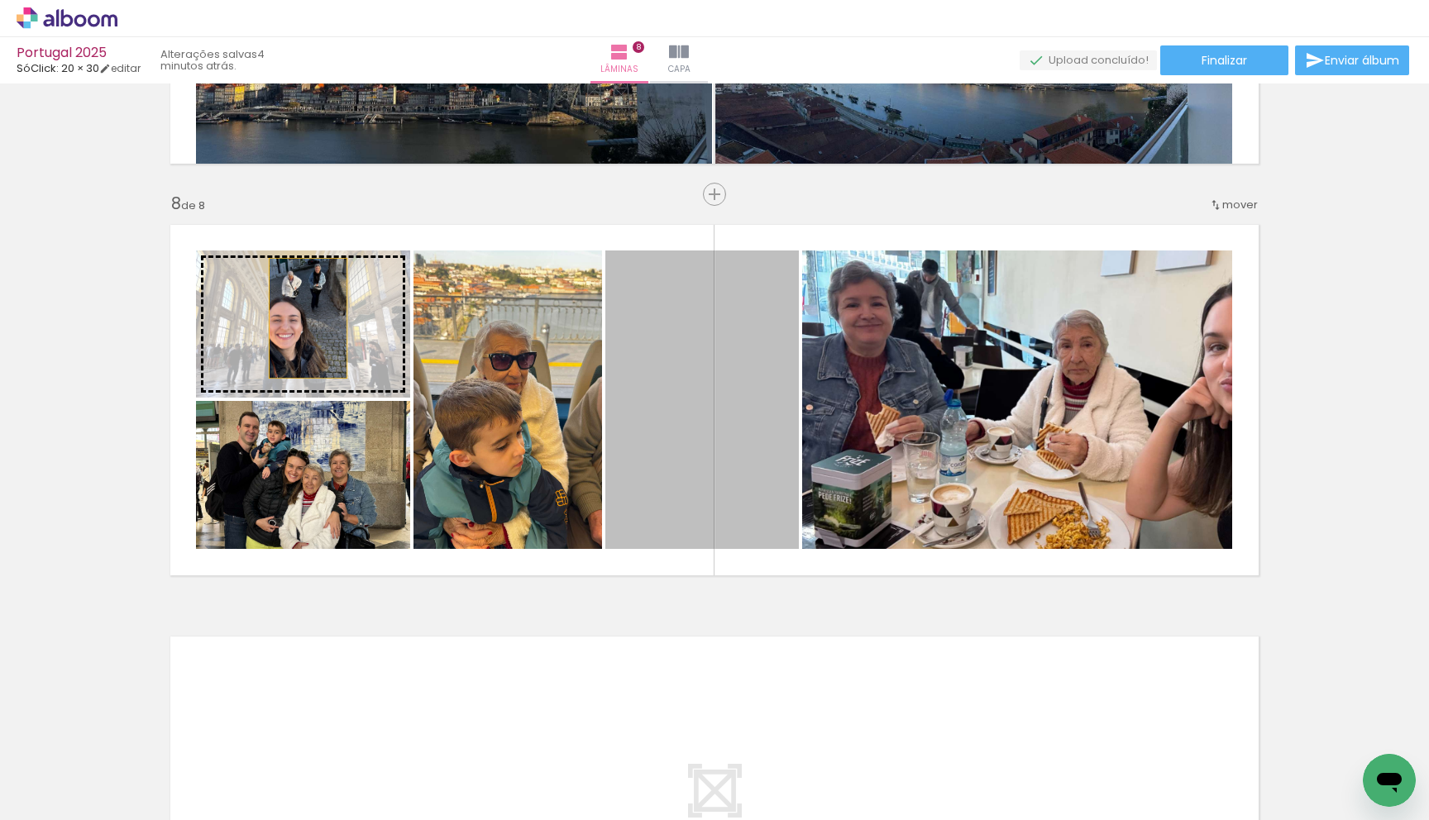
drag, startPoint x: 680, startPoint y: 360, endPoint x: 301, endPoint y: 319, distance: 380.9
click at [0, 0] on slot at bounding box center [0, 0] width 0 height 0
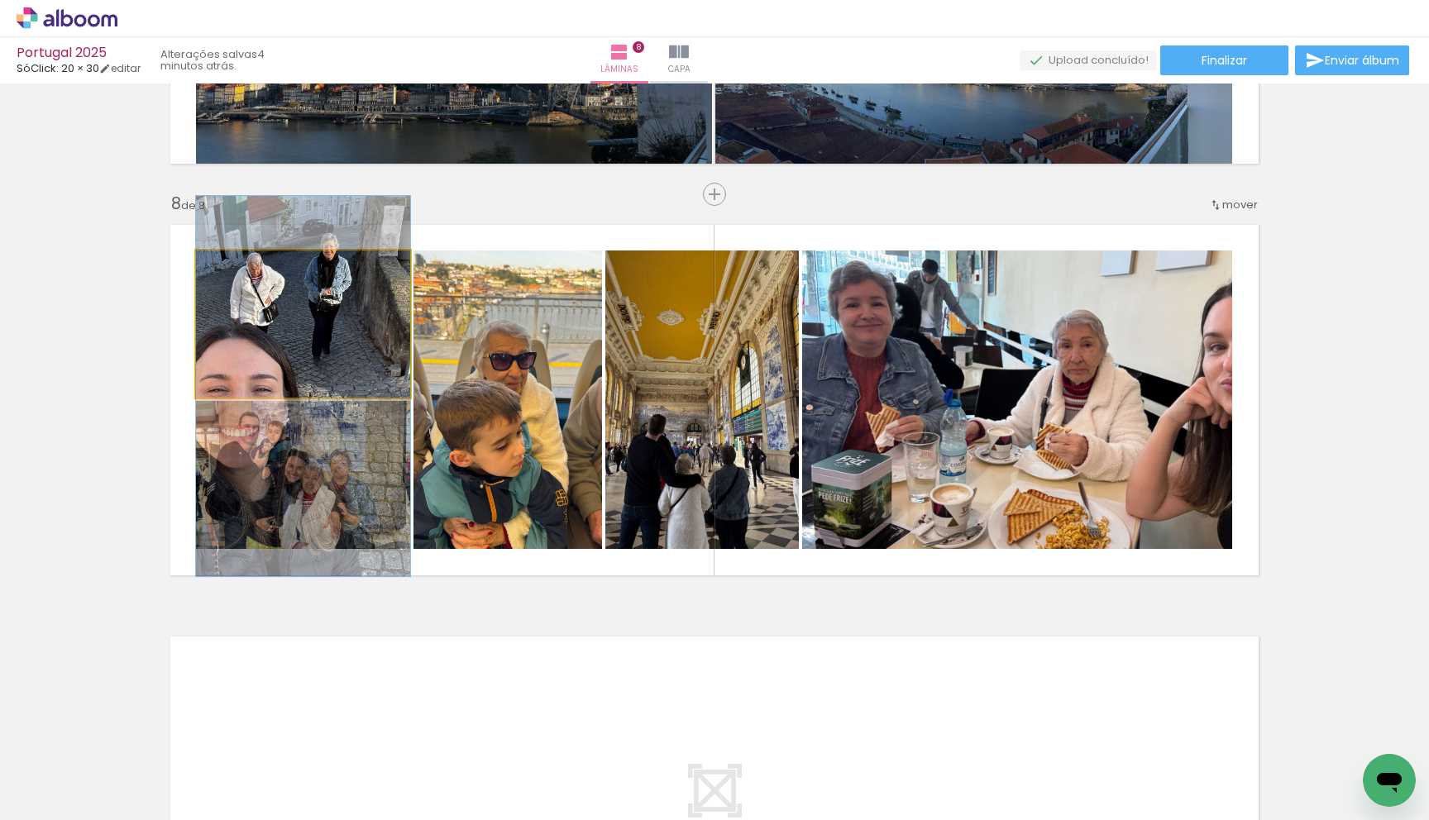
drag, startPoint x: 352, startPoint y: 334, endPoint x: 356, endPoint y: 396, distance: 62.1
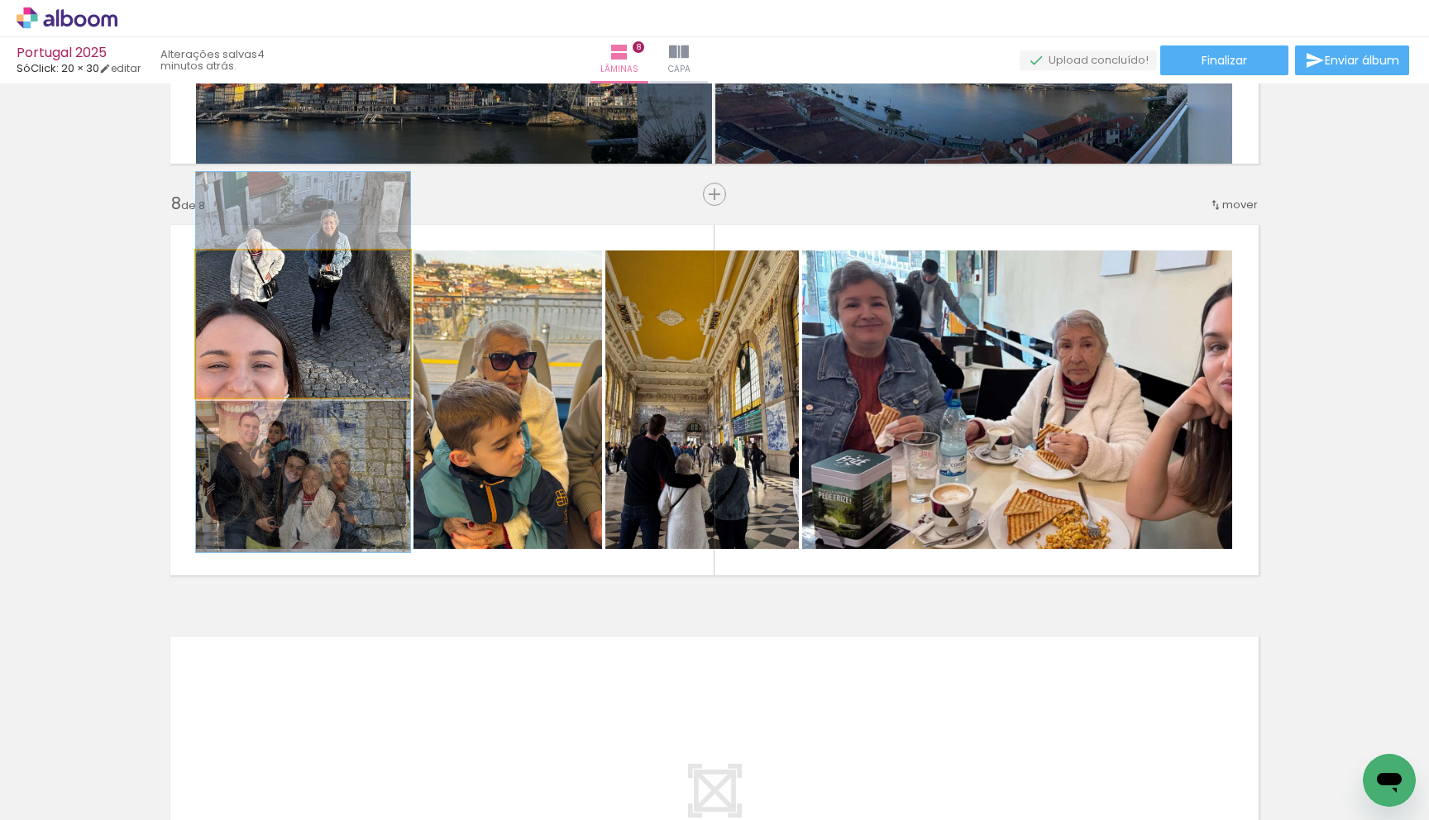
drag, startPoint x: 366, startPoint y: 353, endPoint x: 496, endPoint y: 341, distance: 130.4
click at [0, 0] on slot at bounding box center [0, 0] width 0 height 0
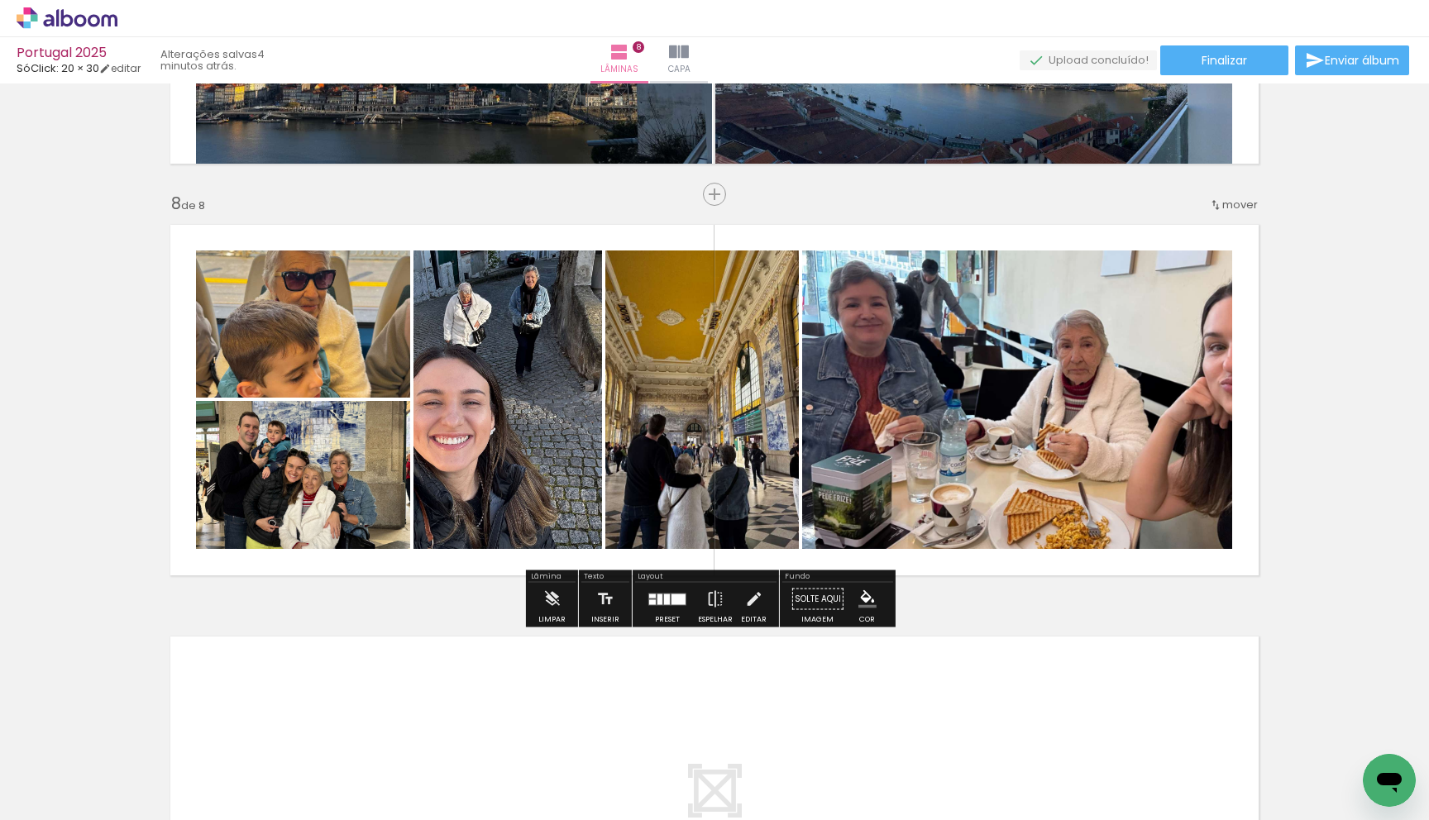
click at [664, 594] on div at bounding box center [667, 599] width 6 height 11
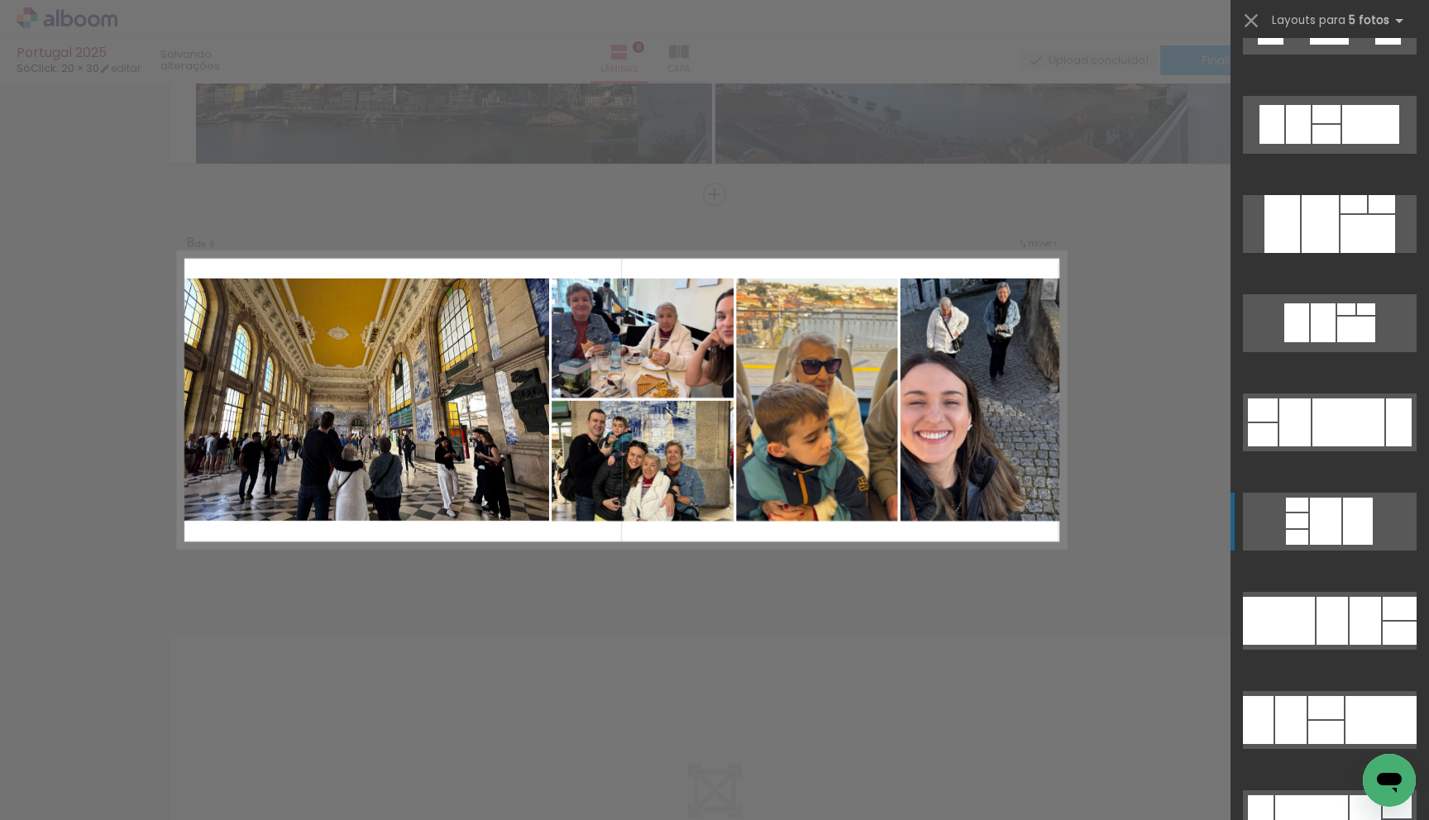
scroll to position [4261, 0]
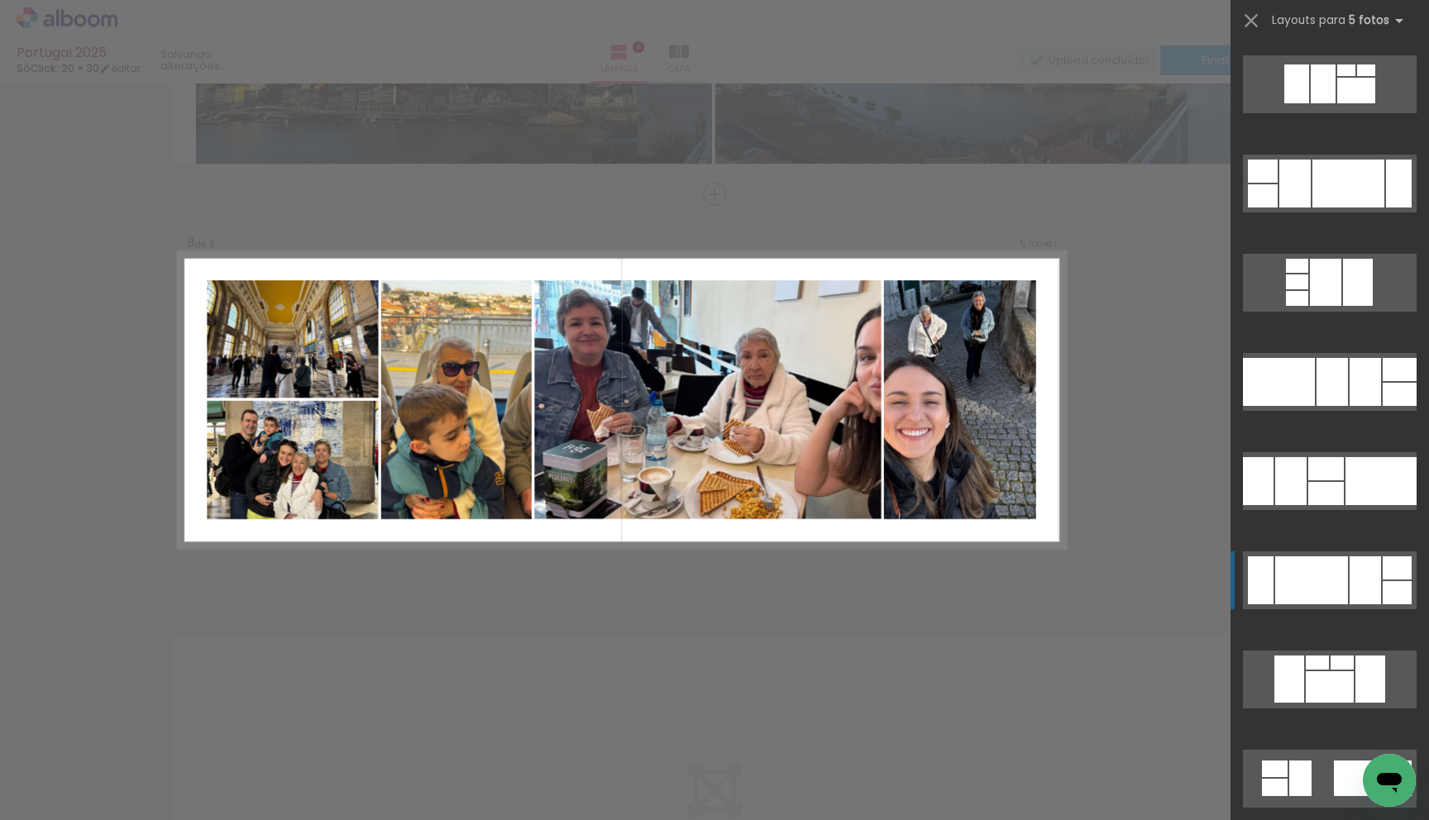
click at [1326, 570] on div at bounding box center [1311, 580] width 73 height 48
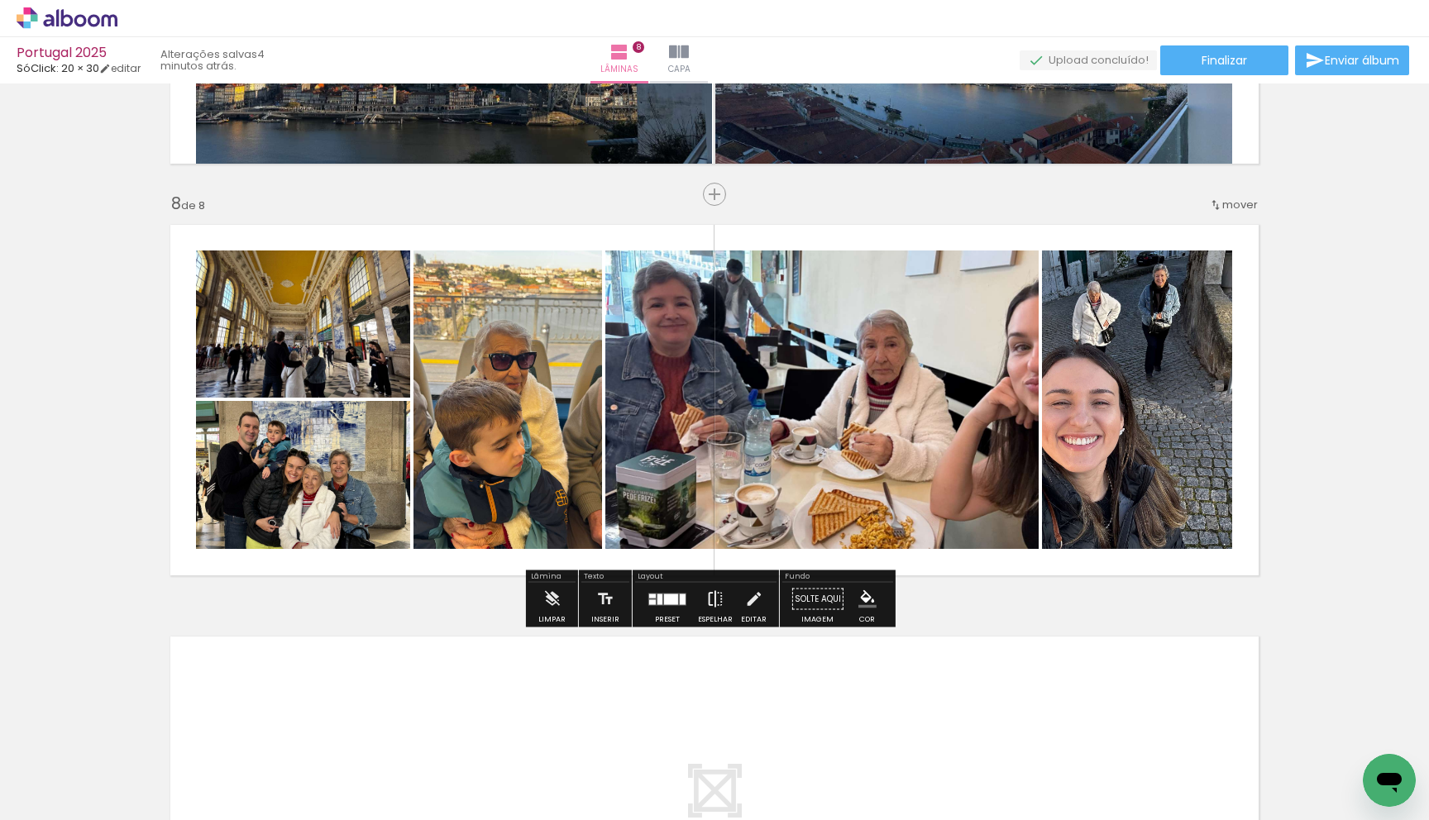
click at [706, 610] on iron-icon at bounding box center [715, 599] width 18 height 33
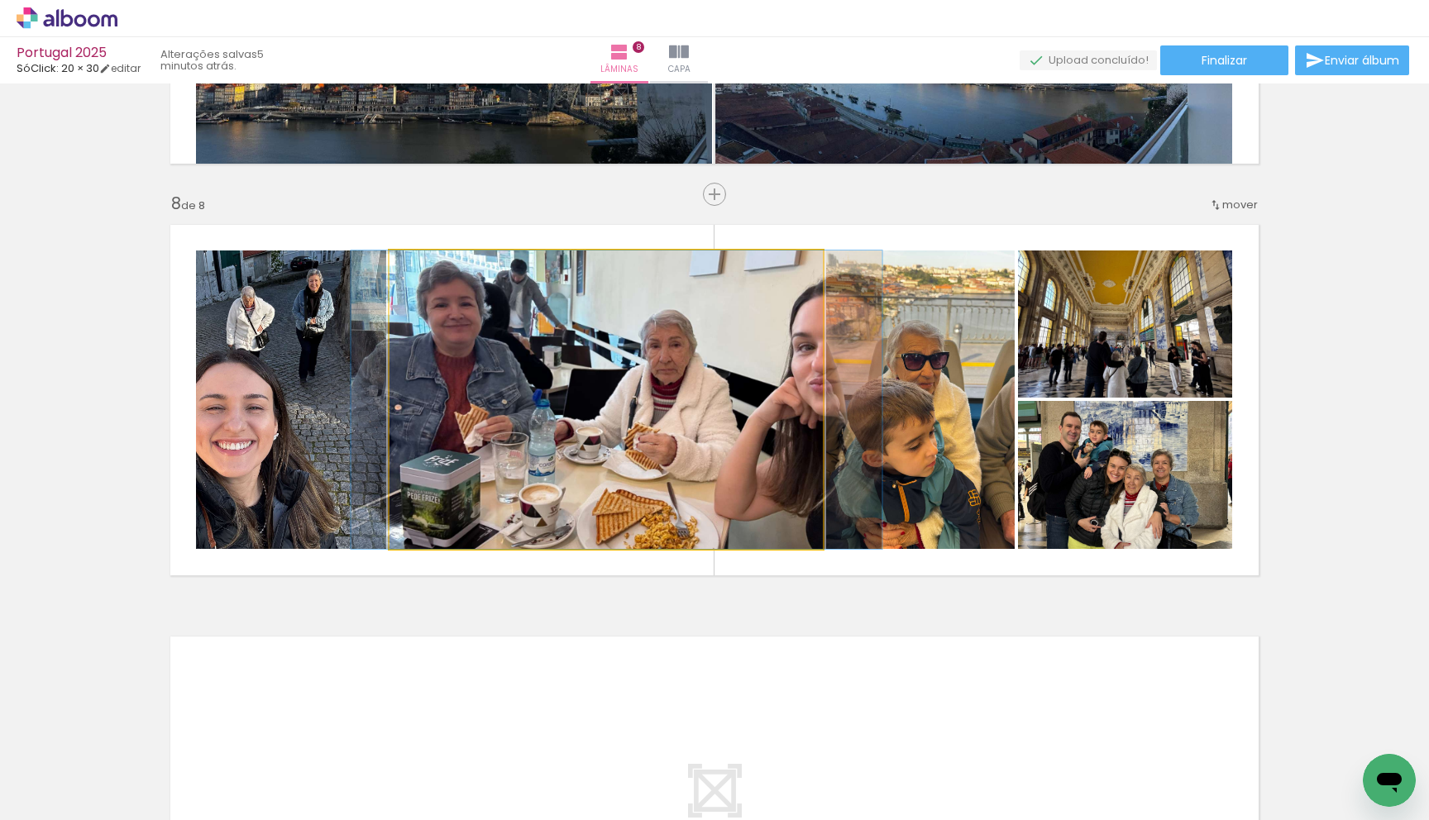
click at [791, 436] on quentale-photo at bounding box center [605, 399] width 433 height 298
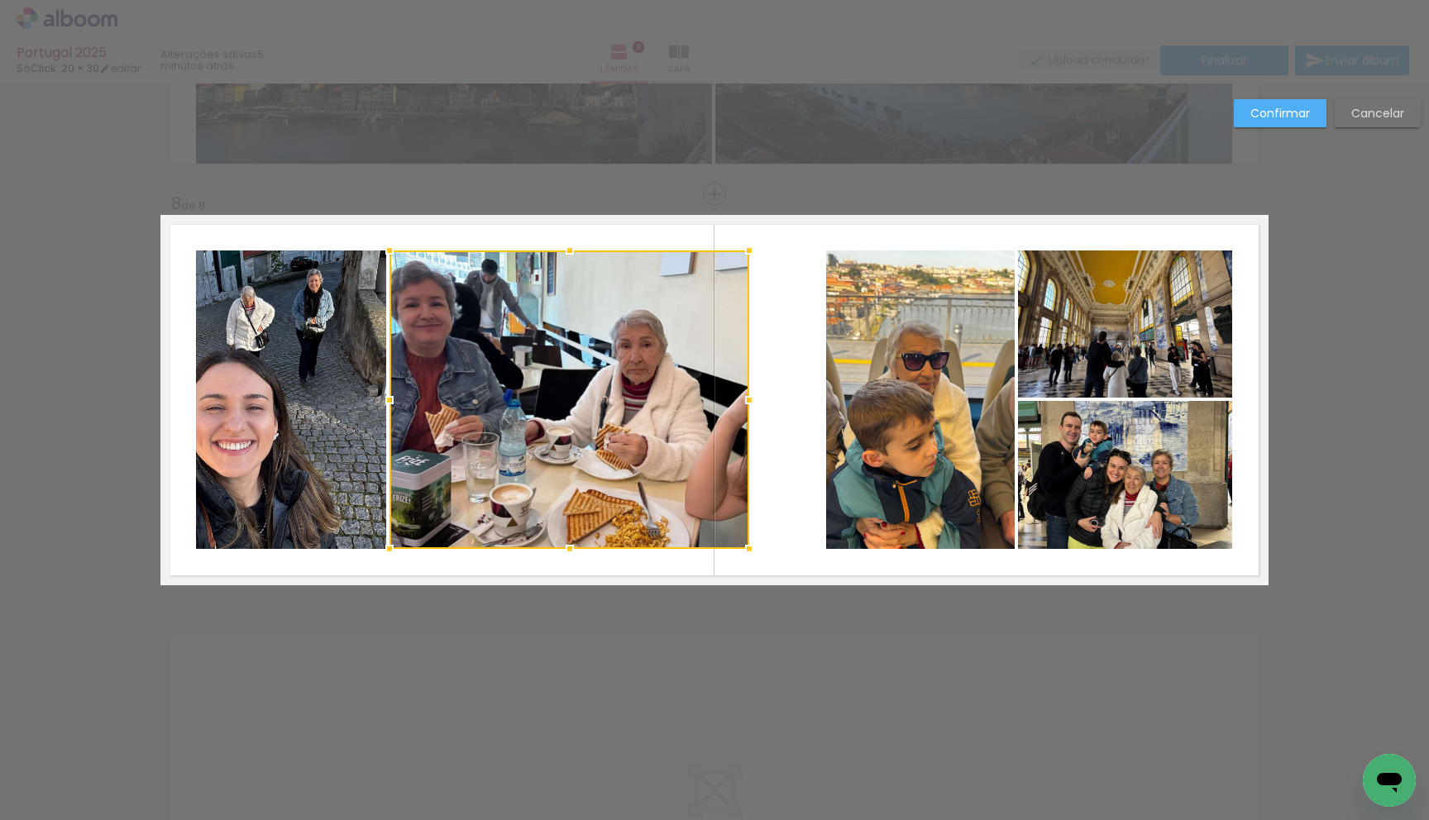
drag, startPoint x: 817, startPoint y: 404, endPoint x: 742, endPoint y: 399, distance: 74.6
click at [742, 399] on div at bounding box center [748, 400] width 33 height 33
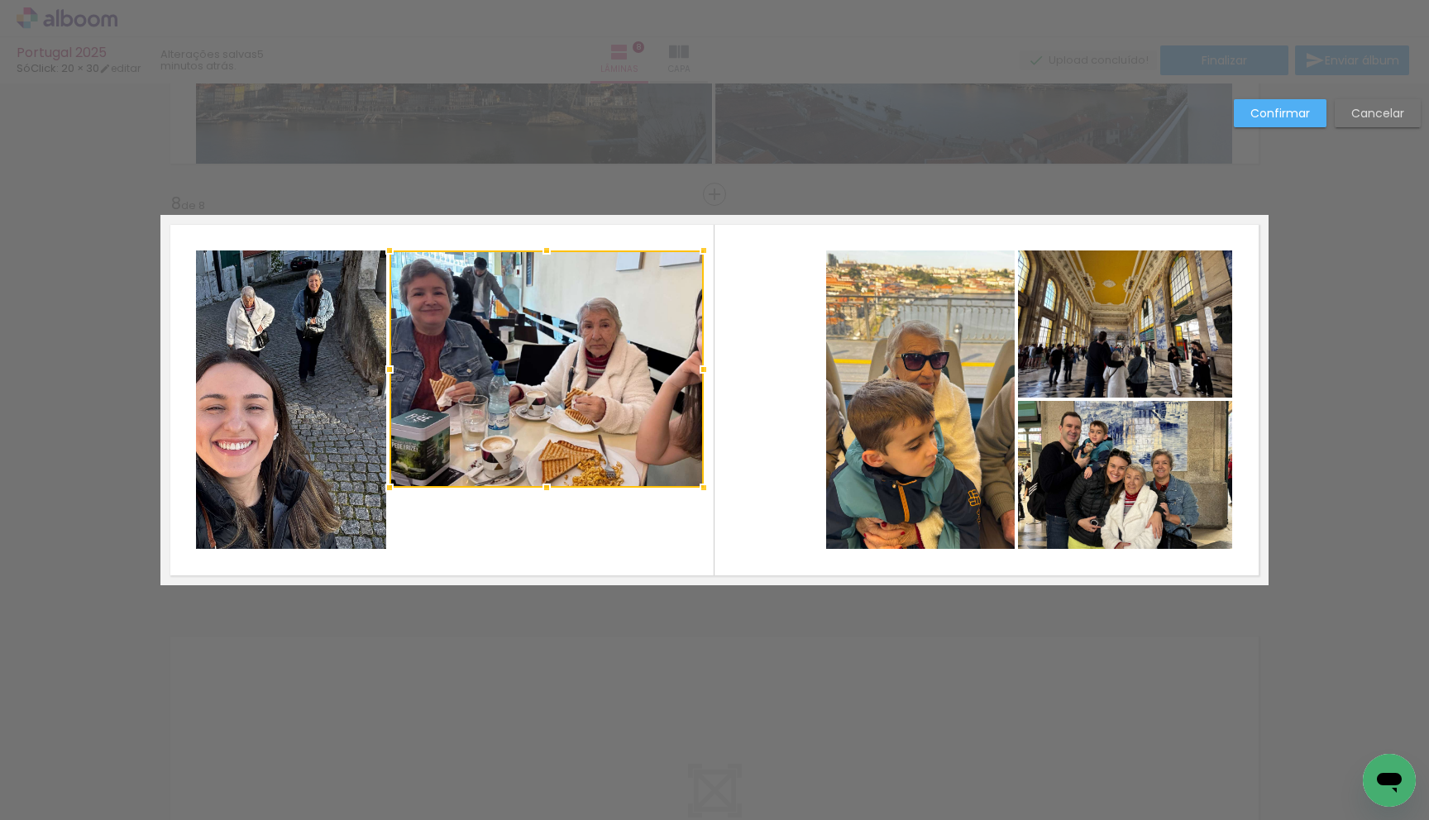
drag, startPoint x: 742, startPoint y: 546, endPoint x: 695, endPoint y: 484, distance: 77.4
click at [695, 484] on div at bounding box center [703, 487] width 33 height 33
click at [1343, 127] on div "Confirmar Cancelar" at bounding box center [1322, 119] width 195 height 41
click at [1350, 122] on paper-button "Cancelar" at bounding box center [1377, 113] width 86 height 28
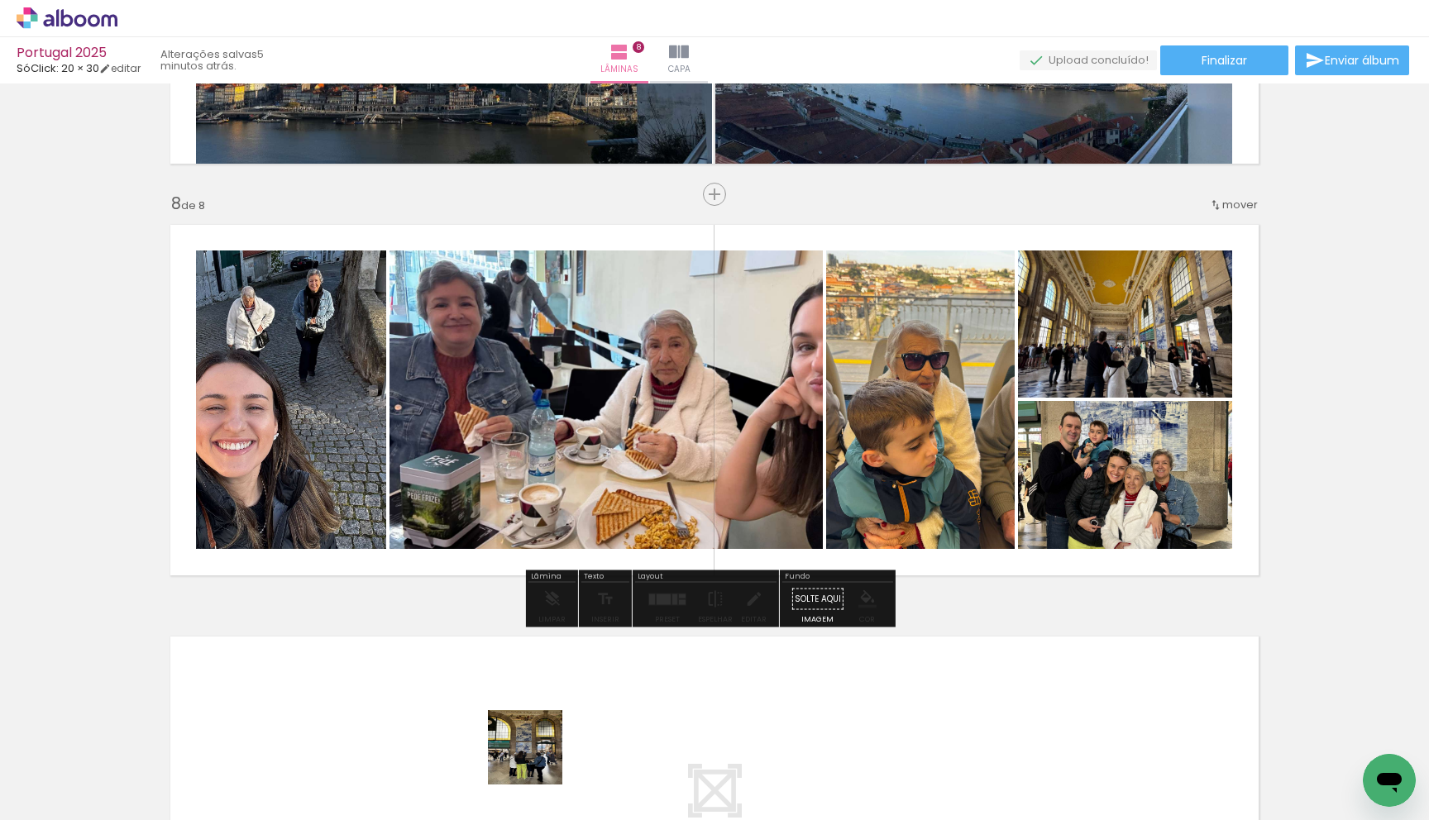
drag, startPoint x: 537, startPoint y: 760, endPoint x: 704, endPoint y: 448, distance: 353.6
click at [699, 453] on quentale-workspace at bounding box center [714, 410] width 1429 height 820
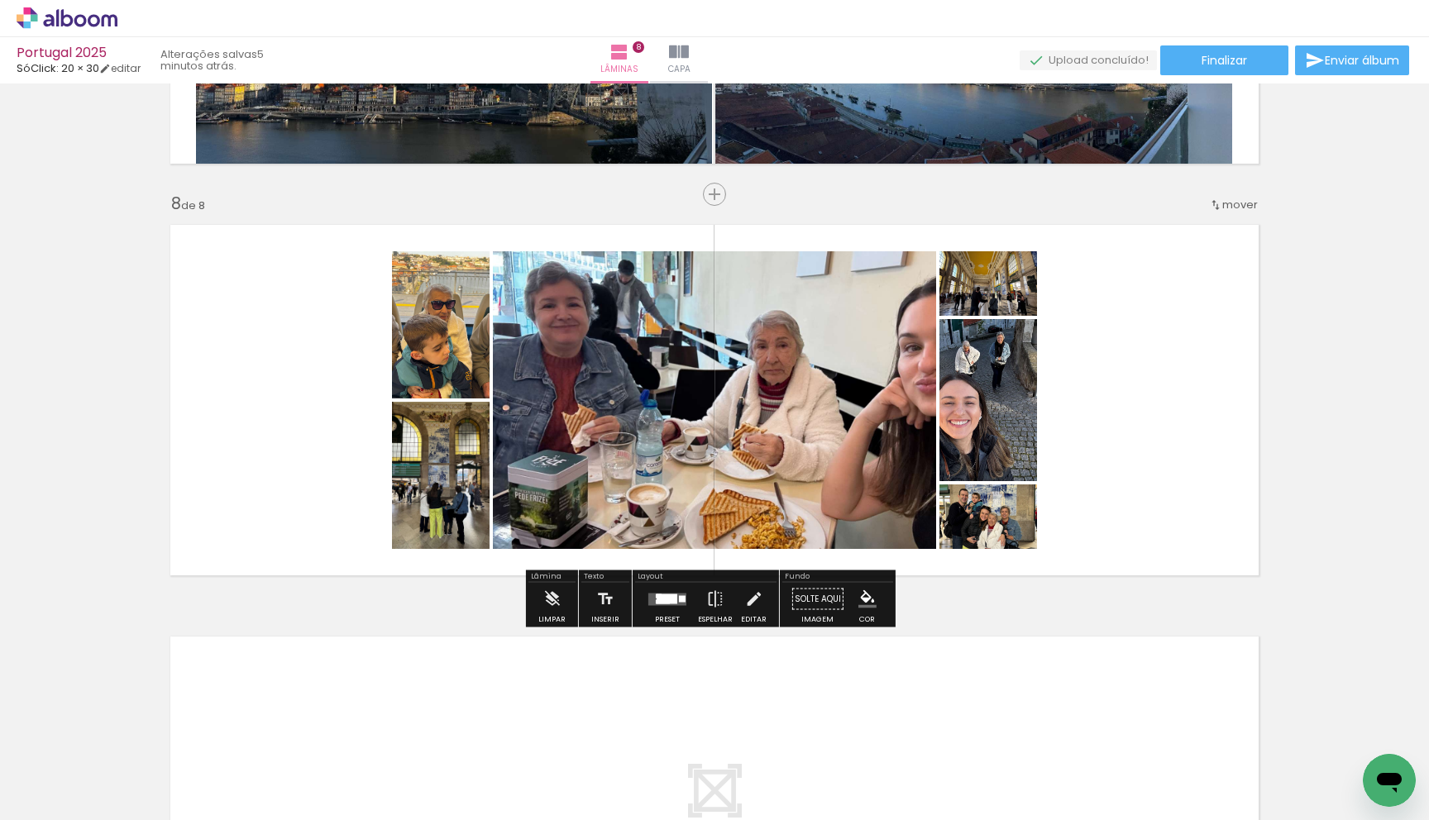
click at [663, 597] on div at bounding box center [666, 599] width 21 height 10
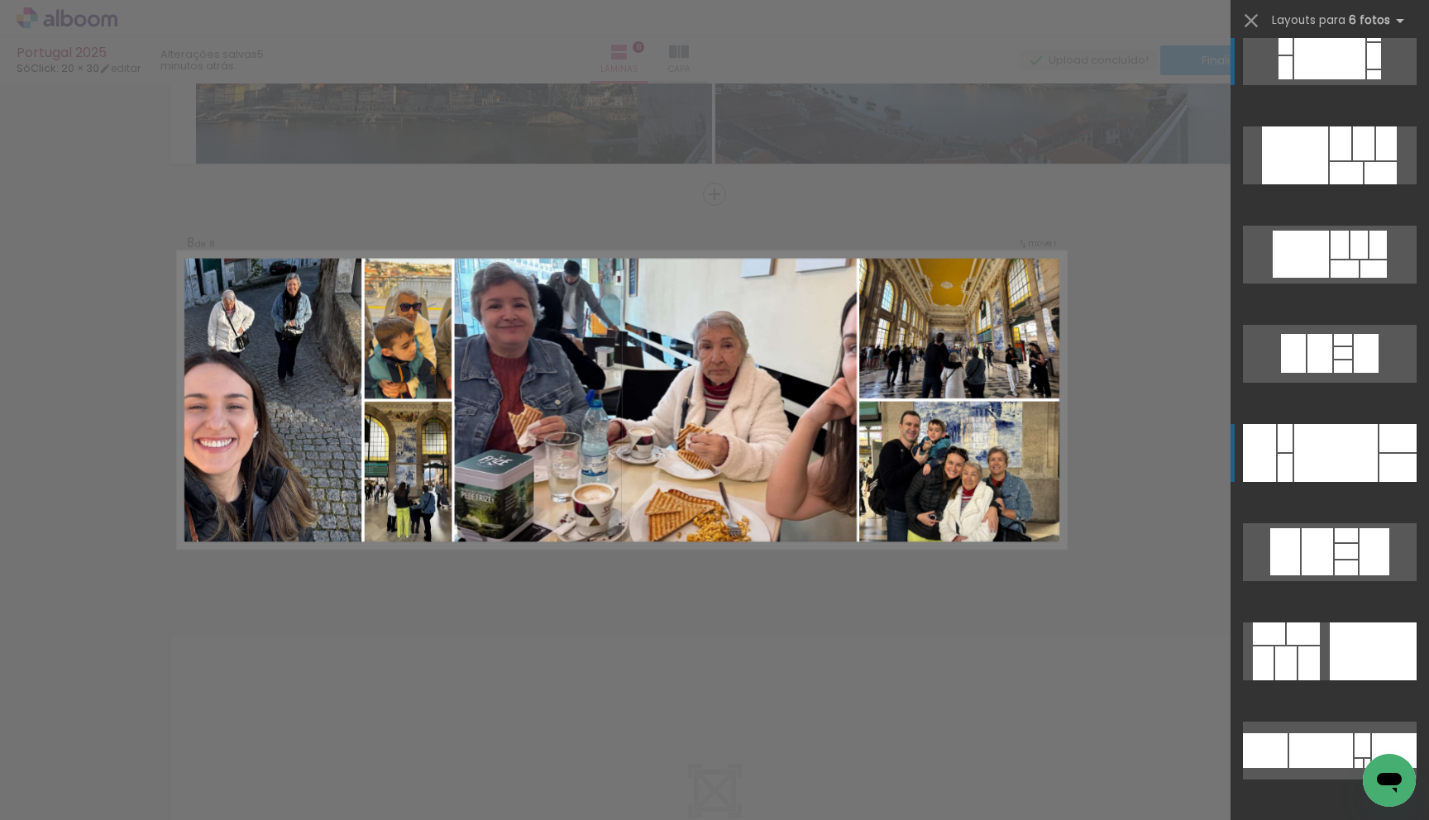
scroll to position [25, 0]
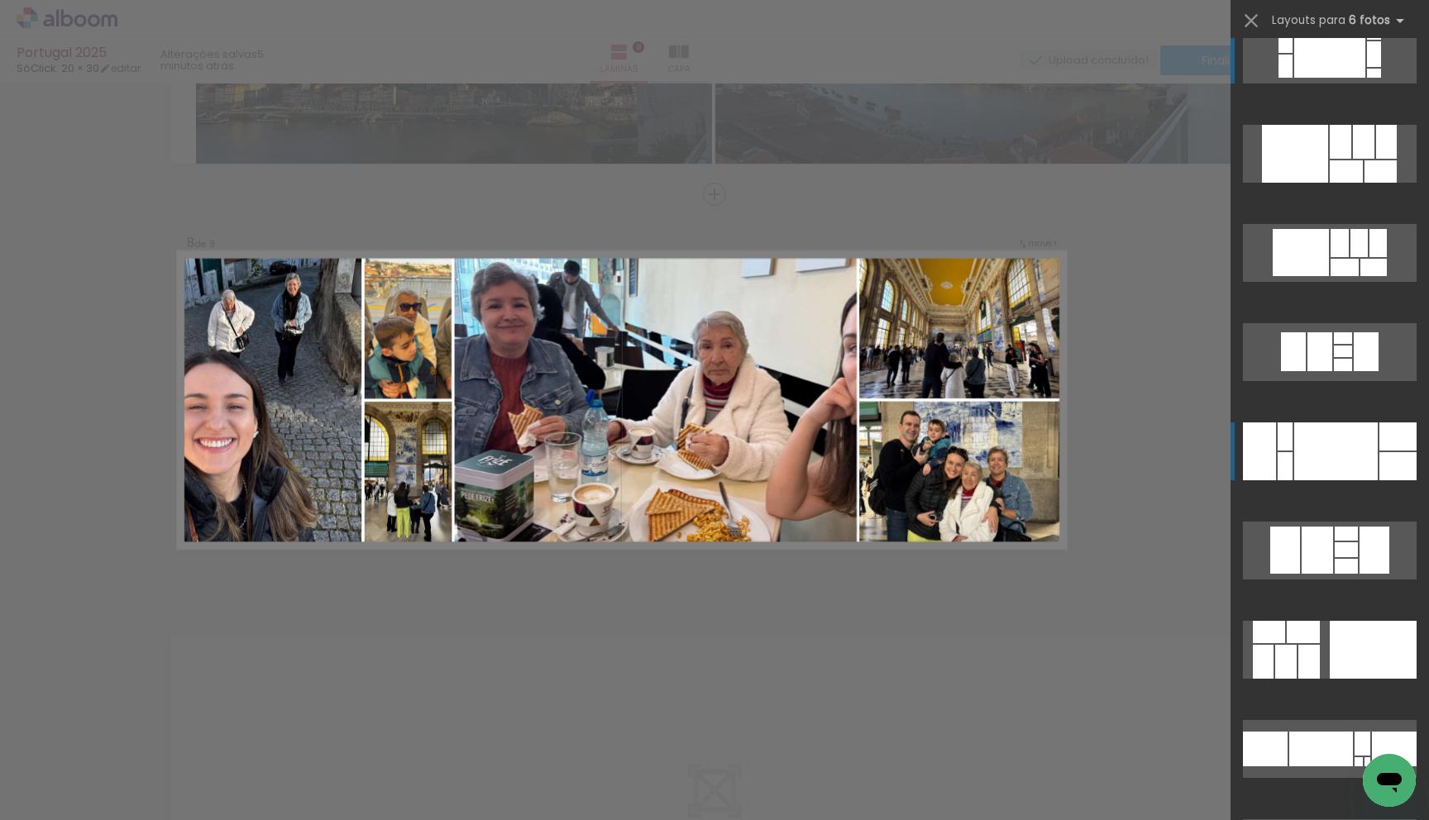
click at [1340, 462] on div at bounding box center [1335, 451] width 83 height 58
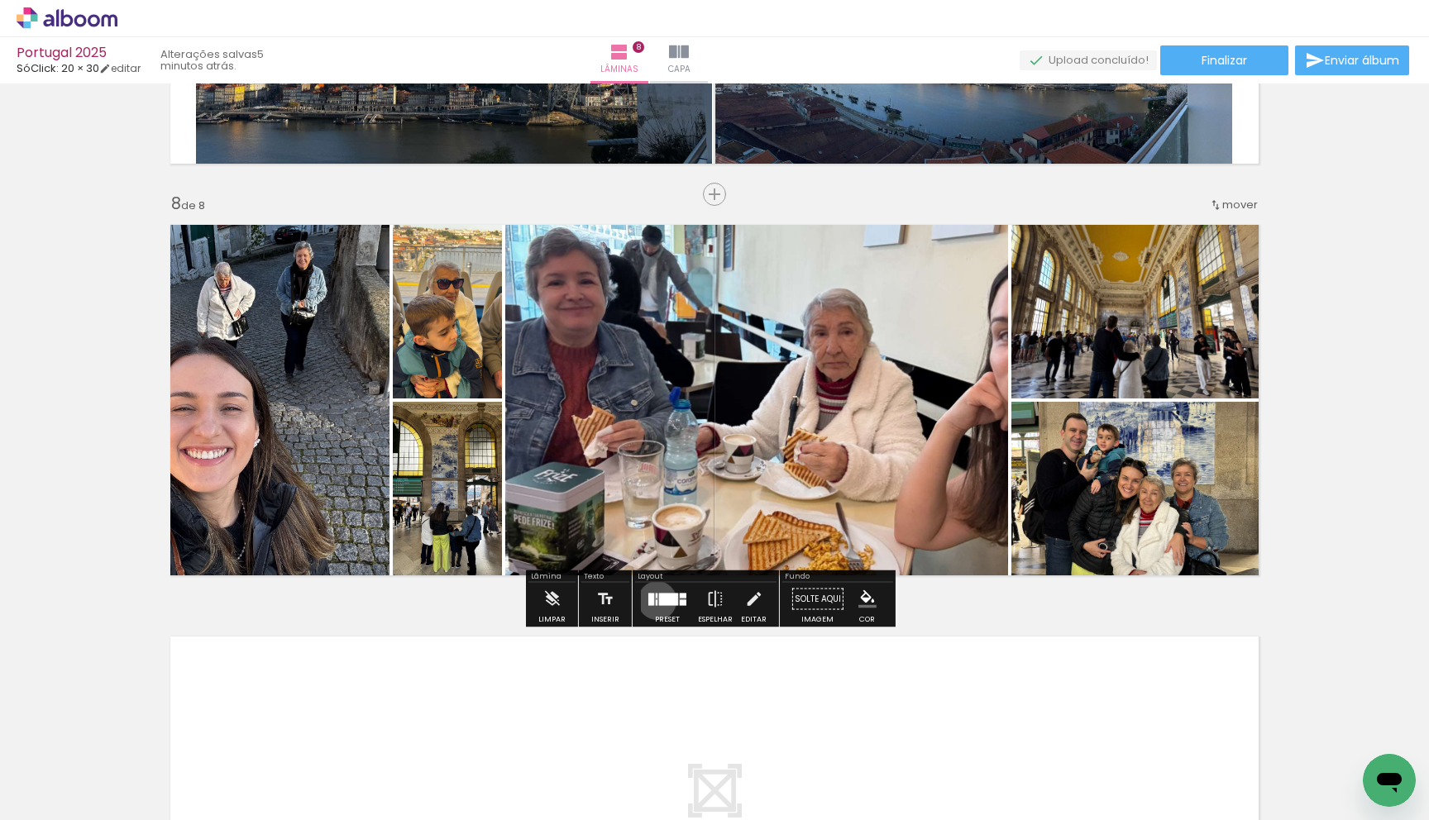
click at [653, 600] on quentale-layouter at bounding box center [667, 599] width 38 height 12
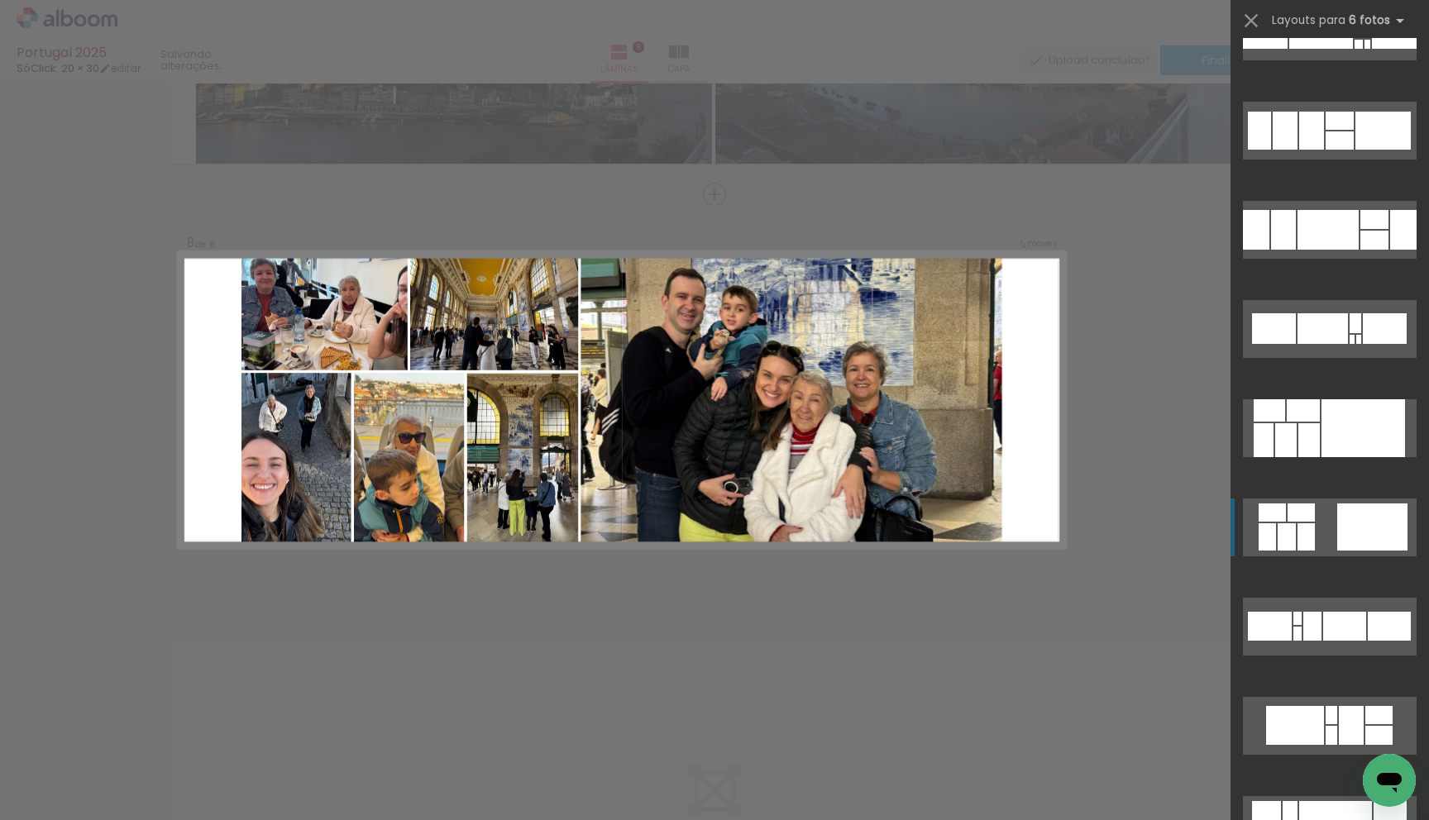
scroll to position [805, 0]
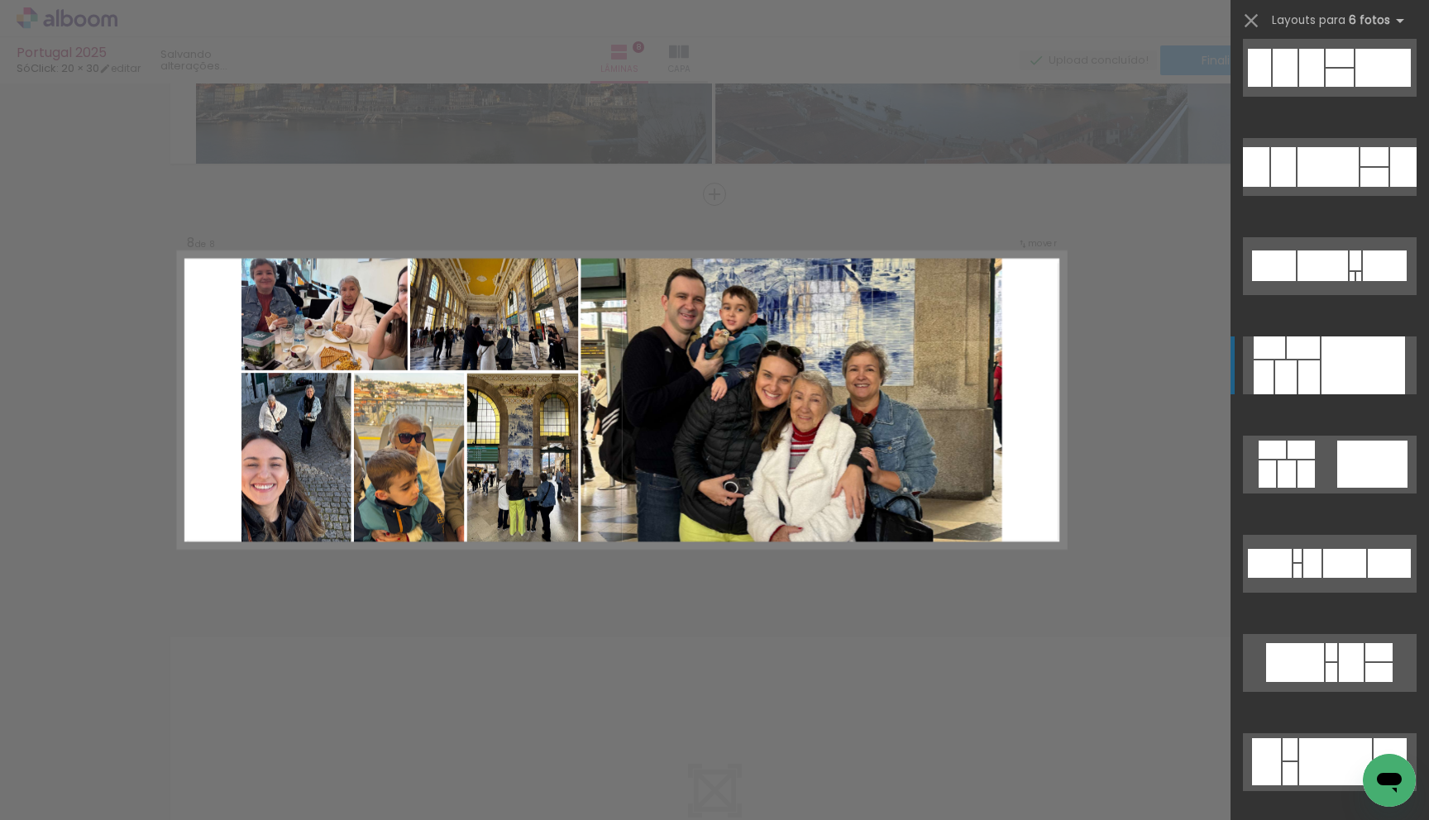
click at [1326, 369] on div at bounding box center [1362, 365] width 83 height 58
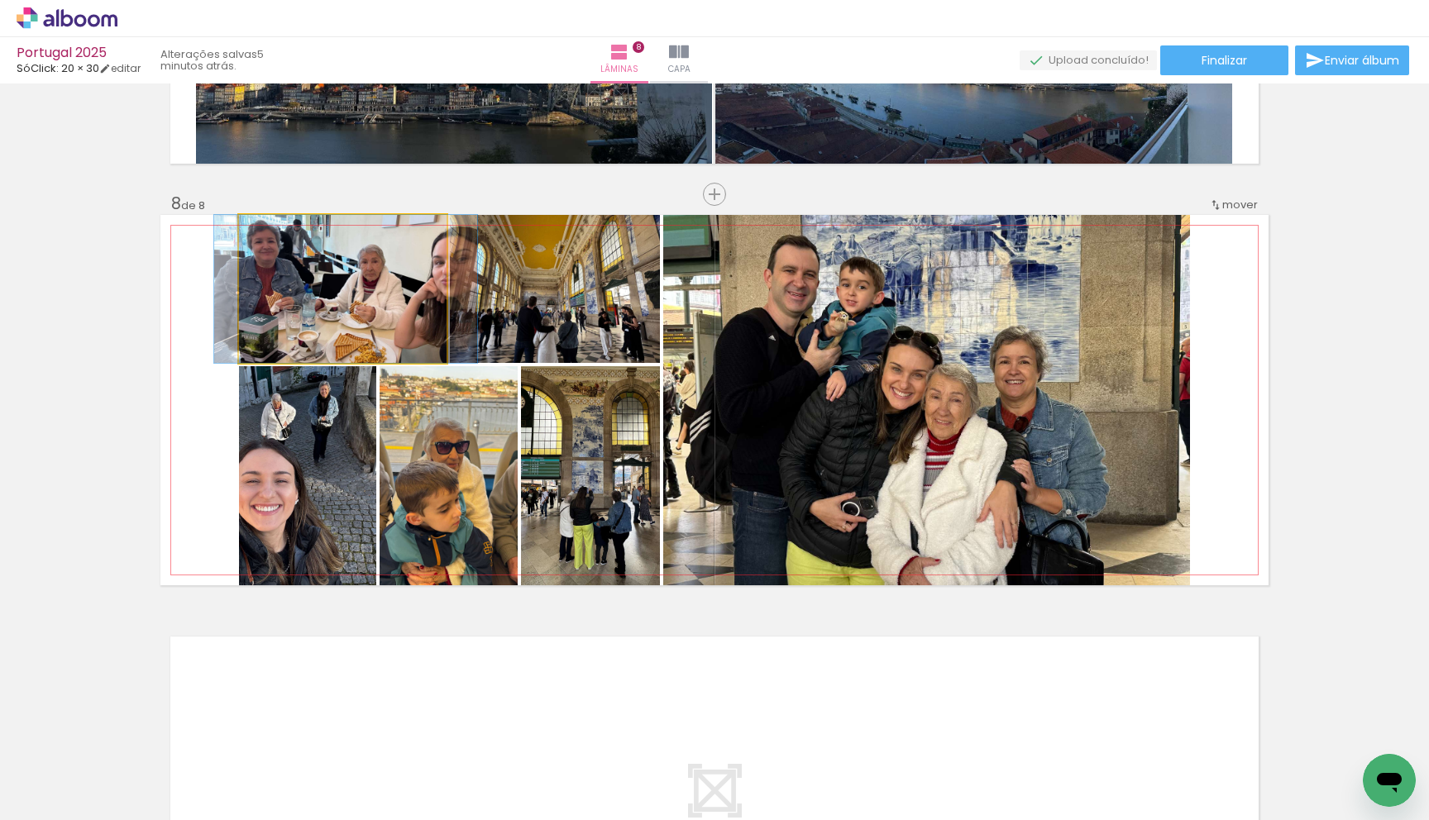
drag, startPoint x: 336, startPoint y: 339, endPoint x: 332, endPoint y: 351, distance: 12.3
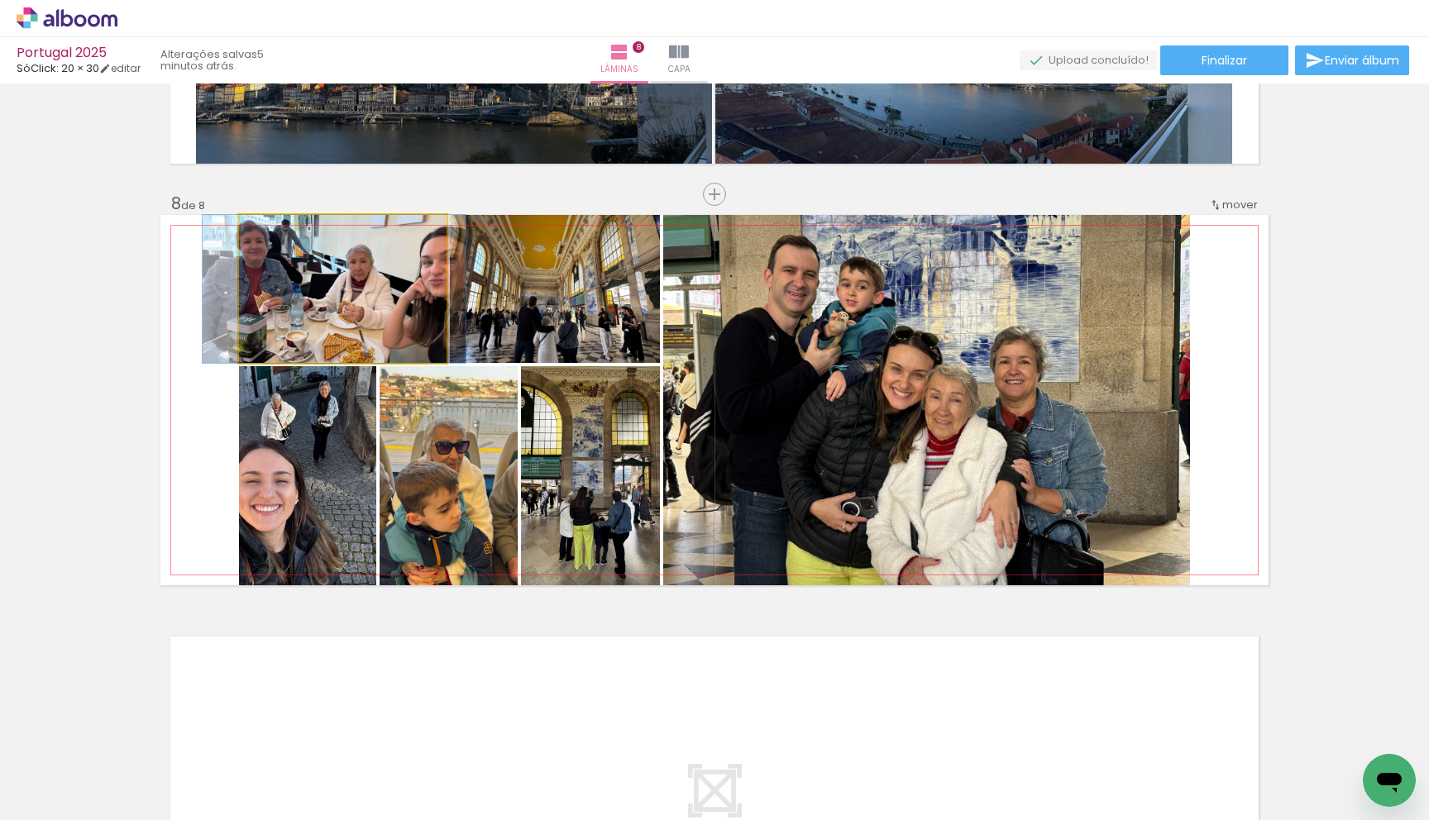
drag, startPoint x: 329, startPoint y: 328, endPoint x: 317, endPoint y: 327, distance: 11.6
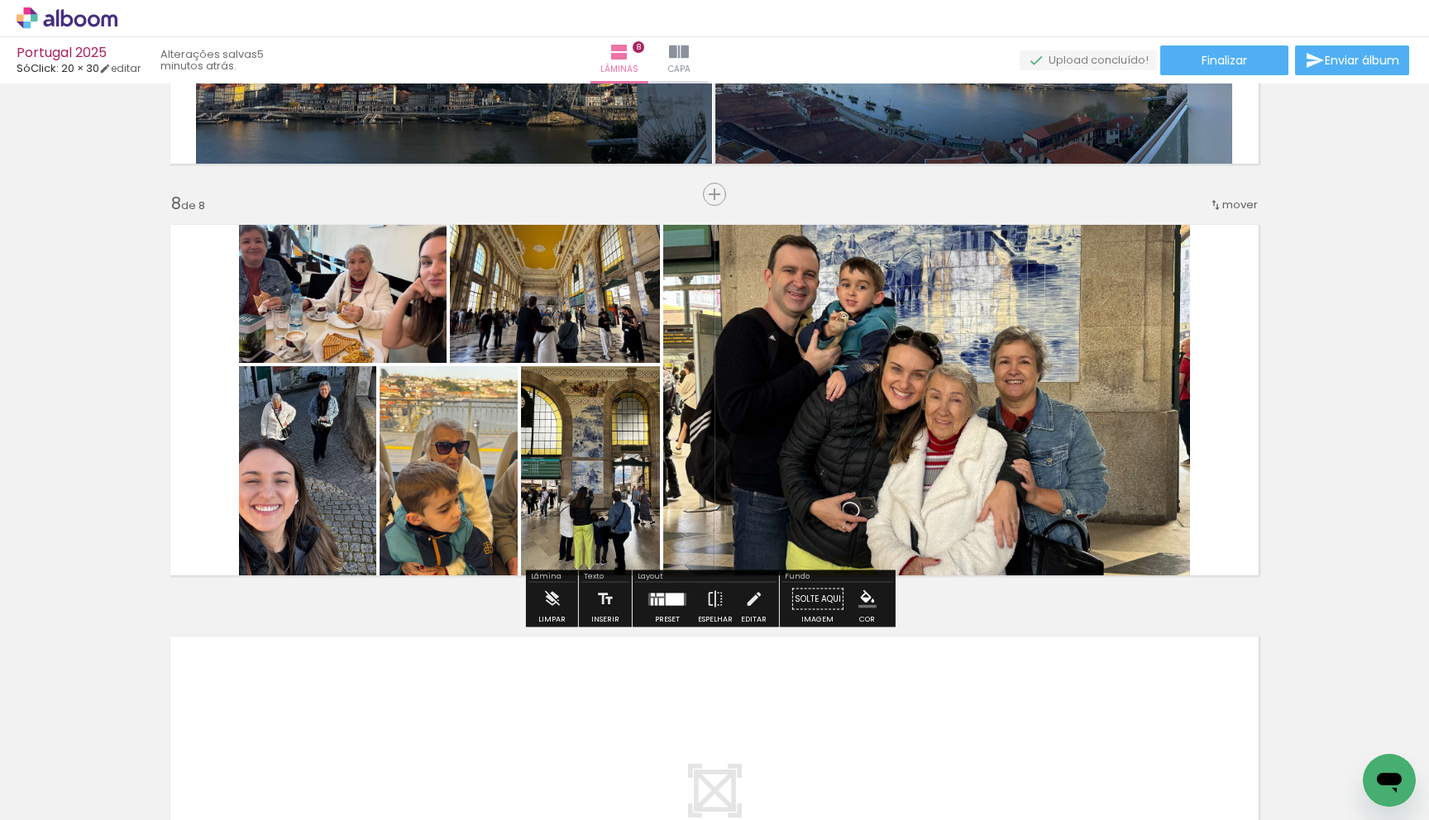
click at [660, 598] on quentale-layouter at bounding box center [667, 599] width 38 height 12
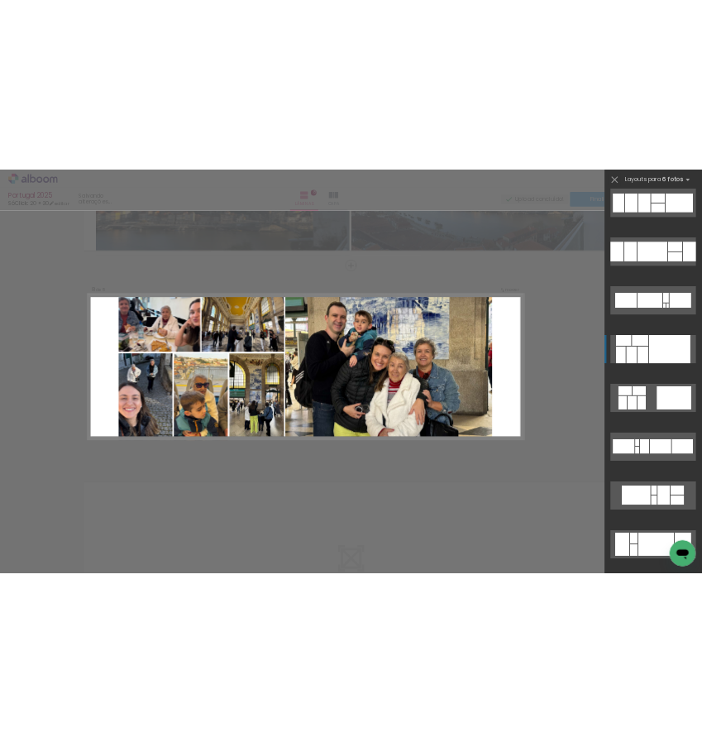
scroll to position [1091, 0]
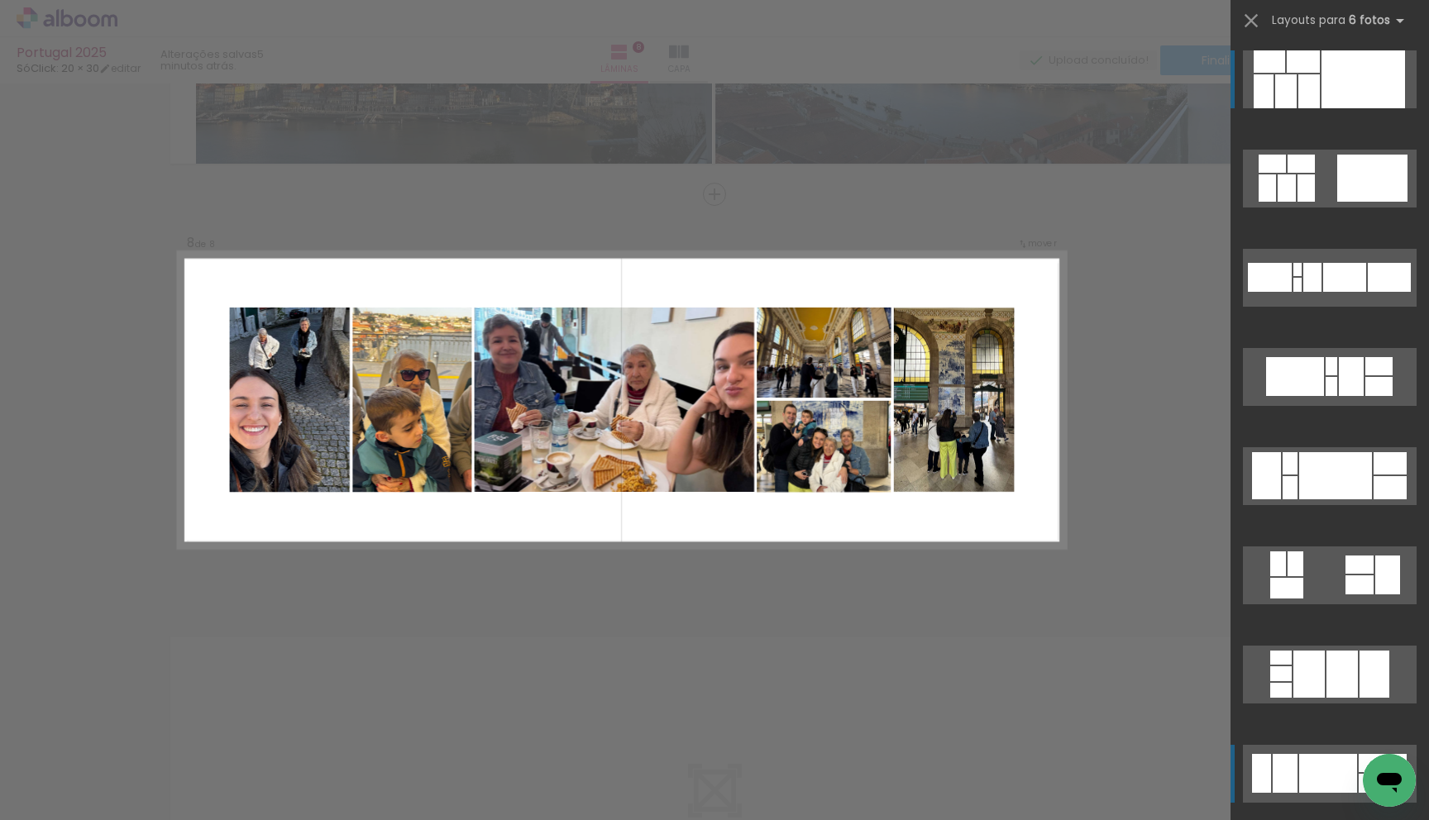
click at [1319, 790] on div at bounding box center [1328, 773] width 58 height 39
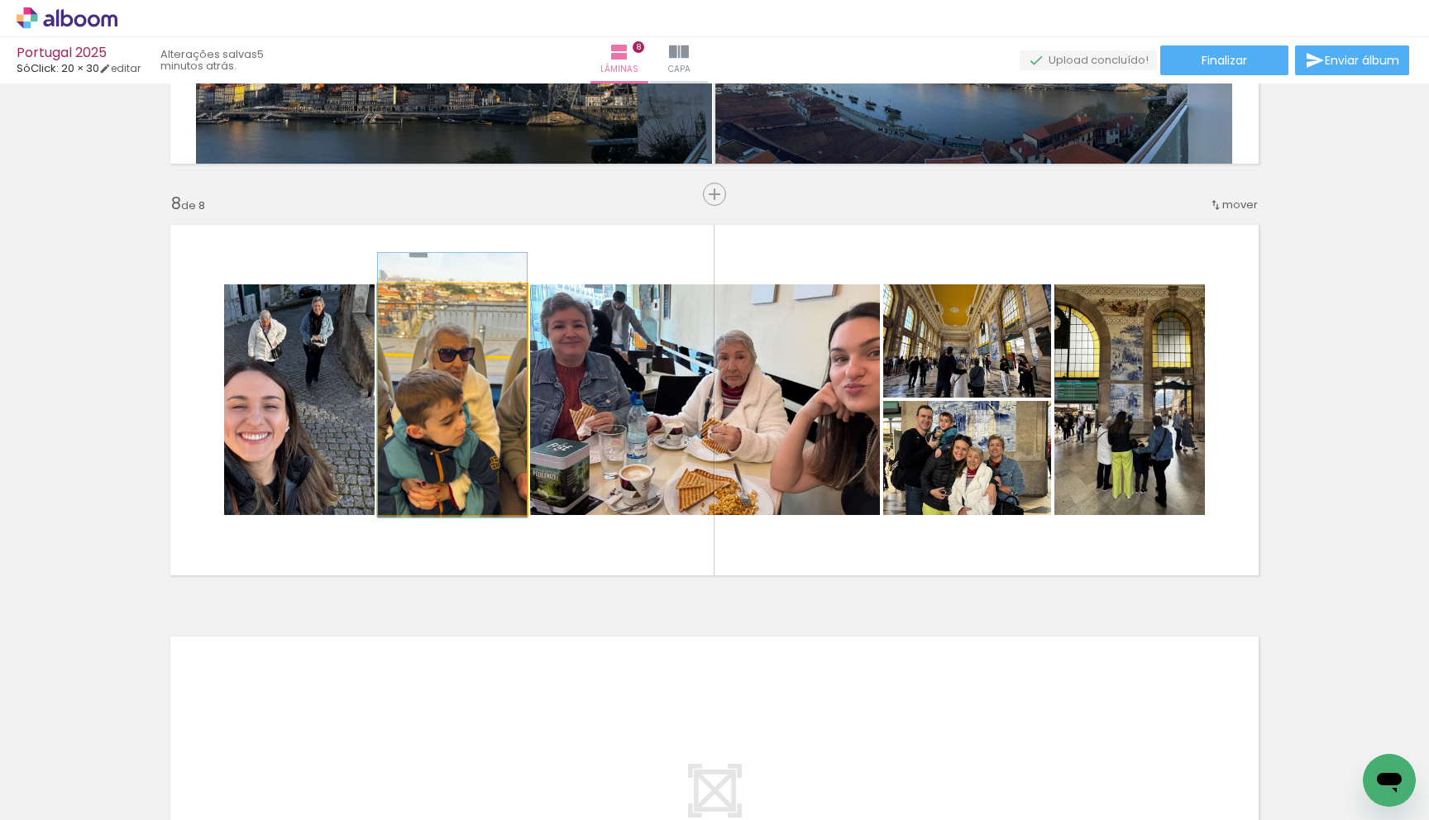
drag, startPoint x: 460, startPoint y: 413, endPoint x: 476, endPoint y: 398, distance: 22.2
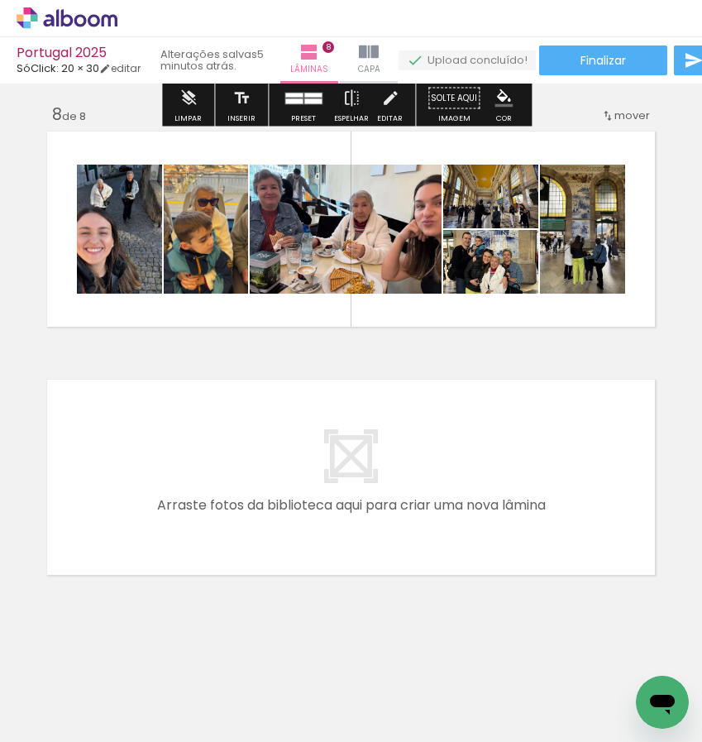
scroll to position [1742, 0]
